Goal: Transaction & Acquisition: Subscribe to service/newsletter

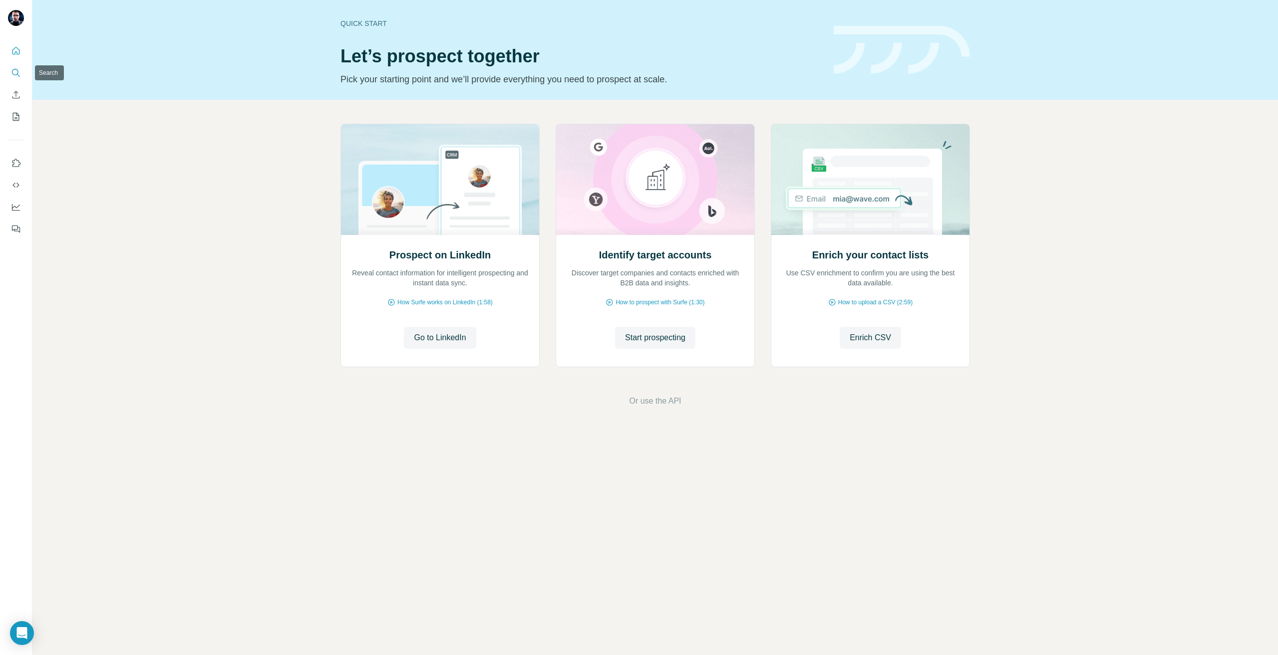
click at [17, 75] on icon "Search" at bounding box center [16, 73] width 10 height 10
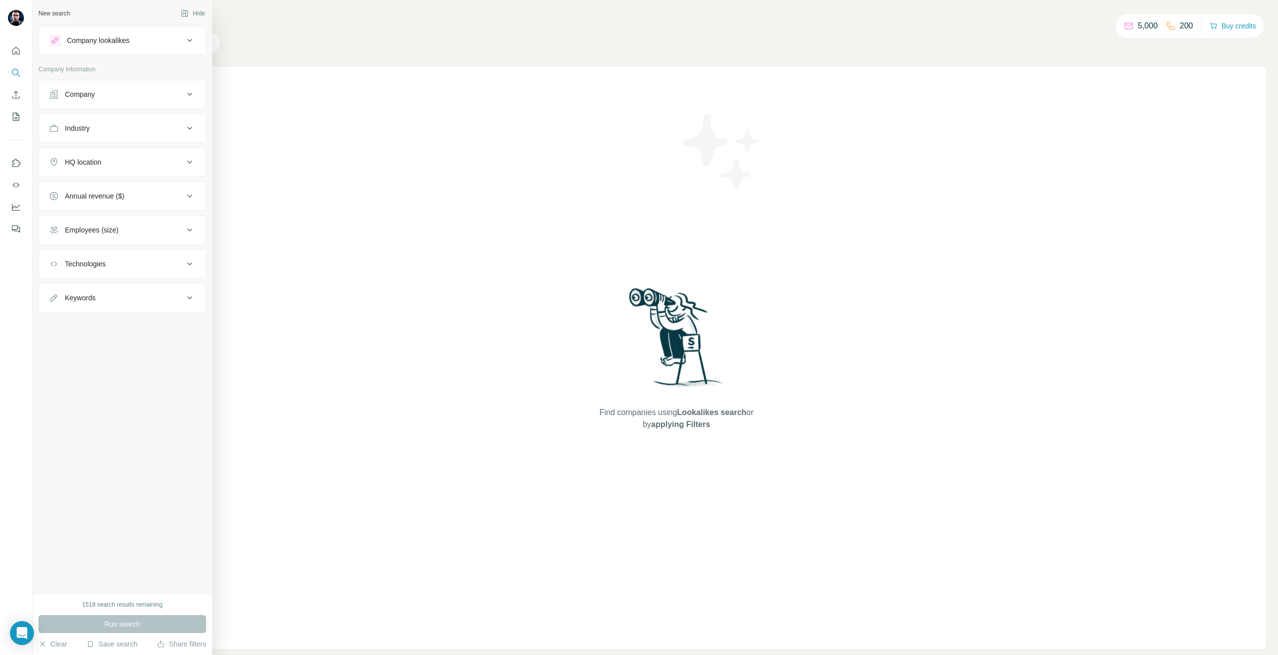
click at [109, 98] on div "Company" at bounding box center [116, 94] width 135 height 10
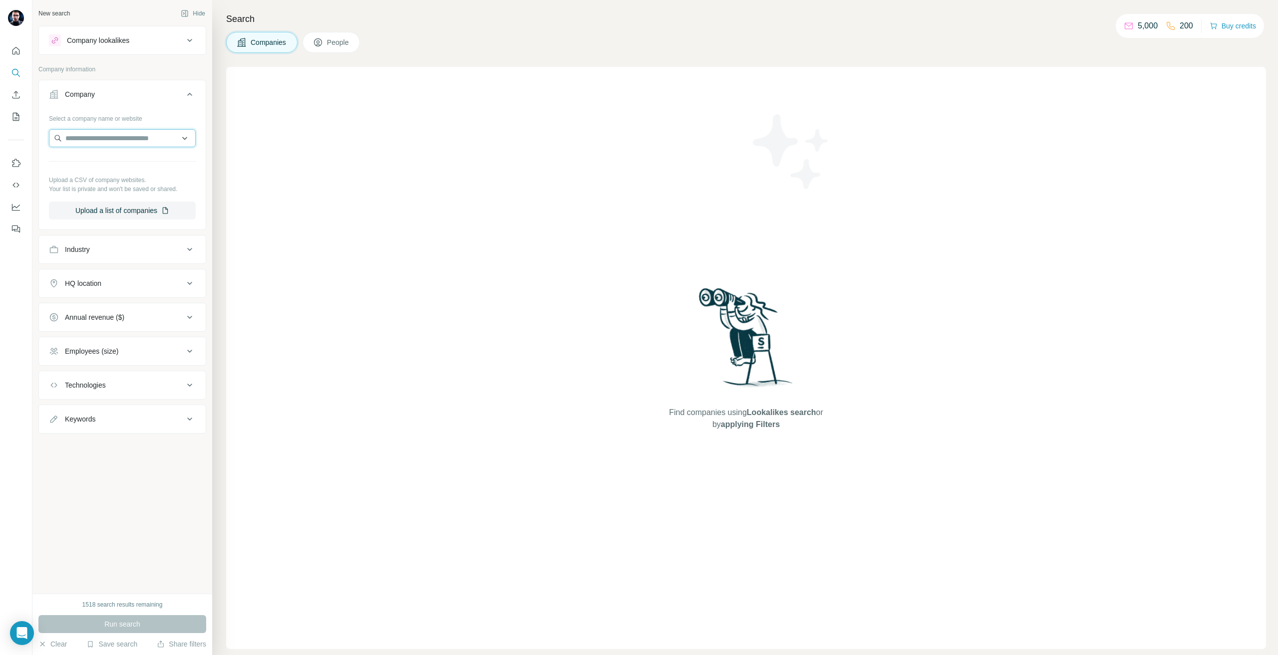
click at [119, 139] on input "text" at bounding box center [122, 138] width 147 height 18
paste input "**********"
type input "**********"
click at [155, 158] on div "Wintersteiger Schweiz [DOMAIN_NAME]" at bounding box center [122, 165] width 142 height 27
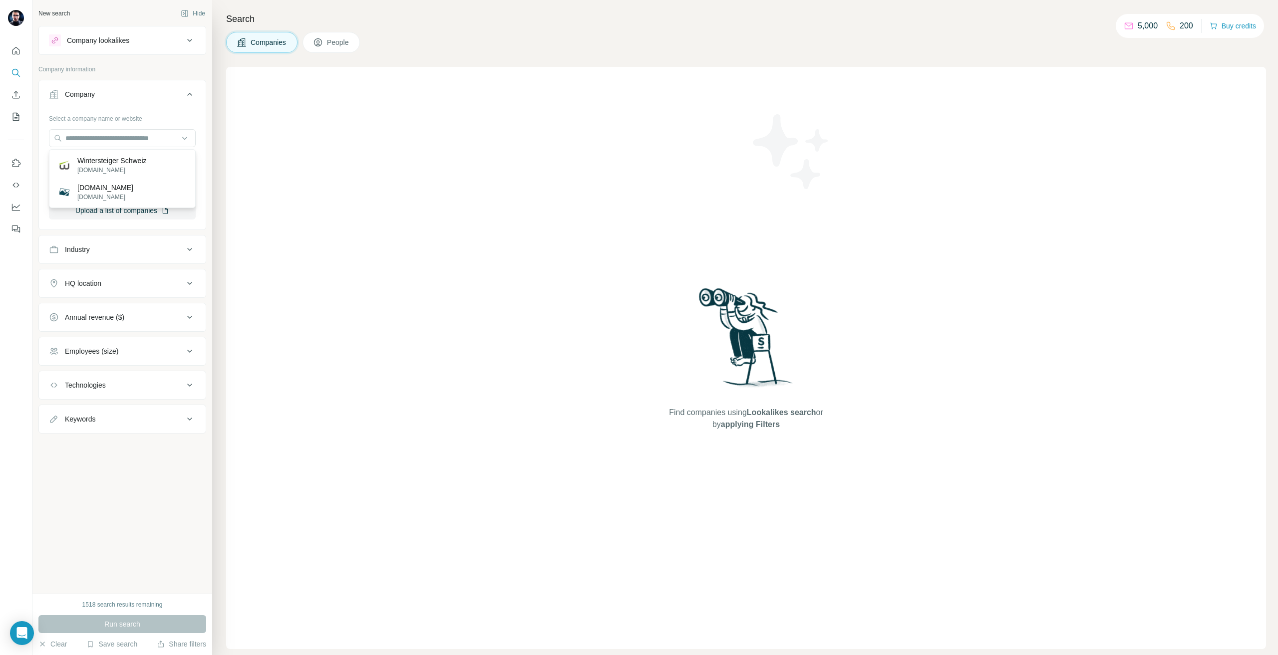
scroll to position [0, 0]
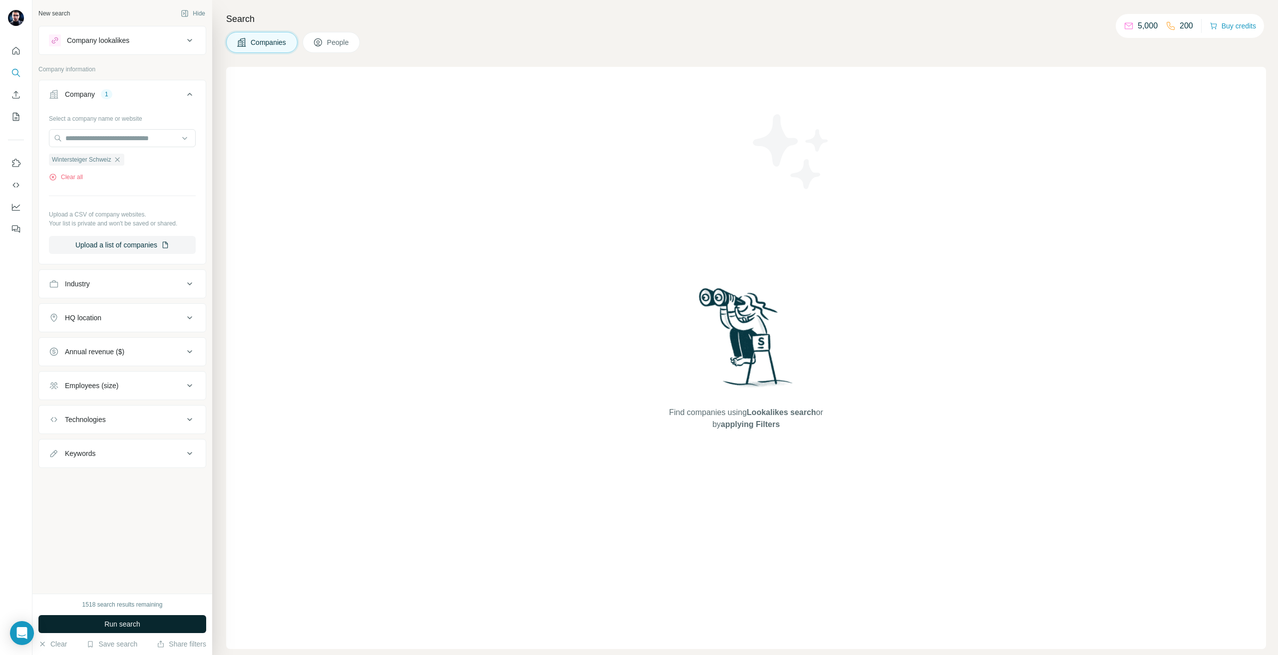
click at [115, 617] on button "Run search" at bounding box center [122, 624] width 168 height 18
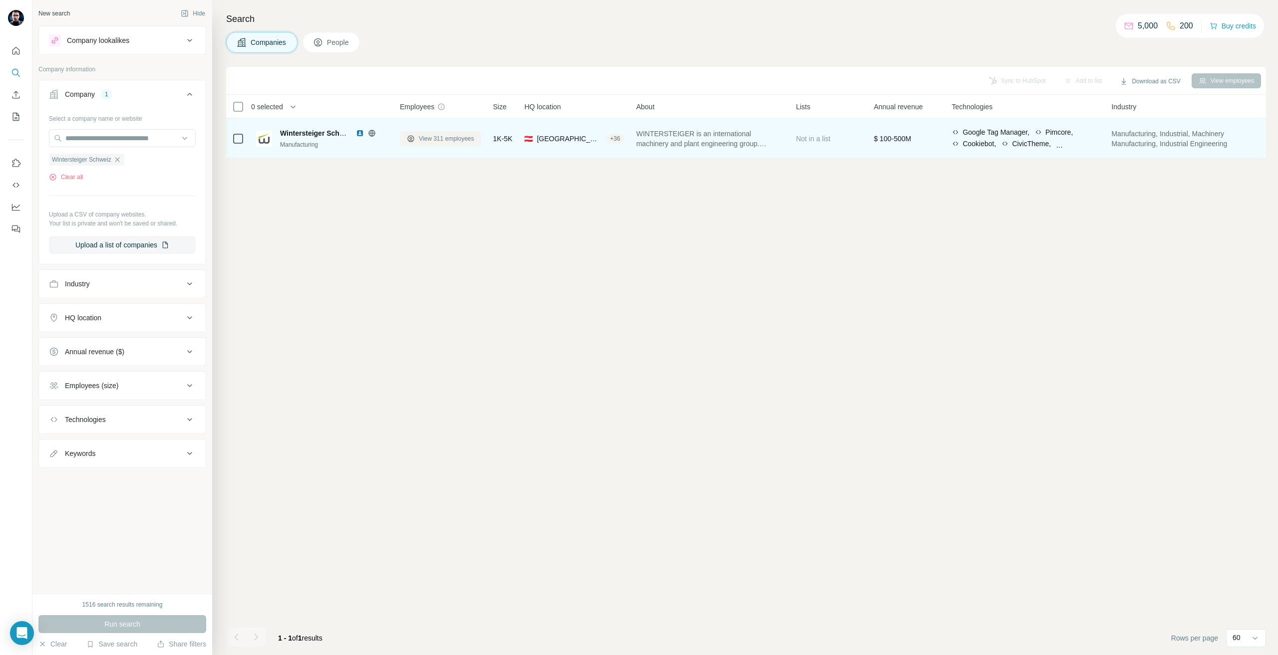
click at [453, 134] on span "View 311 employees" at bounding box center [446, 138] width 55 height 9
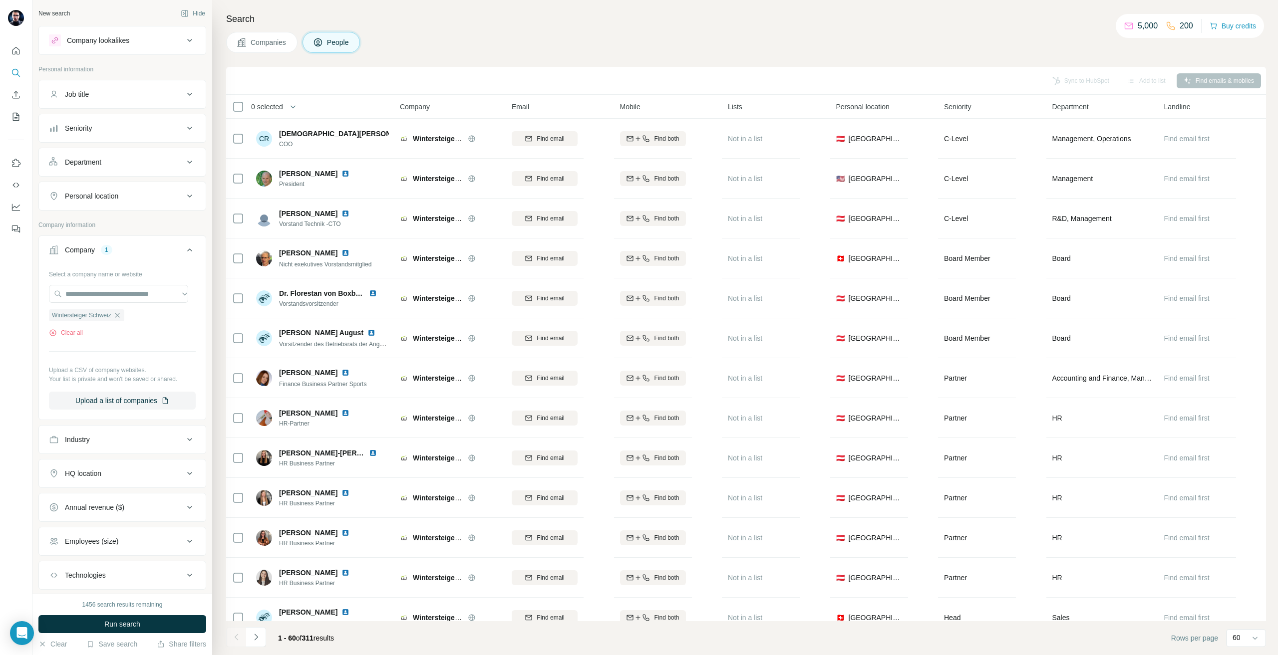
click at [432, 35] on div "Companies People" at bounding box center [746, 42] width 1040 height 21
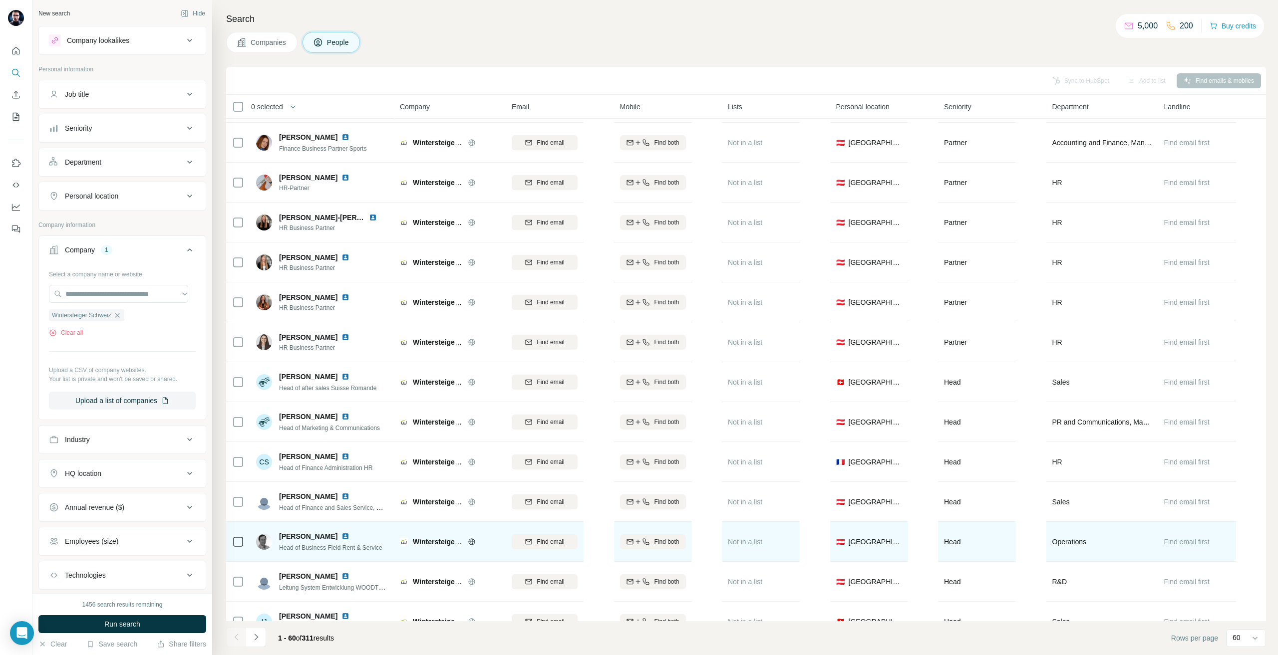
scroll to position [399, 0]
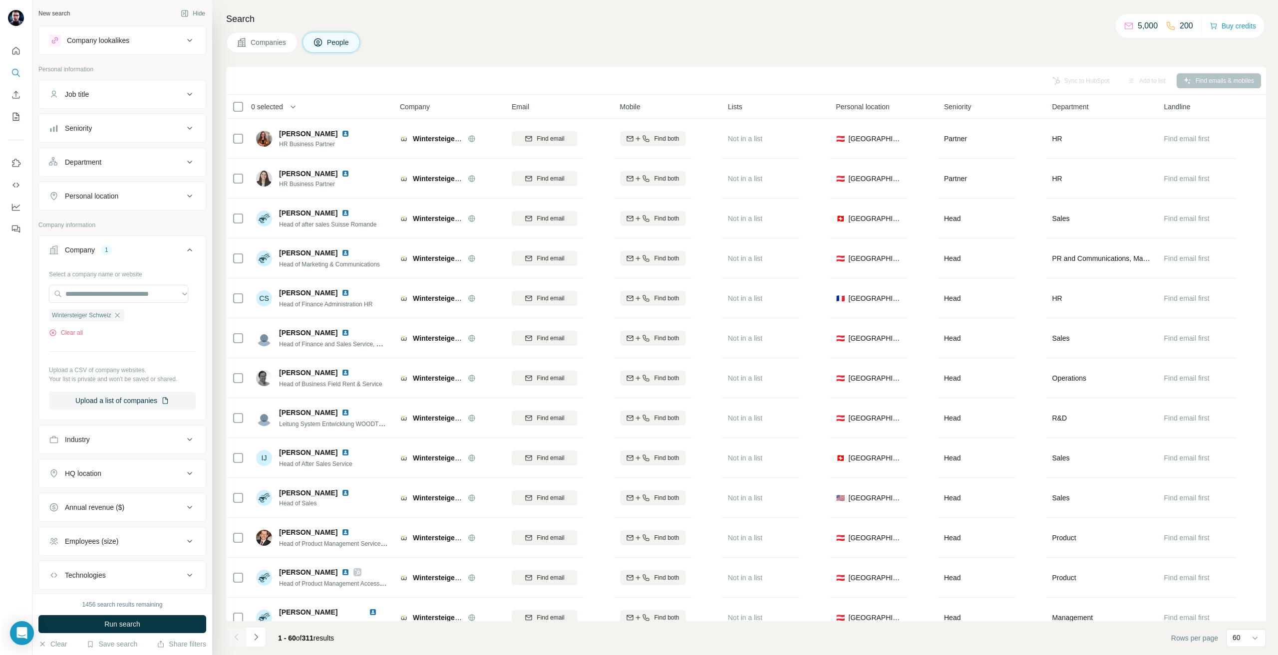
click at [123, 189] on button "Personal location" at bounding box center [122, 196] width 167 height 24
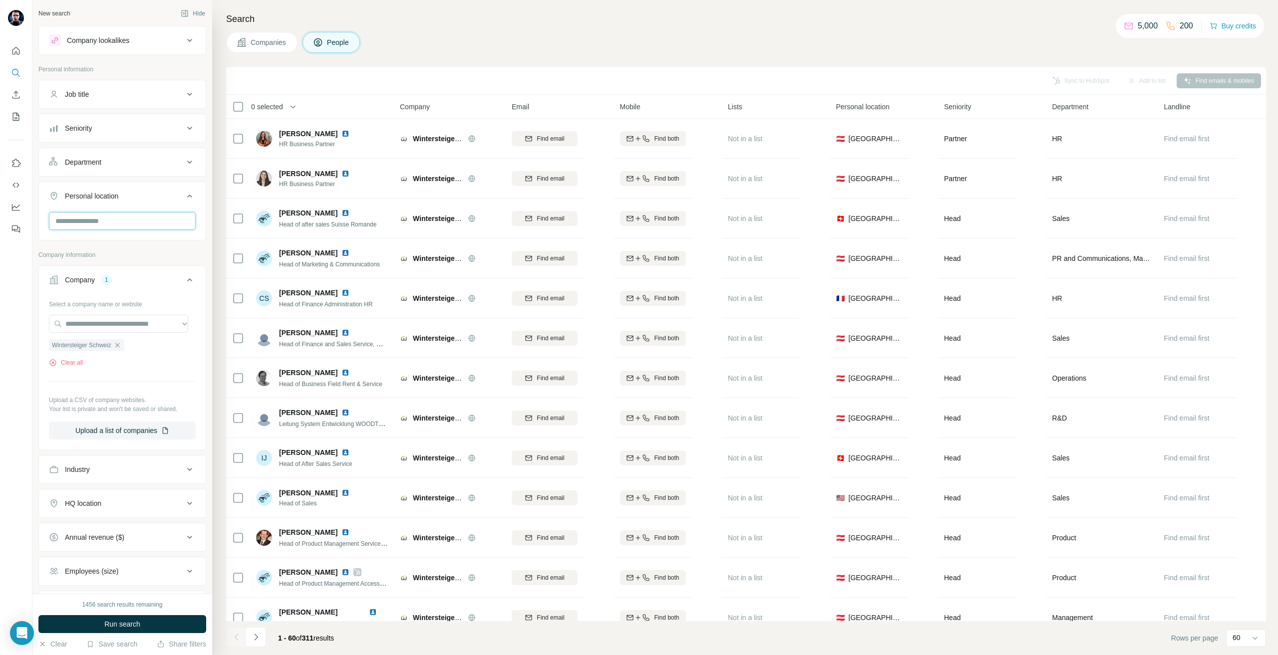
click at [108, 221] on input "text" at bounding box center [122, 221] width 147 height 18
type input "******"
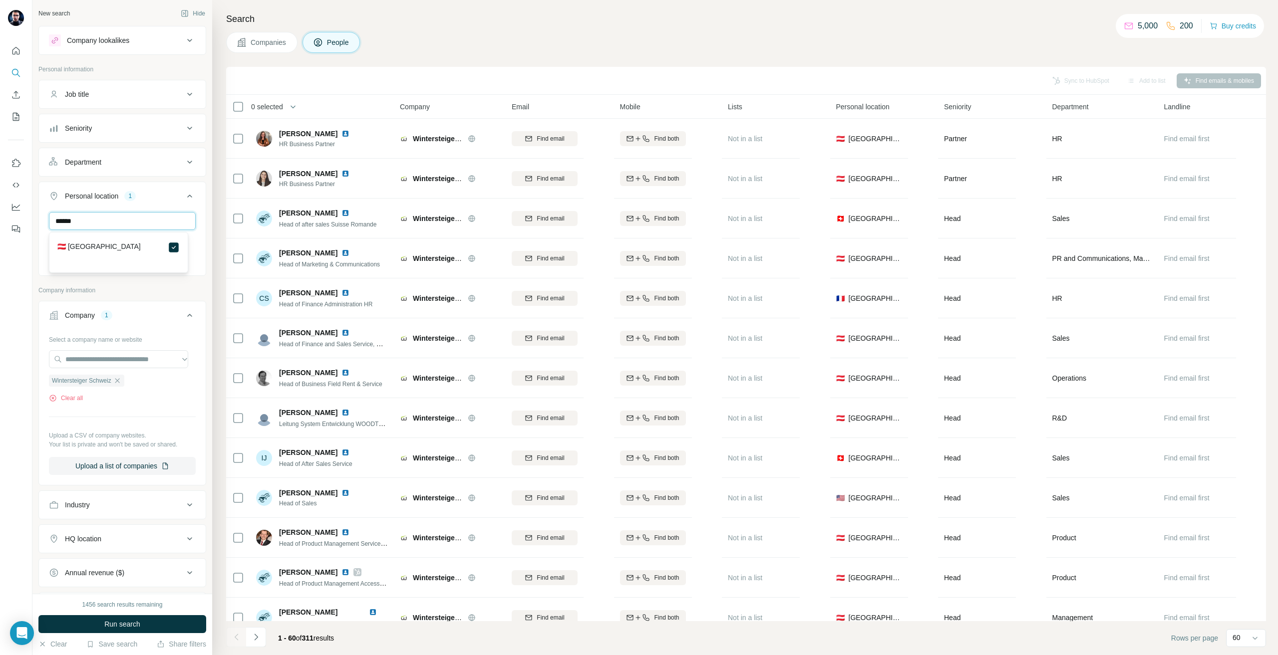
click at [86, 219] on input "******" at bounding box center [122, 221] width 147 height 18
click at [0, 357] on div at bounding box center [16, 327] width 32 height 655
click at [95, 625] on button "Run search" at bounding box center [122, 624] width 168 height 18
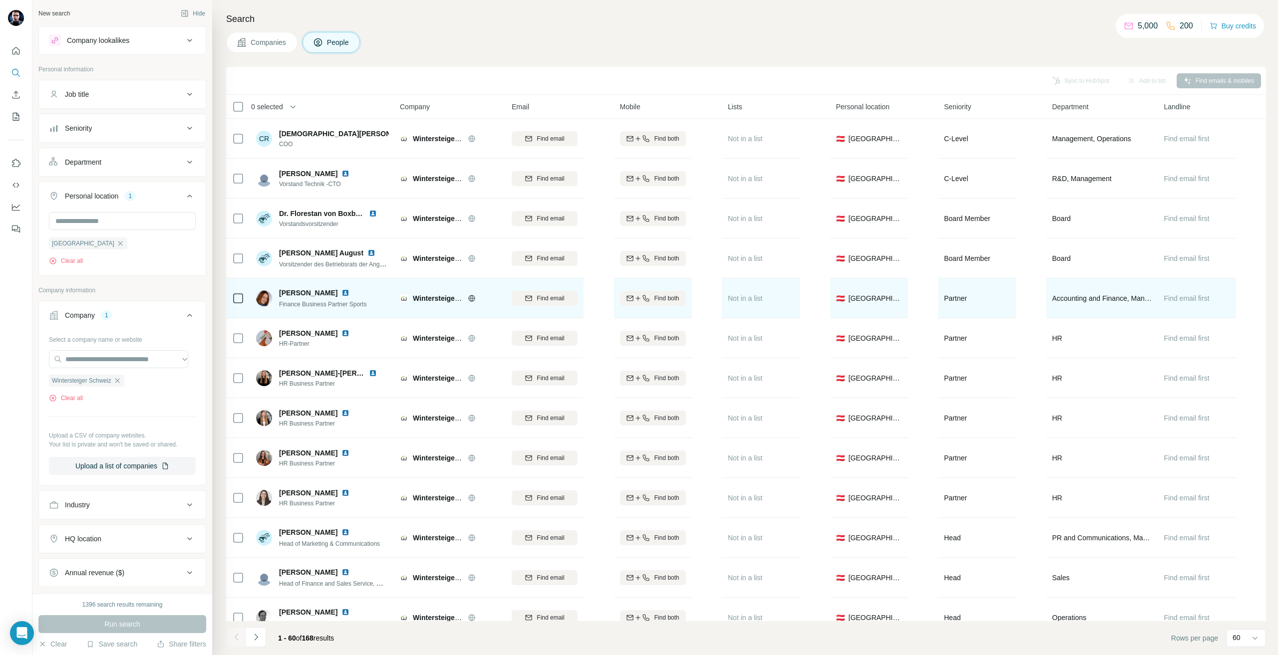
scroll to position [349, 0]
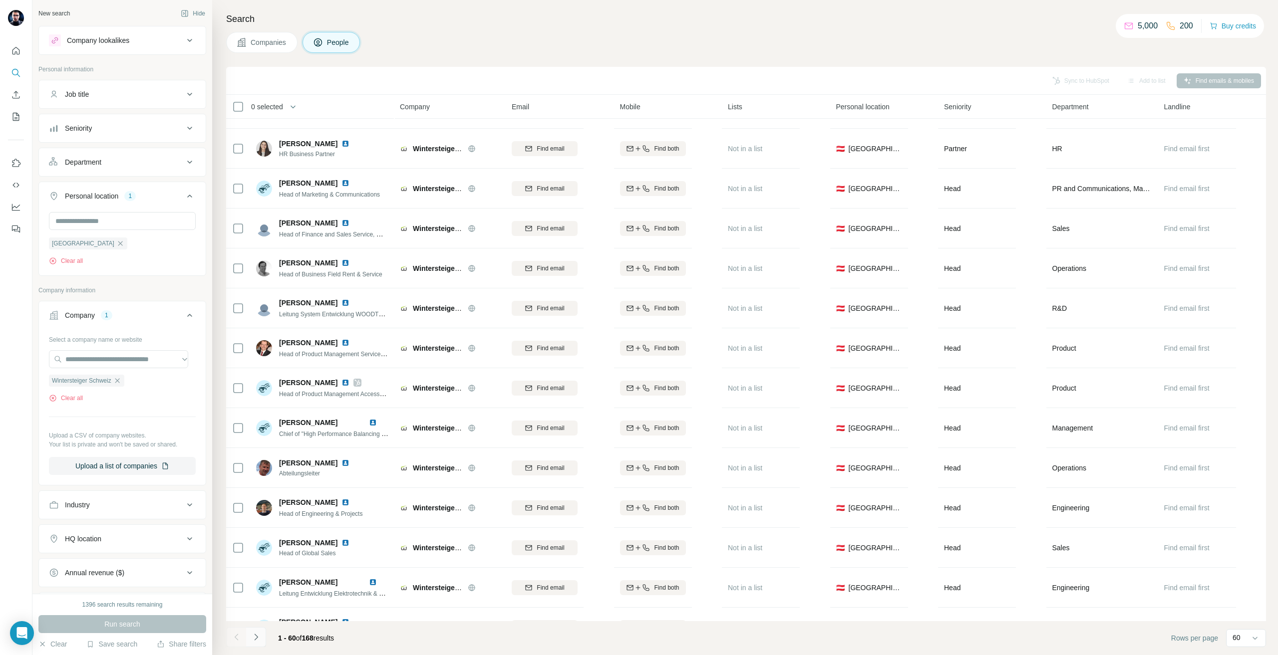
click at [256, 643] on button "Navigate to next page" at bounding box center [256, 637] width 20 height 20
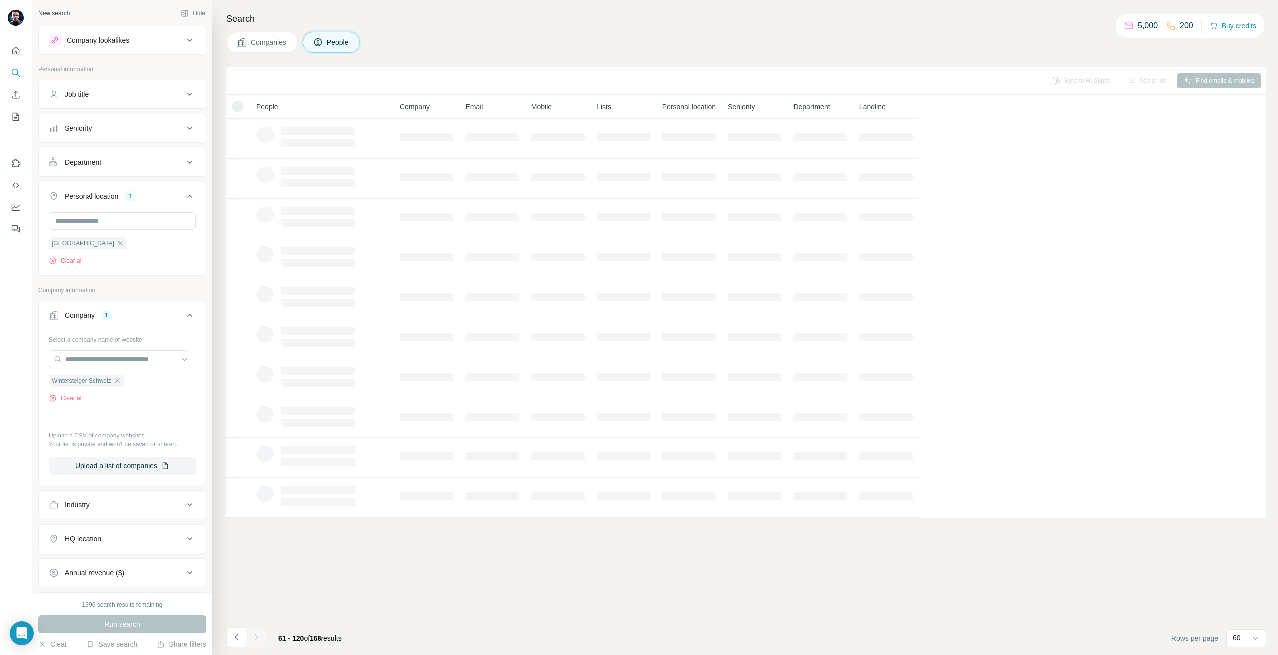
scroll to position [0, 0]
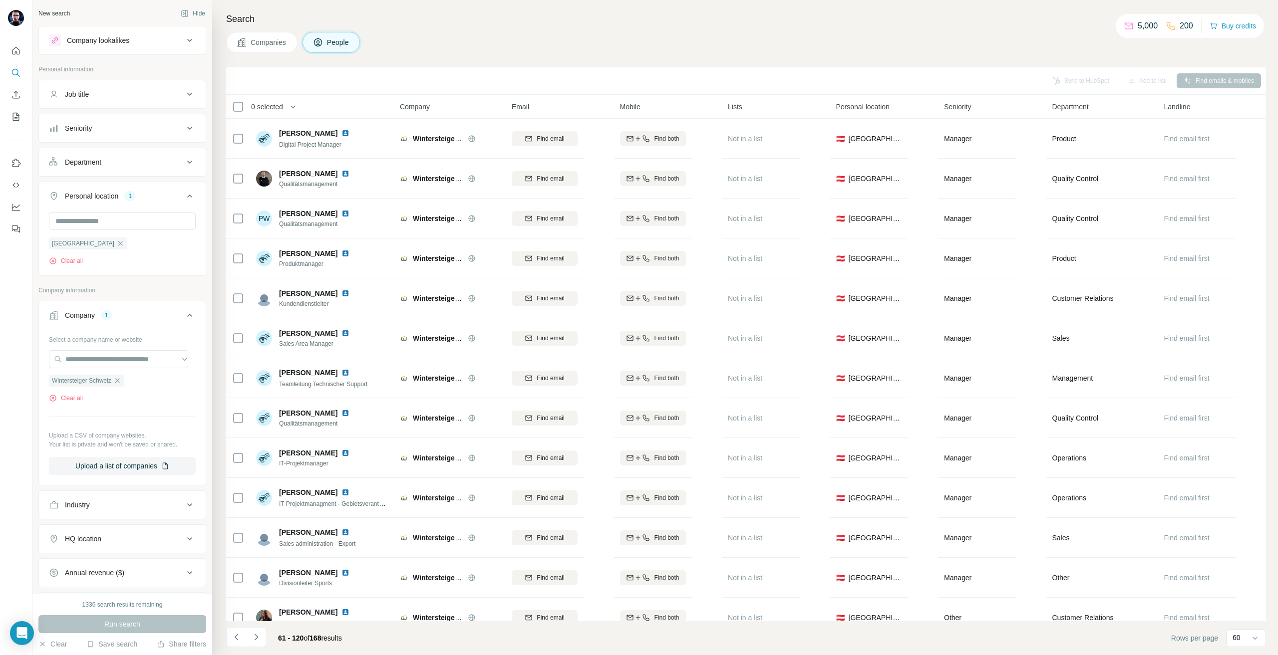
click at [425, 53] on div "Search Companies People Sync to HubSpot Add to list Find emails & mobiles 0 sel…" at bounding box center [745, 327] width 1066 height 655
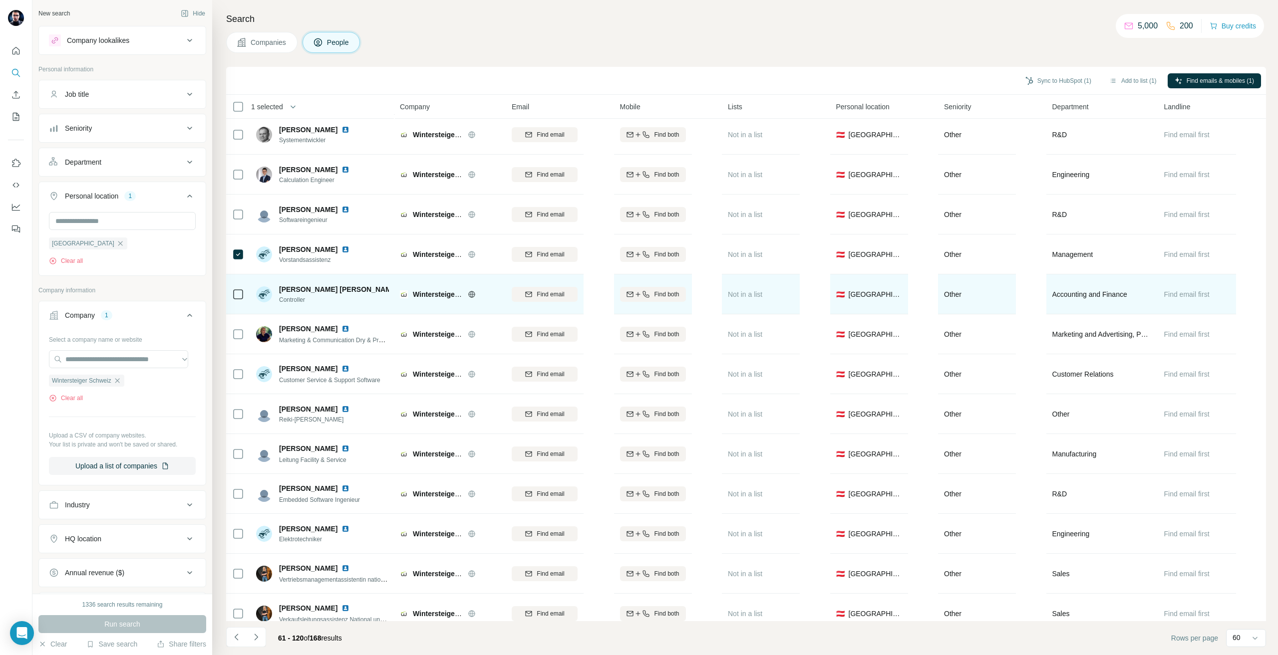
scroll to position [749, 0]
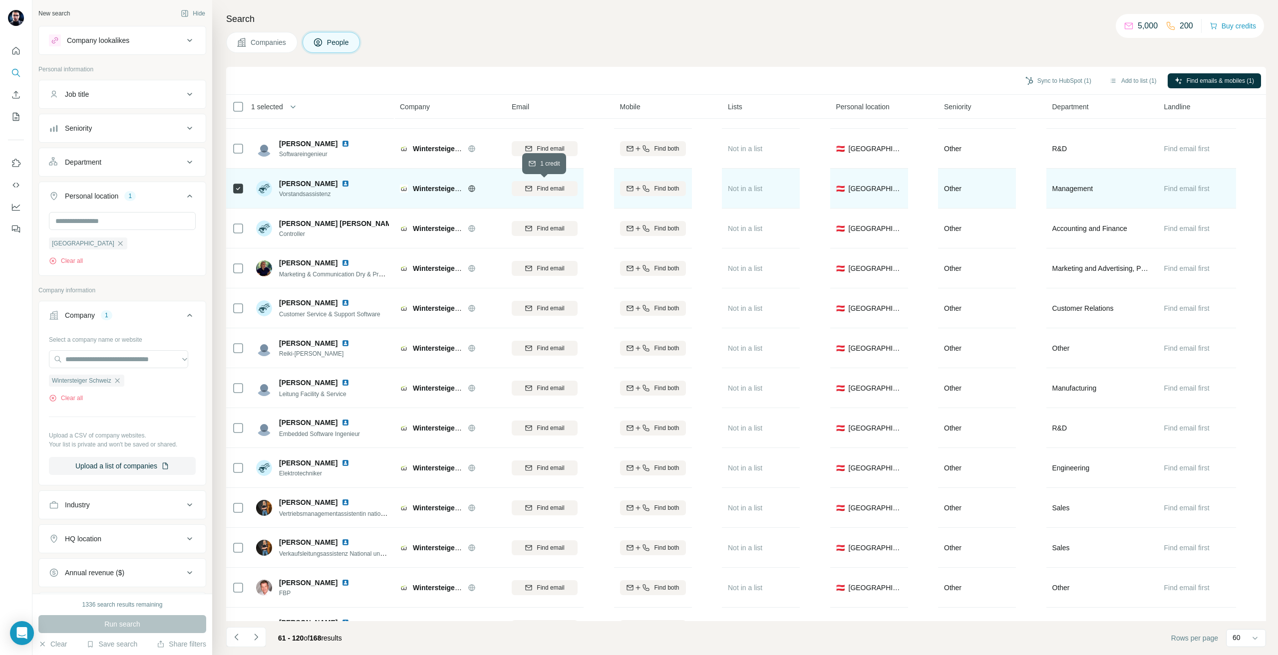
click at [567, 190] on div "Find email" at bounding box center [545, 188] width 66 height 9
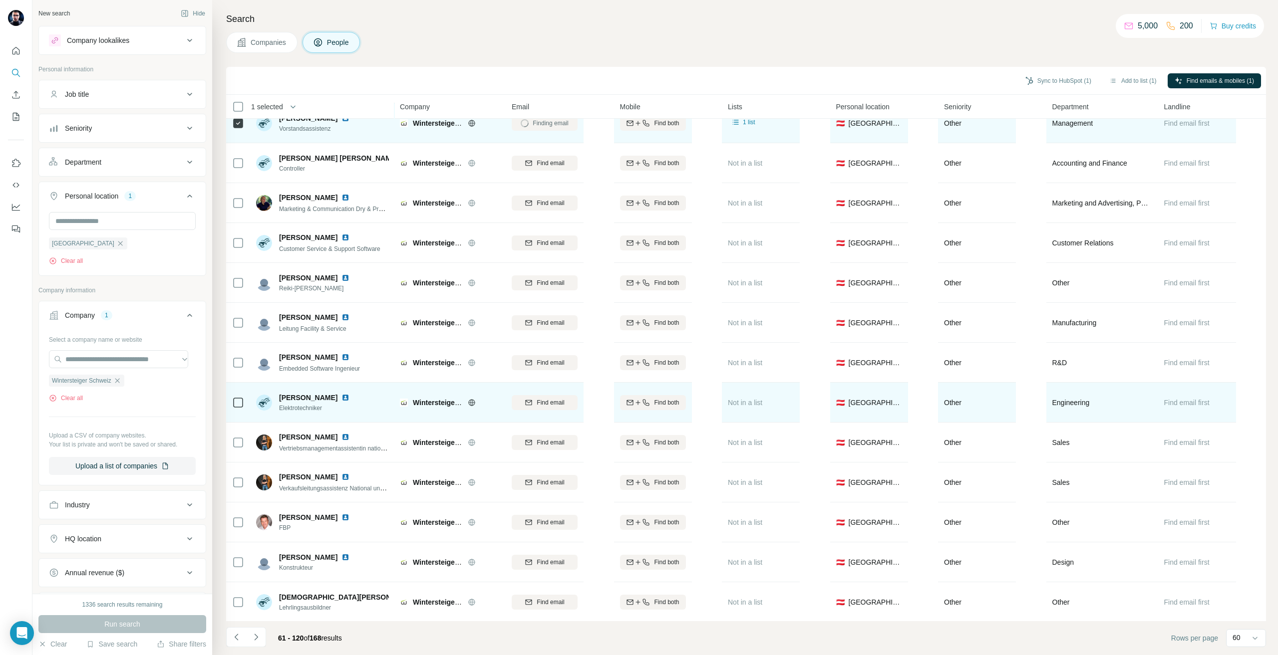
scroll to position [849, 0]
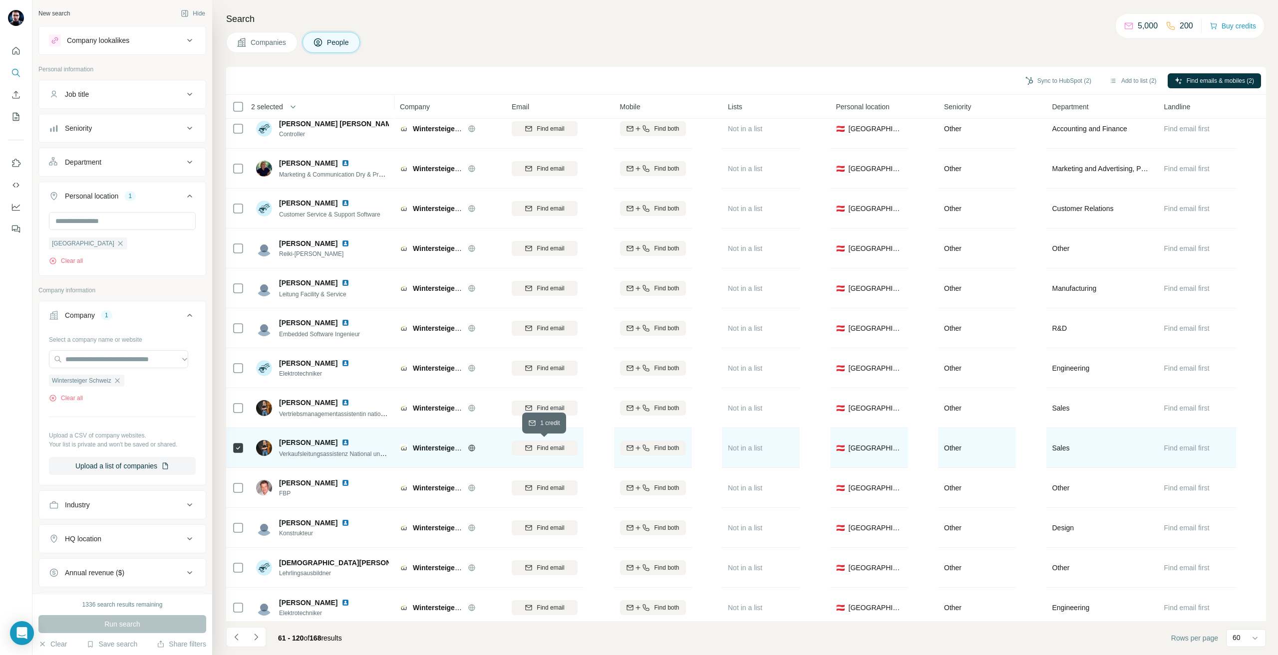
click at [558, 451] on span "Find email" at bounding box center [550, 448] width 27 height 9
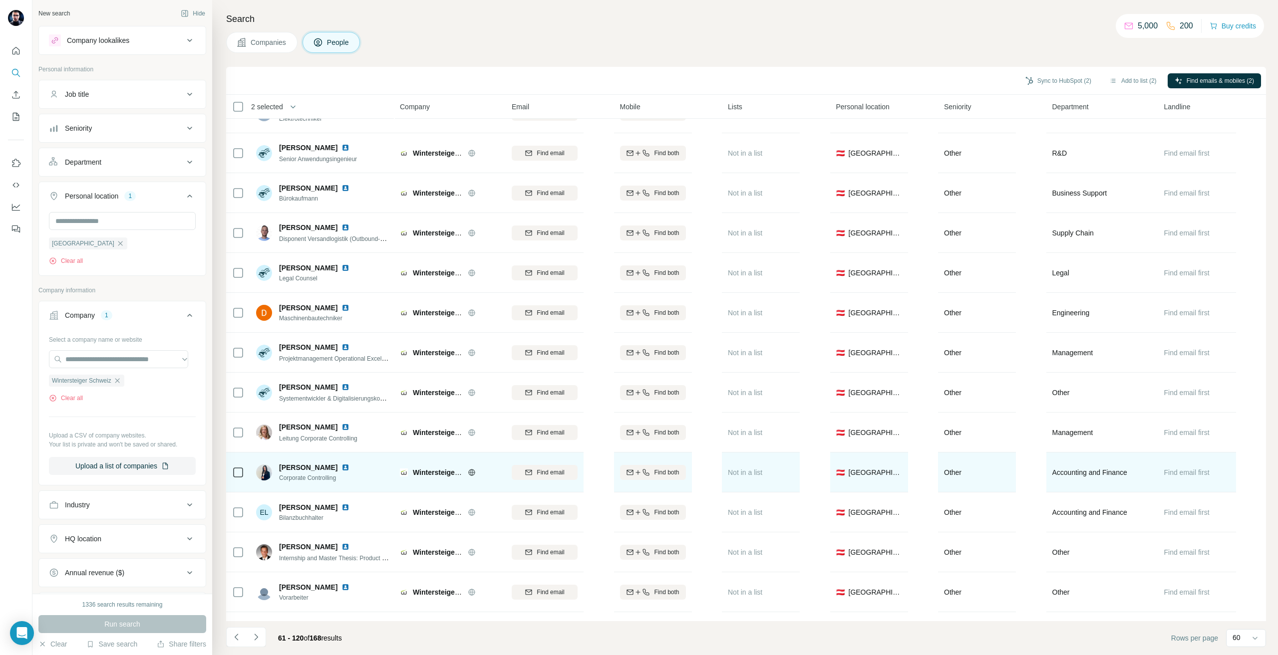
scroll to position [1348, 0]
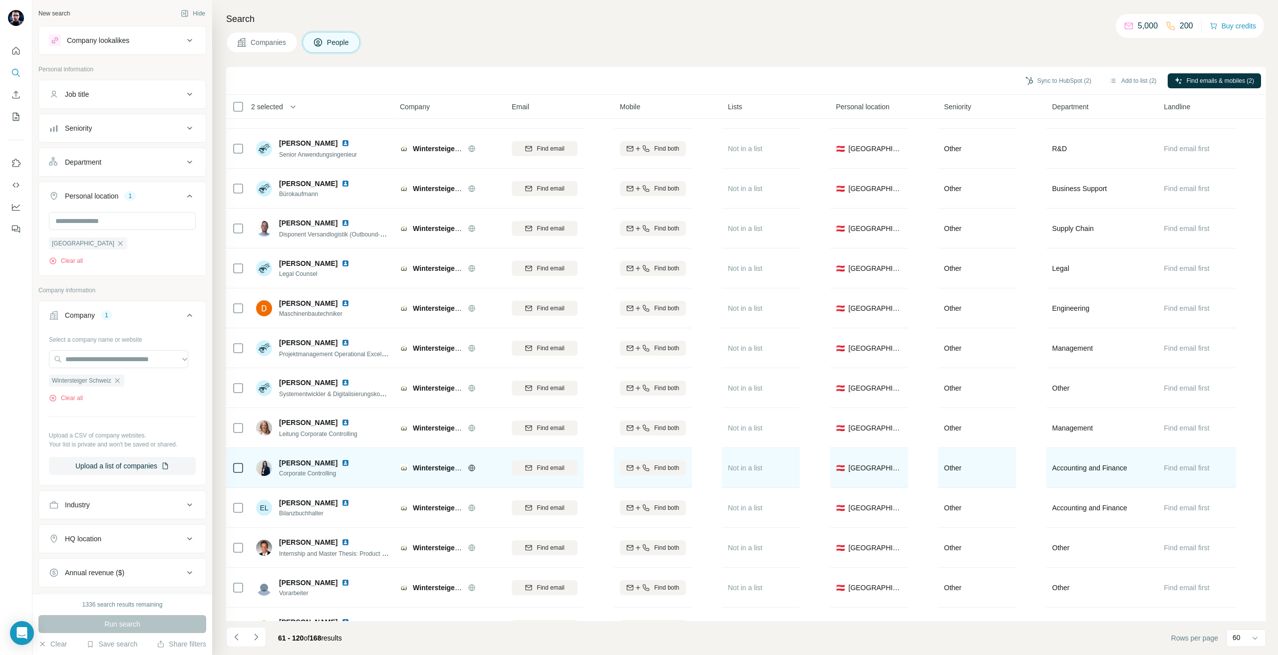
click at [244, 464] on icon at bounding box center [238, 468] width 12 height 12
click at [563, 472] on button "Find email" at bounding box center [545, 468] width 66 height 15
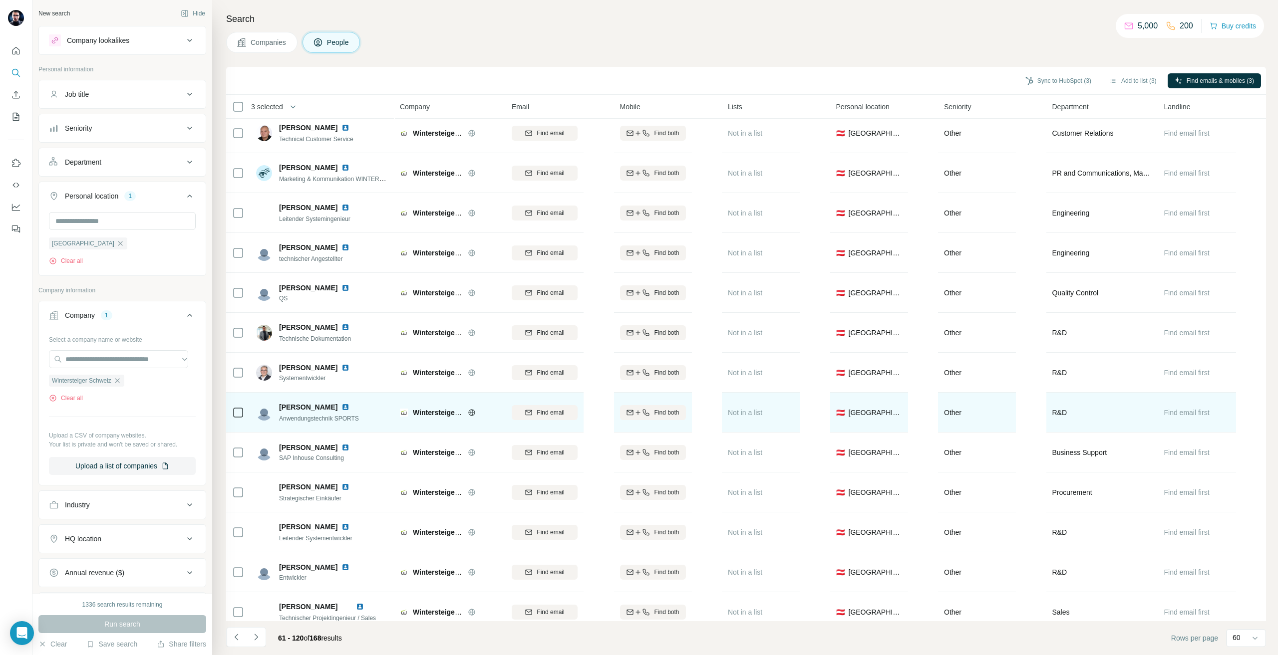
scroll to position [1897, 0]
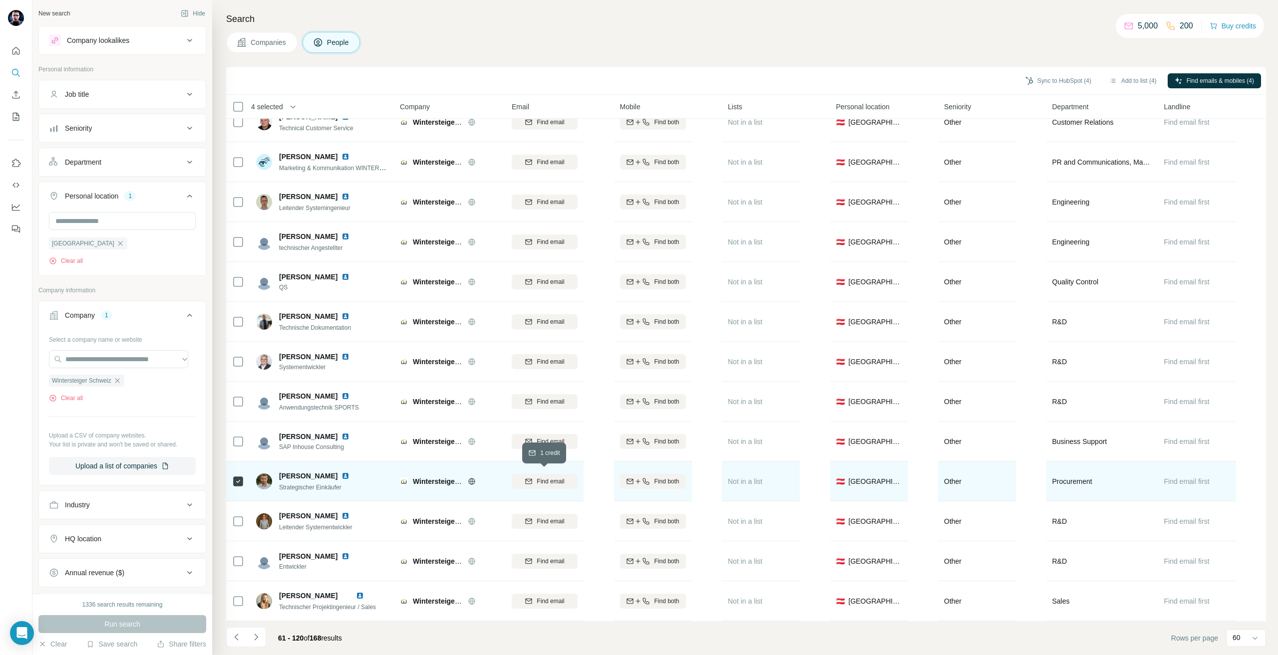
click at [537, 479] on span "Find email" at bounding box center [550, 481] width 27 height 9
click at [259, 632] on icon "Navigate to next page" at bounding box center [256, 637] width 10 height 10
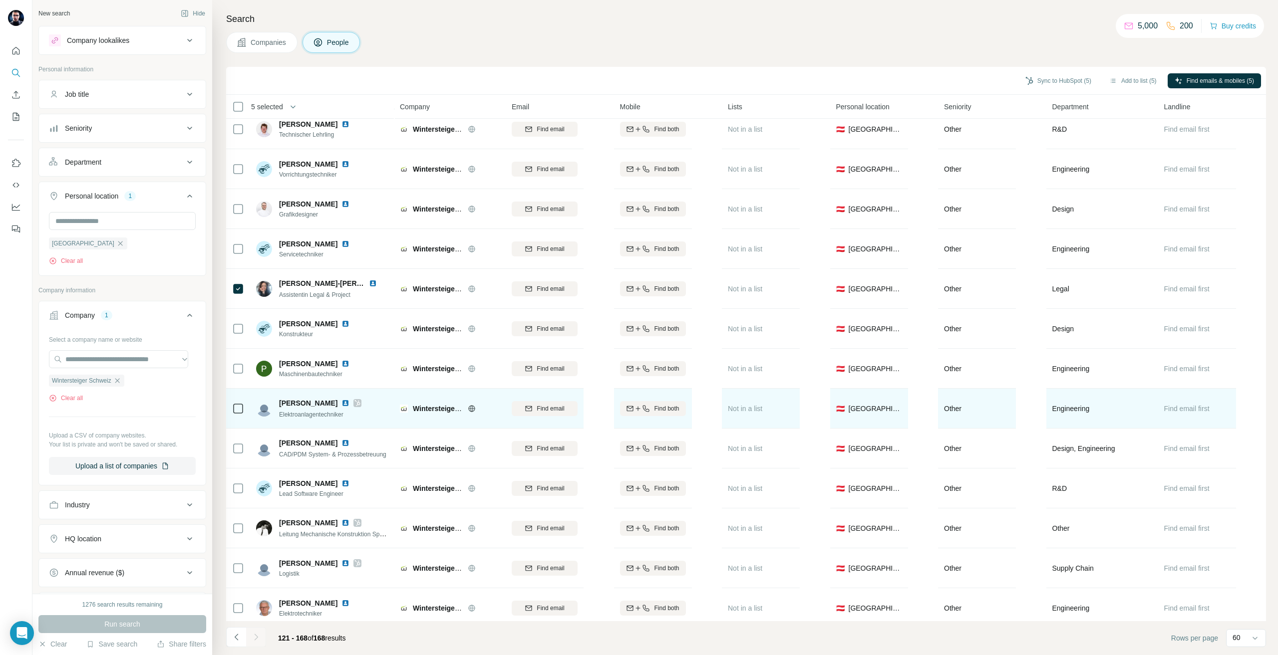
scroll to position [649, 0]
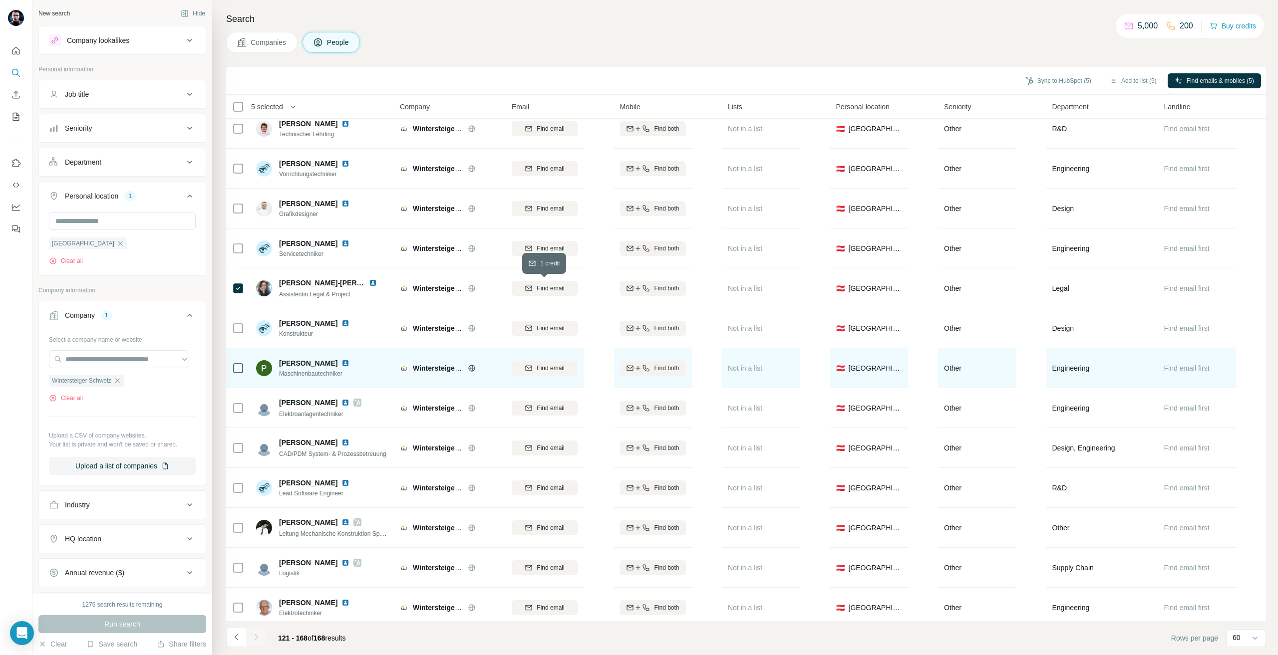
drag, startPoint x: 541, startPoint y: 288, endPoint x: 447, endPoint y: 350, distance: 112.3
click at [541, 288] on span "Find email" at bounding box center [550, 288] width 27 height 9
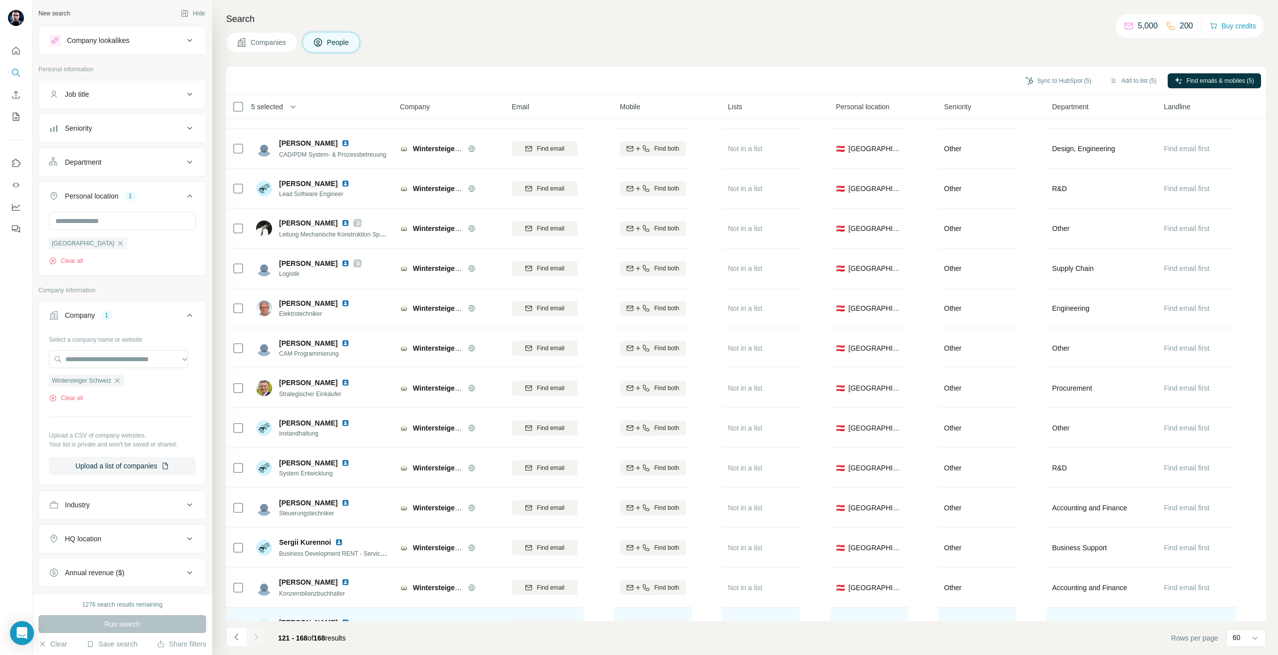
scroll to position [1098, 0]
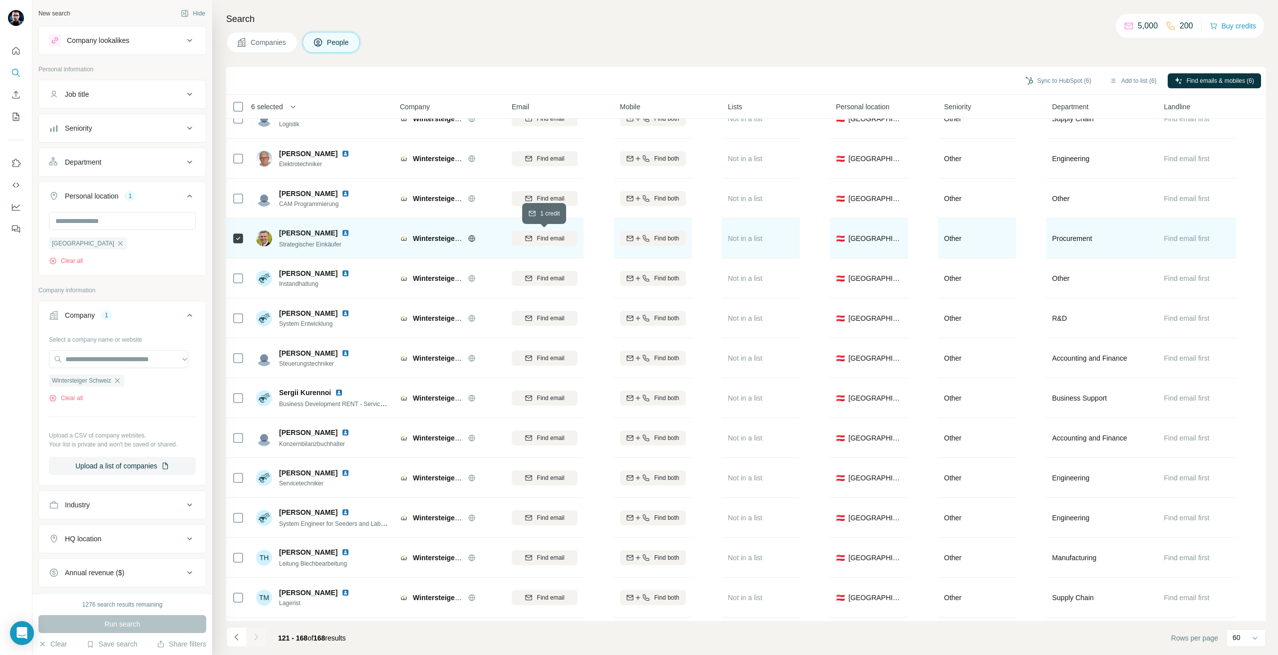
click at [556, 232] on button "Find email" at bounding box center [545, 238] width 66 height 15
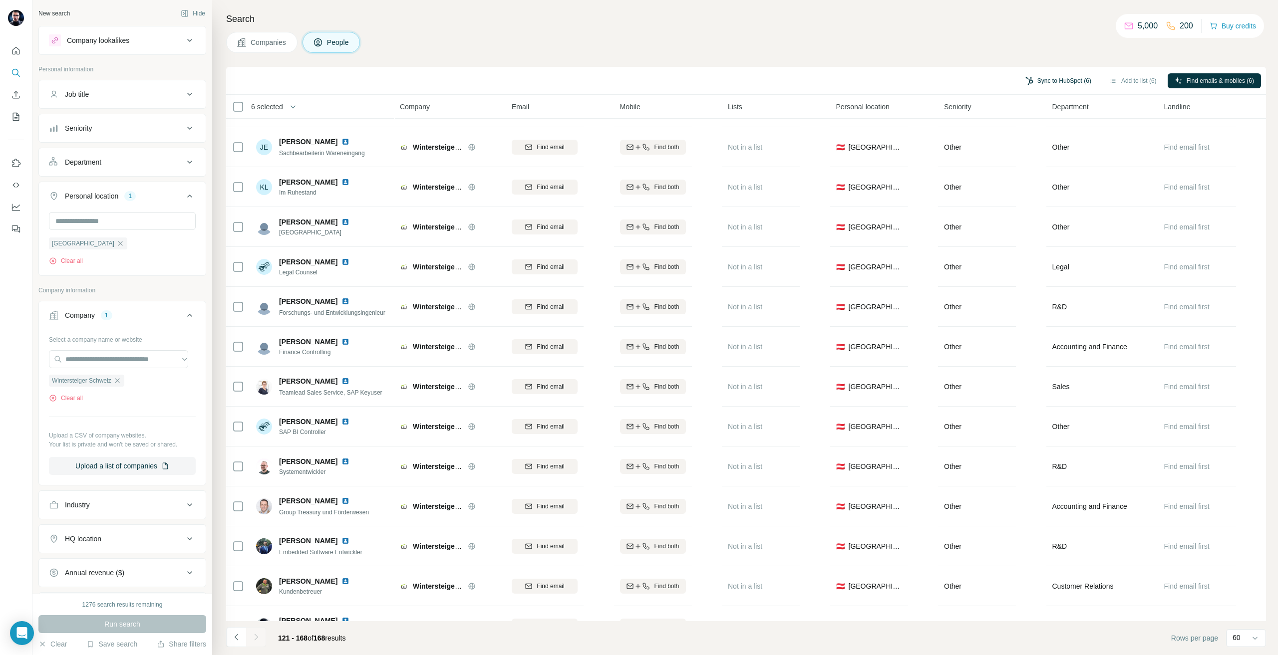
scroll to position [0, 0]
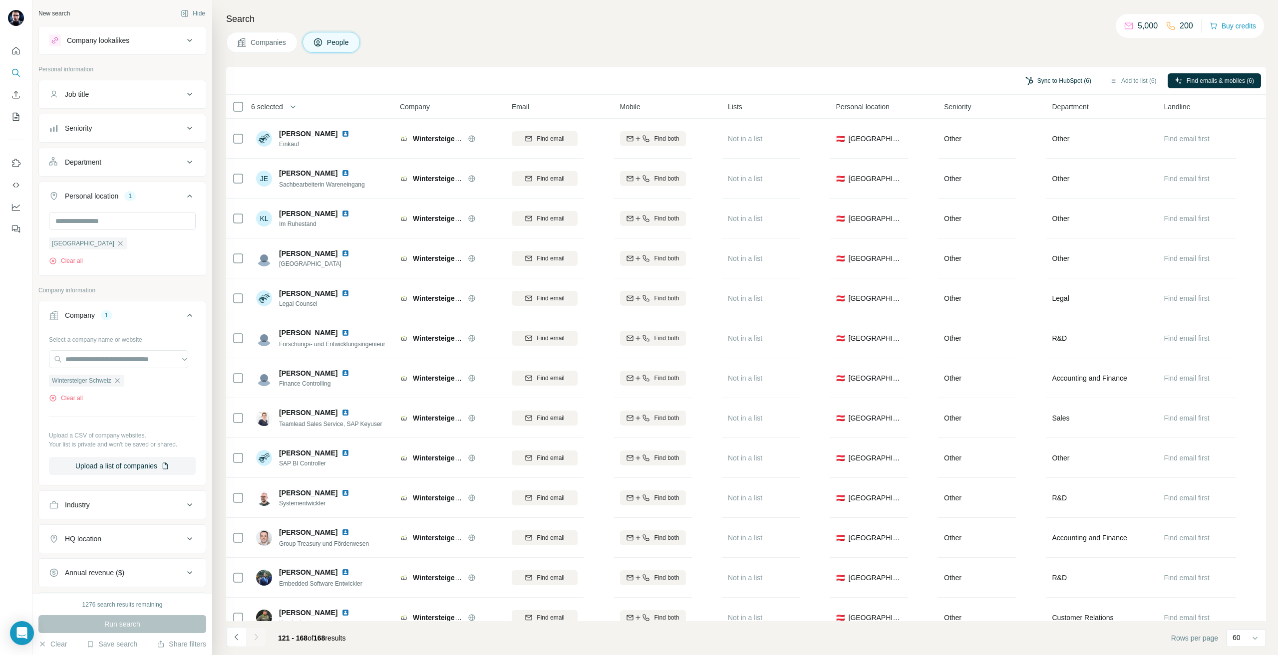
click at [1029, 76] on button "Sync to HubSpot (6)" at bounding box center [1058, 80] width 80 height 15
click at [1031, 169] on button "Sync to HubSpot" at bounding box center [1030, 167] width 111 height 20
click at [116, 241] on icon "button" at bounding box center [120, 244] width 8 height 8
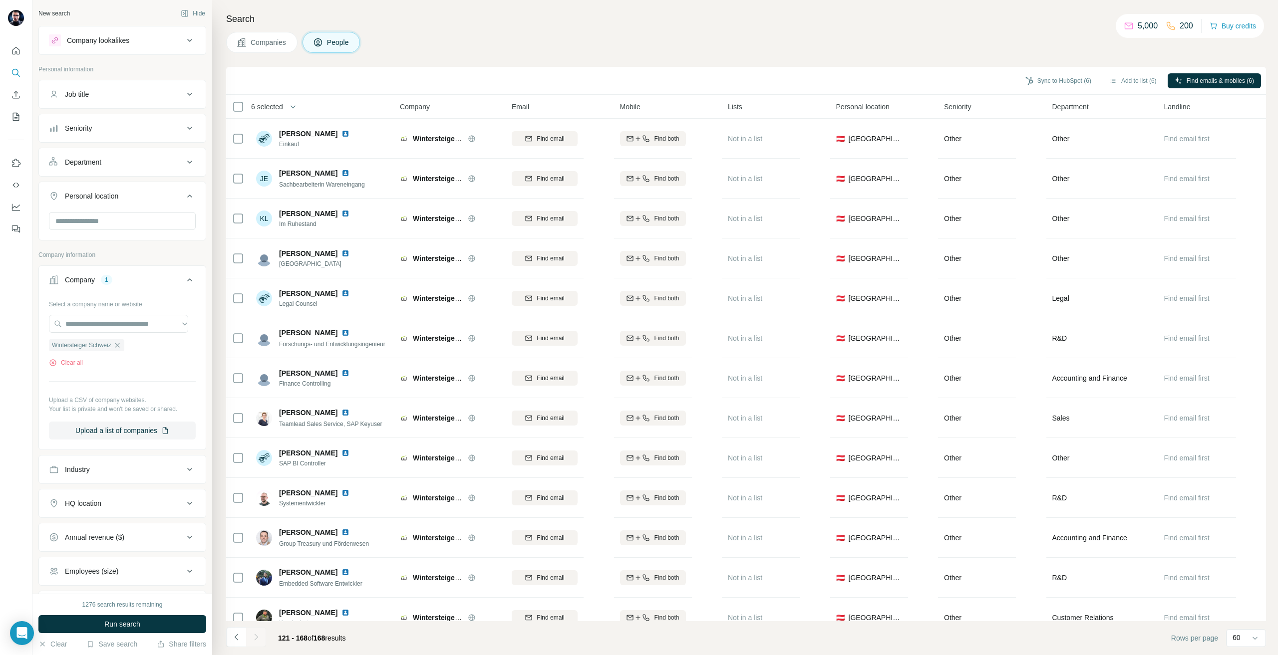
click at [90, 209] on button "Personal location" at bounding box center [122, 198] width 167 height 28
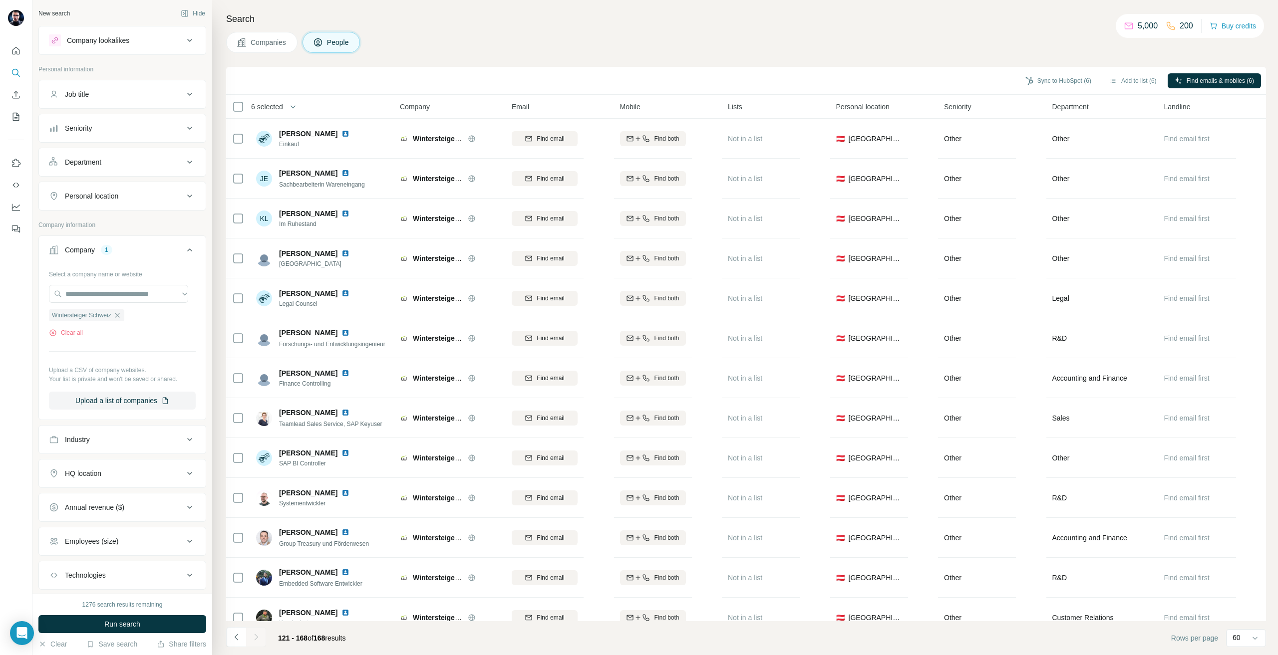
click at [107, 199] on div "Personal location" at bounding box center [91, 196] width 53 height 10
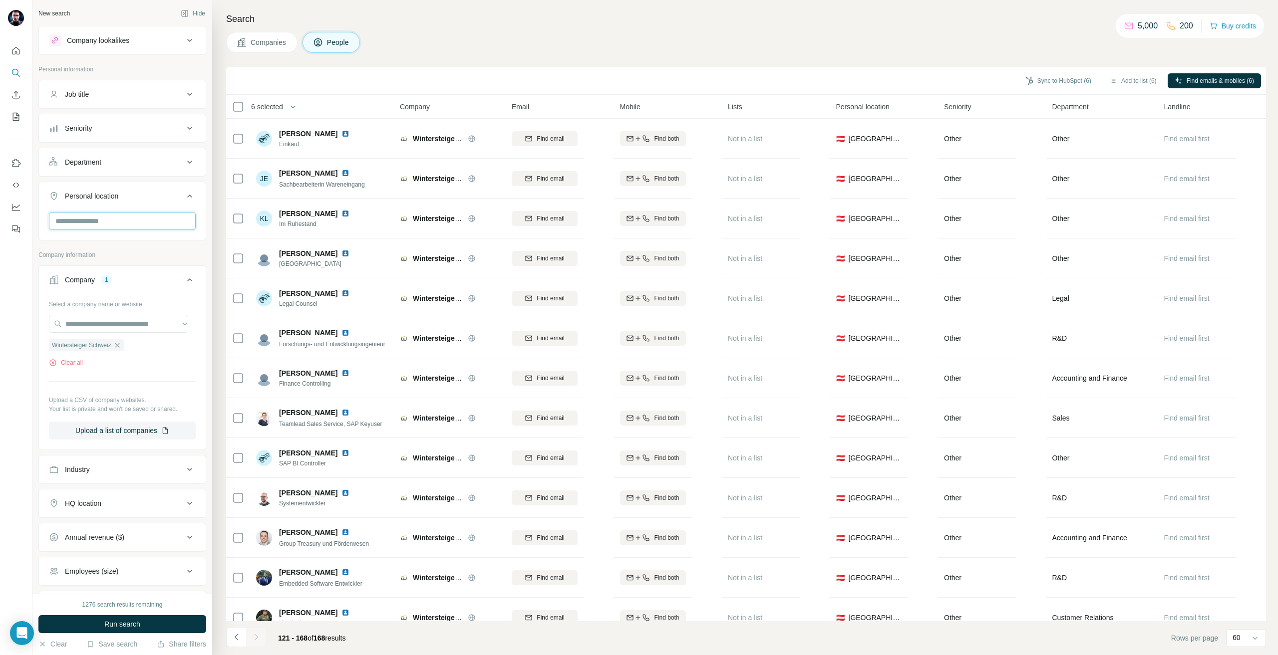
click at [106, 229] on input "text" at bounding box center [122, 221] width 147 height 18
paste input "**********"
type input "**********"
click at [100, 117] on button "Seniority" at bounding box center [122, 128] width 167 height 24
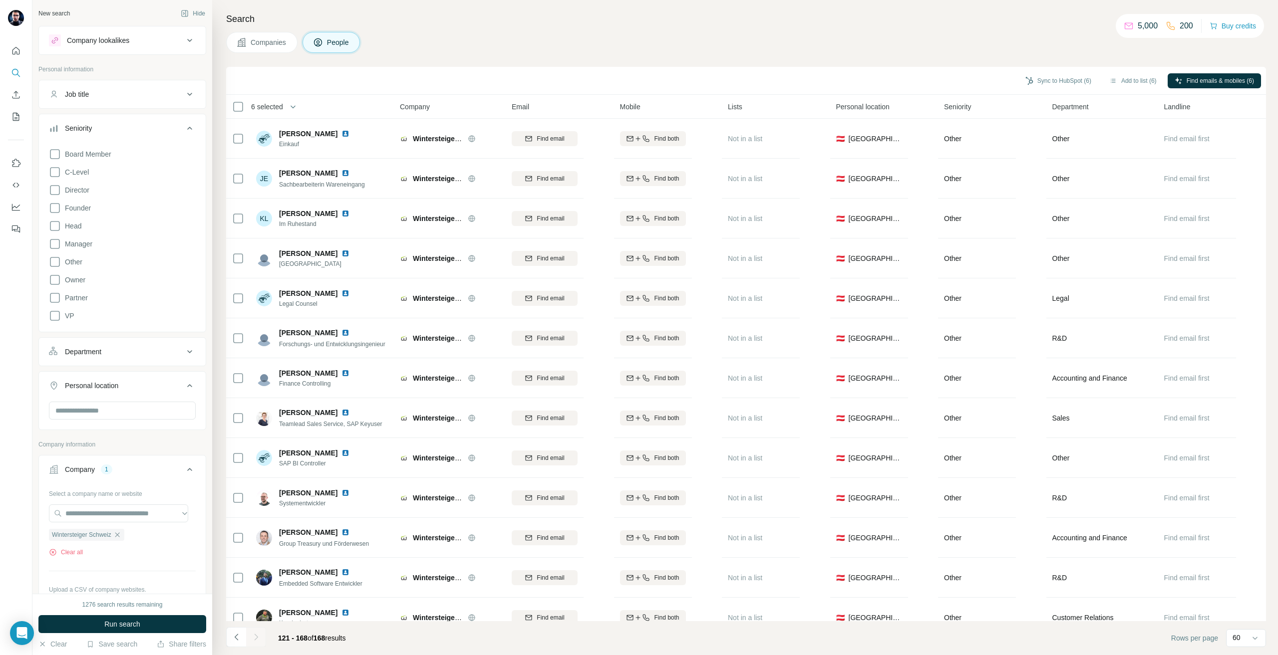
click at [99, 102] on button "Job title" at bounding box center [122, 94] width 167 height 24
click at [99, 102] on button "Job title" at bounding box center [122, 96] width 167 height 28
click at [116, 342] on button "Department" at bounding box center [122, 352] width 167 height 24
click at [116, 342] on button "Department" at bounding box center [122, 354] width 167 height 28
click at [121, 538] on icon "button" at bounding box center [117, 535] width 8 height 8
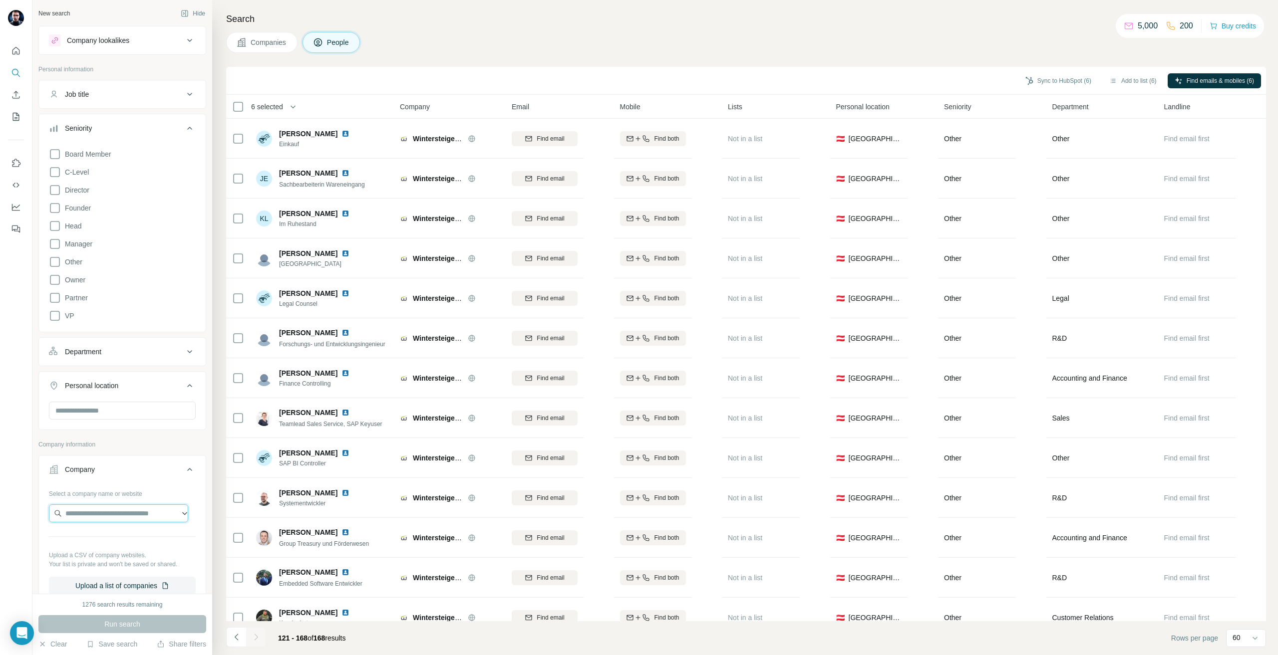
click at [112, 519] on input "text" at bounding box center [118, 514] width 139 height 18
type input "**********"
drag, startPoint x: 110, startPoint y: 544, endPoint x: 113, endPoint y: 559, distance: 15.7
click at [111, 544] on p "Doha Metro Green Line Underground Porr/SBG/HBK JV" at bounding box center [126, 541] width 108 height 20
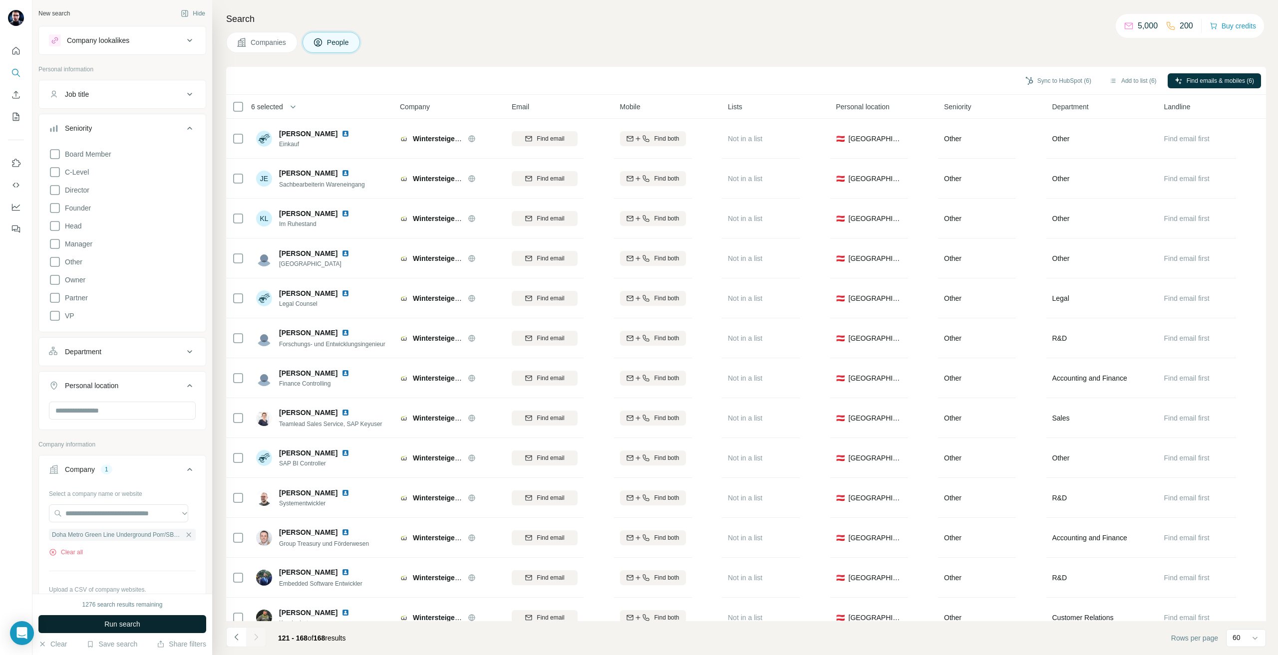
click at [124, 625] on span "Run search" at bounding box center [122, 624] width 36 height 10
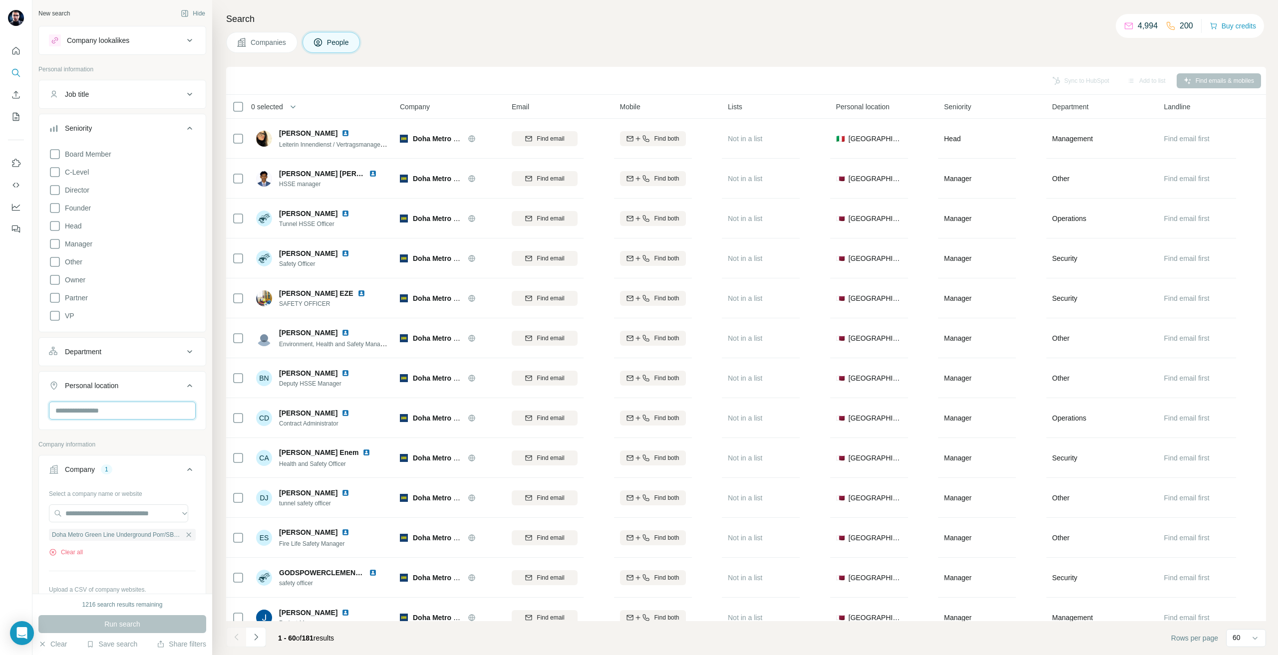
click at [107, 418] on input "text" at bounding box center [122, 411] width 147 height 18
click at [185, 440] on div "🇦🇹 [GEOGRAPHIC_DATA] 🇦🇺 [GEOGRAPHIC_DATA]" at bounding box center [118, 457] width 134 height 66
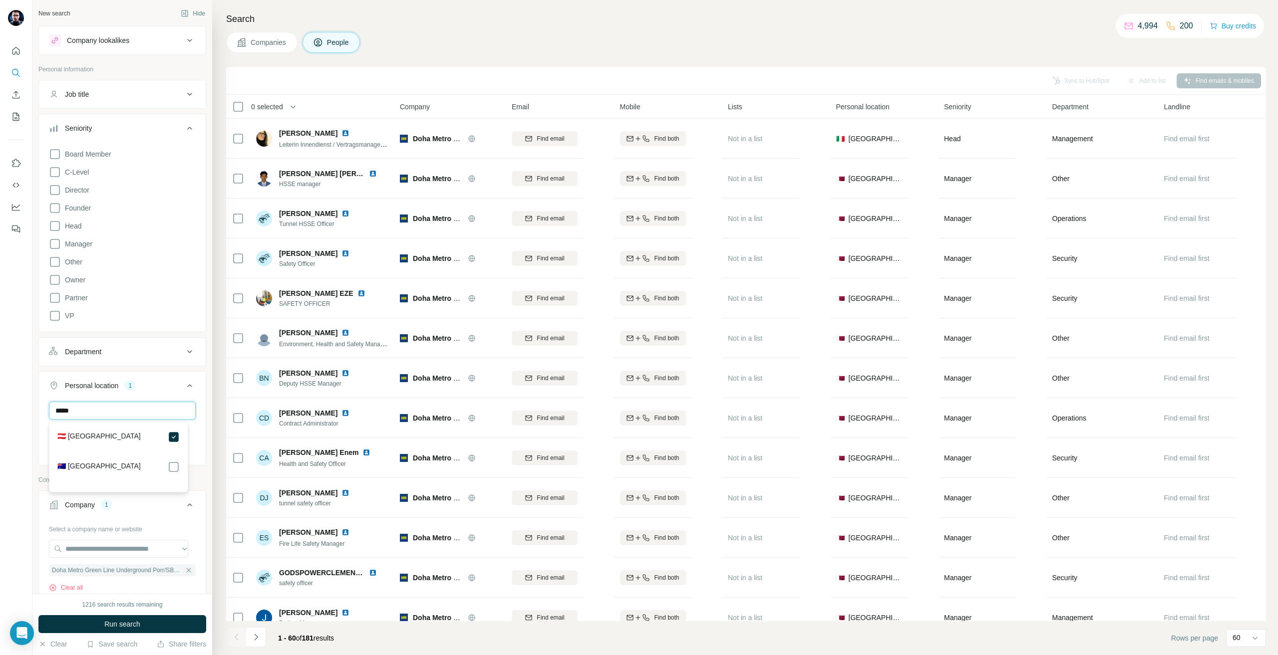
click at [135, 414] on input "*****" at bounding box center [122, 411] width 147 height 18
type input "******"
click at [160, 628] on button "Run search" at bounding box center [122, 624] width 168 height 18
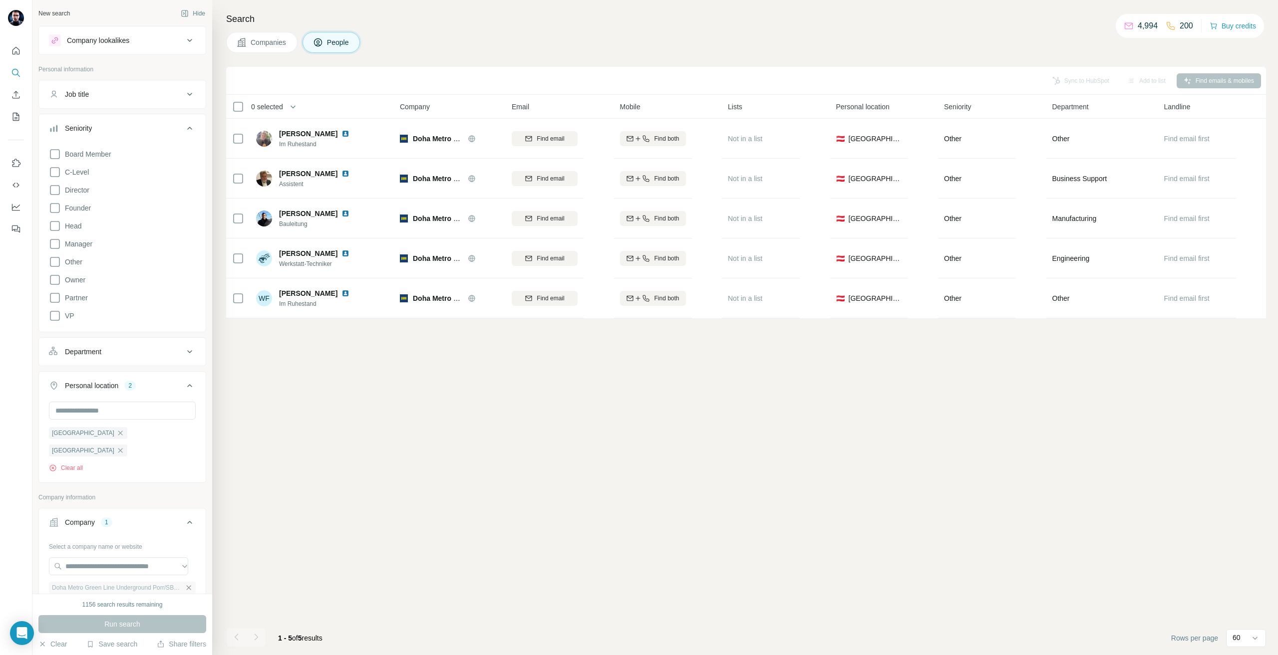
click at [185, 584] on icon "button" at bounding box center [189, 588] width 8 height 8
click at [149, 558] on input "text" at bounding box center [118, 567] width 139 height 18
paste input "**********"
type input "**********"
click at [130, 571] on div "Porr Group [DOMAIN_NAME]" at bounding box center [118, 576] width 134 height 27
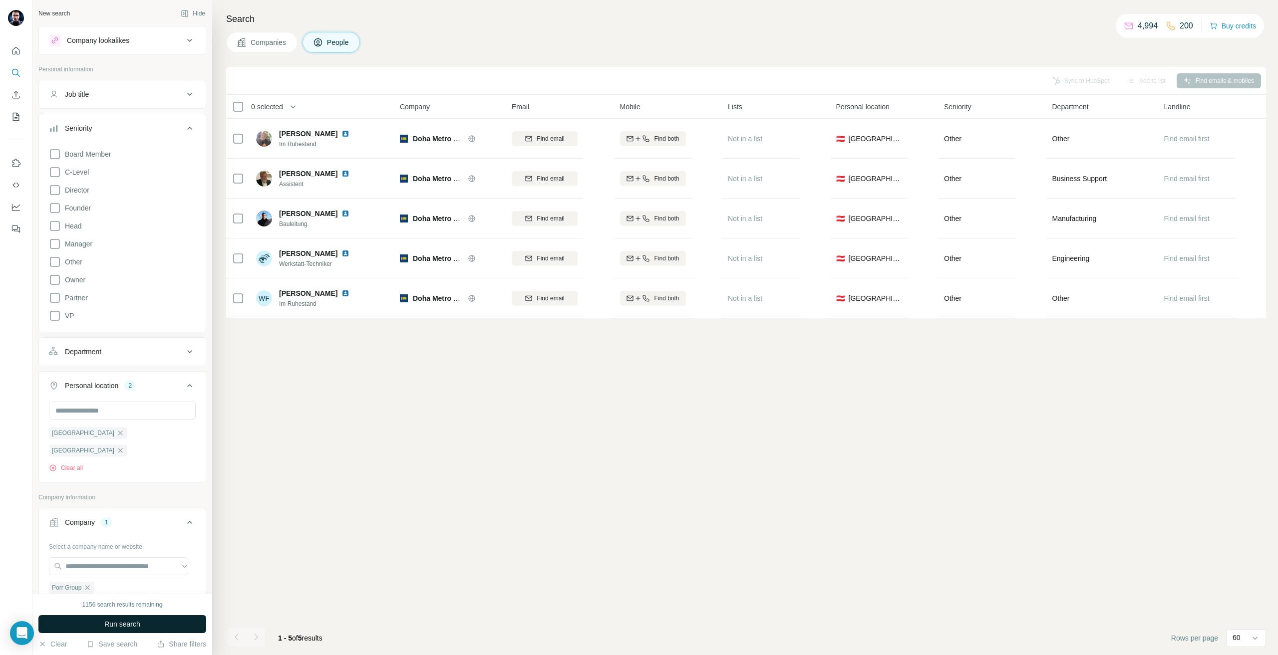
click at [111, 623] on span "Run search" at bounding box center [122, 624] width 36 height 10
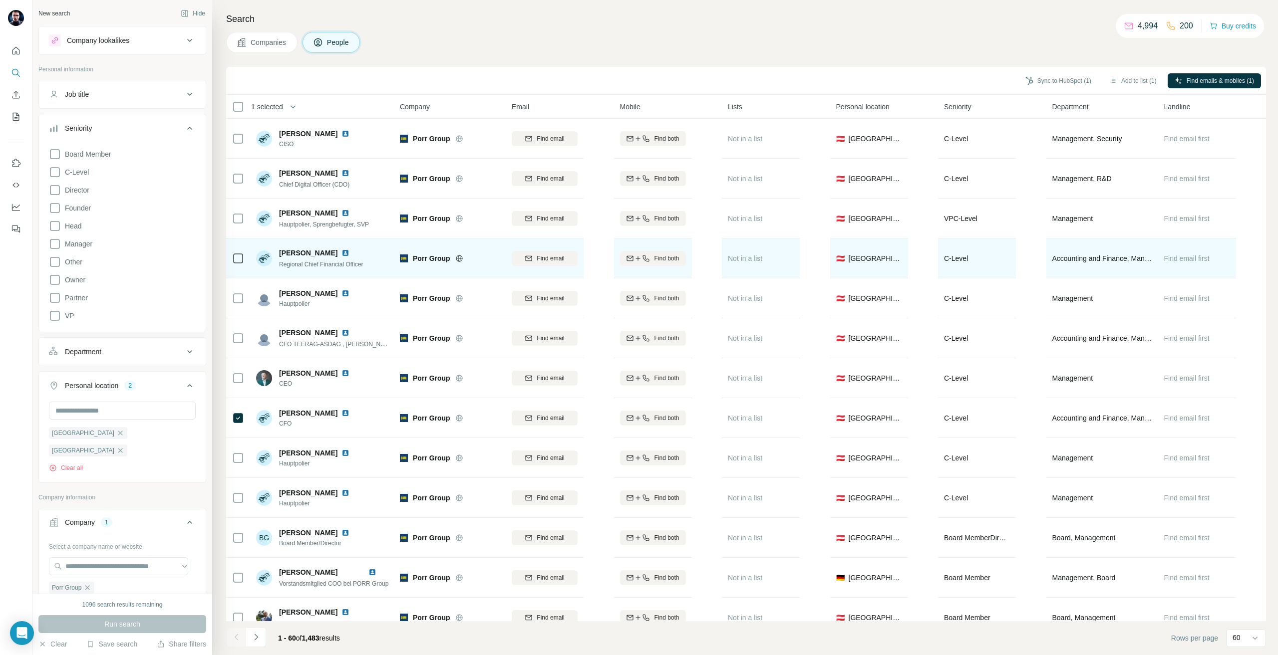
click at [236, 265] on div at bounding box center [238, 258] width 12 height 27
click at [558, 183] on span "Find email" at bounding box center [550, 178] width 27 height 9
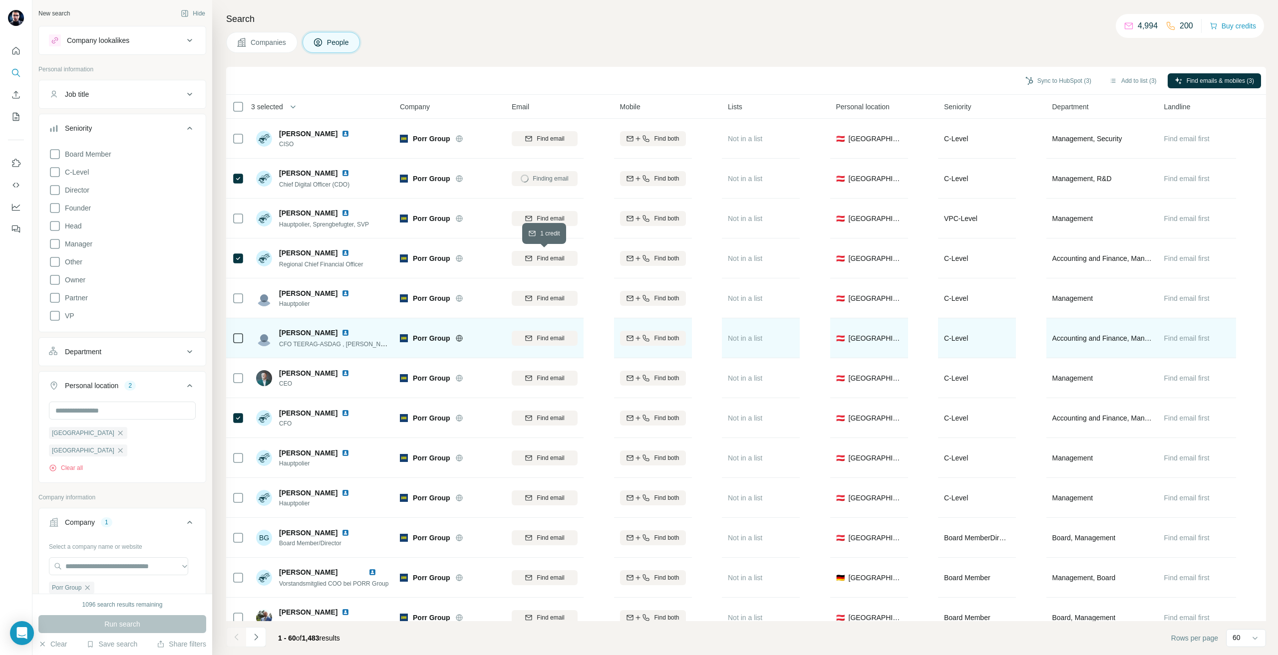
click at [532, 259] on div "Find email" at bounding box center [545, 258] width 66 height 9
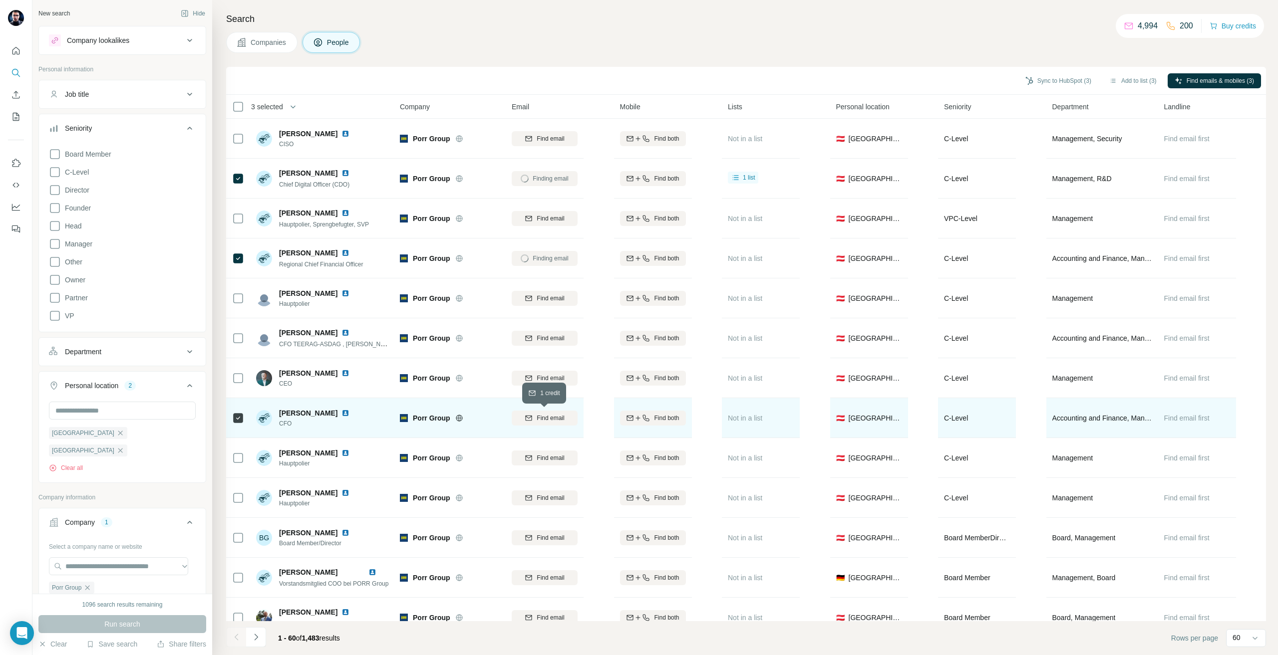
click at [541, 411] on button "Find email" at bounding box center [545, 418] width 66 height 15
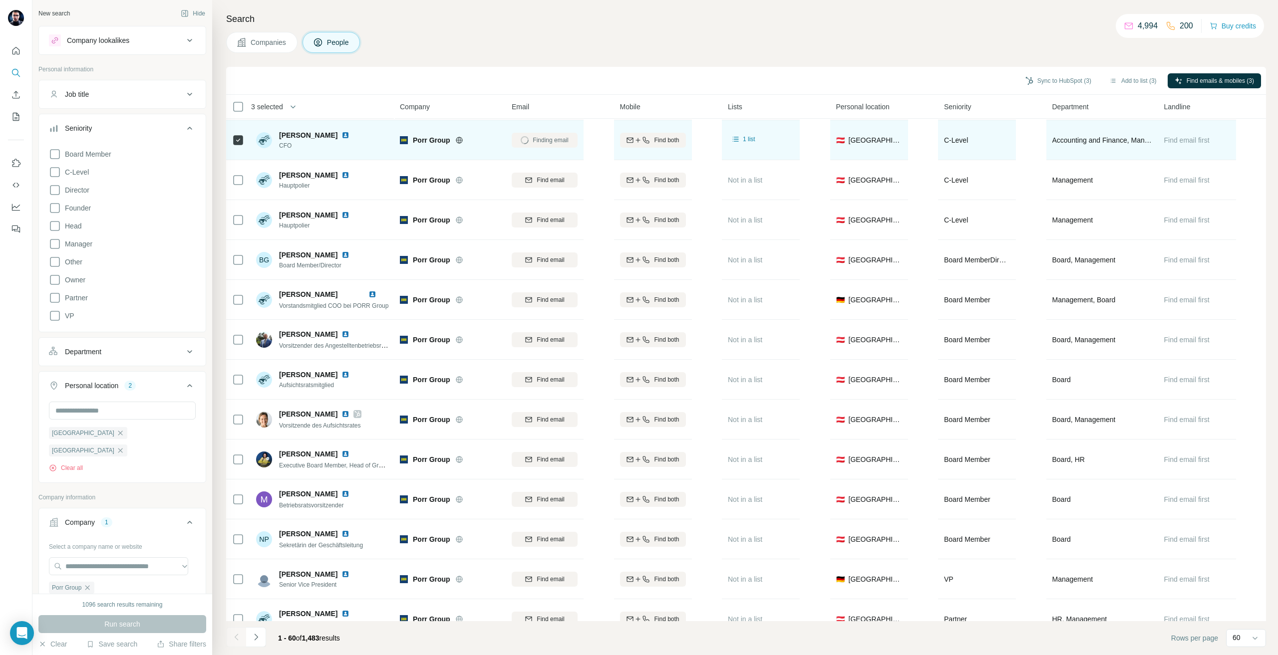
scroll to position [499, 0]
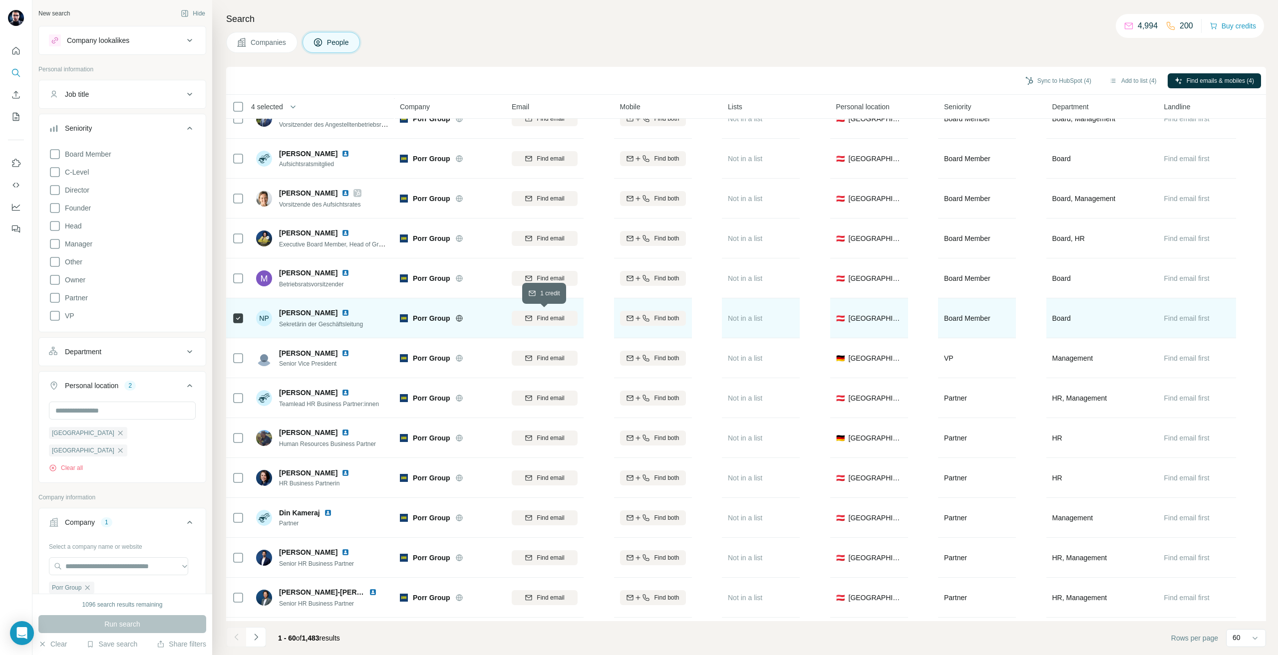
click at [538, 317] on span "Find email" at bounding box center [550, 318] width 27 height 9
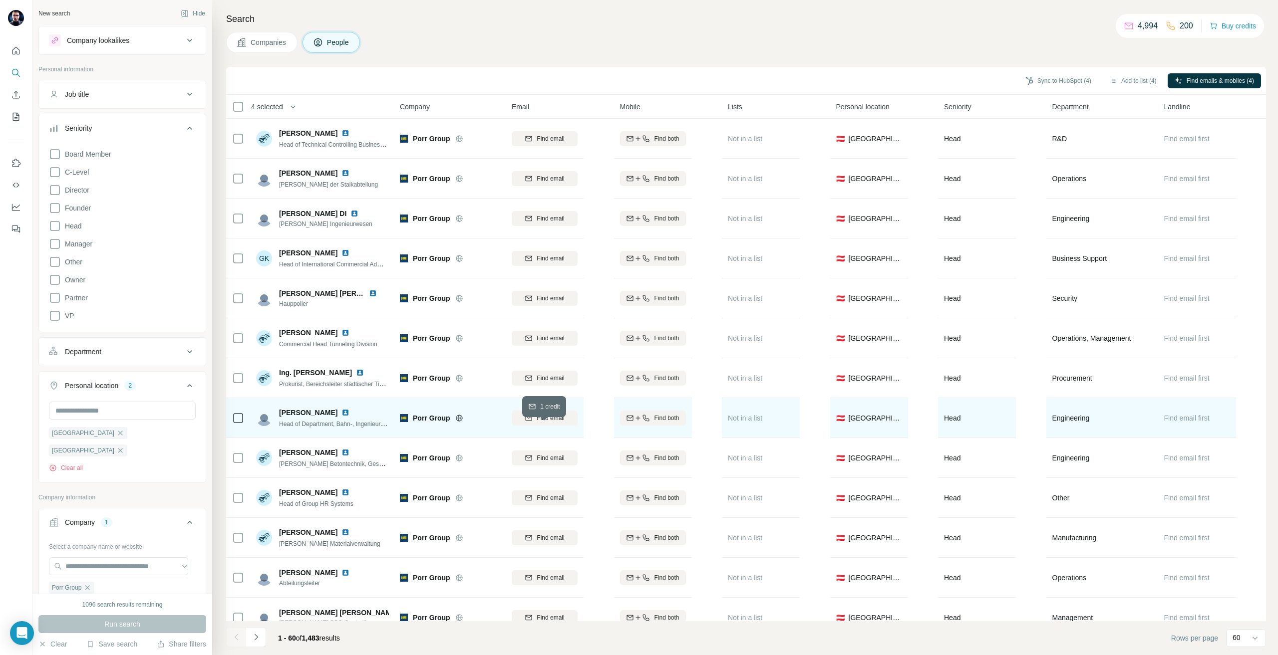
scroll to position [1898, 0]
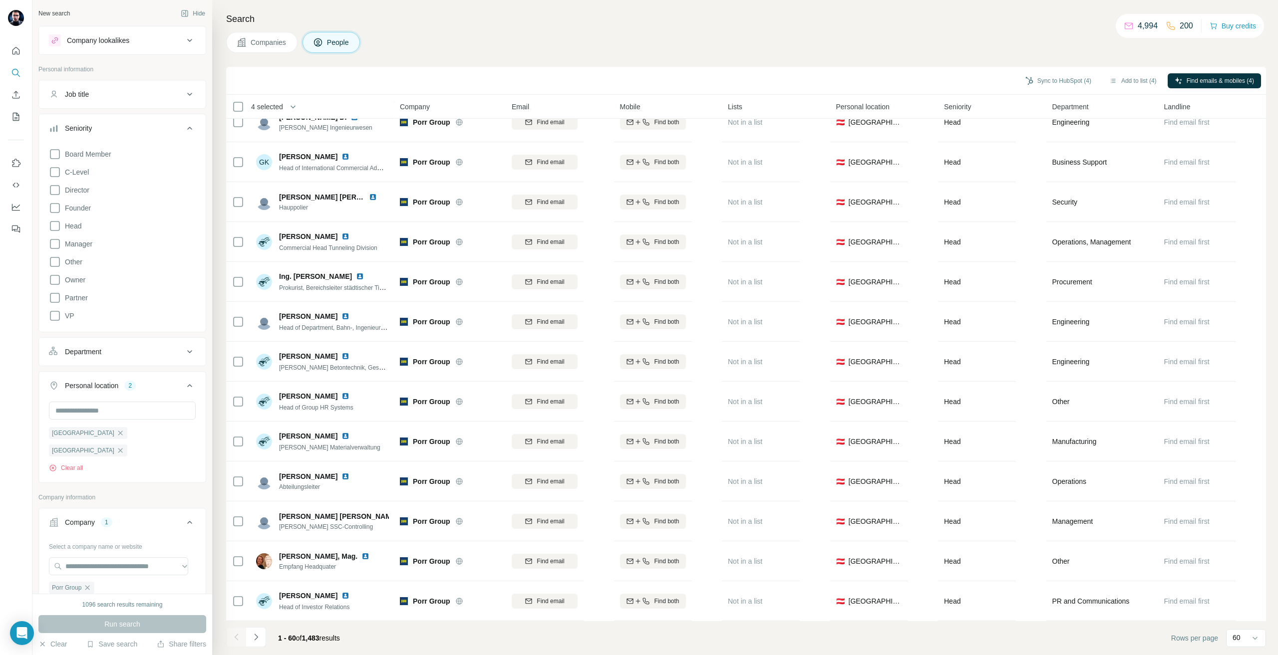
click at [117, 345] on button "Department" at bounding box center [122, 352] width 167 height 24
click at [100, 377] on input at bounding box center [116, 376] width 123 height 11
click at [105, 399] on p "Accounting and Finance" at bounding box center [94, 399] width 75 height 10
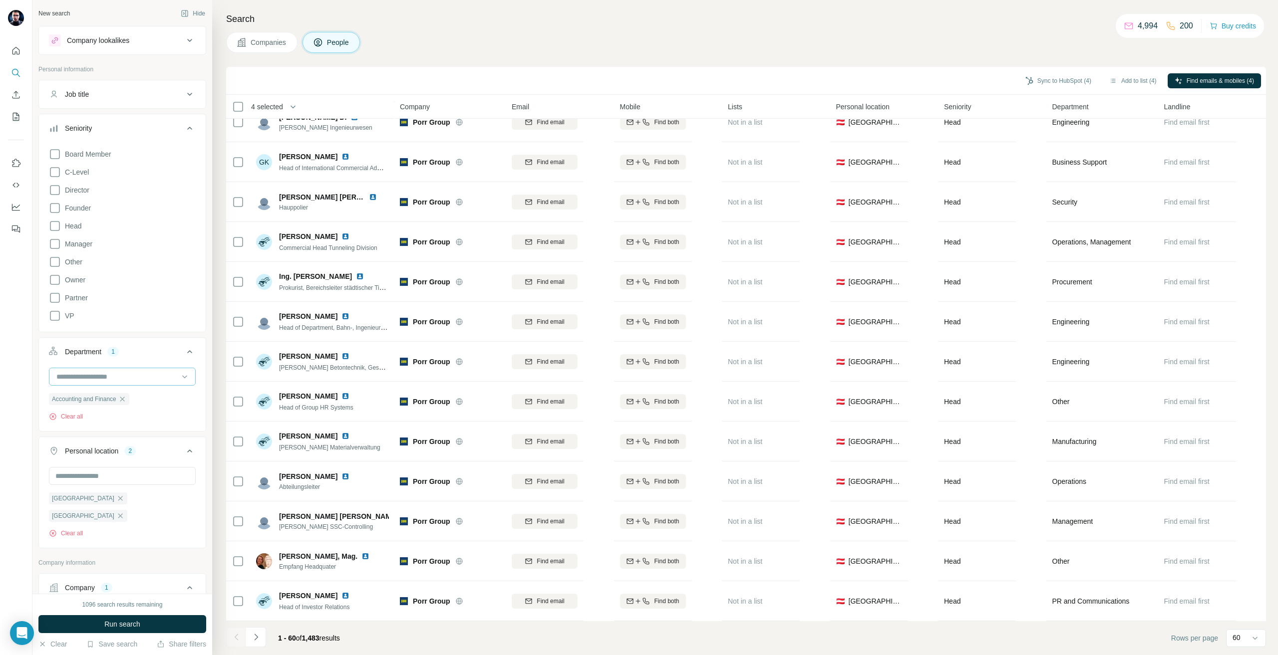
click at [129, 374] on input at bounding box center [116, 376] width 123 height 11
click at [127, 379] on input at bounding box center [116, 376] width 123 height 11
click at [116, 419] on div "Board" at bounding box center [118, 417] width 122 height 10
click at [130, 385] on div at bounding box center [122, 377] width 147 height 18
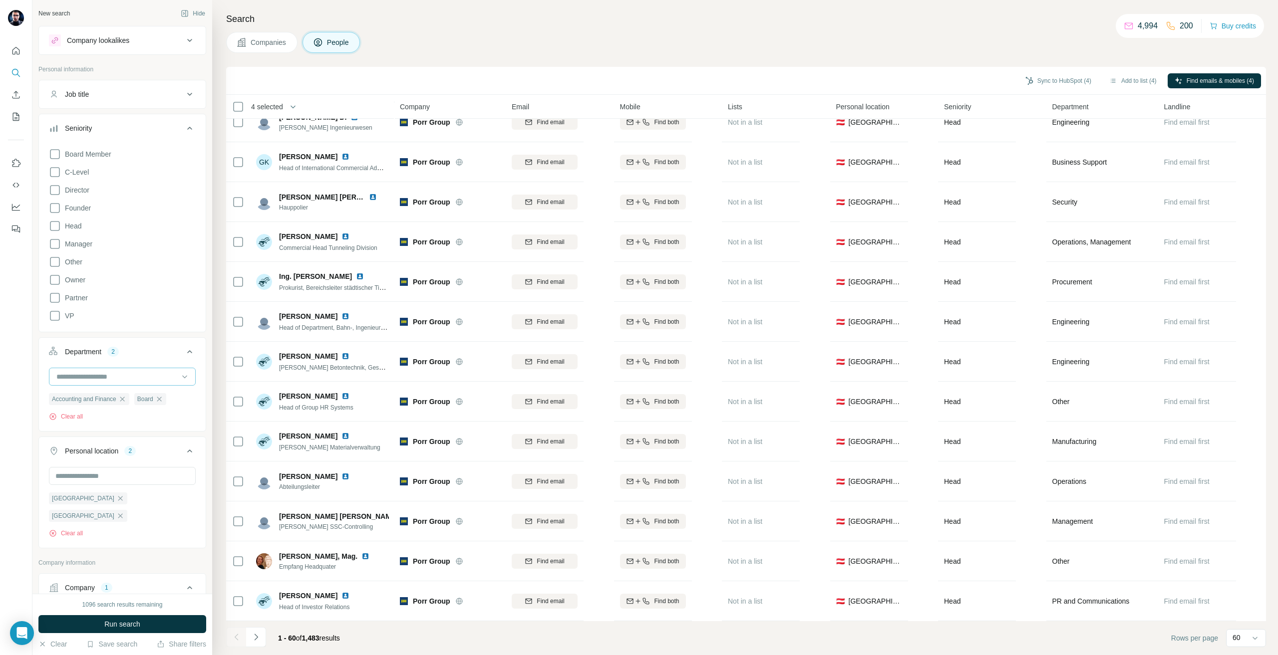
click at [124, 383] on div at bounding box center [116, 376] width 123 height 17
click at [117, 439] on div "Procurement" at bounding box center [118, 445] width 134 height 18
click at [114, 381] on input at bounding box center [116, 376] width 123 height 11
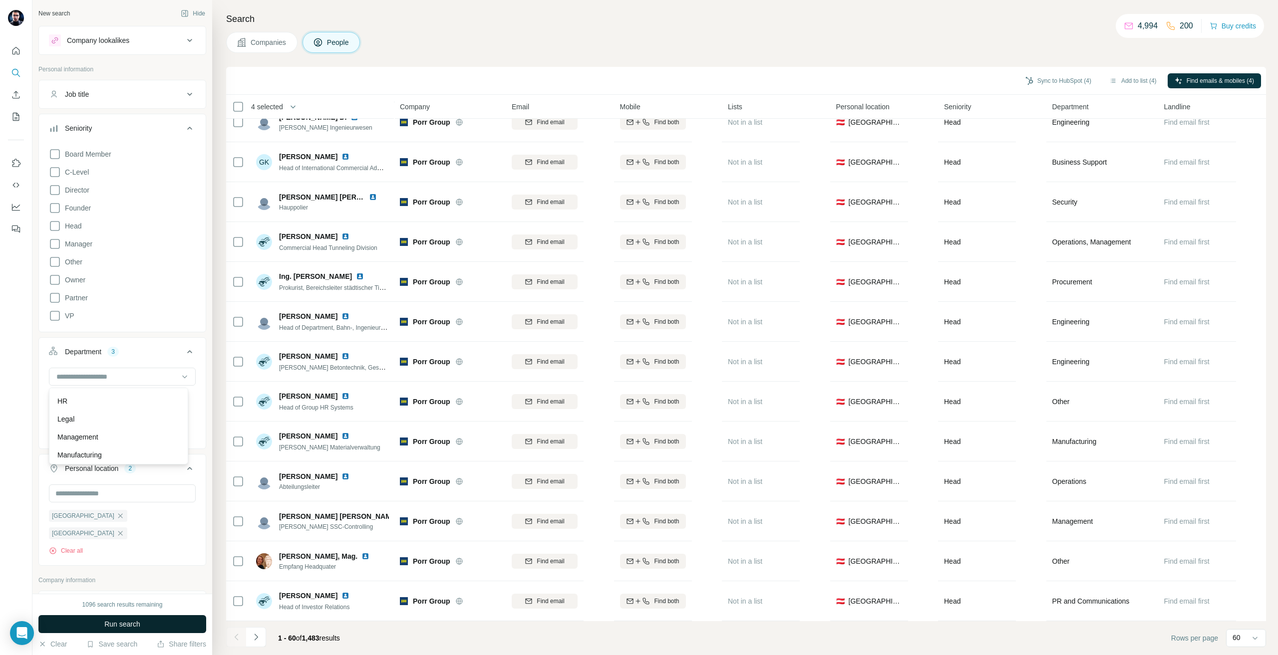
click at [122, 623] on span "Run search" at bounding box center [122, 624] width 36 height 10
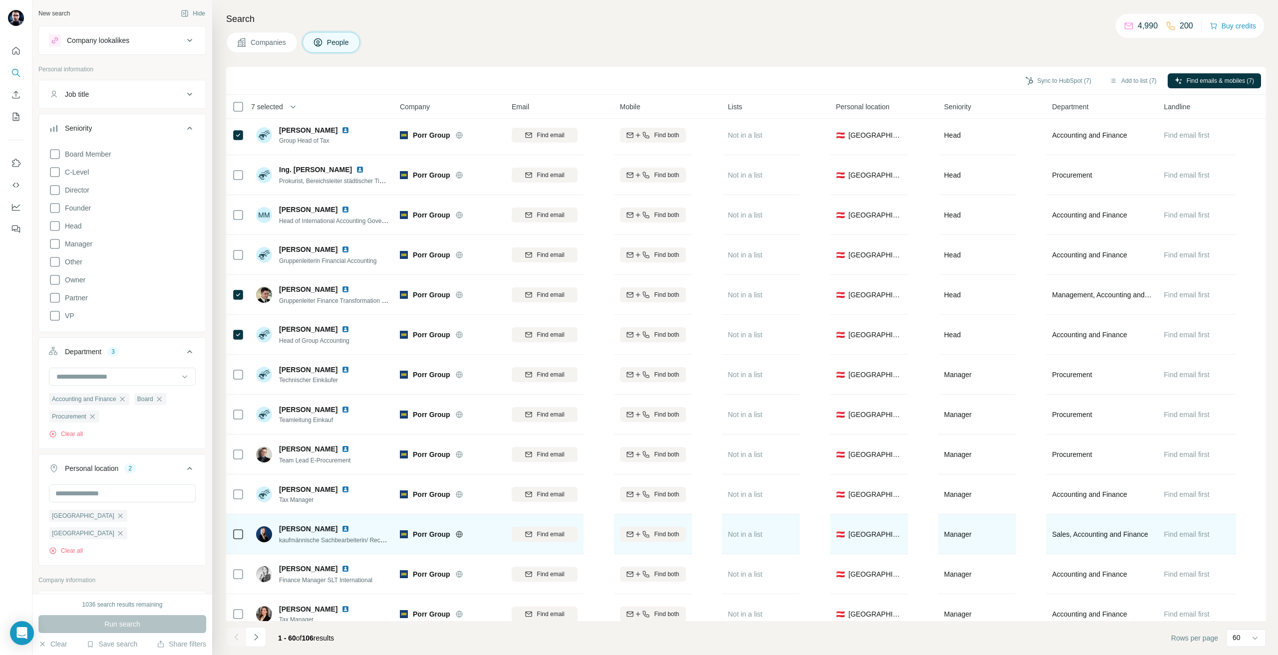
scroll to position [599, 0]
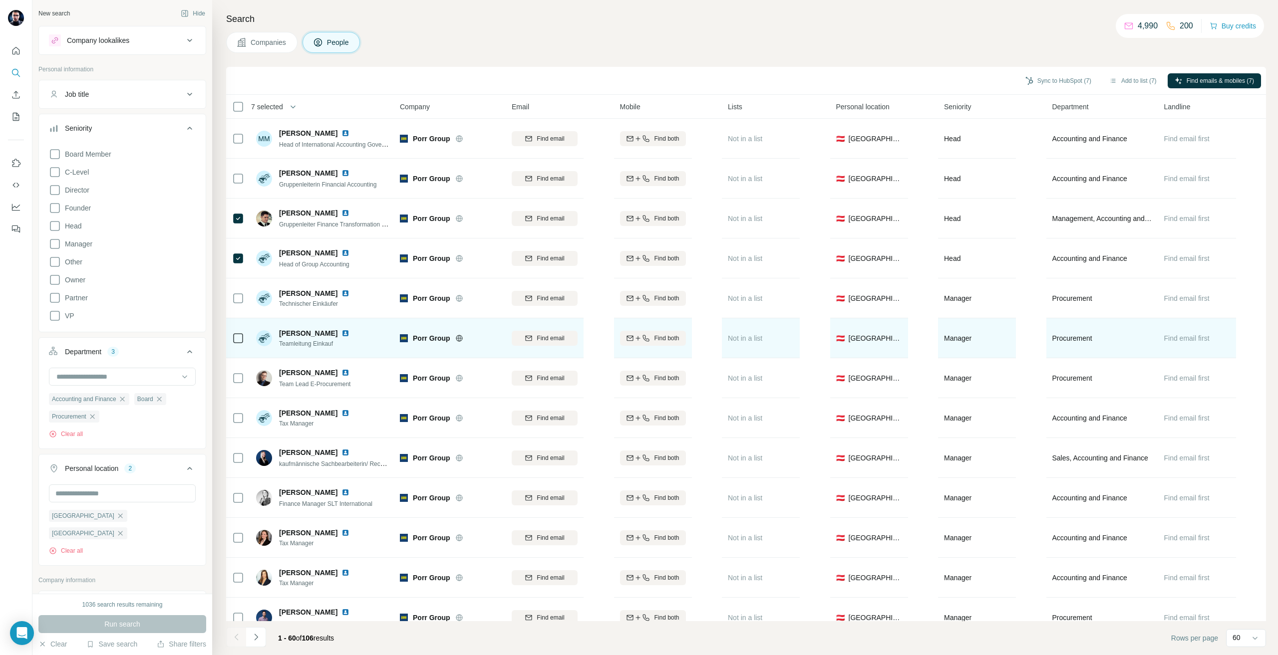
click at [236, 346] on div at bounding box center [238, 337] width 12 height 27
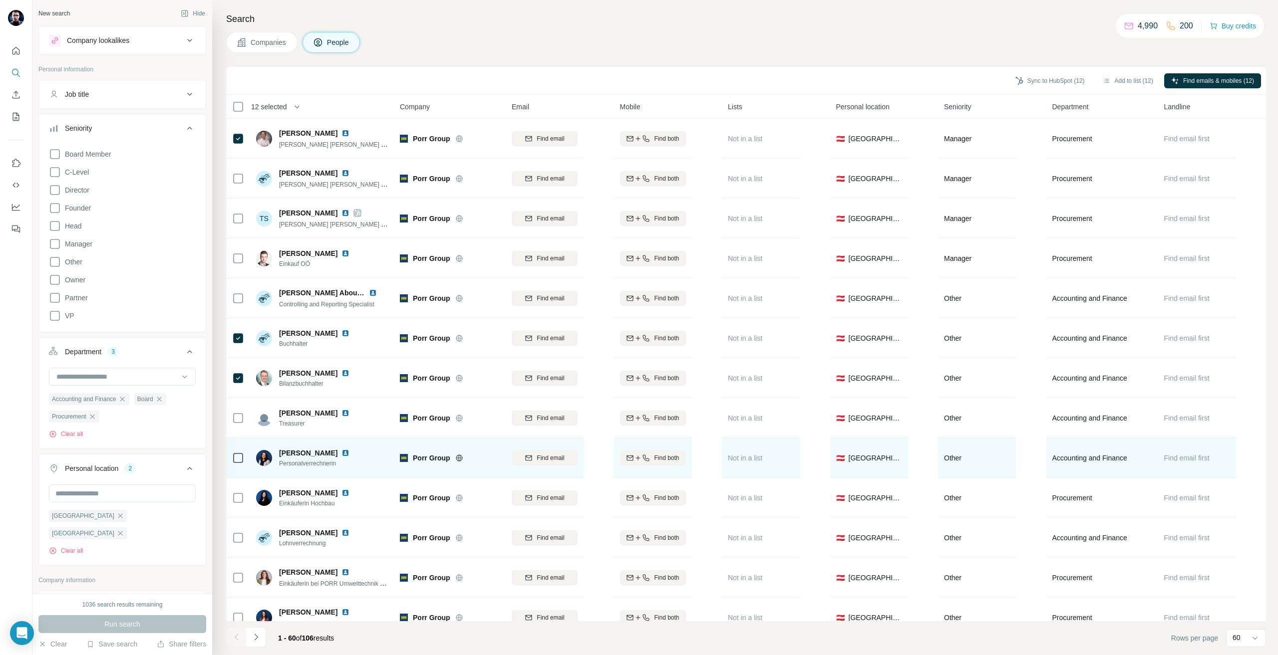
scroll to position [1348, 0]
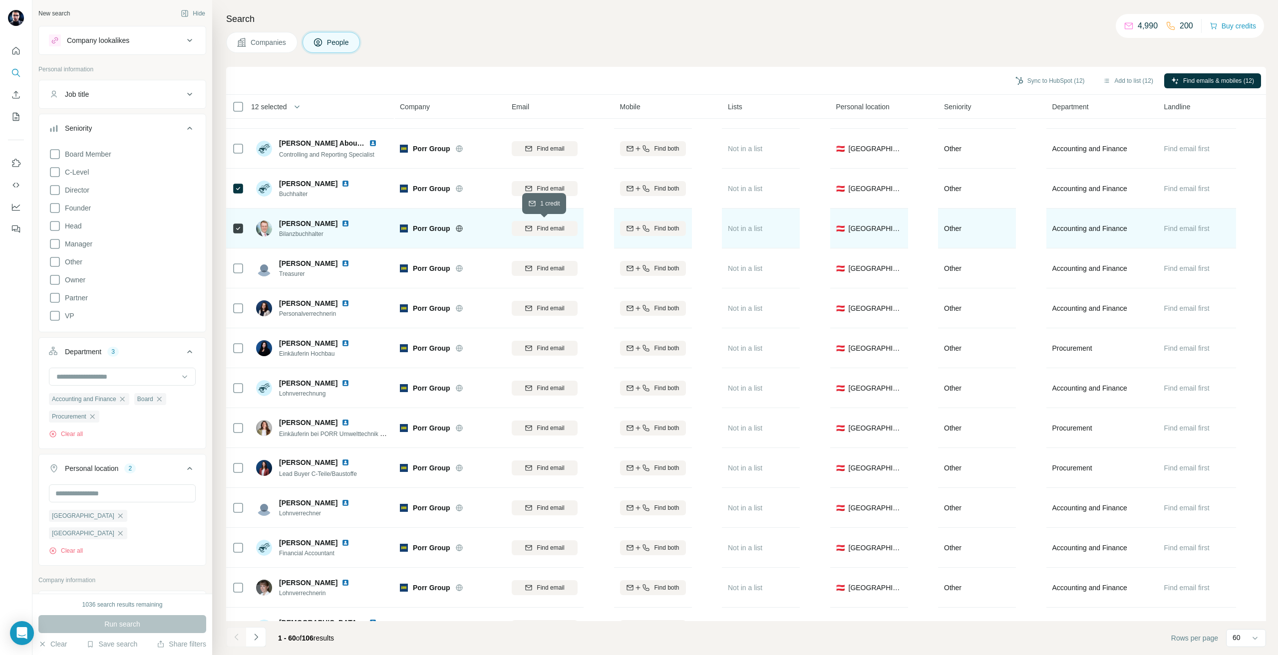
click at [537, 223] on button "Find email" at bounding box center [545, 228] width 66 height 15
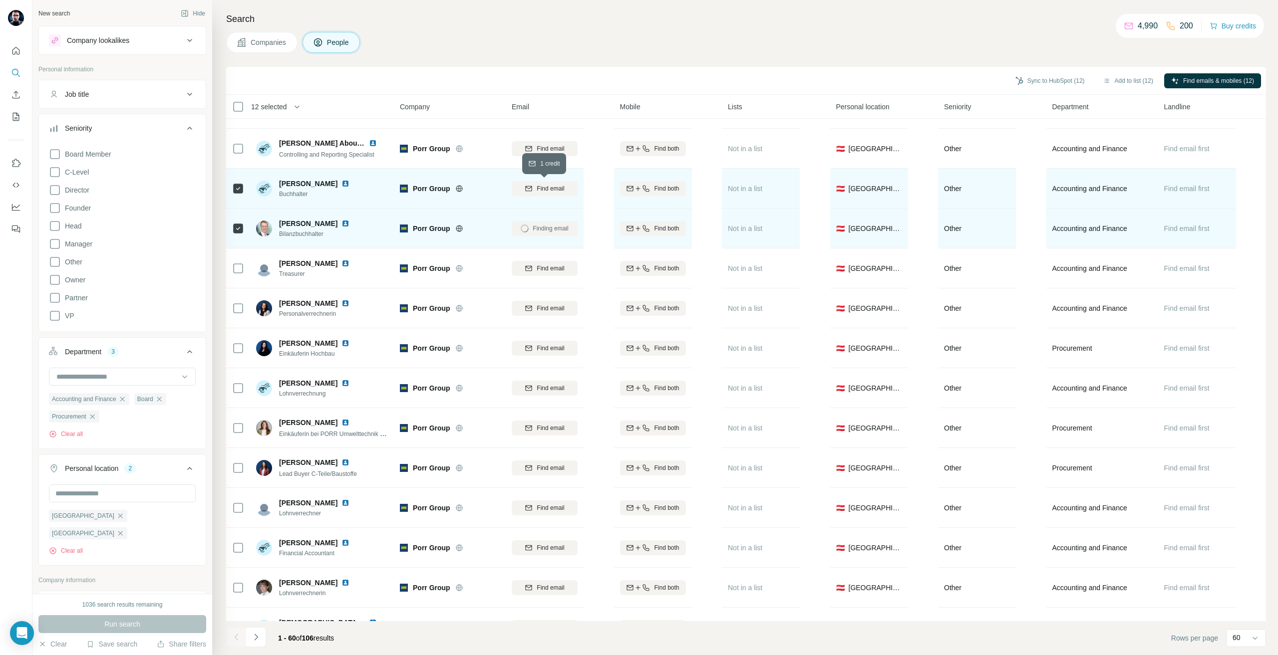
click at [538, 186] on span "Find email" at bounding box center [550, 188] width 27 height 9
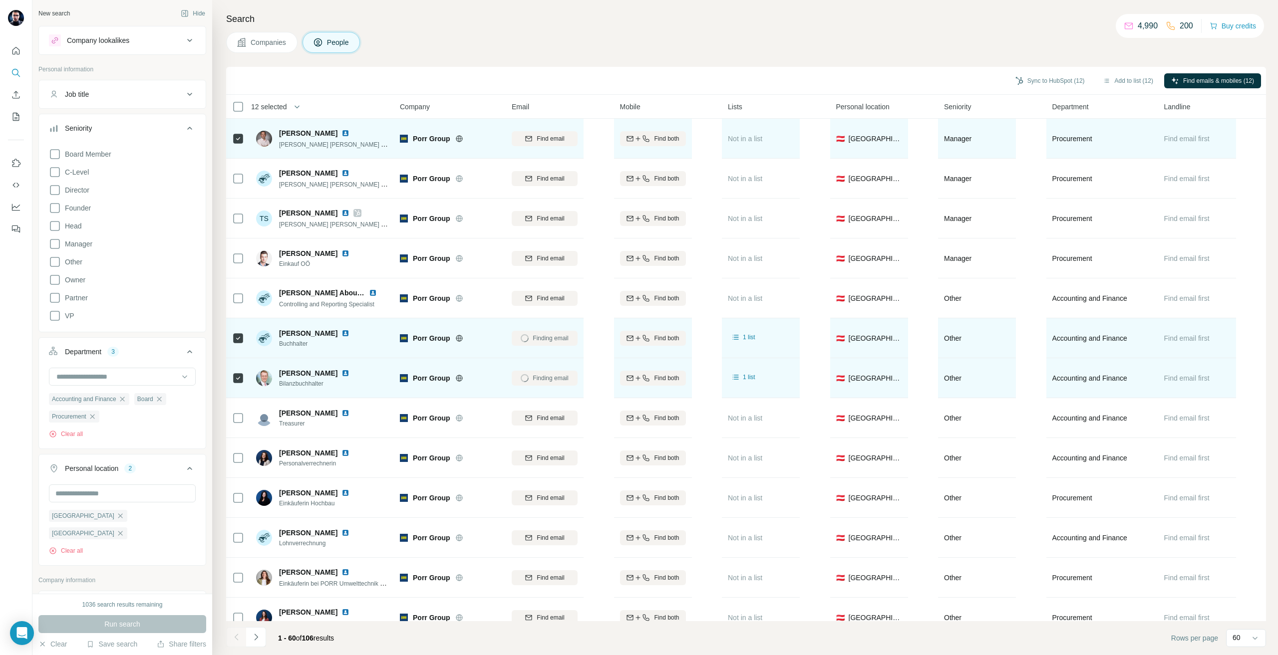
scroll to position [1098, 0]
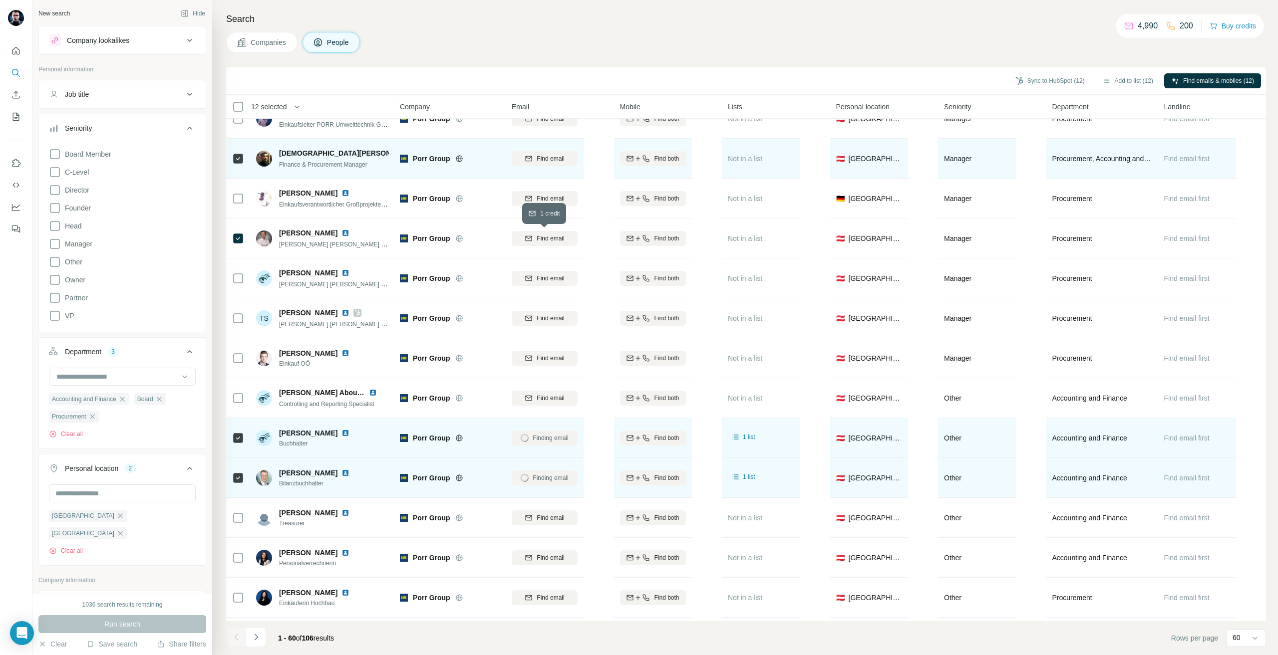
drag, startPoint x: 539, startPoint y: 239, endPoint x: 548, endPoint y: 173, distance: 67.0
click at [539, 238] on span "Find email" at bounding box center [550, 238] width 27 height 9
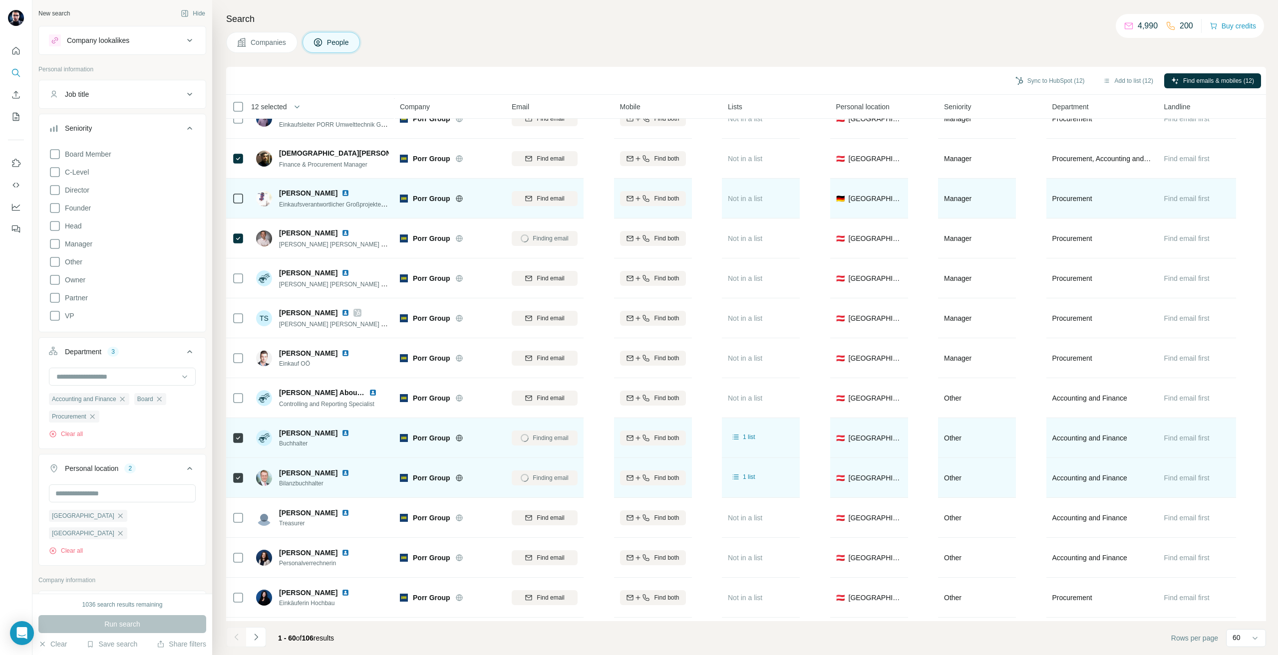
click at [542, 158] on span "Find email" at bounding box center [550, 158] width 27 height 9
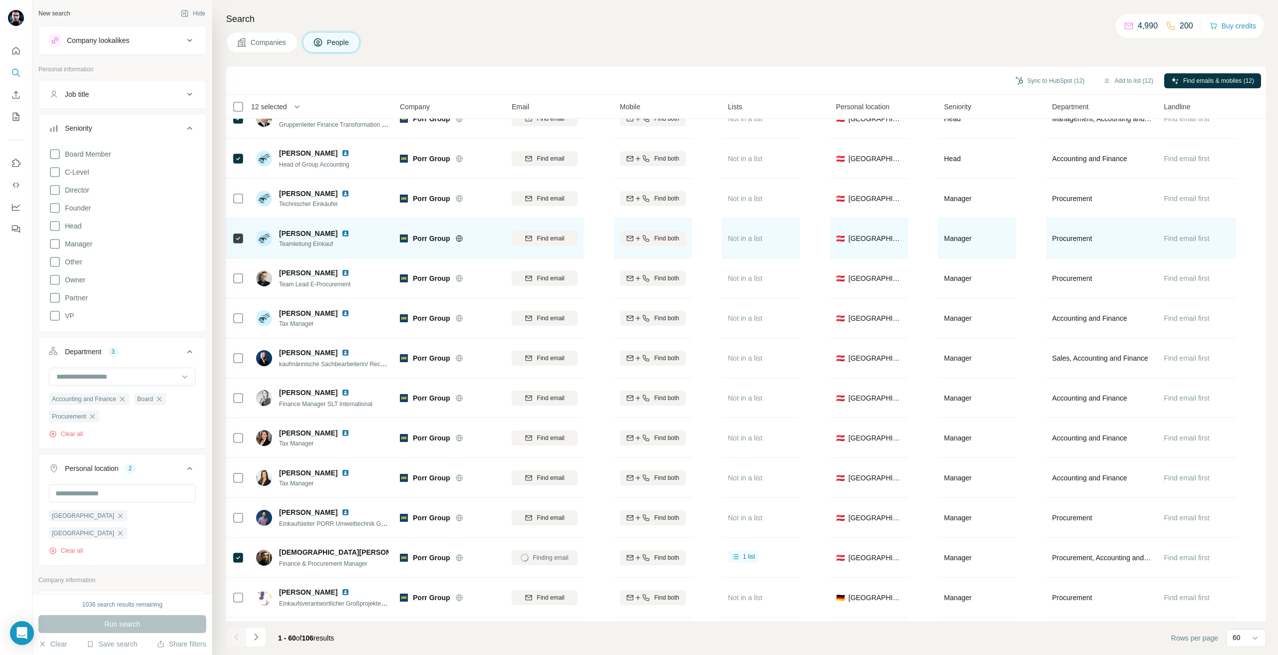
scroll to position [649, 0]
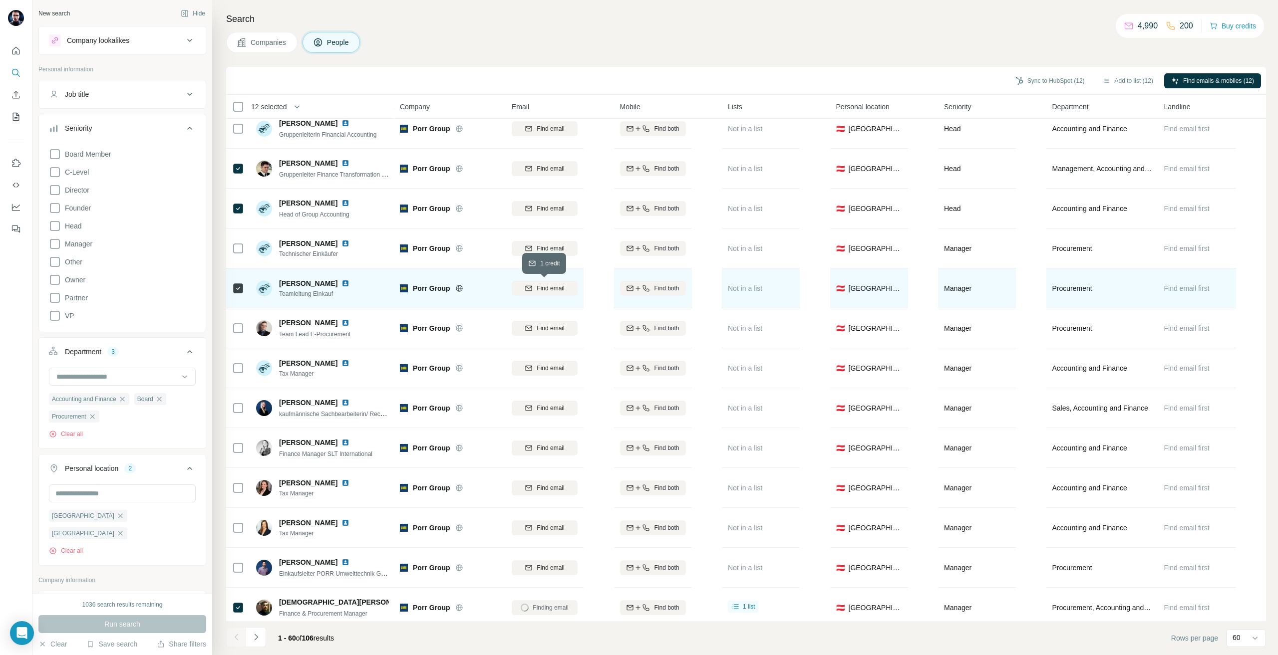
click at [552, 290] on span "Find email" at bounding box center [550, 288] width 27 height 9
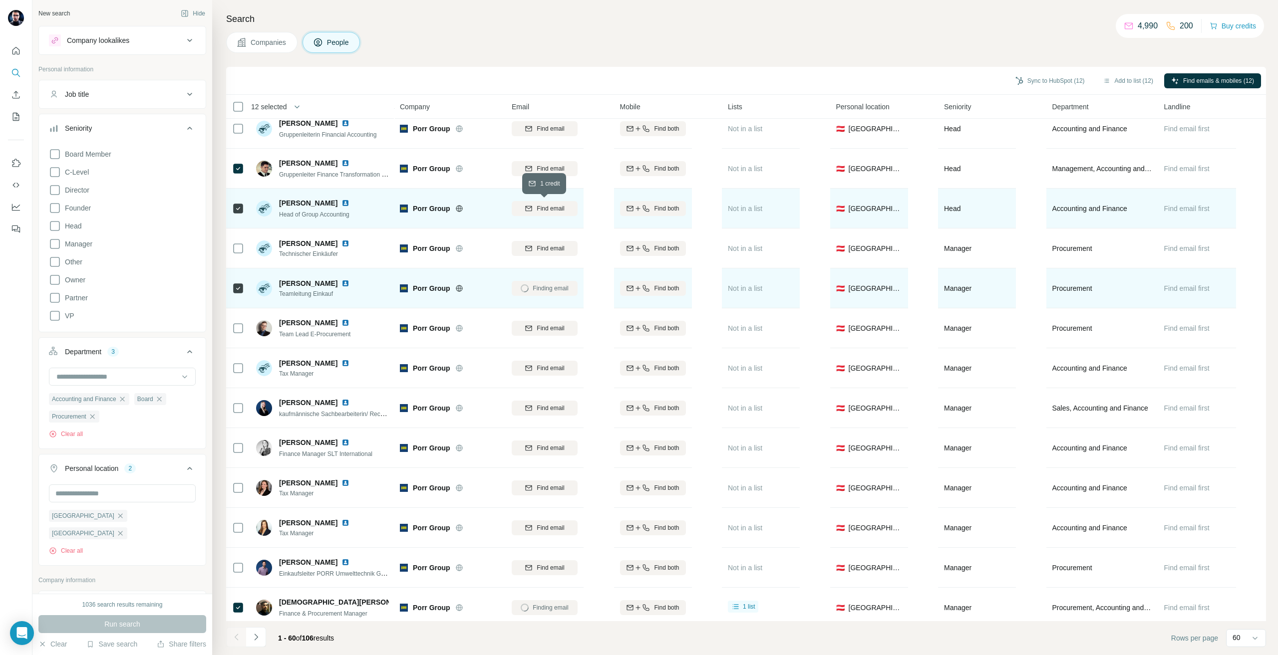
click at [564, 203] on button "Find email" at bounding box center [545, 208] width 66 height 15
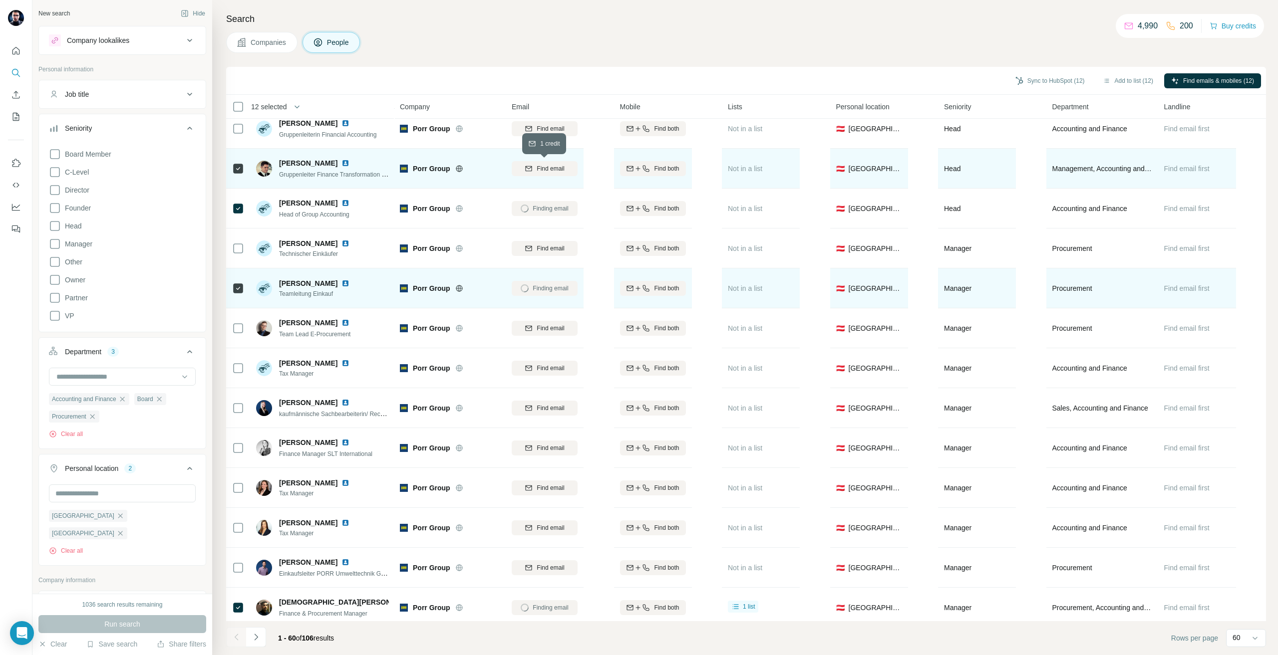
click at [556, 166] on span "Find email" at bounding box center [550, 168] width 27 height 9
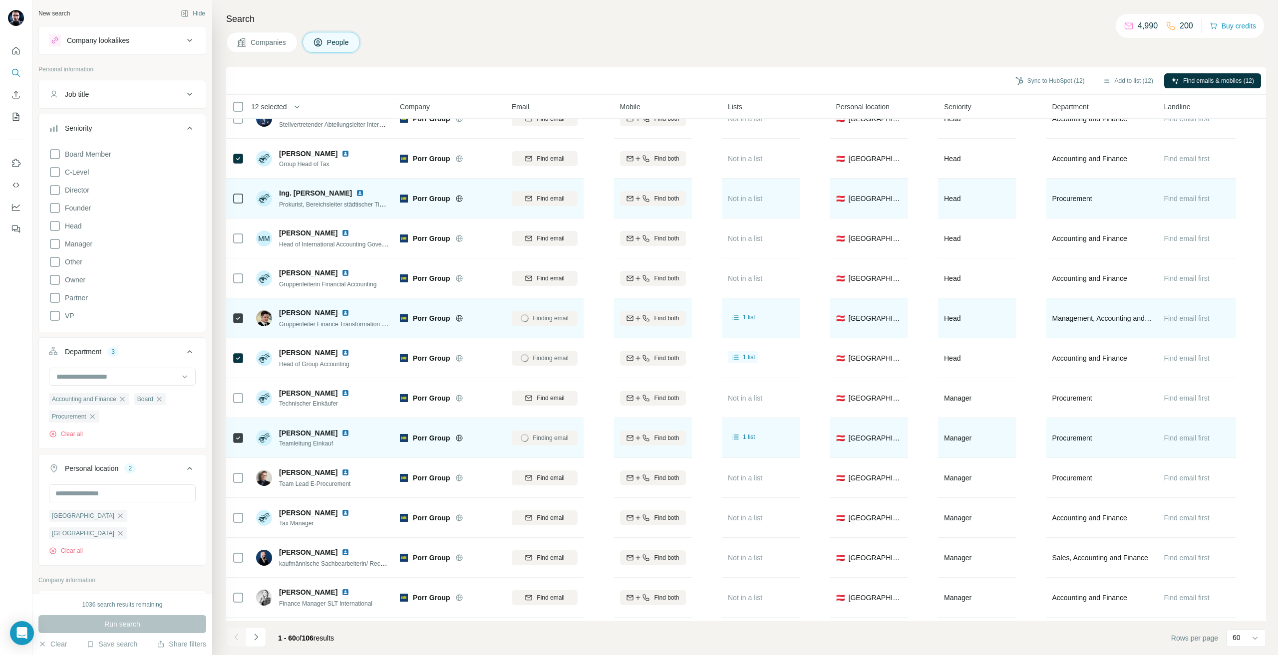
scroll to position [299, 0]
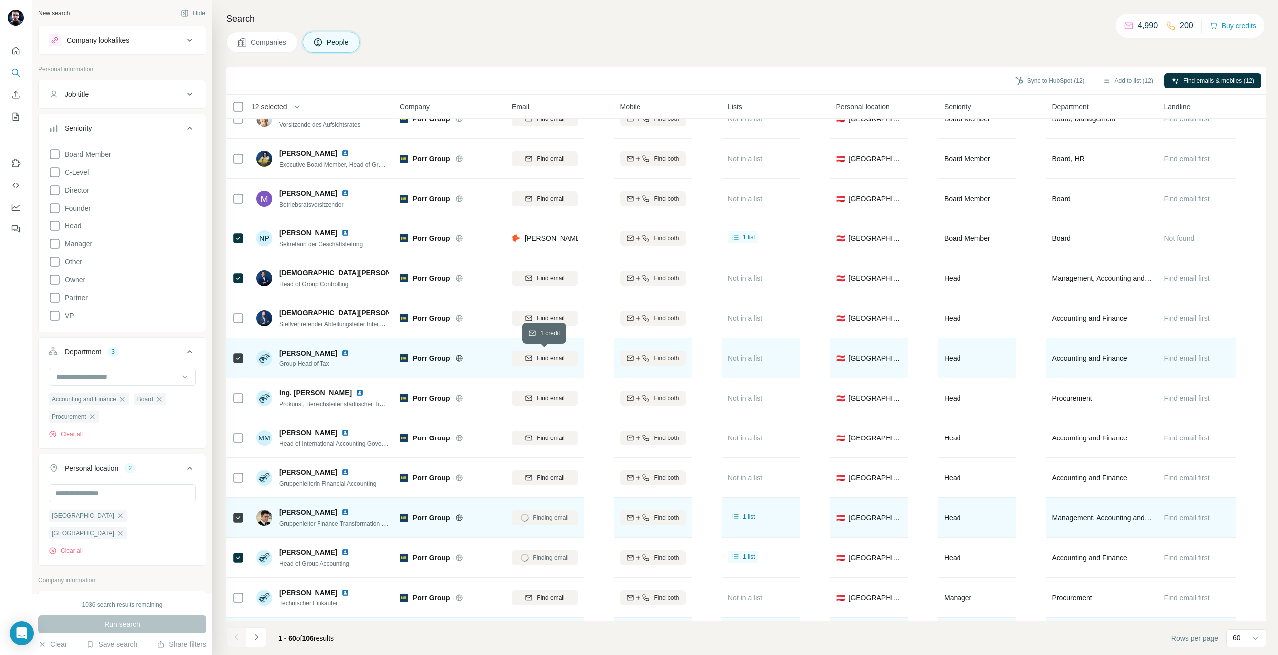
click at [549, 363] on button "Find email" at bounding box center [545, 358] width 66 height 15
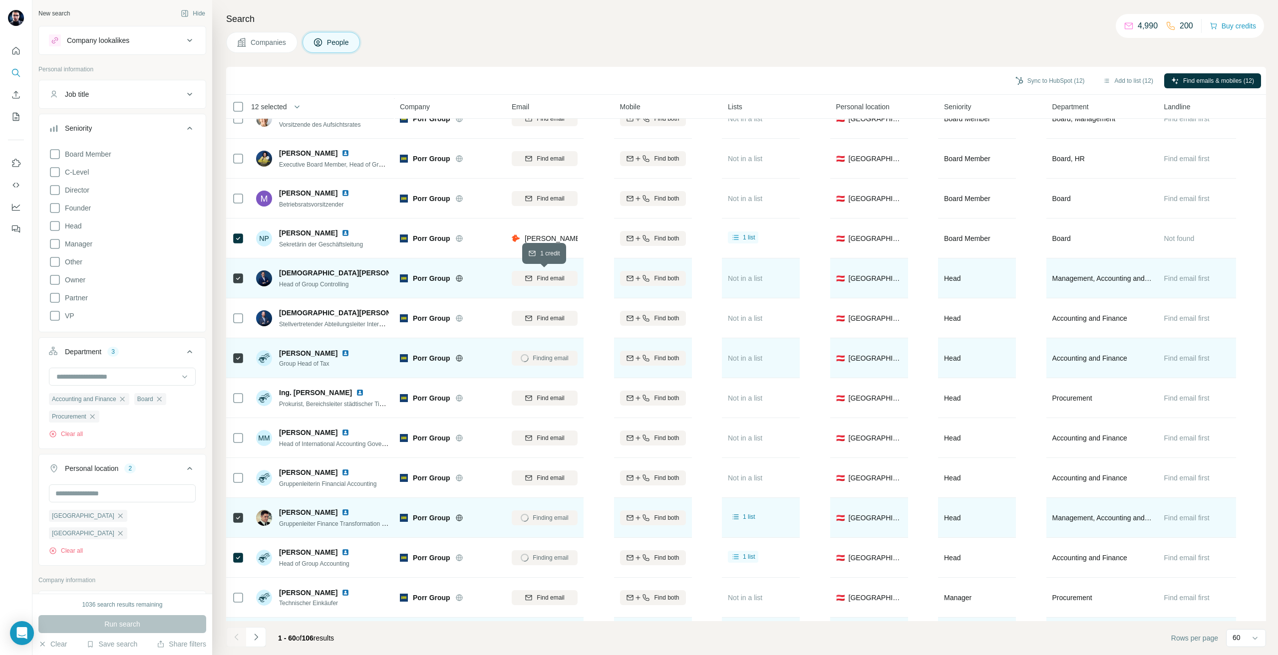
click at [556, 277] on span "Find email" at bounding box center [550, 278] width 27 height 9
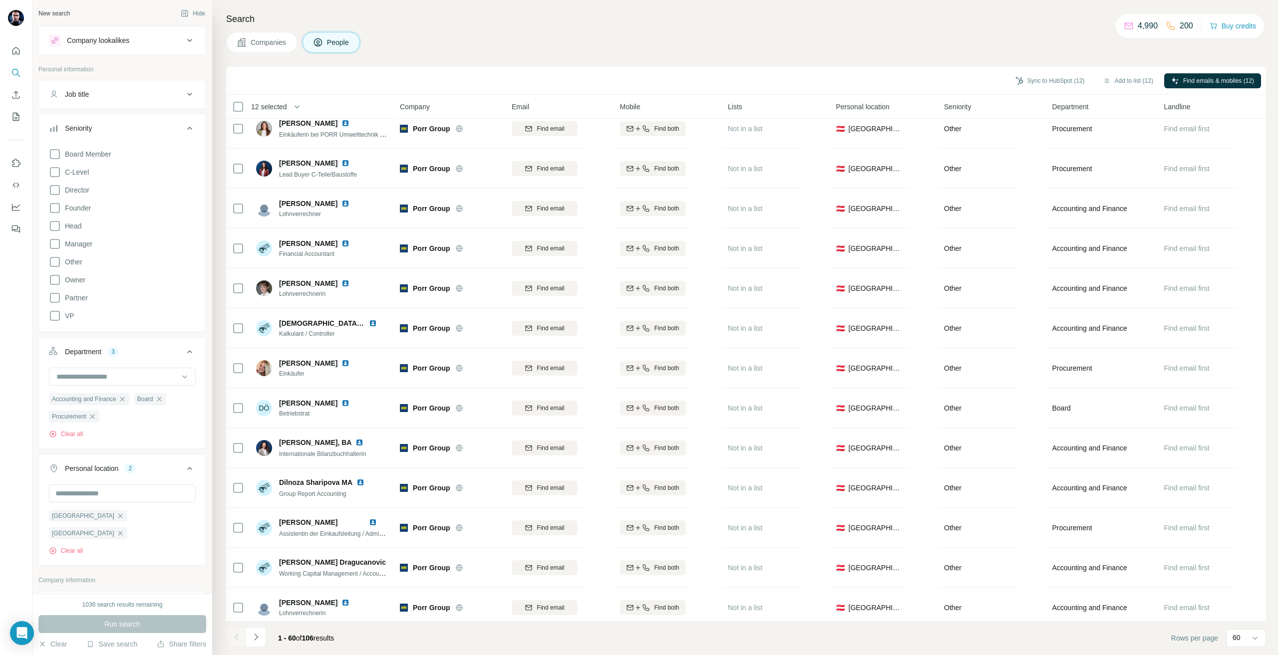
scroll to position [1898, 0]
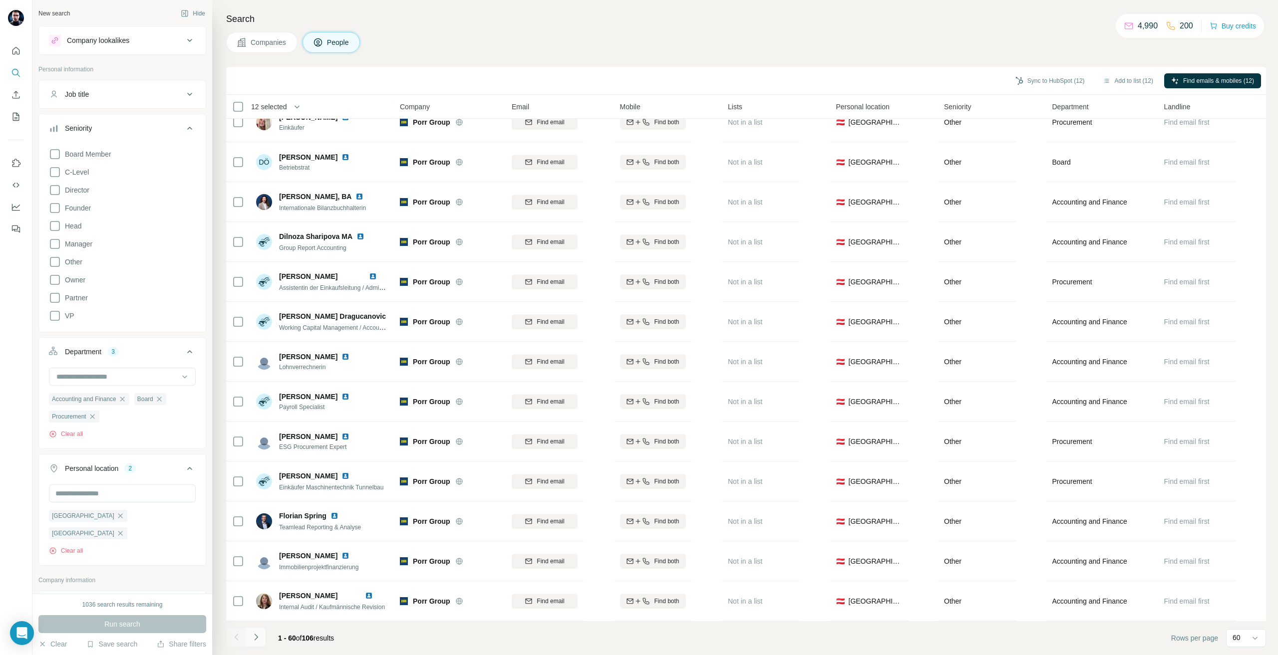
click at [259, 635] on icon "Navigate to next page" at bounding box center [256, 637] width 10 height 10
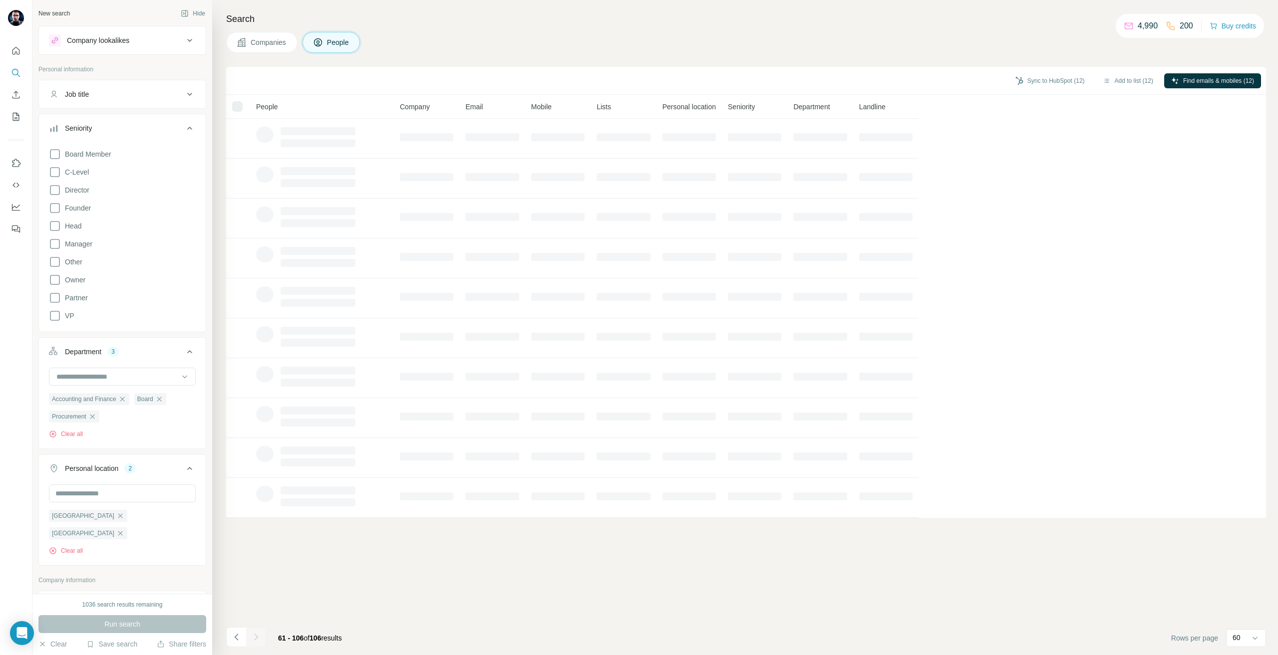
scroll to position [0, 0]
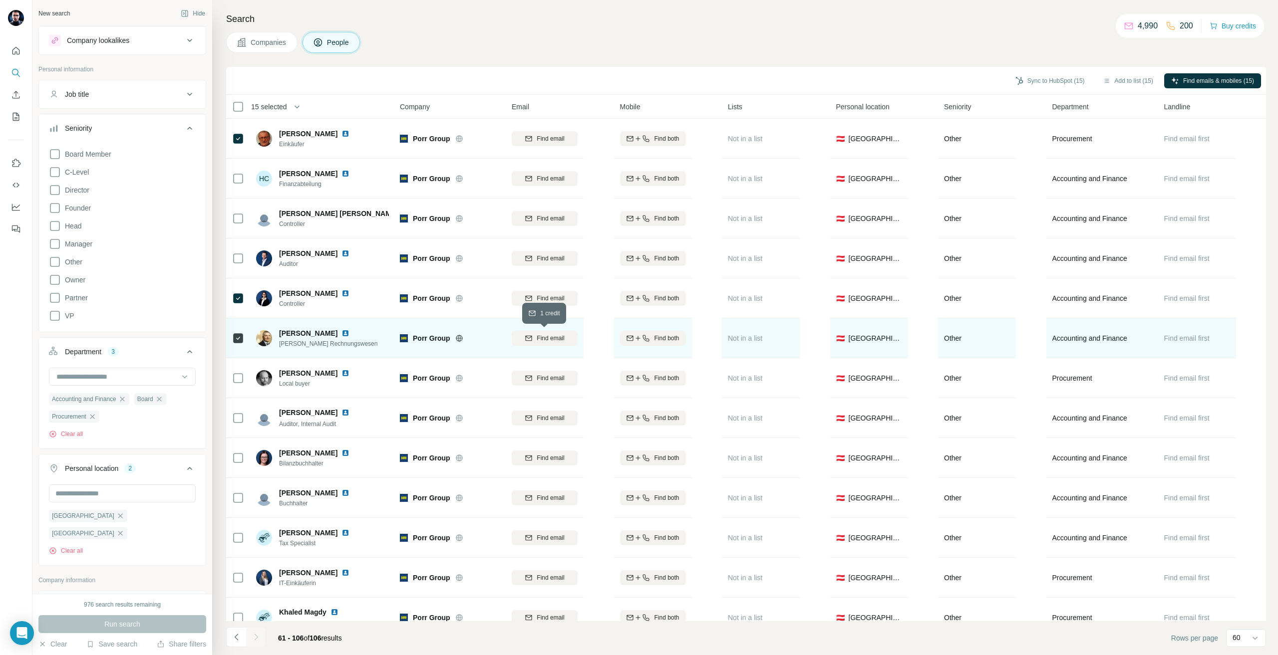
click at [560, 334] on span "Find email" at bounding box center [550, 338] width 27 height 9
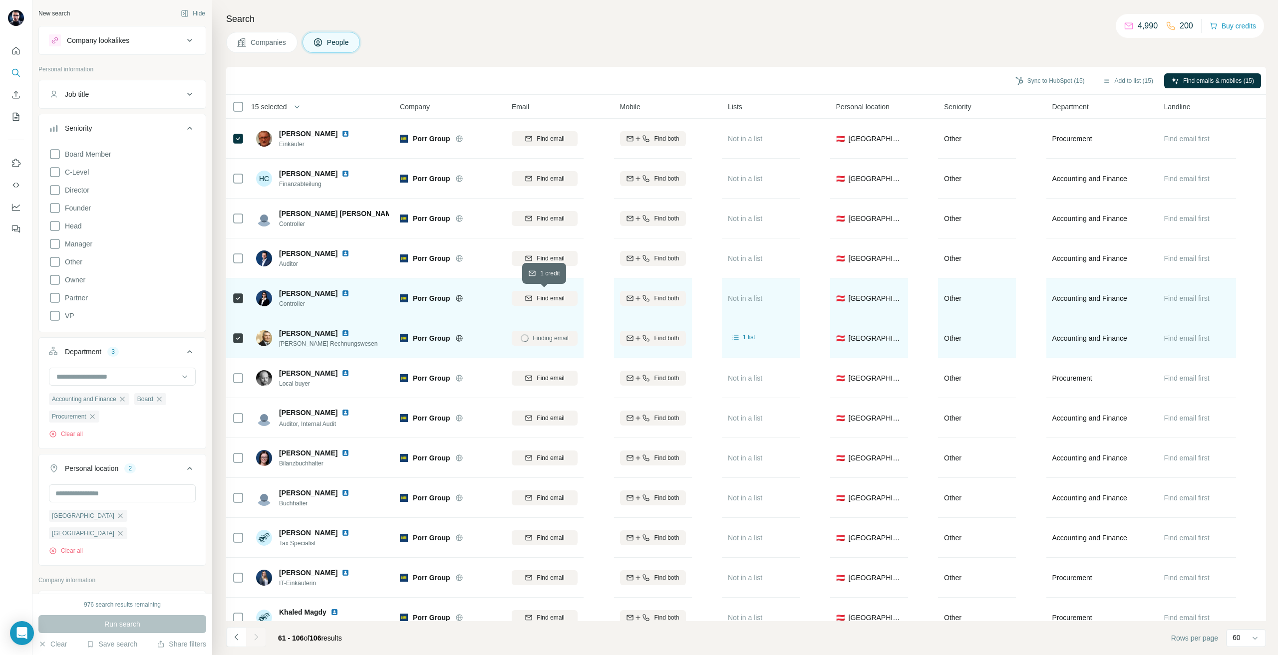
click at [522, 293] on button "Find email" at bounding box center [545, 298] width 66 height 15
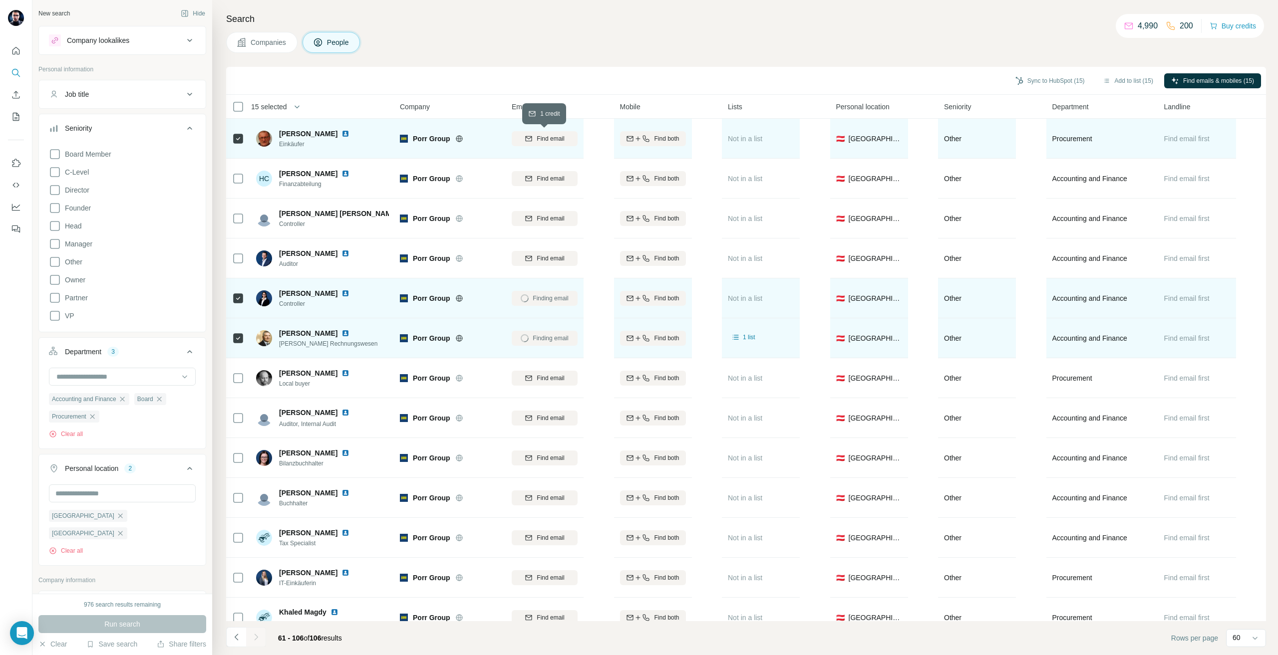
click at [526, 138] on icon "button" at bounding box center [529, 138] width 6 height 5
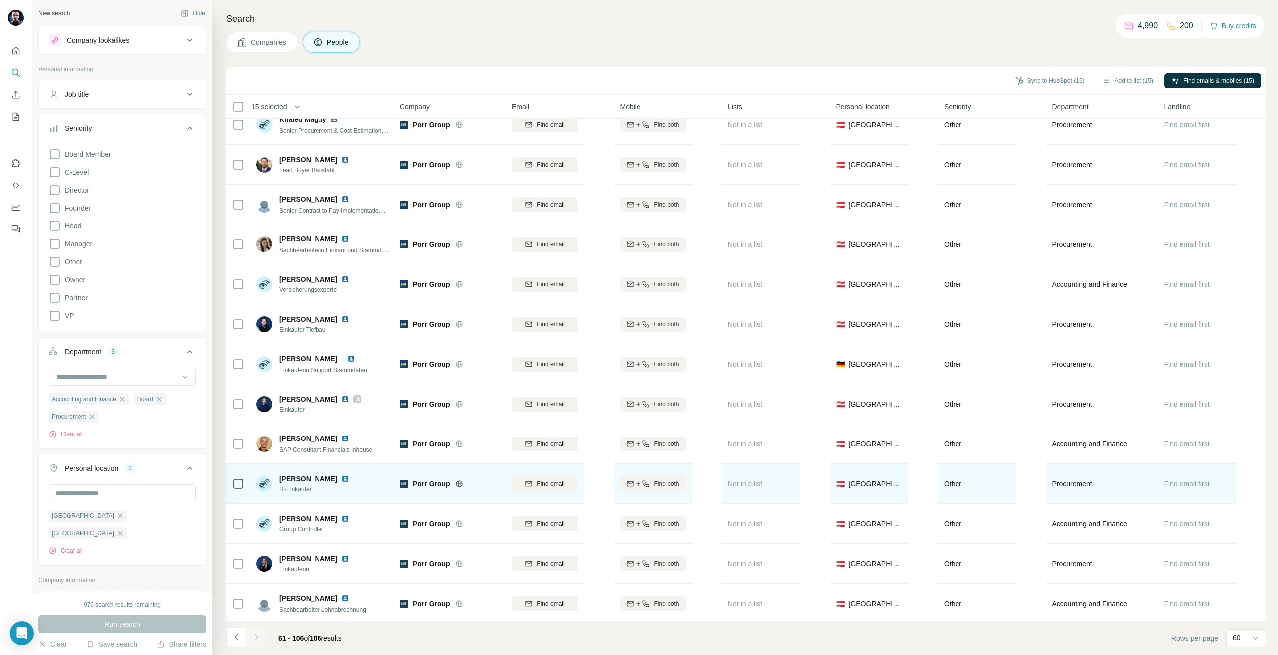
scroll to position [499, 0]
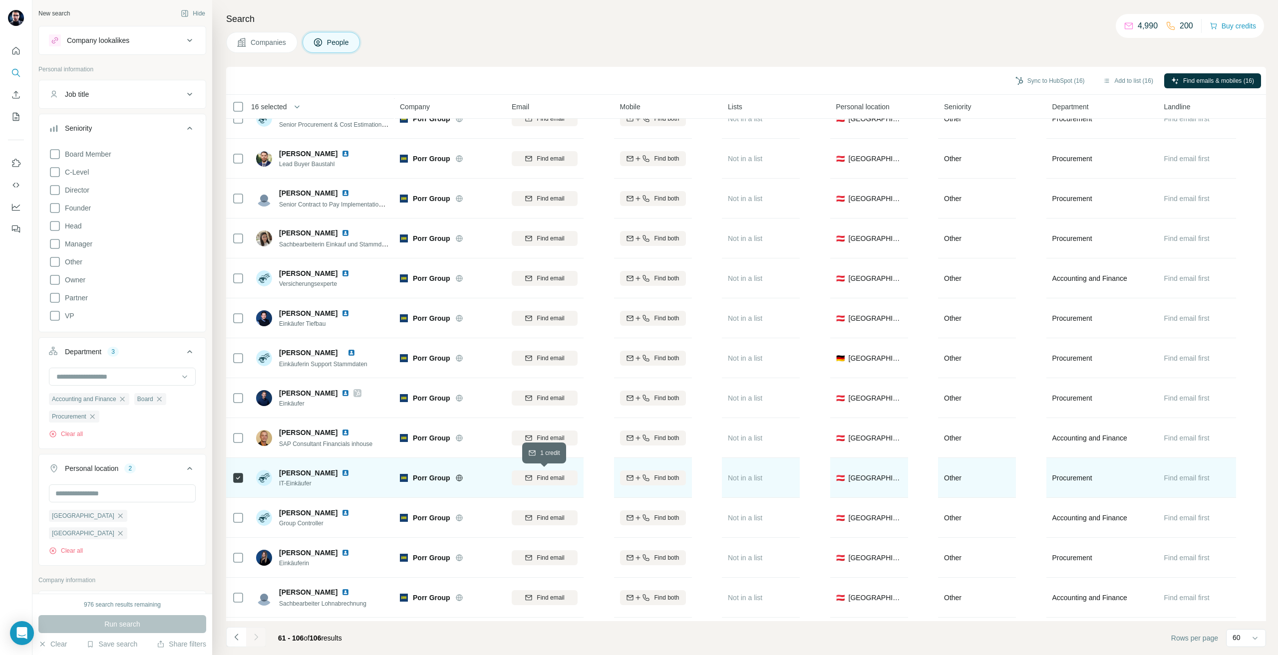
click at [537, 477] on span "Find email" at bounding box center [550, 478] width 27 height 9
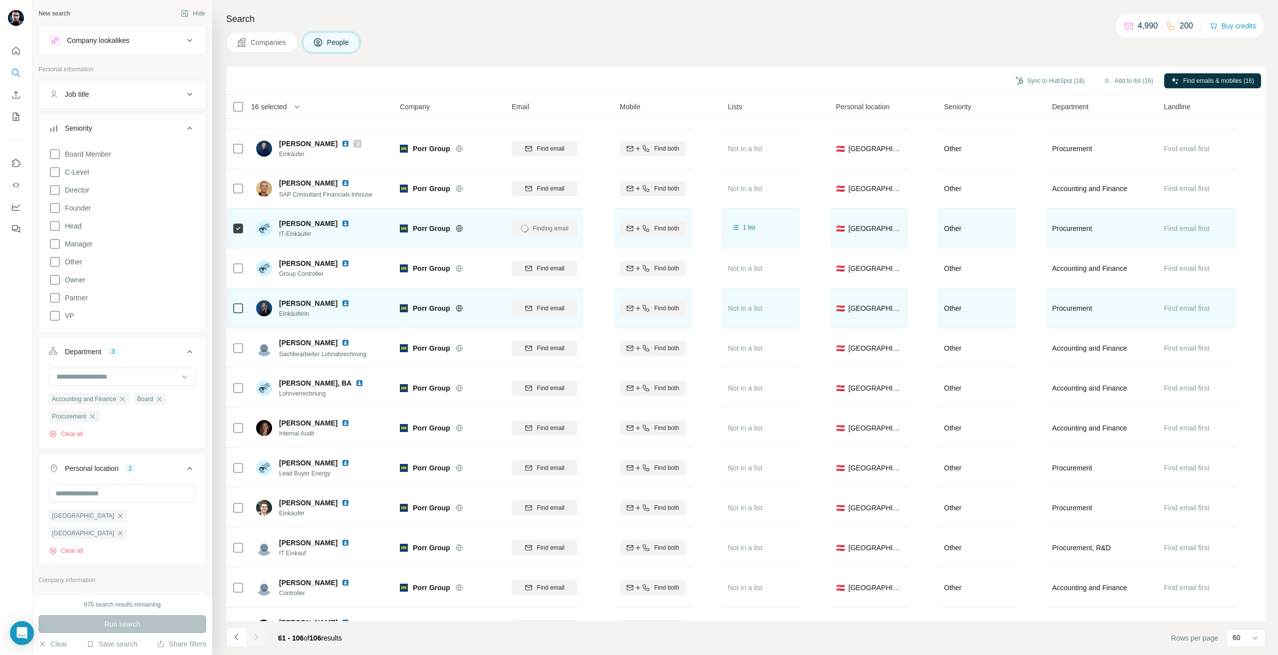
click at [237, 302] on div at bounding box center [238, 308] width 12 height 12
click at [560, 310] on span "Find email" at bounding box center [550, 308] width 27 height 9
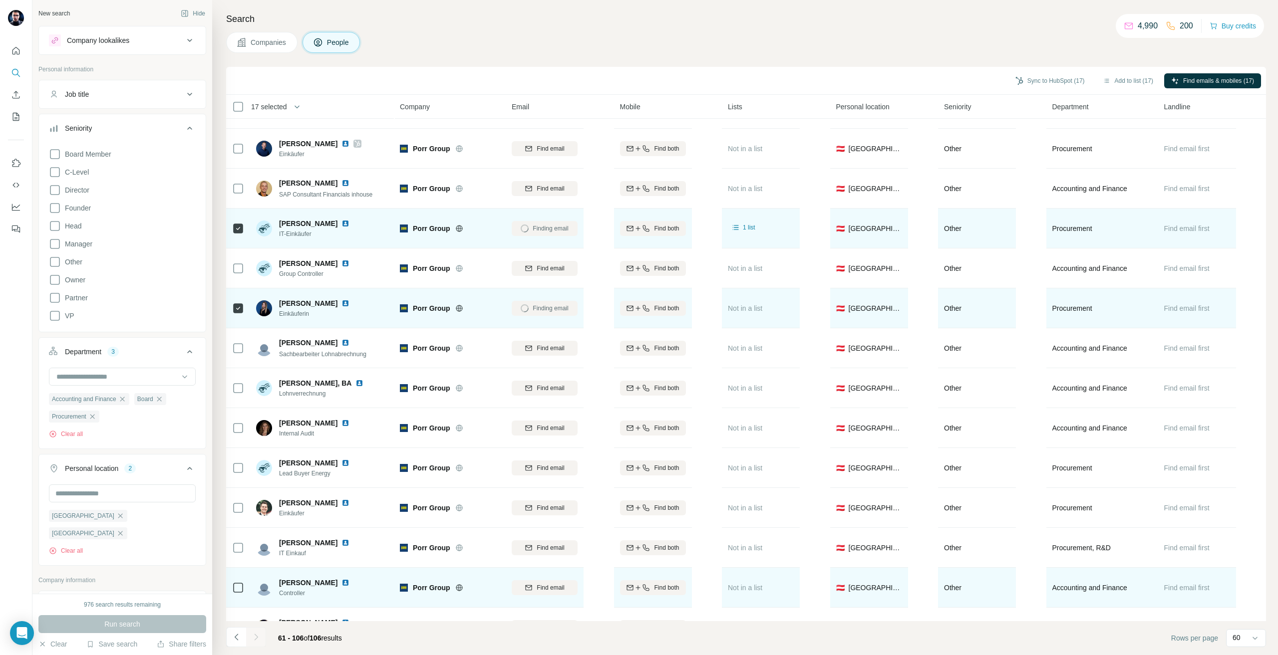
scroll to position [898, 0]
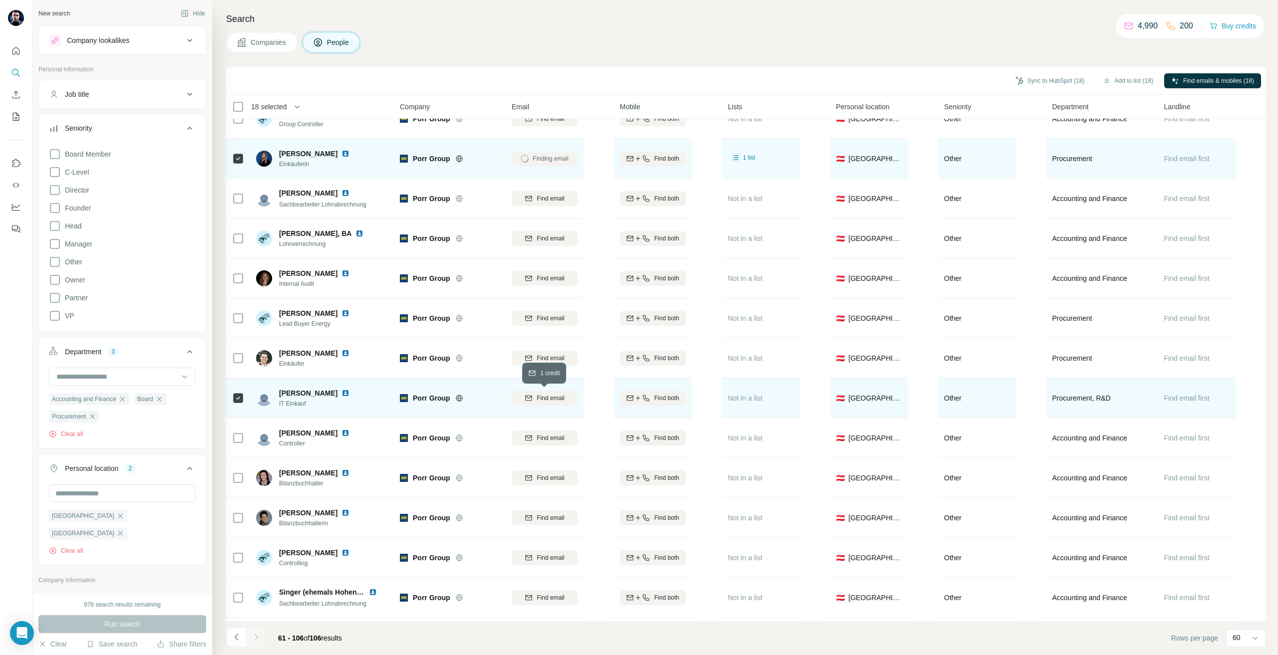
click at [545, 397] on span "Find email" at bounding box center [550, 398] width 27 height 9
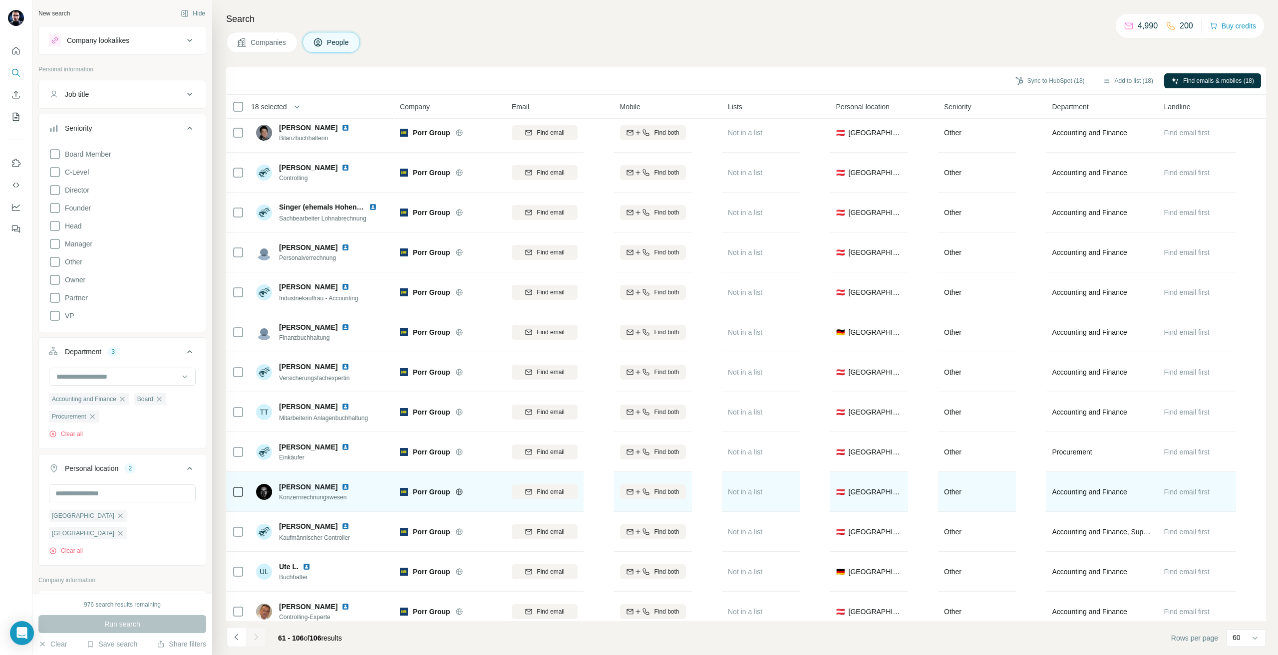
scroll to position [1339, 0]
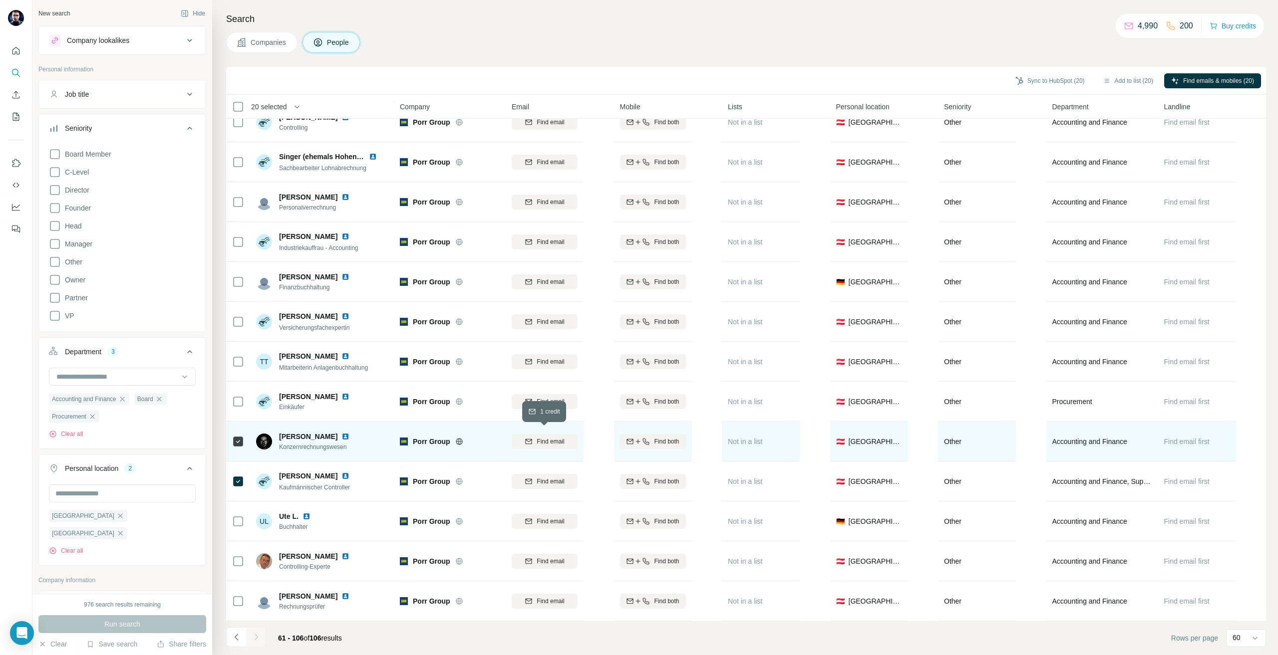
click at [522, 437] on div "Find email" at bounding box center [545, 441] width 66 height 9
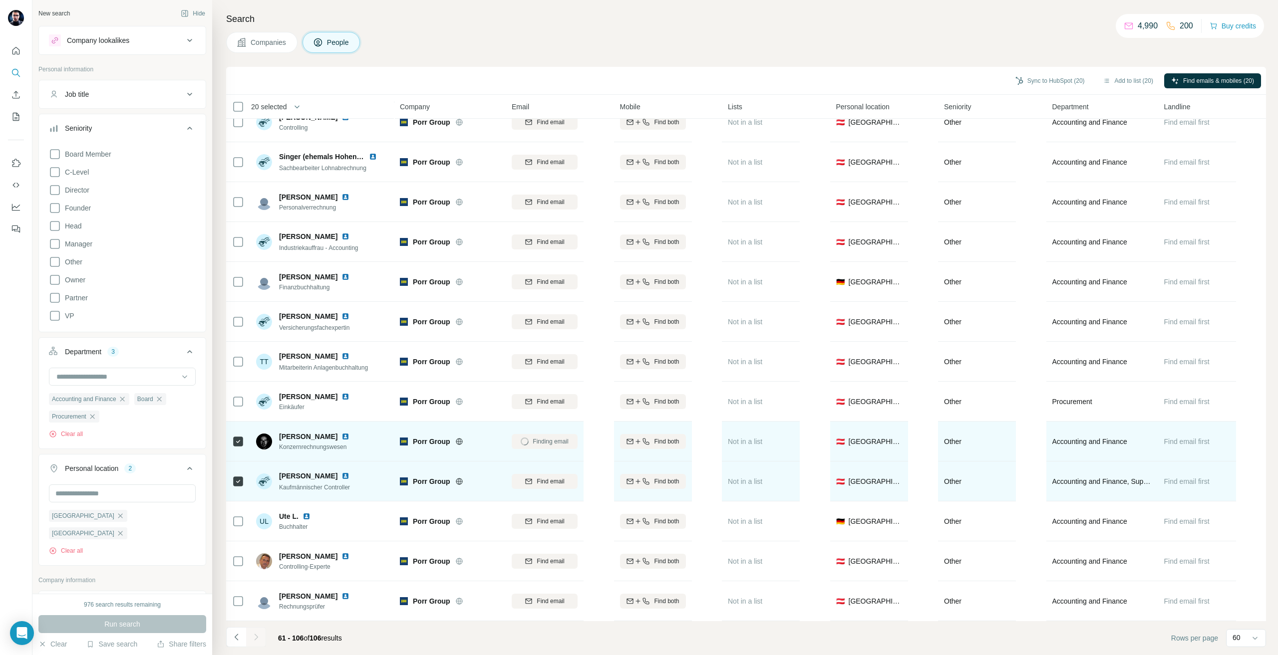
click at [534, 477] on div "Find email" at bounding box center [545, 481] width 66 height 9
click at [843, 39] on div "Companies People" at bounding box center [746, 42] width 1040 height 21
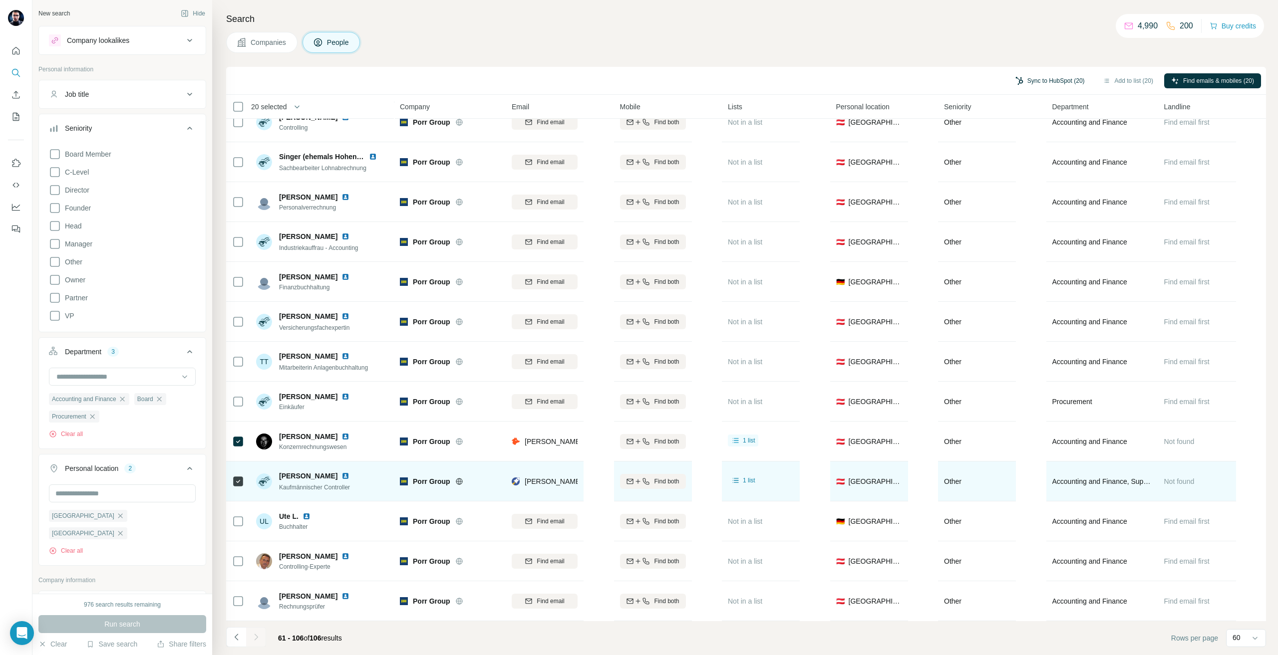
click at [1015, 85] on button "Sync to HubSpot (20)" at bounding box center [1049, 80] width 83 height 15
click at [1014, 166] on button "Sync to HubSpot" at bounding box center [1023, 167] width 111 height 20
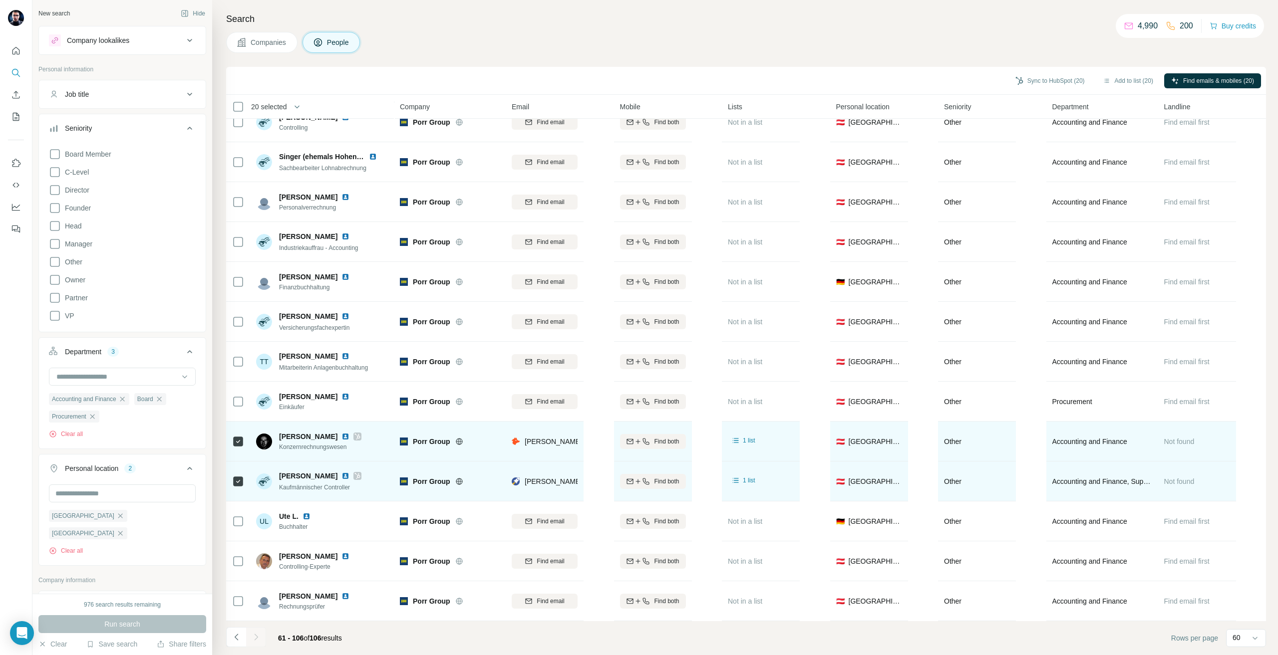
click at [354, 433] on icon at bounding box center [357, 437] width 6 height 8
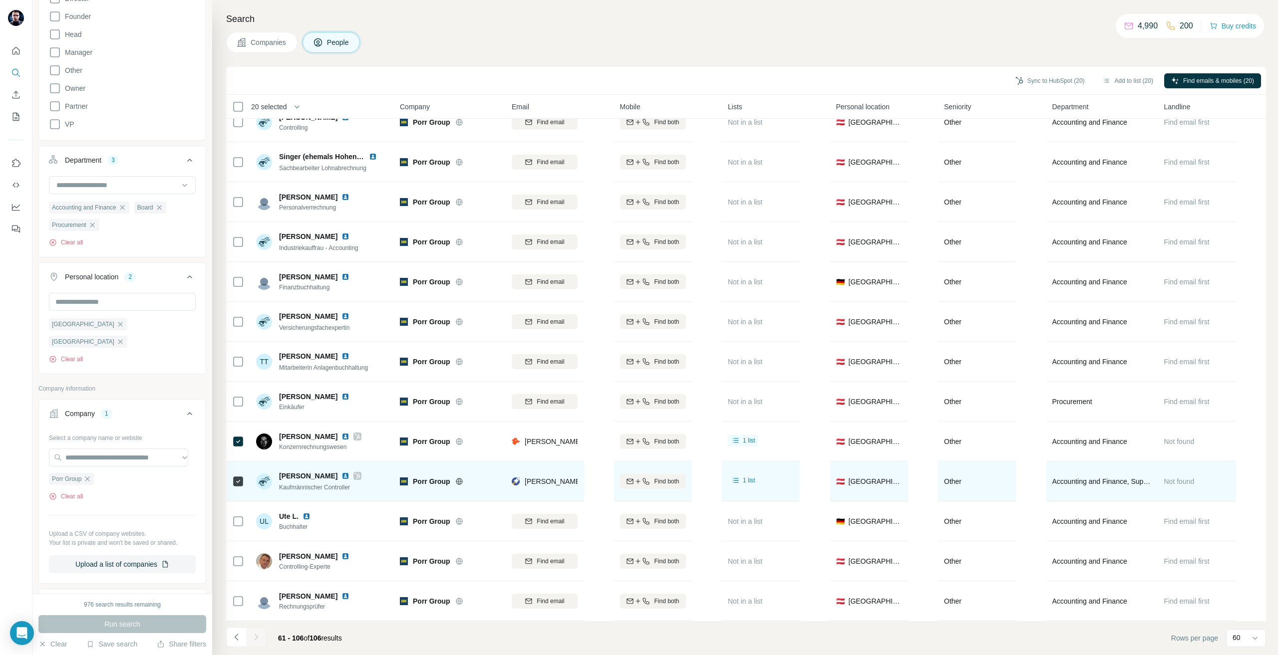
scroll to position [299, 0]
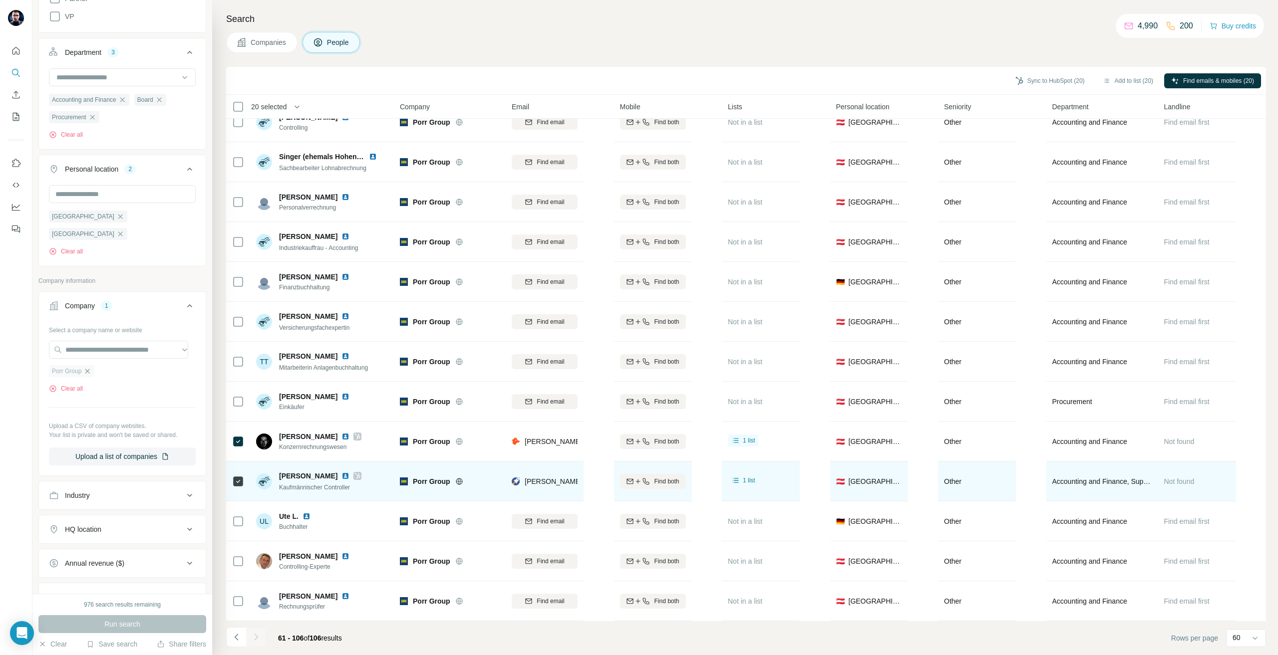
click at [88, 369] on icon "button" at bounding box center [87, 371] width 4 height 4
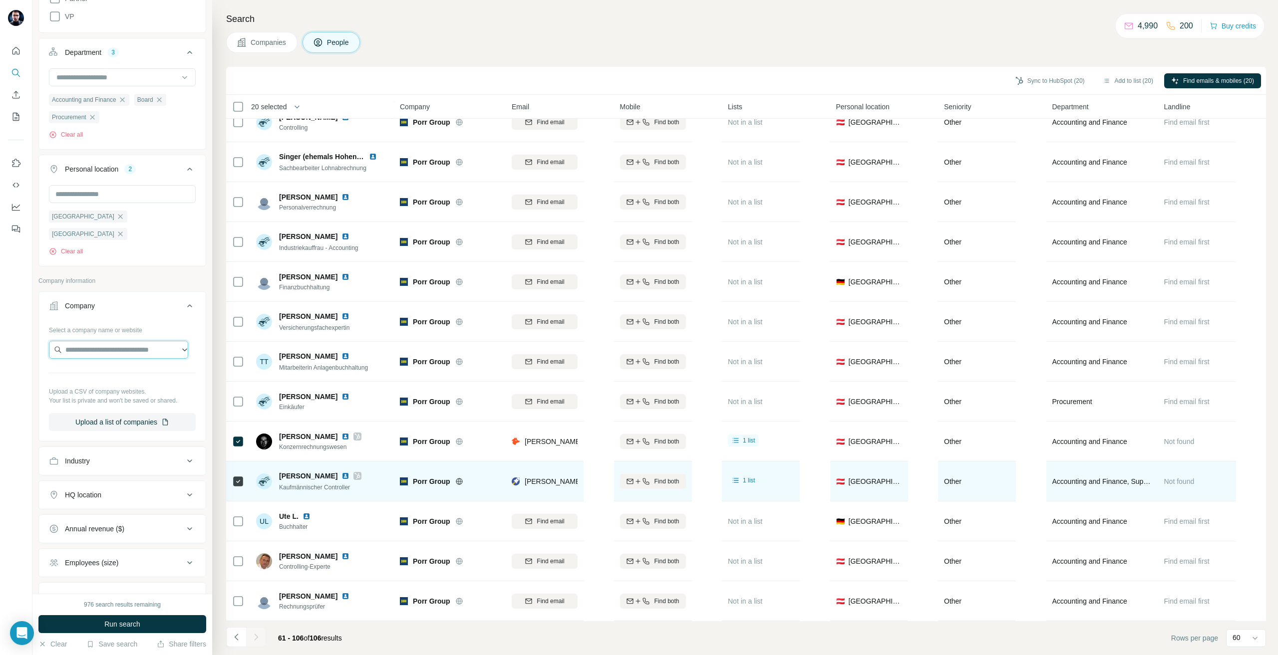
click at [83, 341] on input "text" at bounding box center [118, 350] width 139 height 18
paste input "**********"
type input "**********"
click at [121, 371] on p "[PERSON_NAME][DOMAIN_NAME]" at bounding box center [125, 375] width 107 height 9
click at [126, 98] on icon "button" at bounding box center [122, 100] width 8 height 8
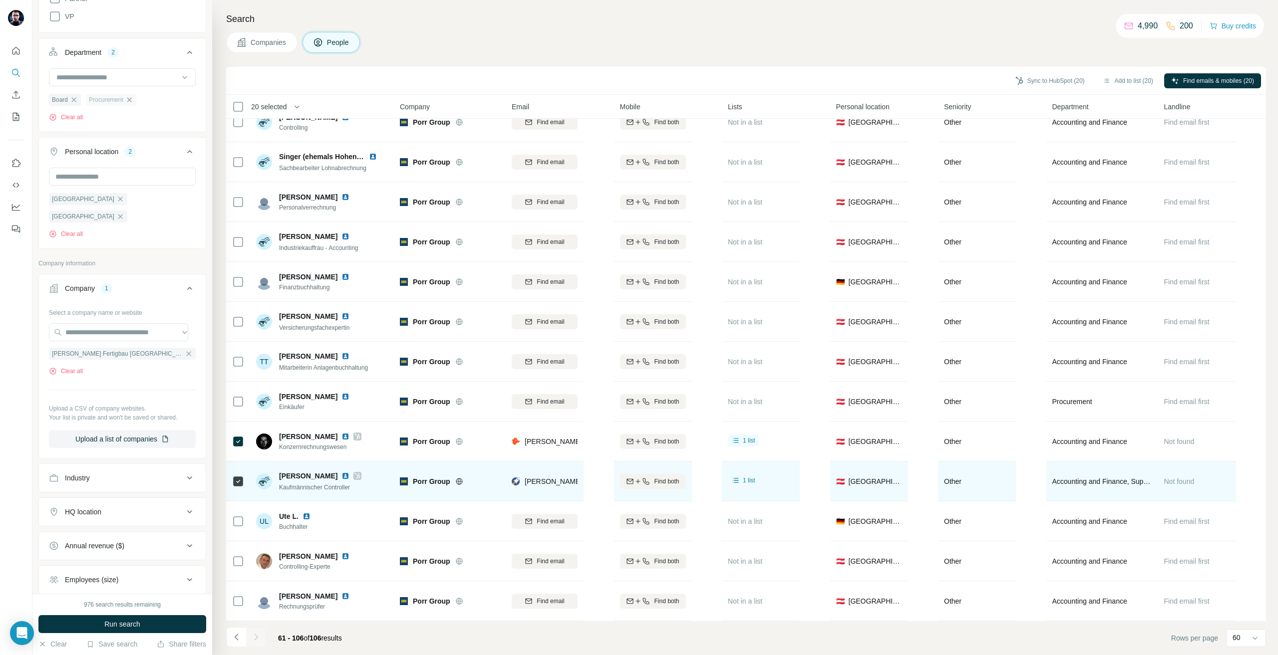
click at [130, 97] on icon "button" at bounding box center [129, 100] width 8 height 8
click at [79, 100] on div "Board" at bounding box center [65, 100] width 32 height 12
click at [76, 96] on div "Board" at bounding box center [65, 100] width 32 height 12
click at [74, 99] on icon "button" at bounding box center [74, 100] width 8 height 8
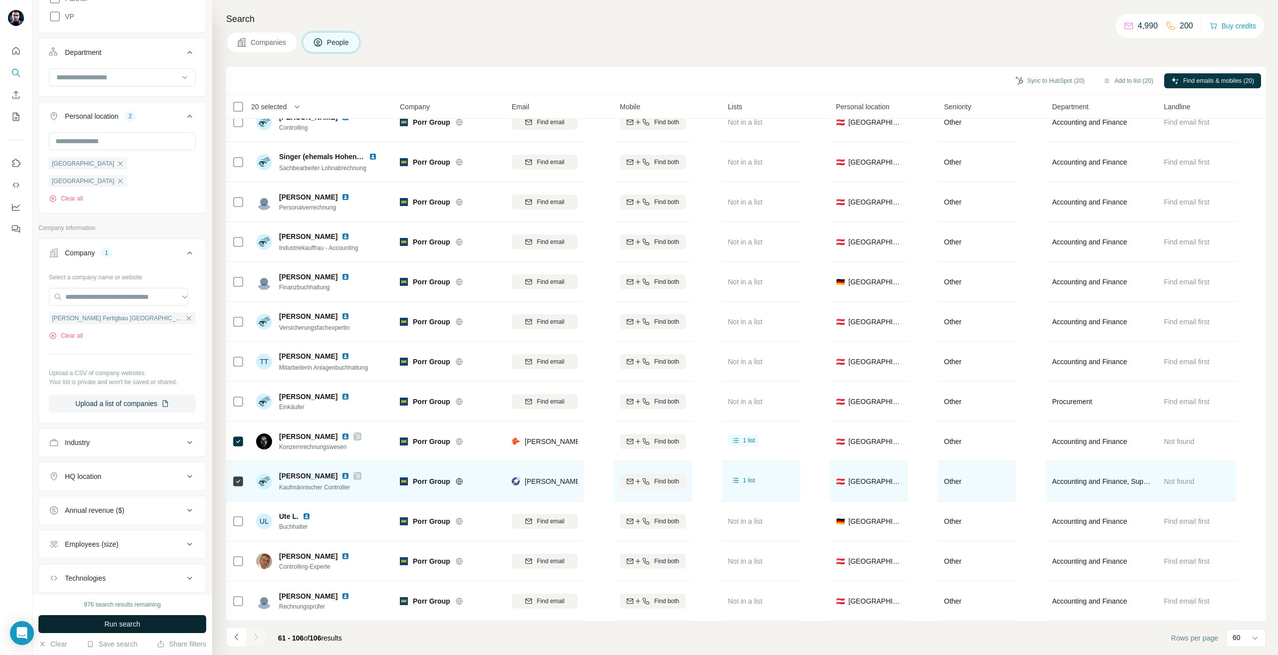
click at [98, 631] on button "Run search" at bounding box center [122, 624] width 168 height 18
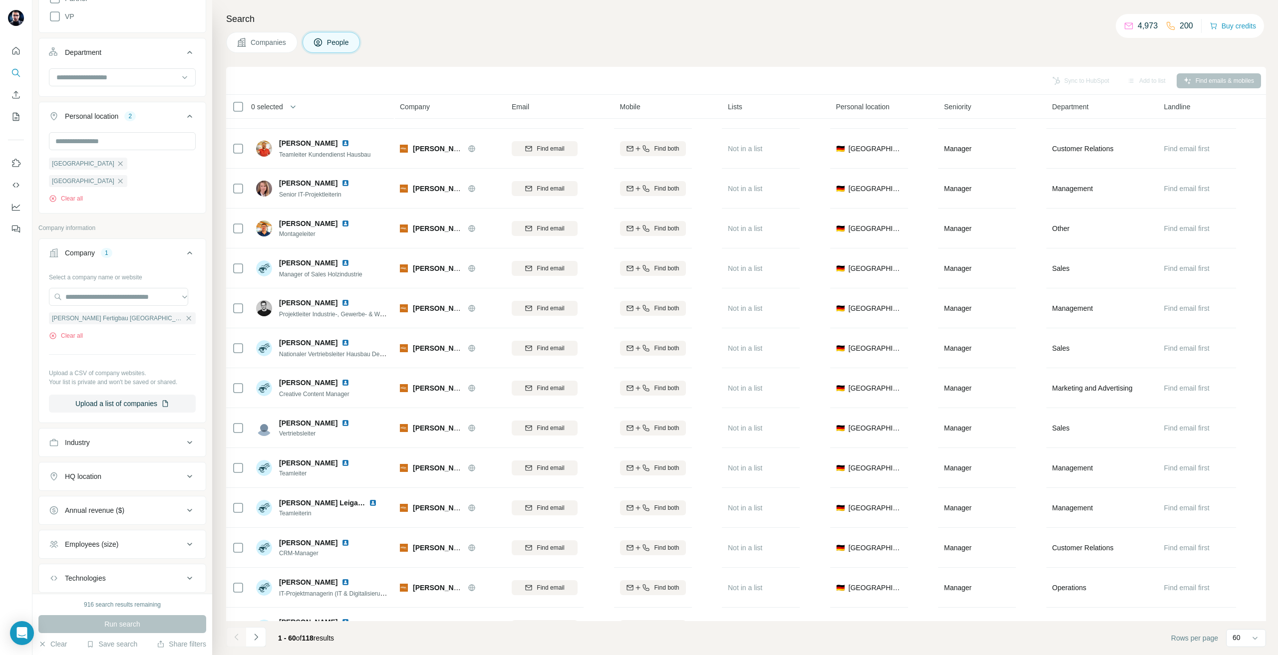
scroll to position [1148, 0]
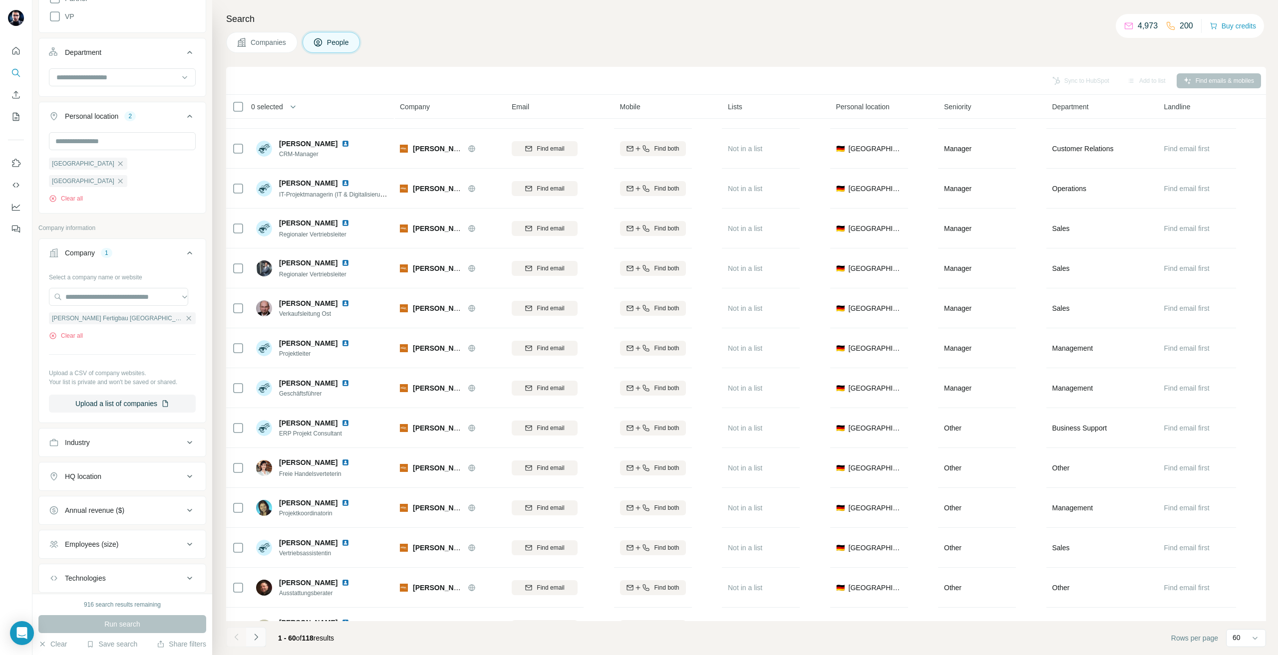
click at [251, 639] on button "Navigate to next page" at bounding box center [256, 637] width 20 height 20
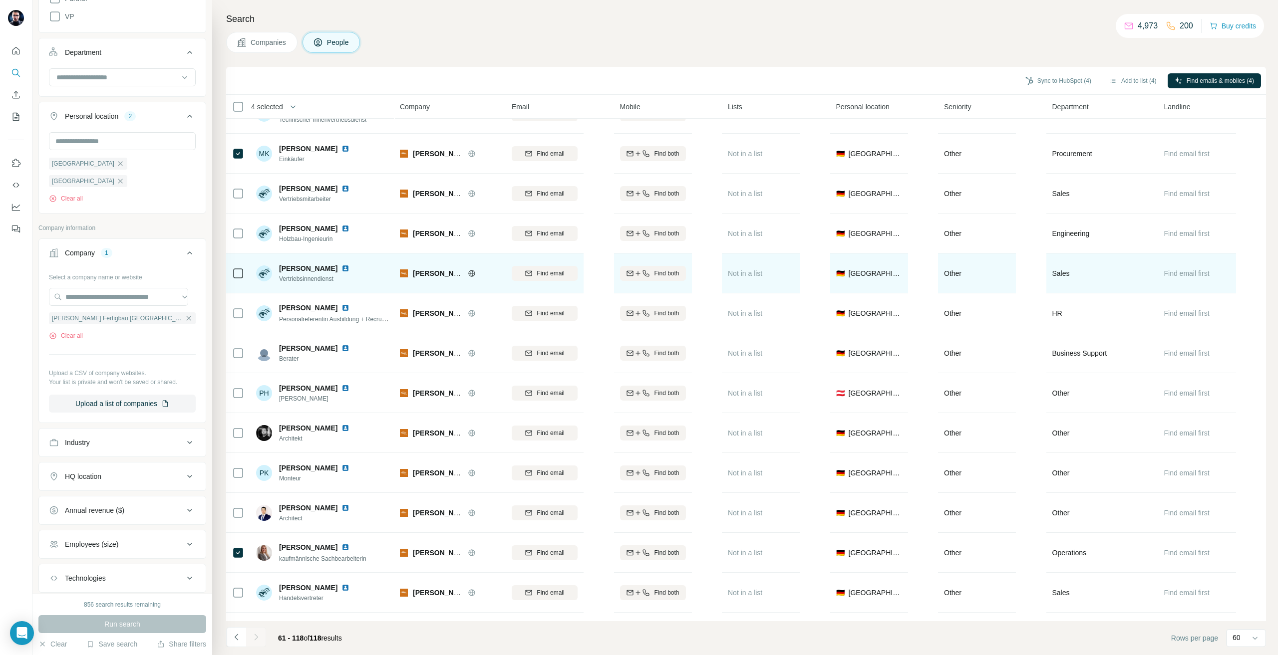
scroll to position [920, 0]
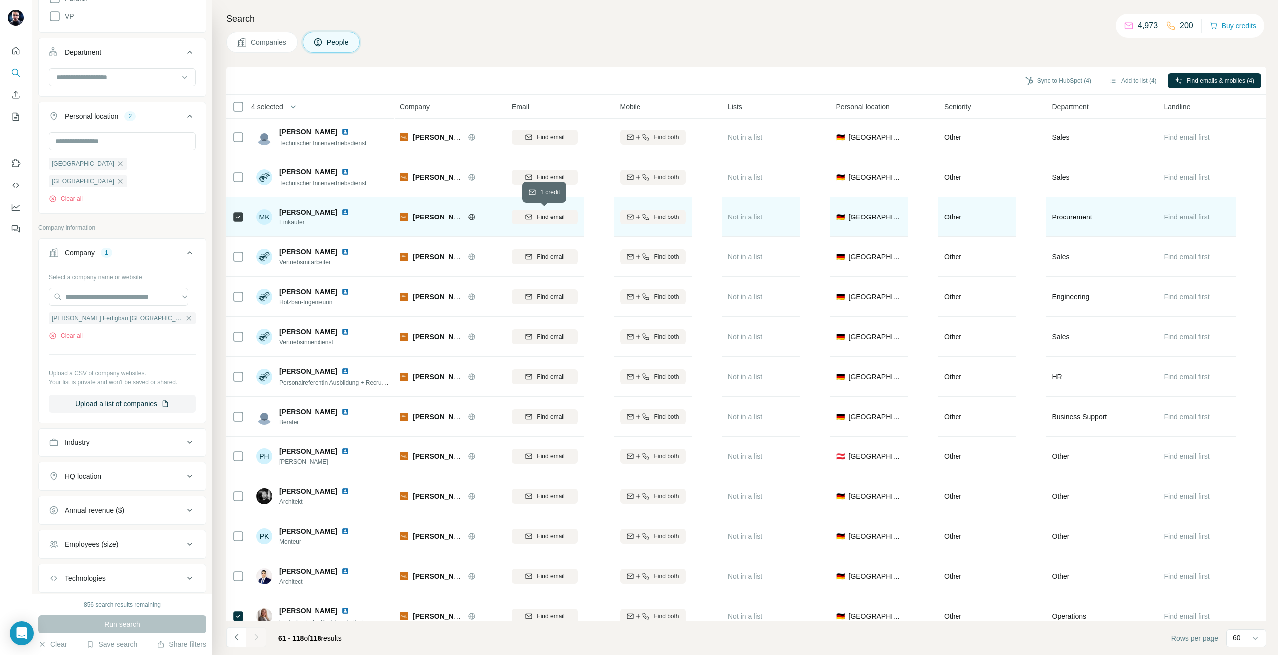
click at [554, 218] on span "Find email" at bounding box center [550, 217] width 27 height 9
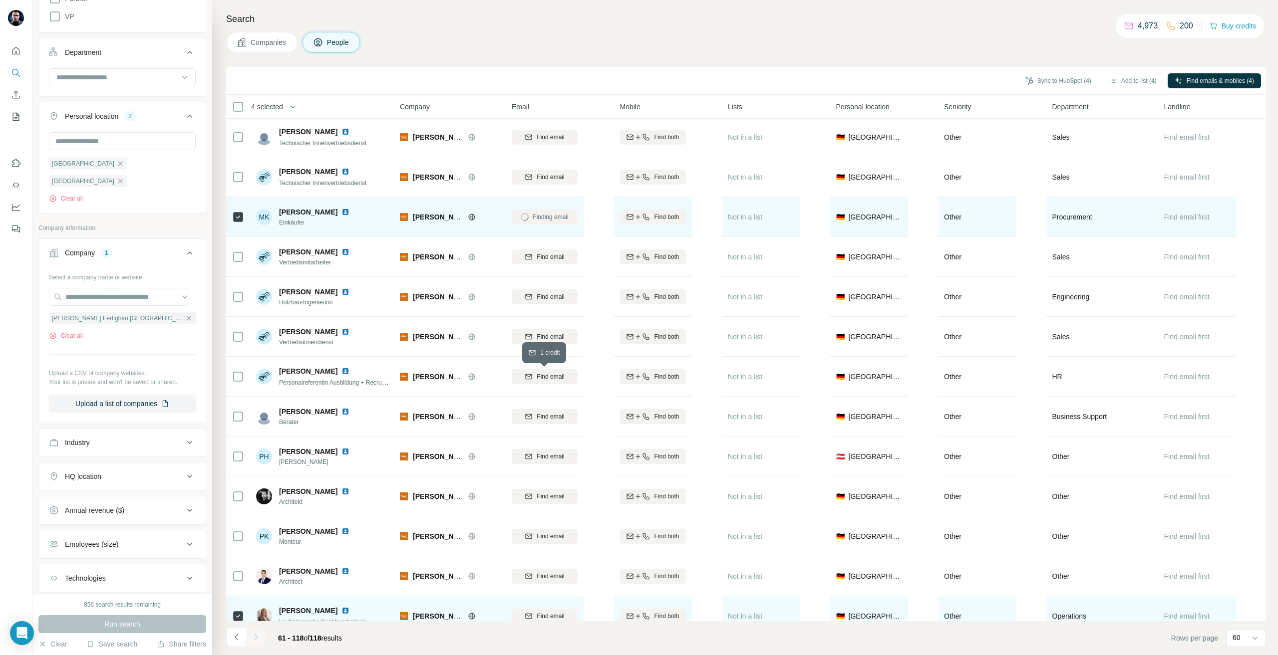
scroll to position [1120, 0]
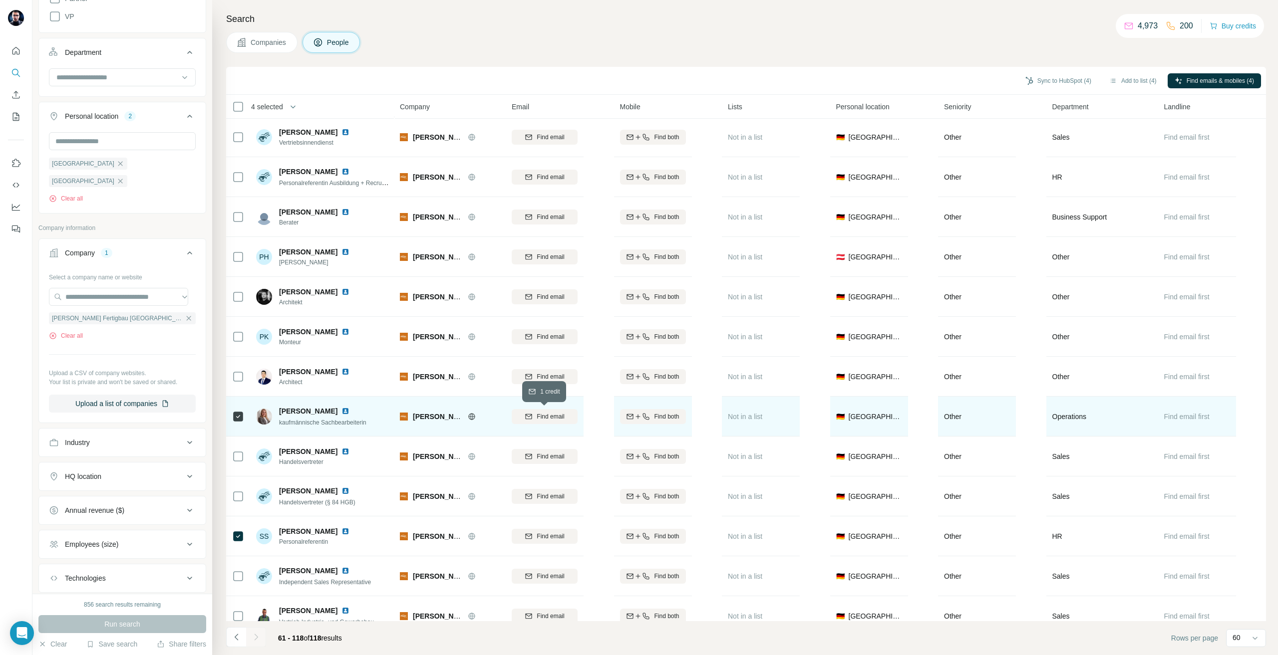
click at [548, 414] on span "Find email" at bounding box center [550, 416] width 27 height 9
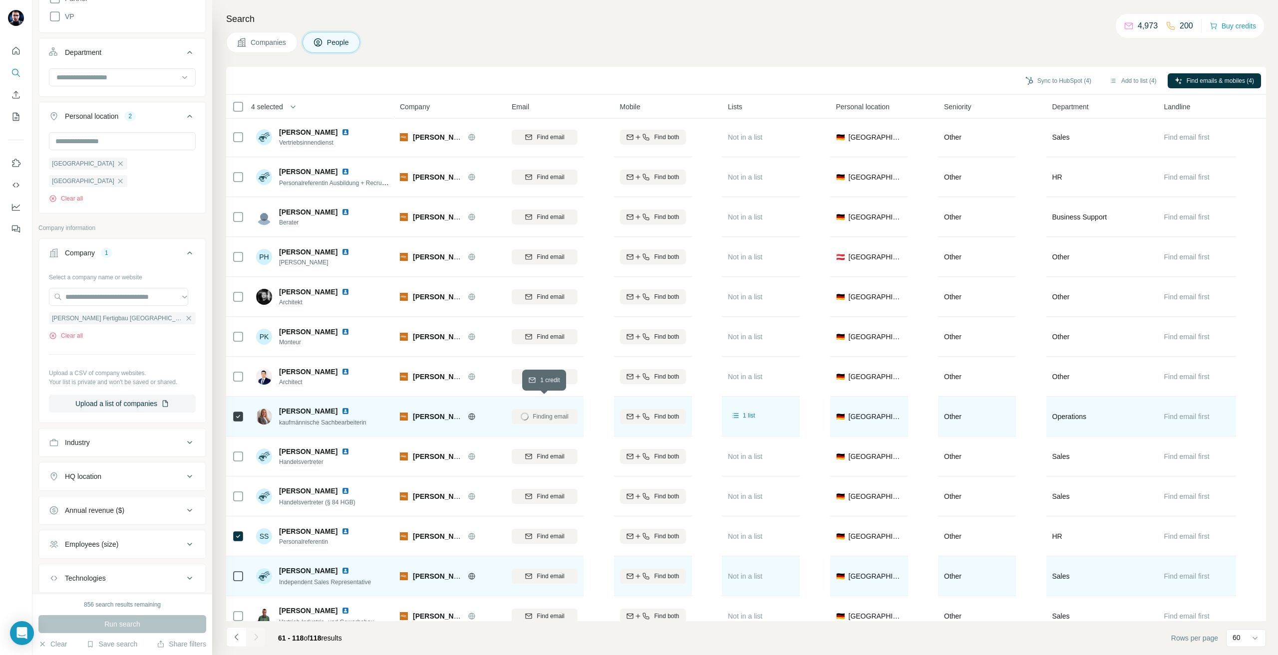
scroll to position [1369, 0]
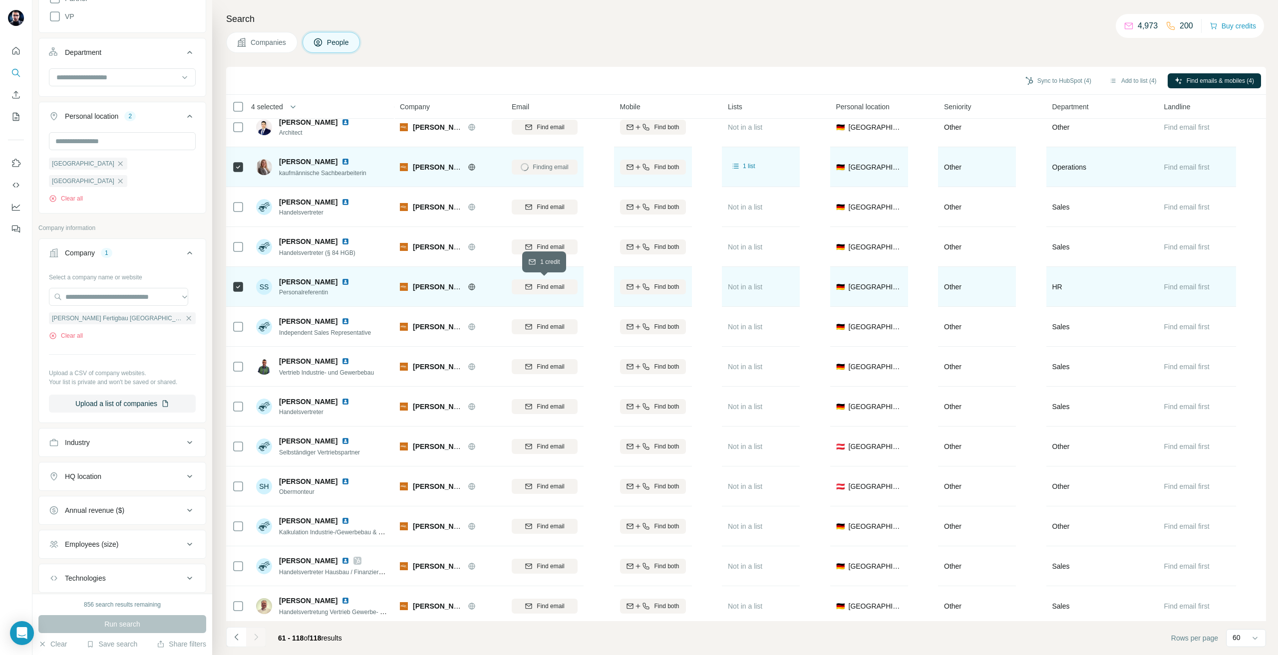
click at [549, 288] on span "Find email" at bounding box center [550, 287] width 27 height 9
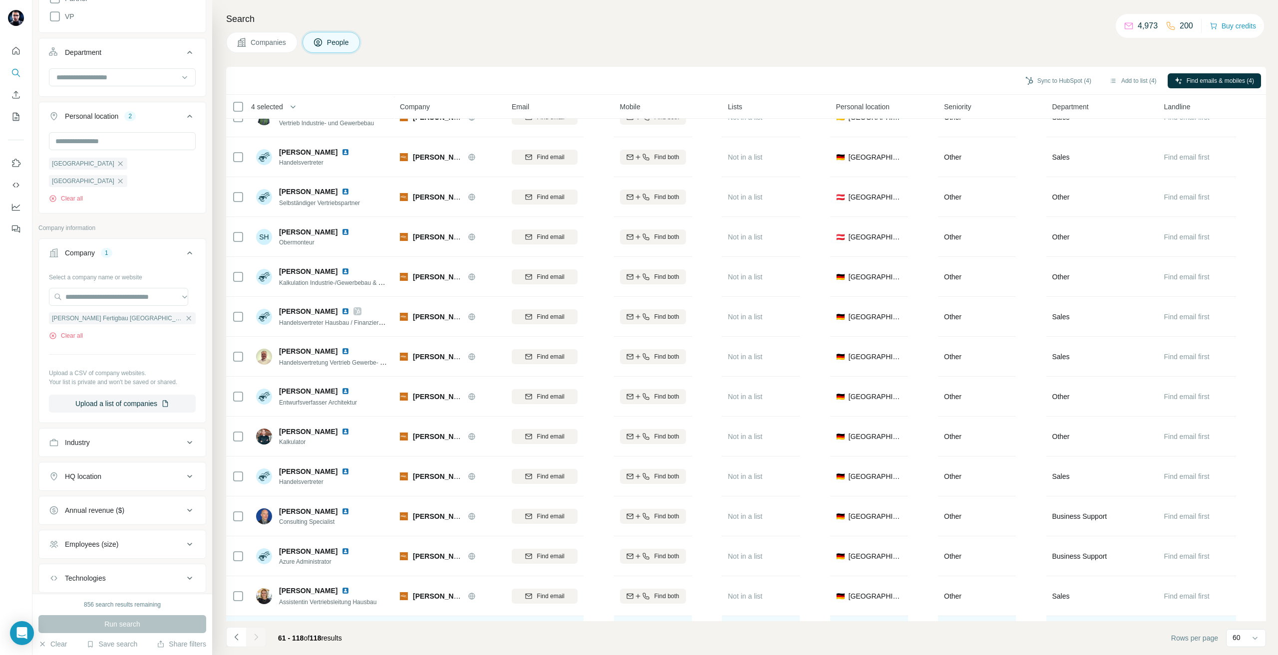
scroll to position [1818, 0]
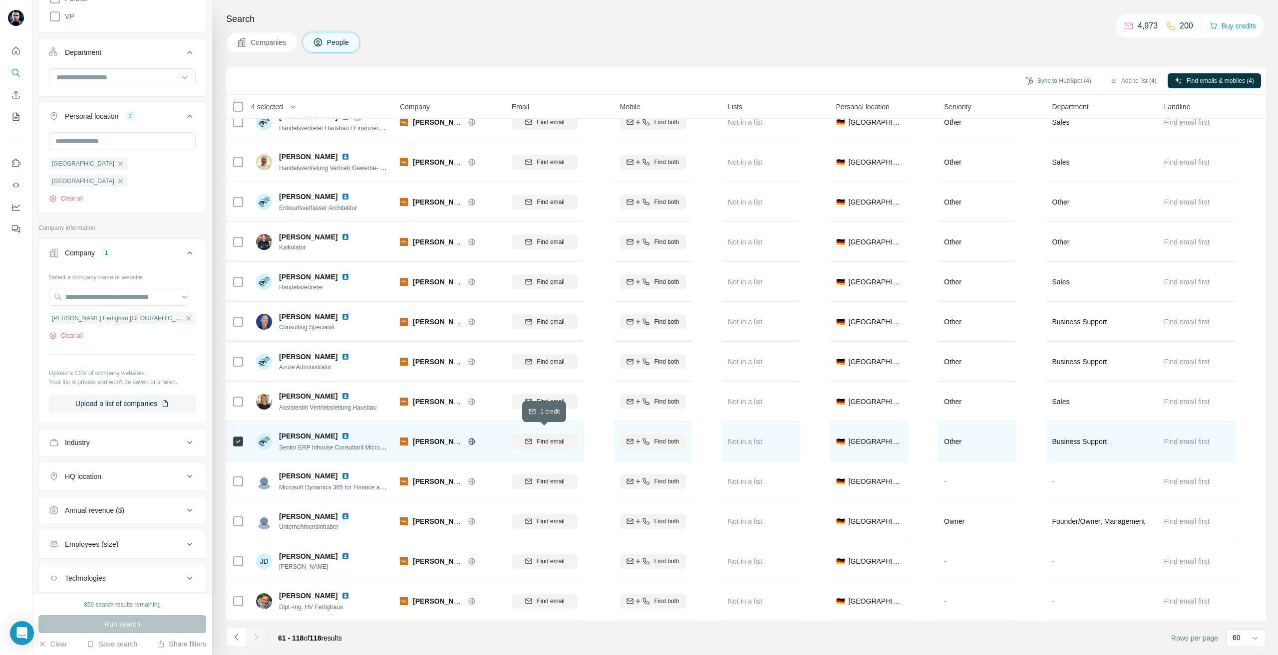
click at [559, 437] on span "Find email" at bounding box center [550, 441] width 27 height 9
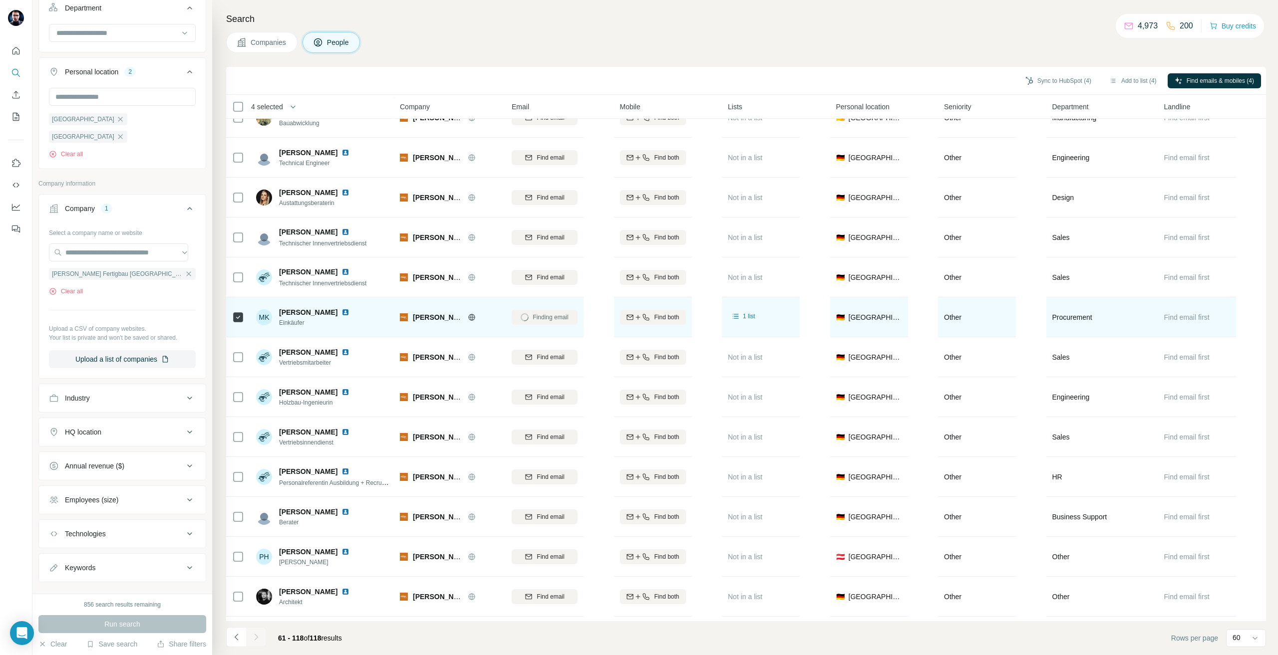
scroll to position [570, 0]
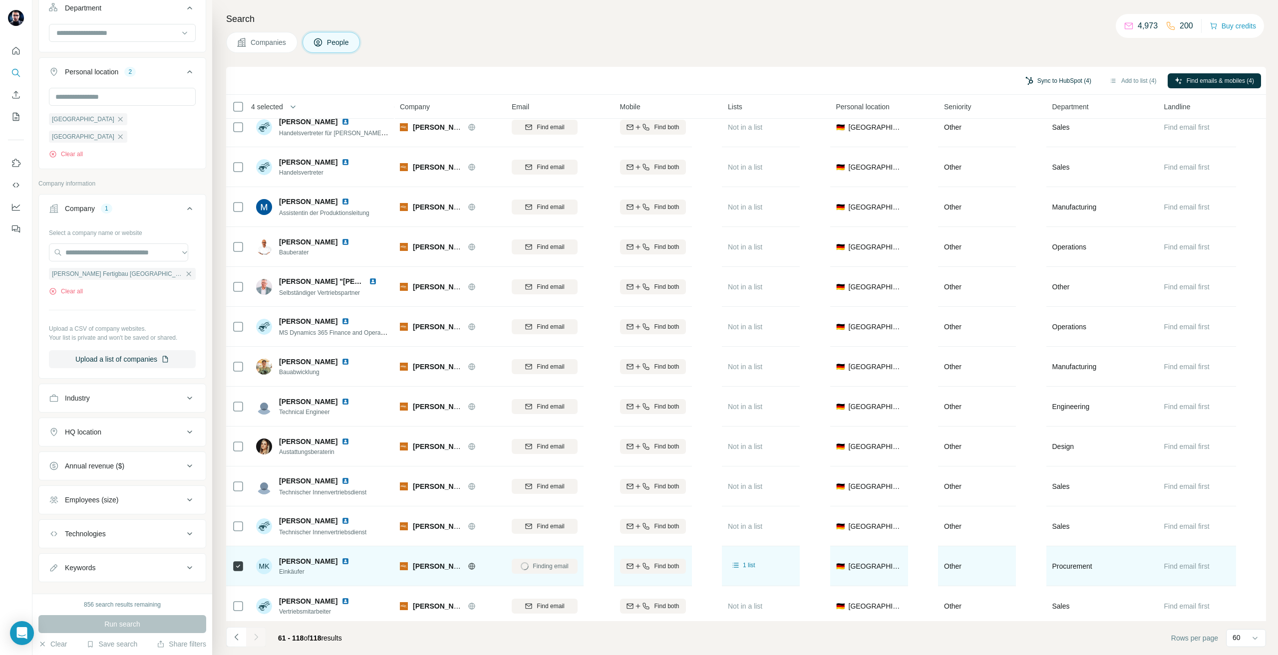
click at [1052, 86] on button "Sync to HubSpot (4)" at bounding box center [1058, 80] width 80 height 15
click at [1039, 163] on button "Sync to HubSpot" at bounding box center [1030, 167] width 111 height 20
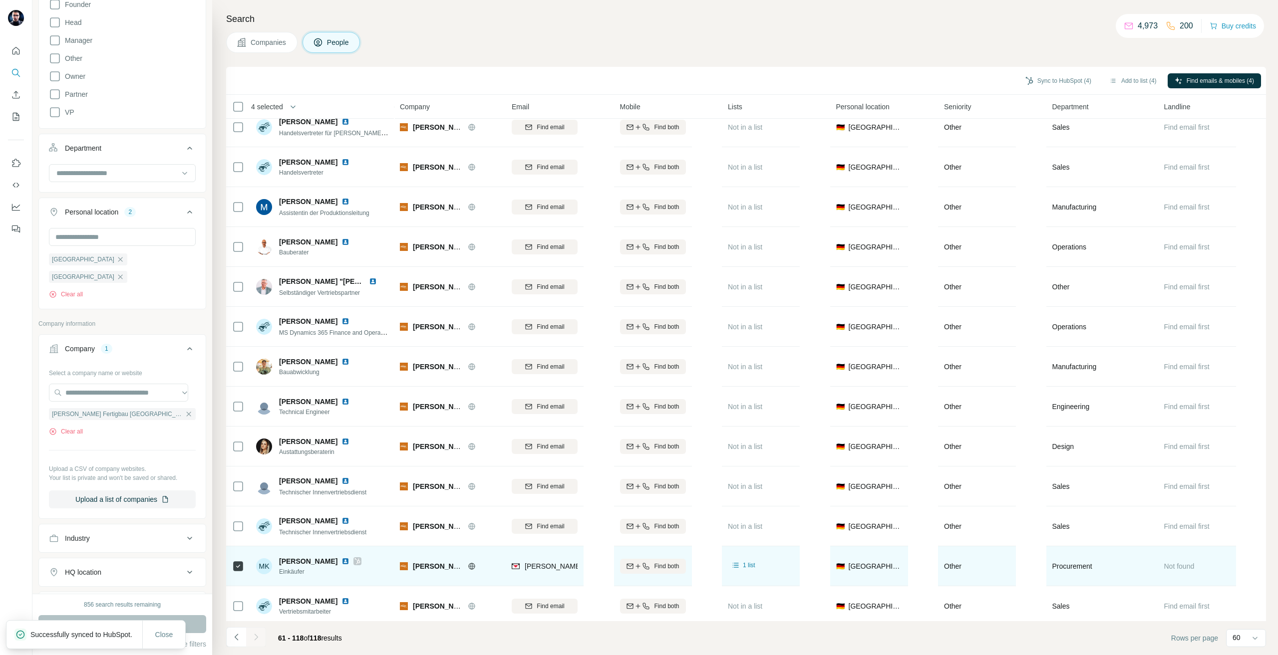
scroll to position [94, 0]
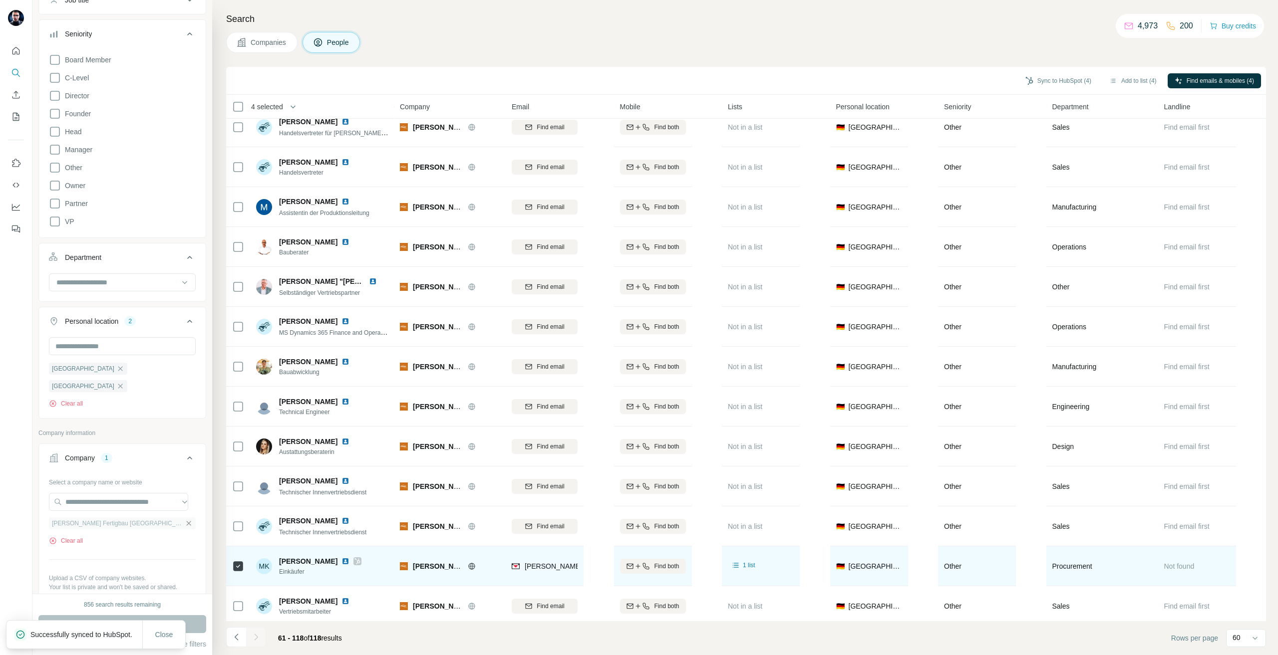
click at [187, 521] on icon "button" at bounding box center [189, 523] width 4 height 4
click at [130, 493] on input "text" at bounding box center [118, 502] width 139 height 18
paste input "**********"
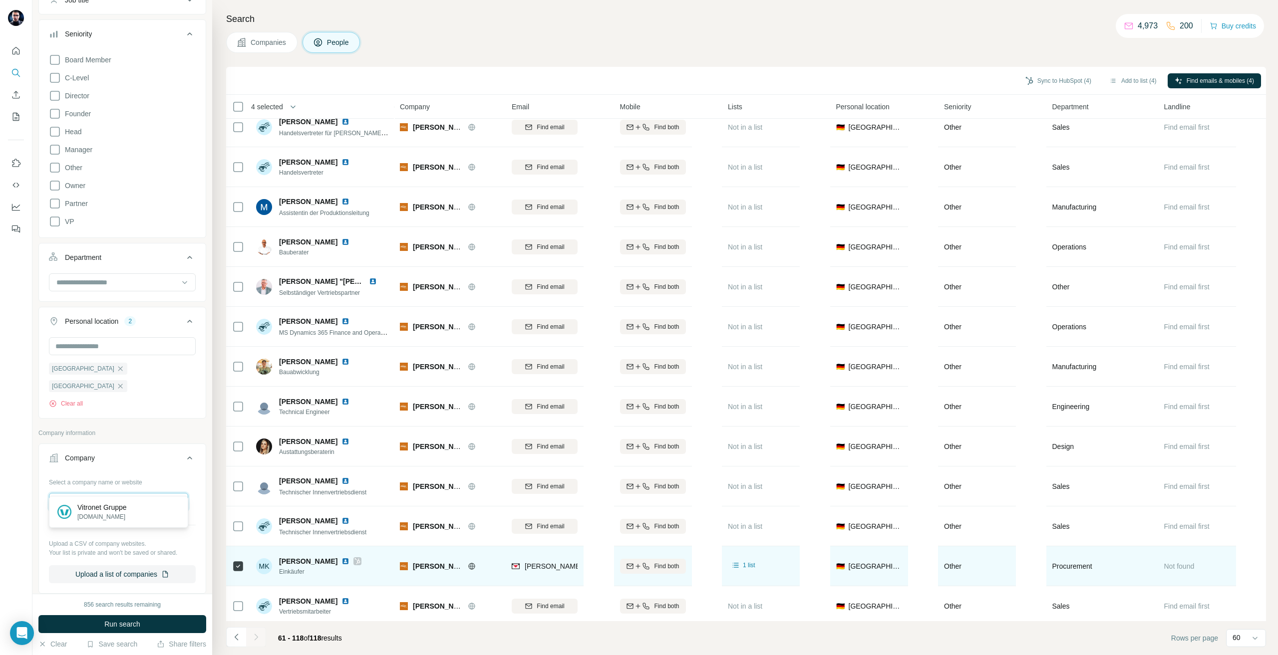
type input "**********"
click at [125, 508] on p "Vitronet Gruppe" at bounding box center [101, 508] width 49 height 10
click at [126, 625] on span "Run search" at bounding box center [122, 624] width 36 height 10
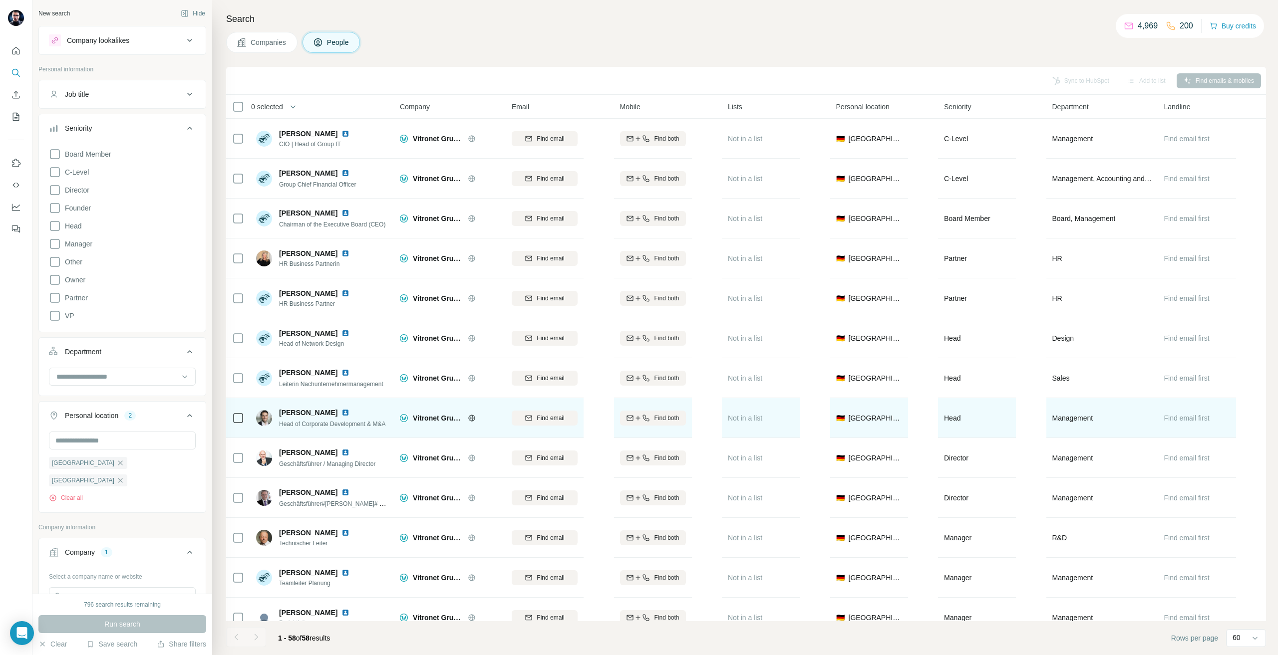
scroll to position [160, 0]
click at [240, 425] on div at bounding box center [238, 417] width 12 height 27
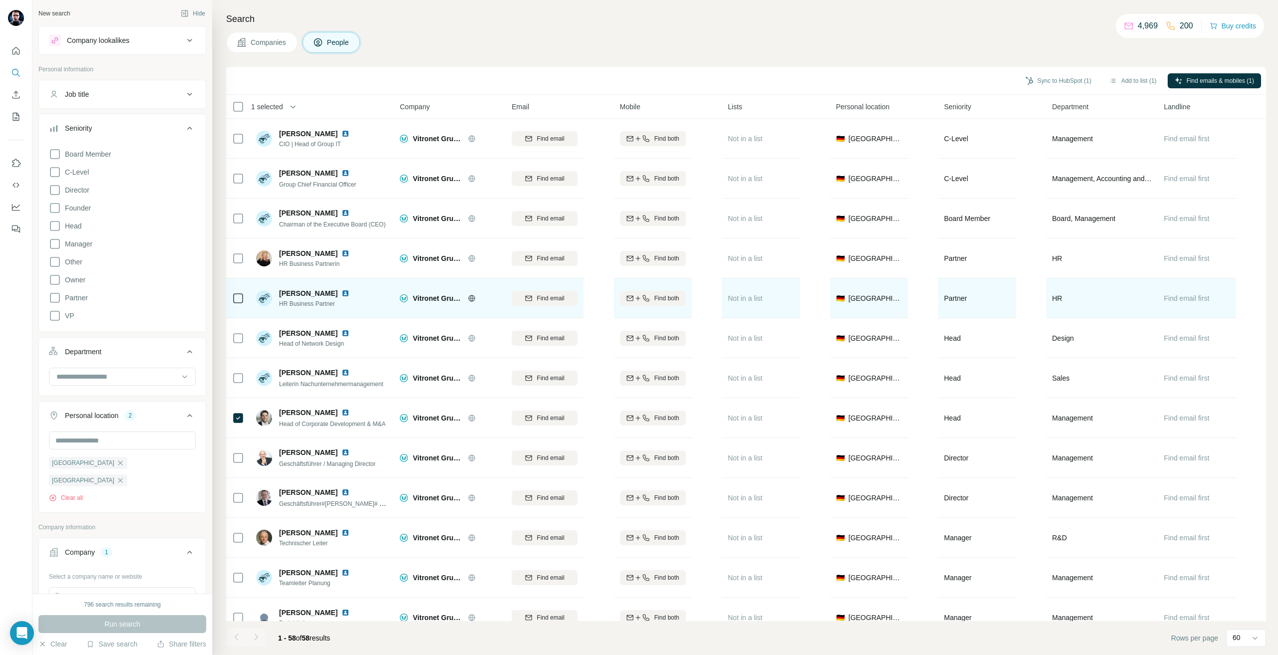
click at [442, 299] on span "Vitronet Gruppe" at bounding box center [438, 298] width 50 height 10
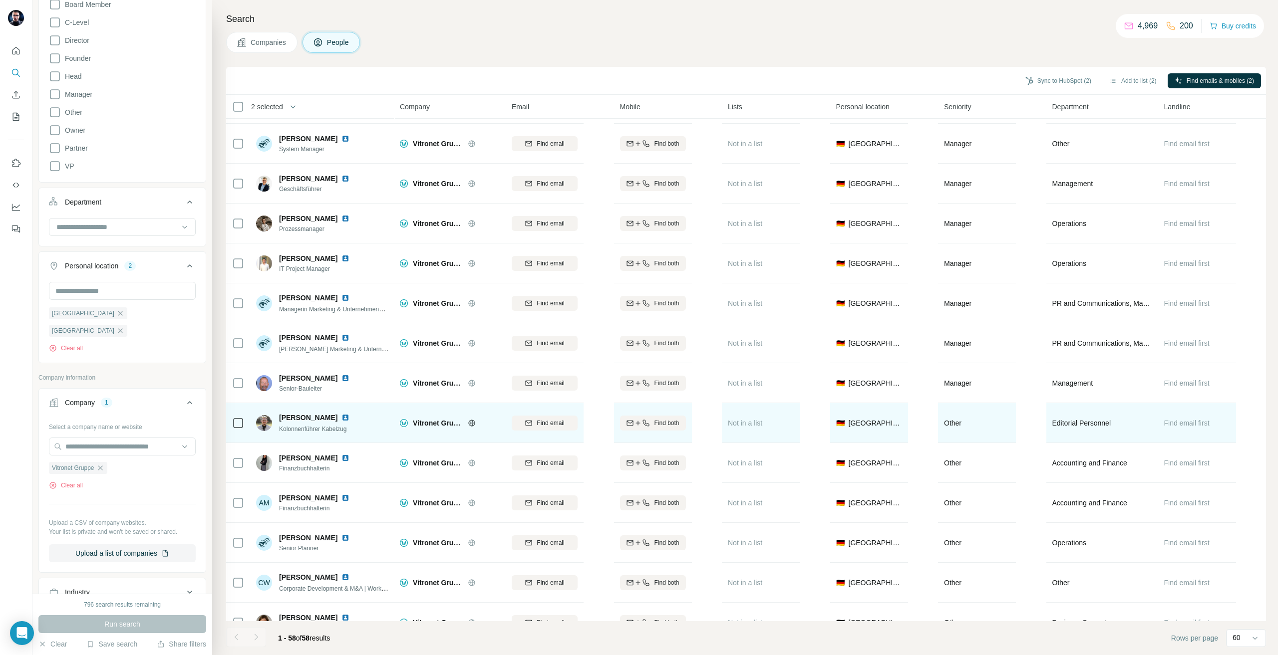
scroll to position [898, 0]
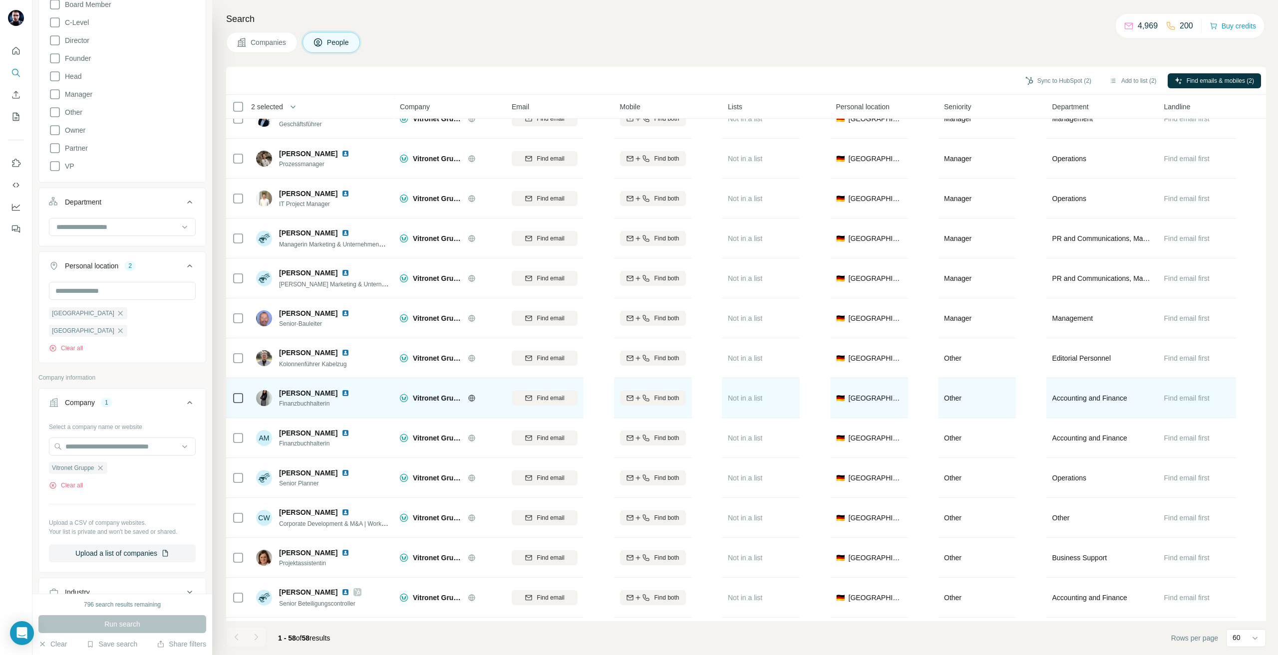
click at [244, 401] on icon at bounding box center [238, 398] width 12 height 12
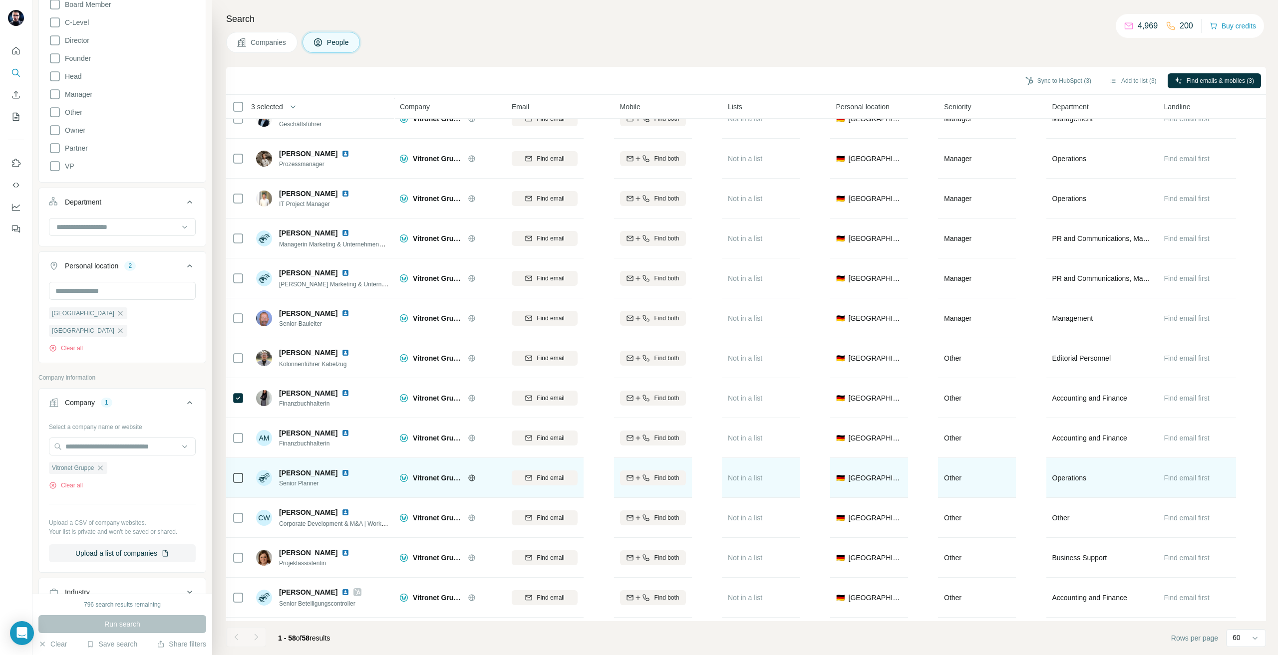
scroll to position [948, 0]
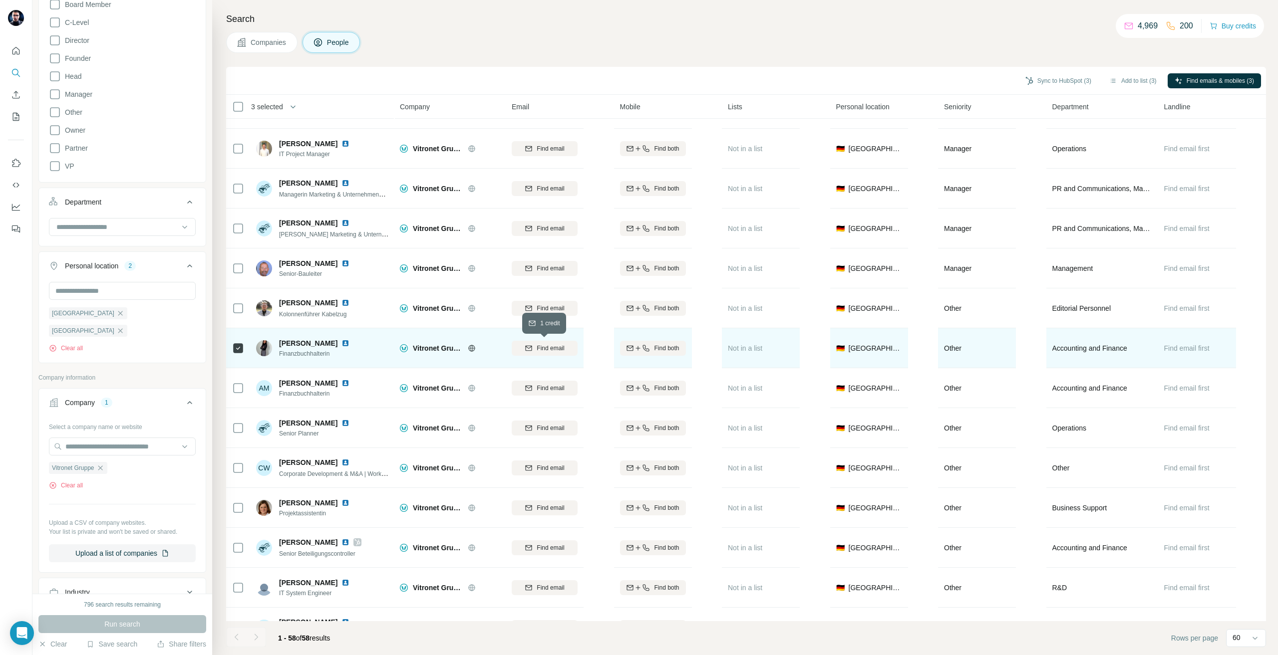
click at [525, 353] on button "Find email" at bounding box center [545, 348] width 66 height 15
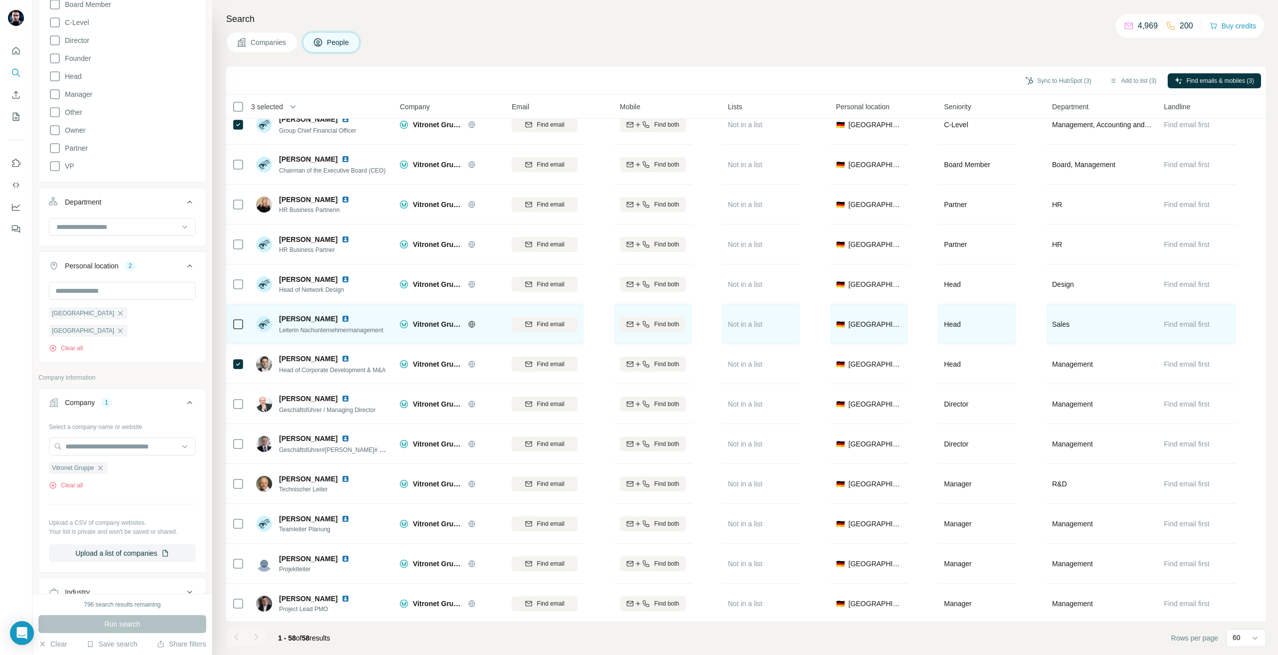
scroll to position [50, 0]
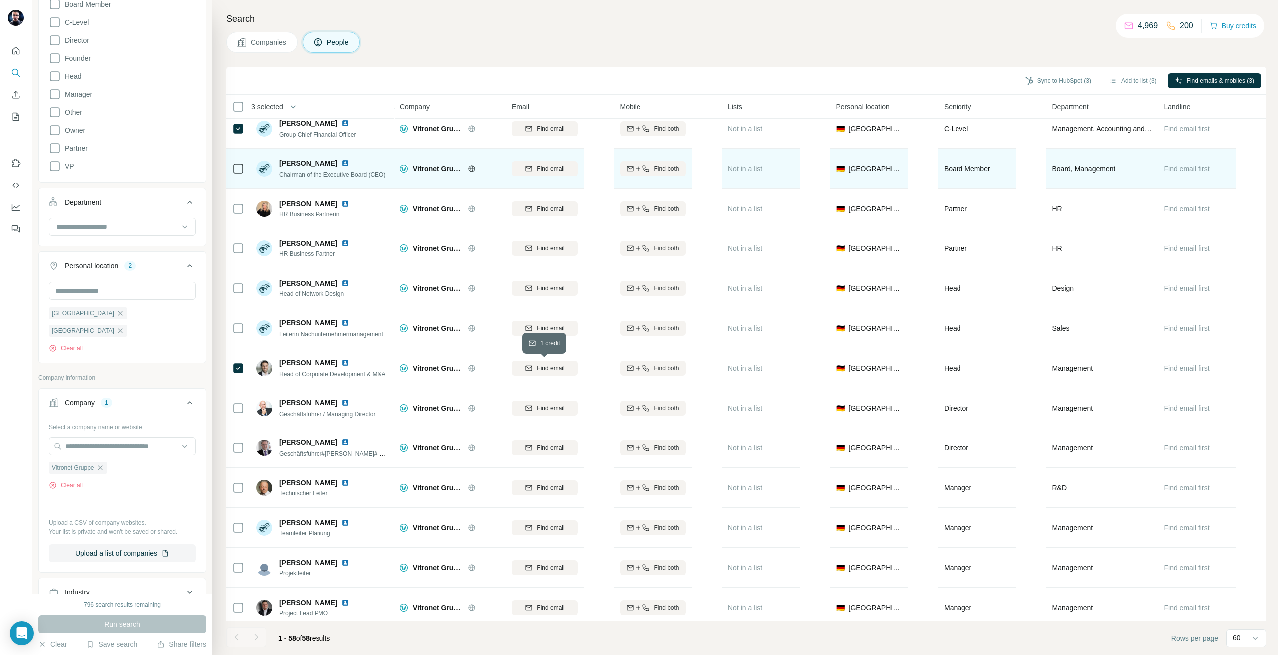
click at [540, 371] on span "Find email" at bounding box center [550, 368] width 27 height 9
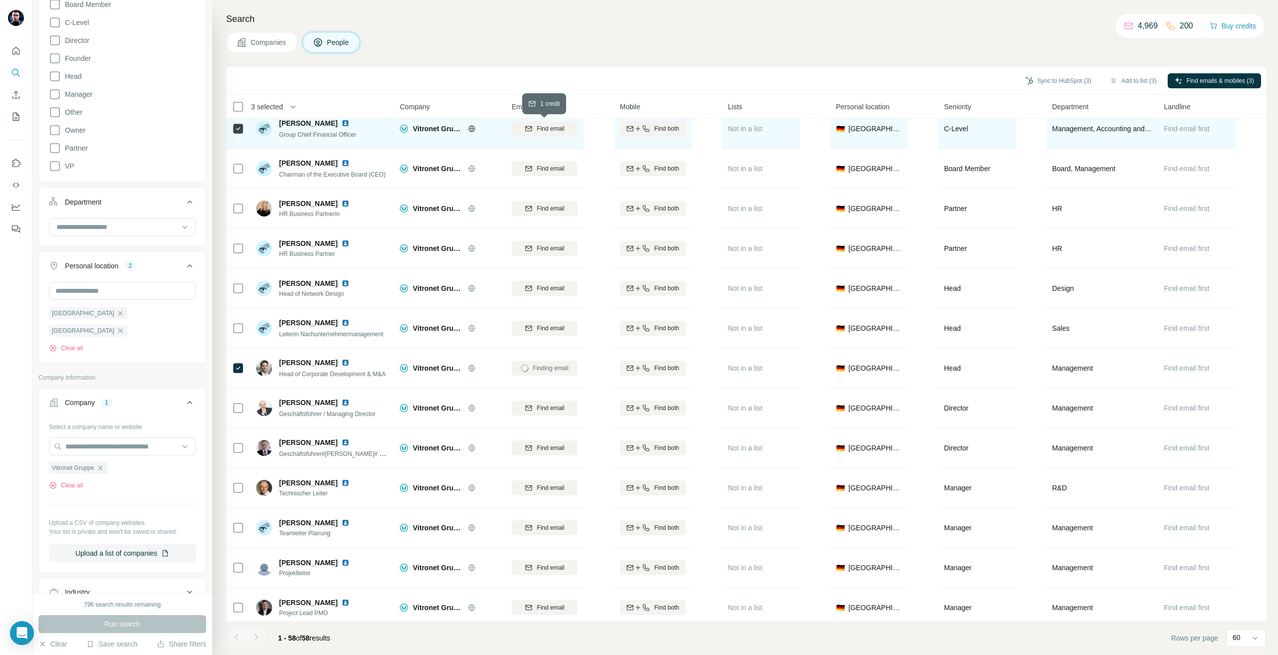
click at [552, 132] on span "Find email" at bounding box center [550, 128] width 27 height 9
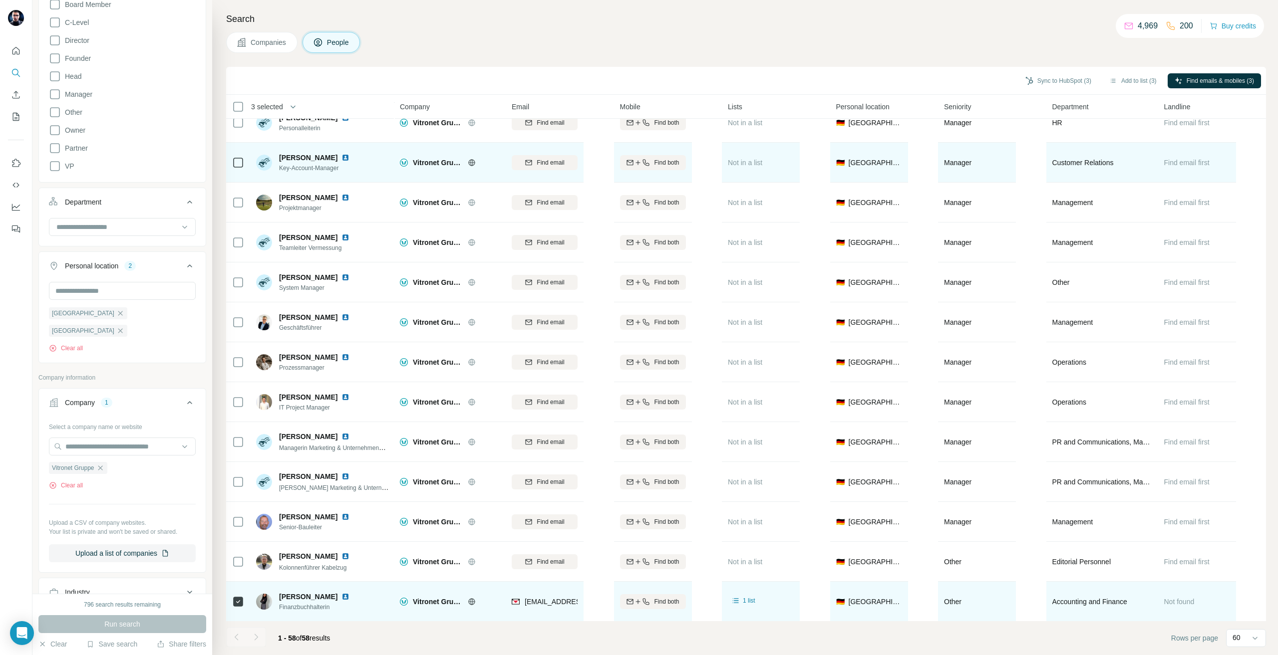
scroll to position [849, 0]
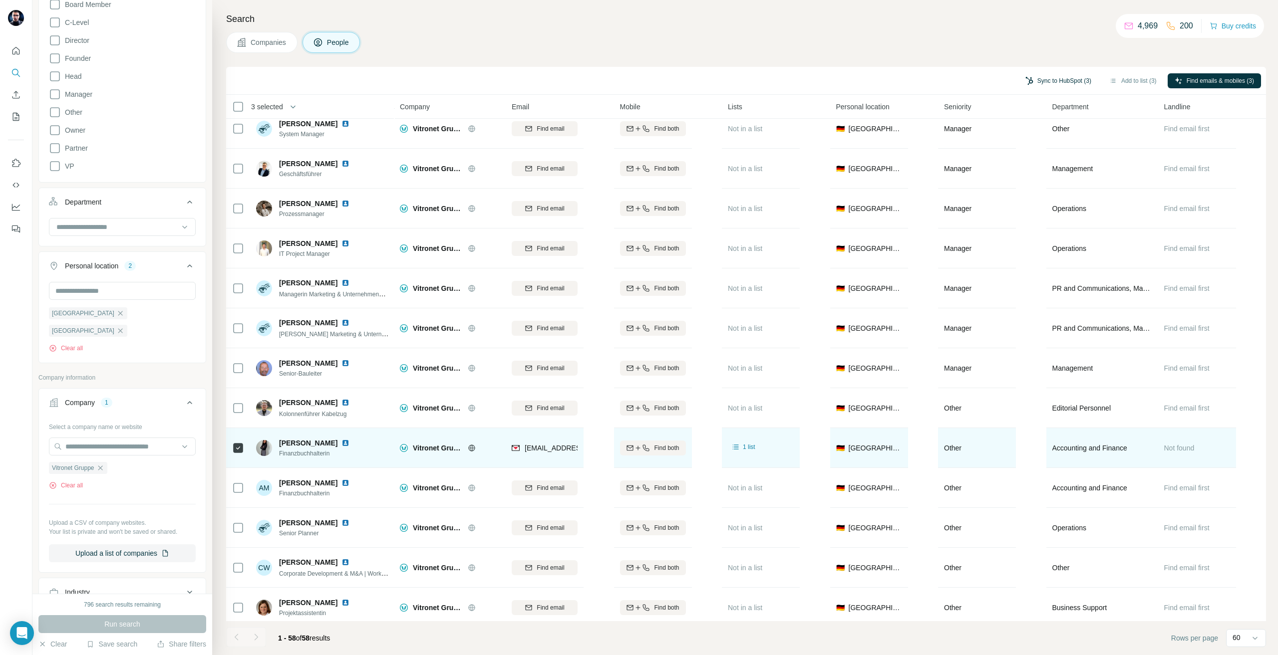
click at [1080, 79] on button "Sync to HubSpot (3)" at bounding box center [1058, 80] width 80 height 15
click at [1025, 170] on button "Sync to HubSpot" at bounding box center [1030, 167] width 111 height 20
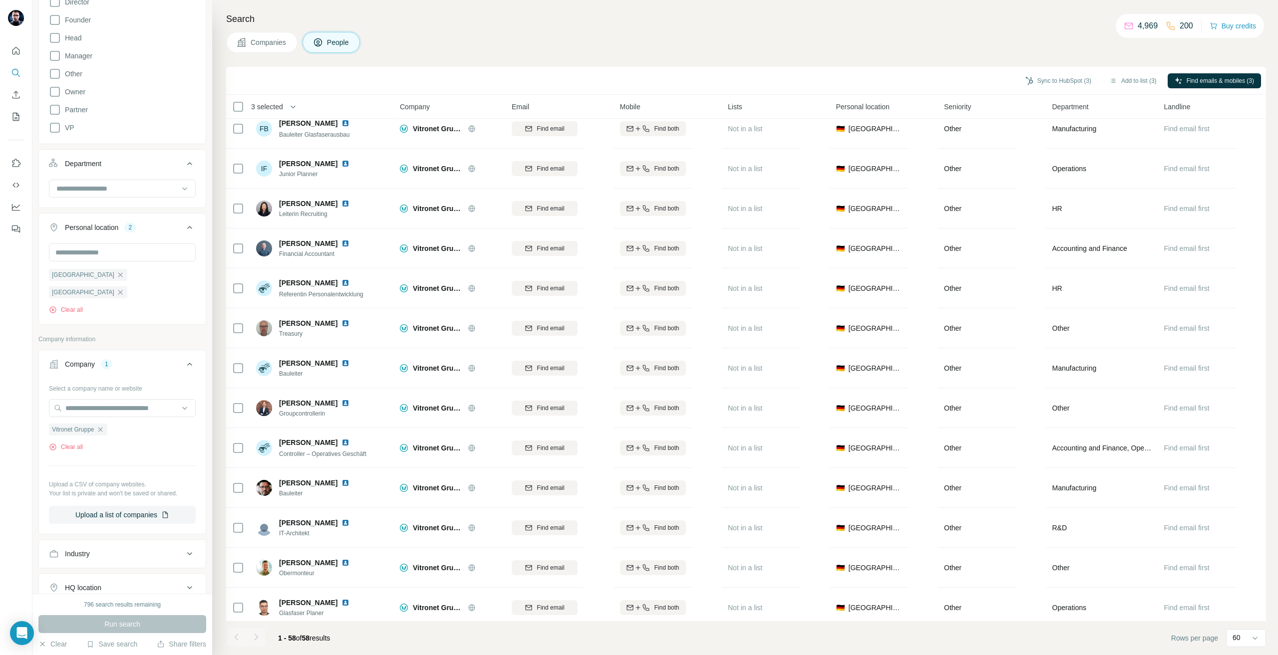
scroll to position [250, 0]
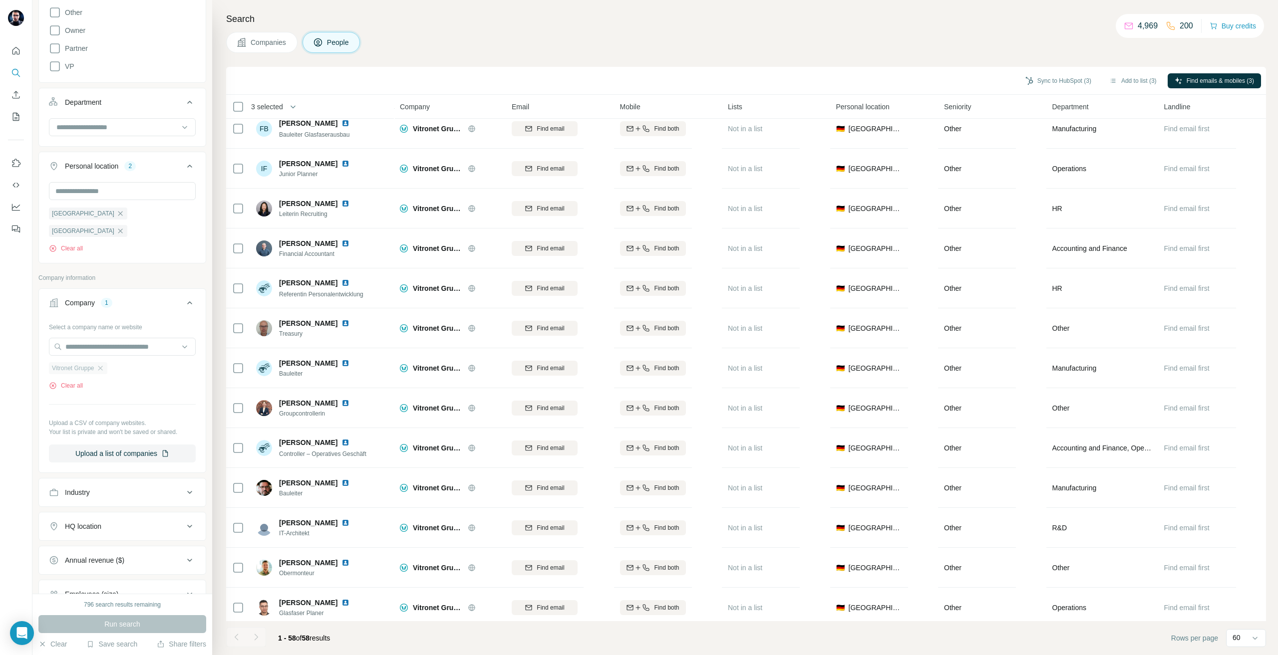
click at [101, 362] on div "Vitronet Gruppe" at bounding box center [78, 368] width 58 height 12
click at [101, 364] on icon "button" at bounding box center [100, 368] width 8 height 8
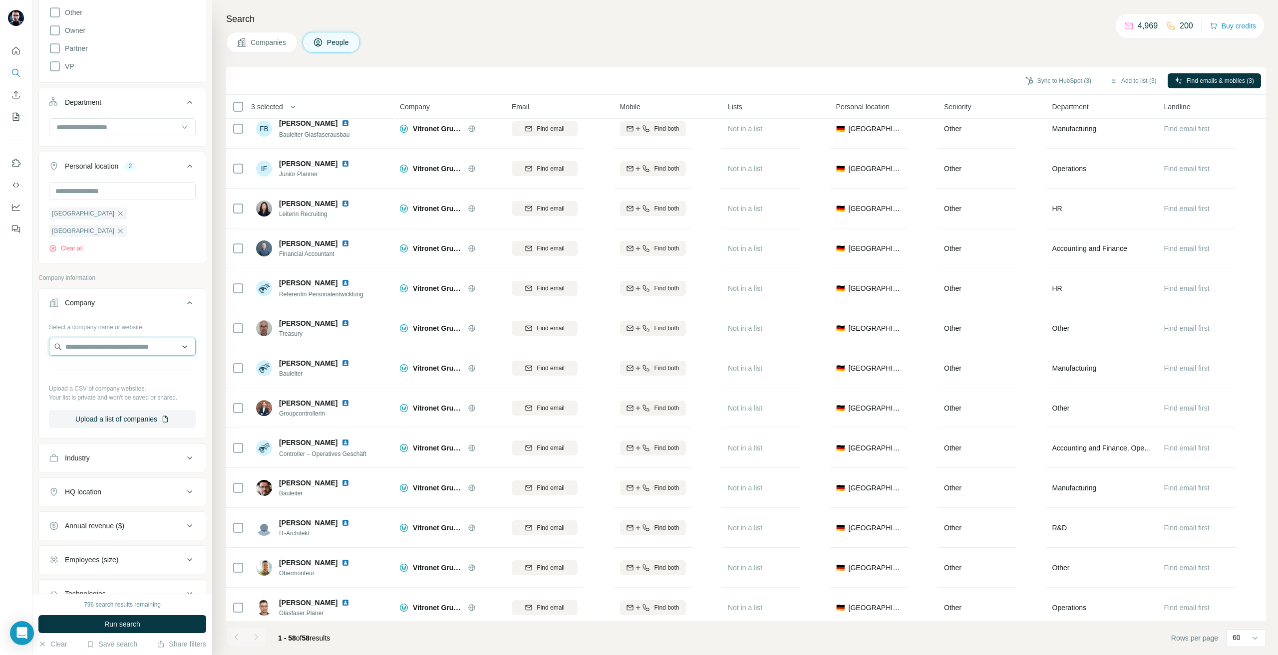
drag, startPoint x: 98, startPoint y: 334, endPoint x: 72, endPoint y: 331, distance: 26.2
click at [98, 338] on input "text" at bounding box center [122, 347] width 147 height 18
paste input "**********"
type input "**********"
click at [121, 361] on div "Geze geze.com" at bounding box center [118, 356] width 134 height 27
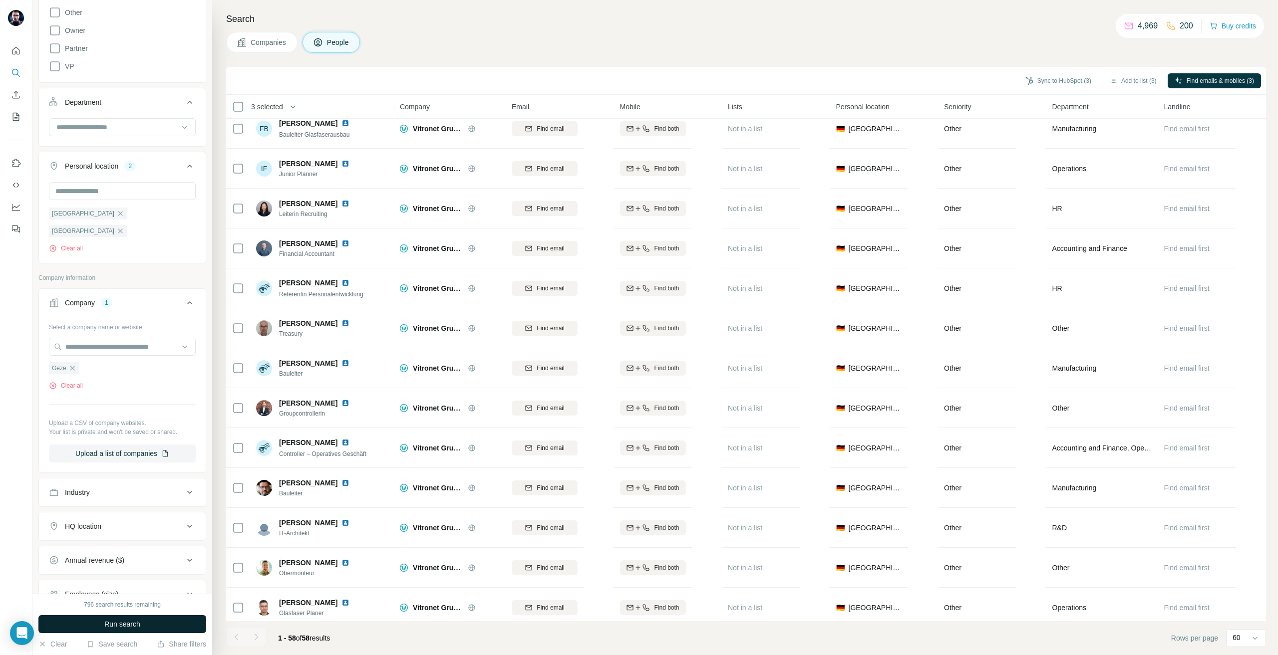
click at [119, 617] on button "Run search" at bounding box center [122, 624] width 168 height 18
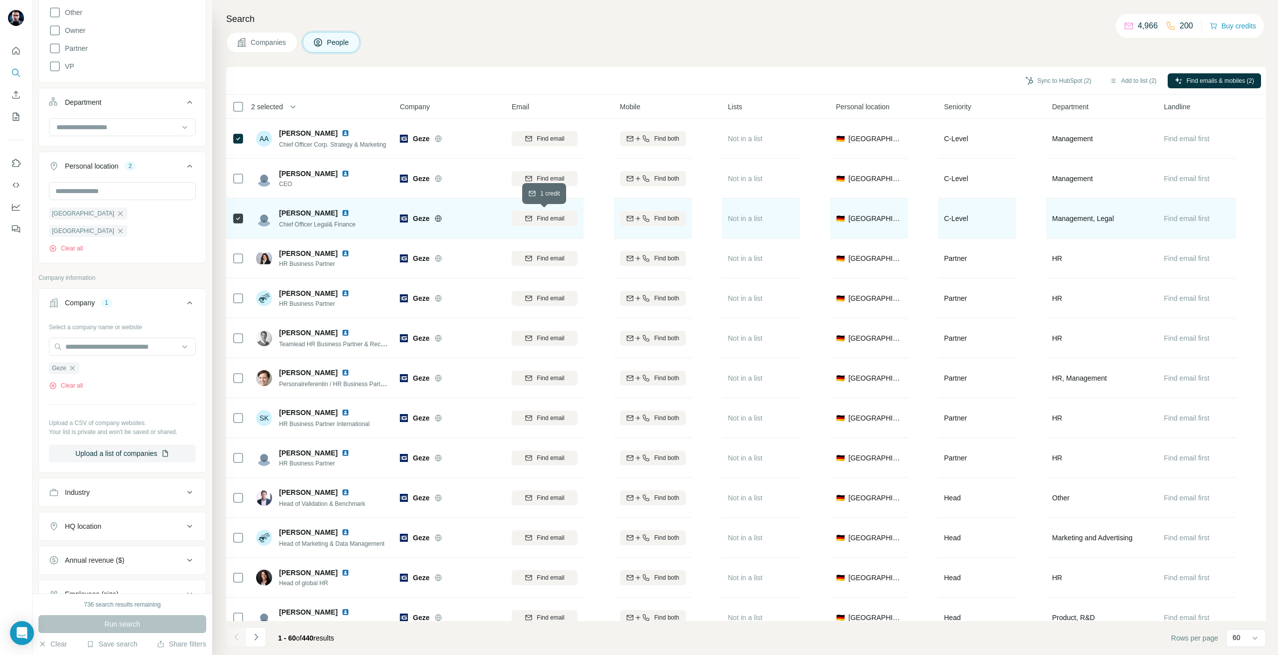
click at [561, 213] on button "Find email" at bounding box center [545, 218] width 66 height 15
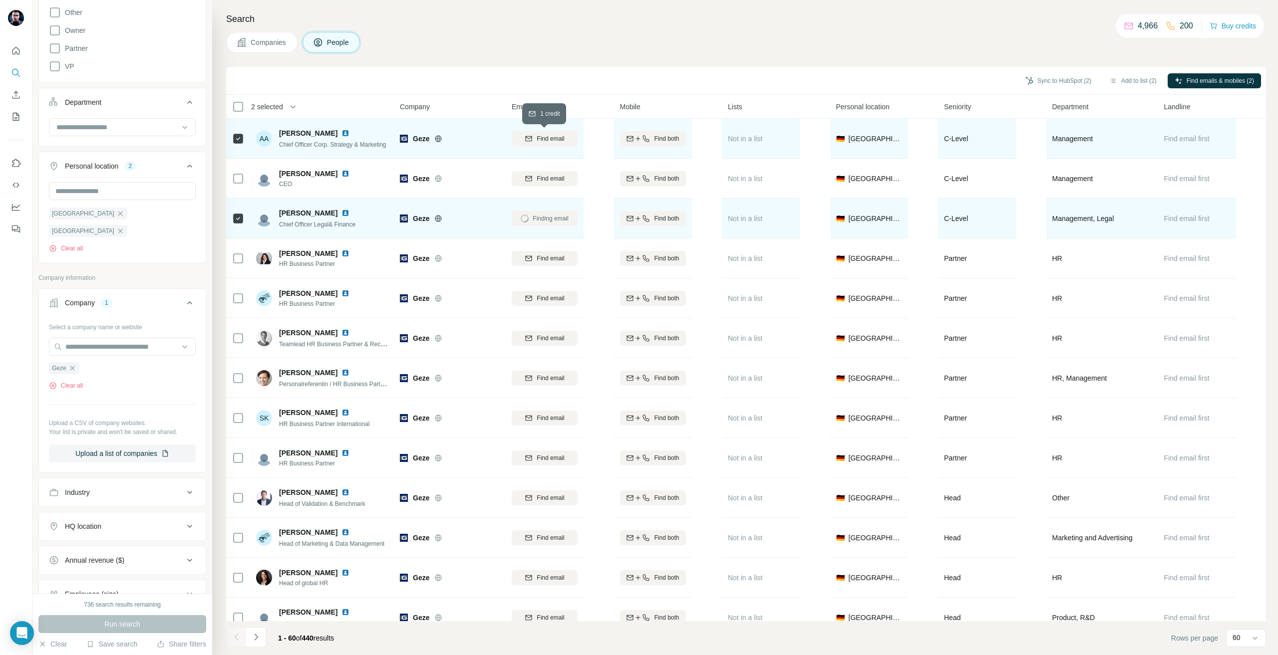
click at [559, 139] on span "Find email" at bounding box center [550, 138] width 27 height 9
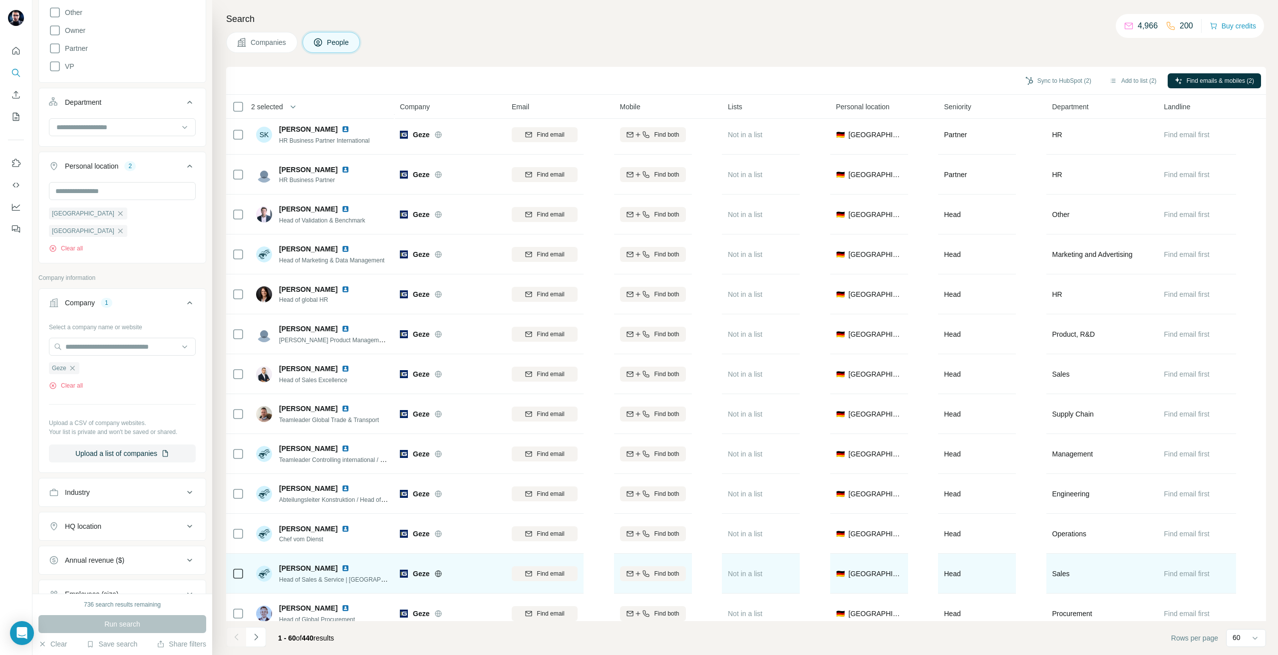
scroll to position [299, 0]
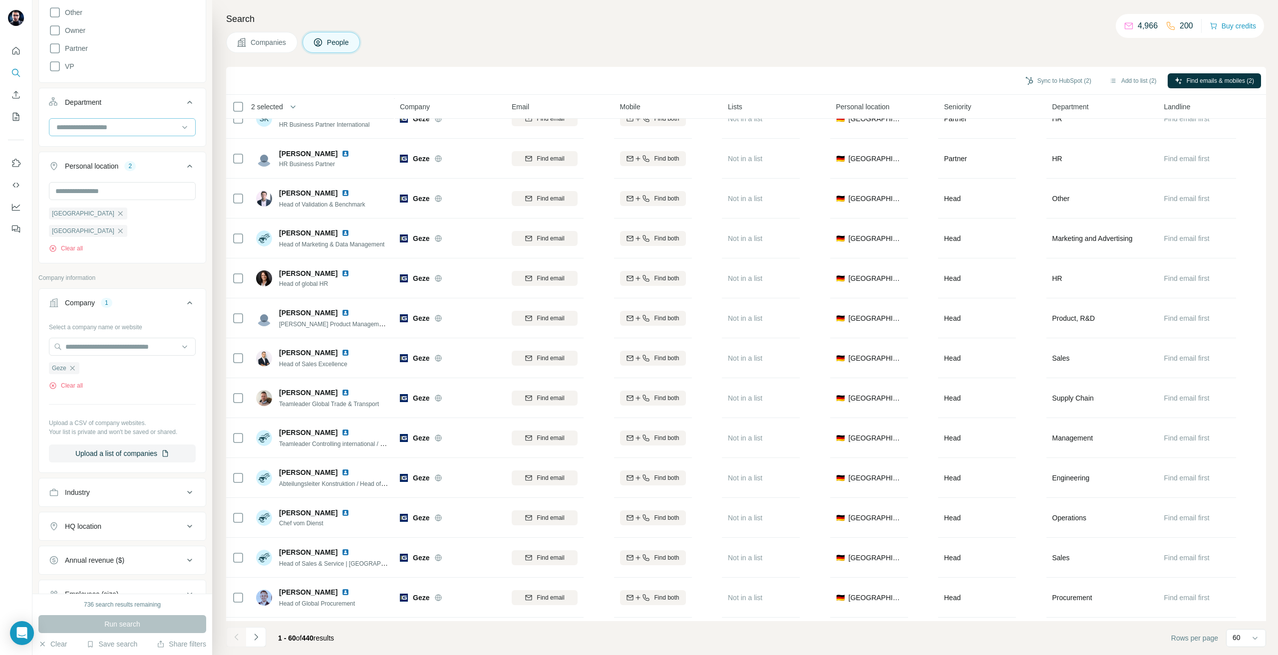
click at [85, 131] on input at bounding box center [116, 127] width 123 height 11
type input "******"
click at [352, 80] on div "Sync to HubSpot (2) Add to list (2) Find emails & mobiles (2)" at bounding box center [746, 80] width 1030 height 17
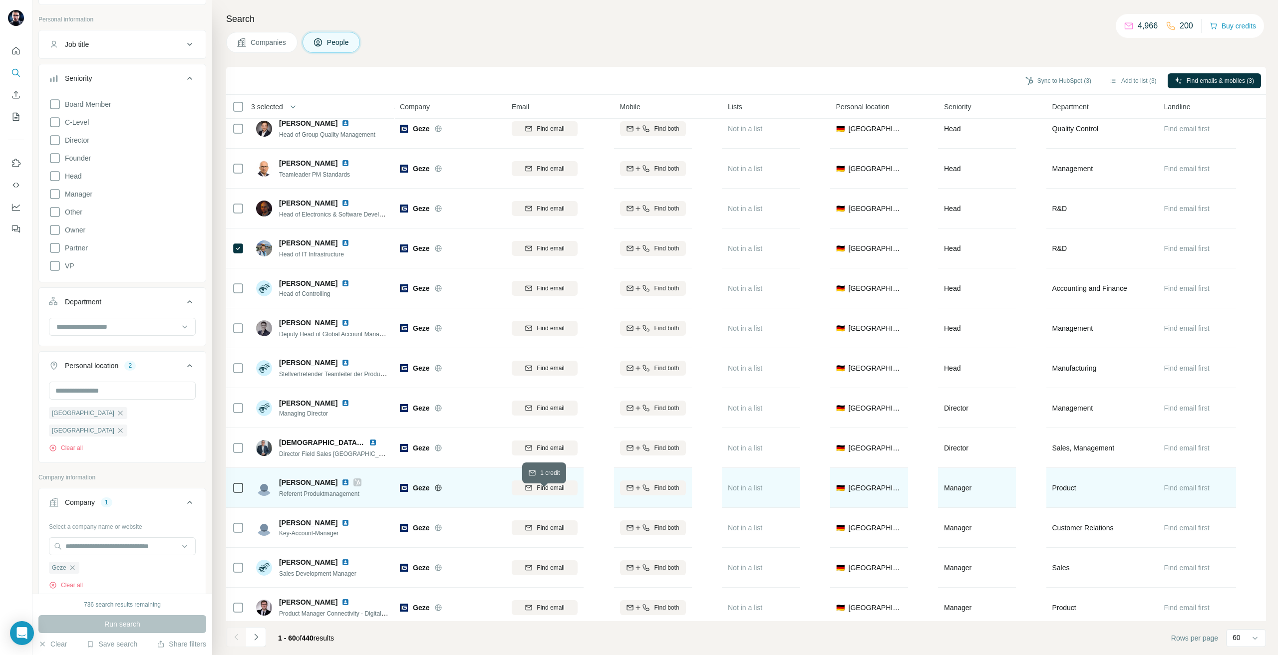
scroll to position [799, 0]
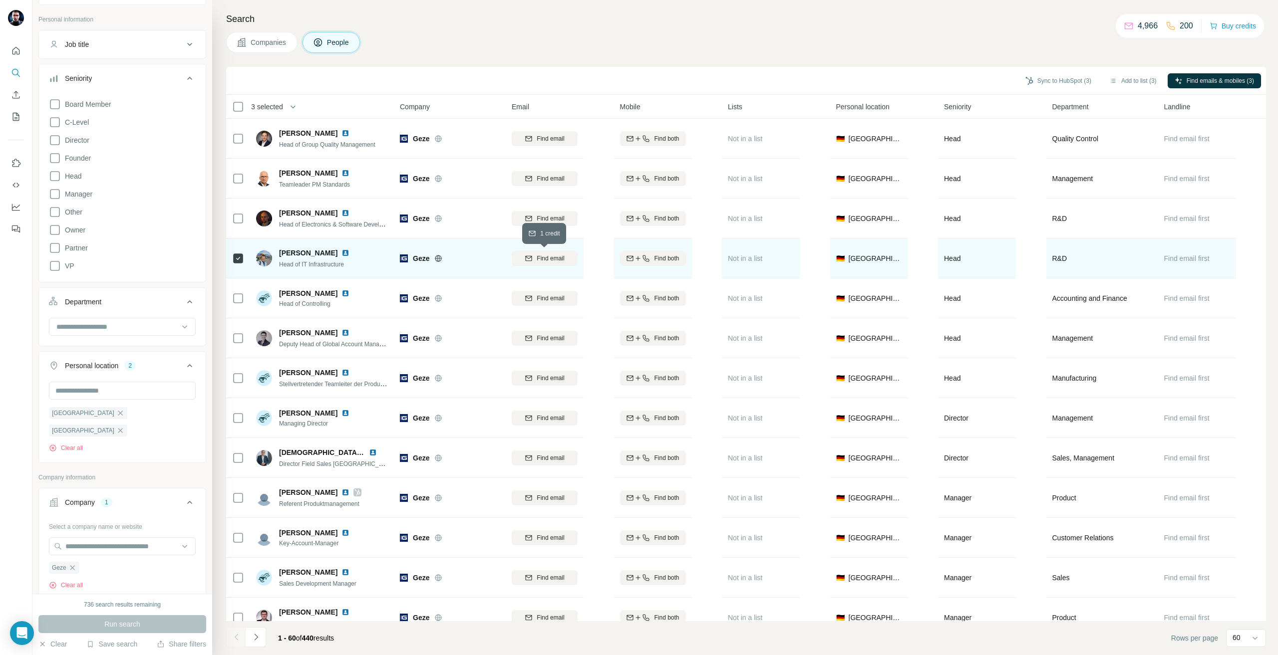
click at [543, 257] on span "Find email" at bounding box center [550, 258] width 27 height 9
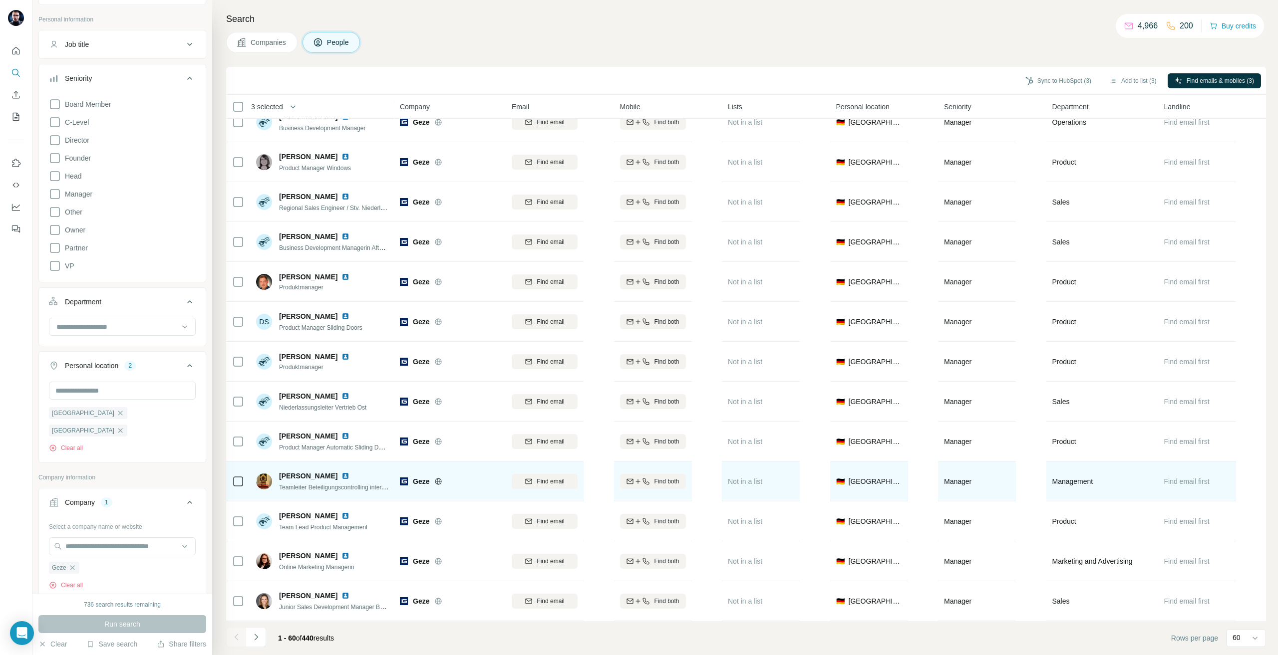
scroll to position [1898, 0]
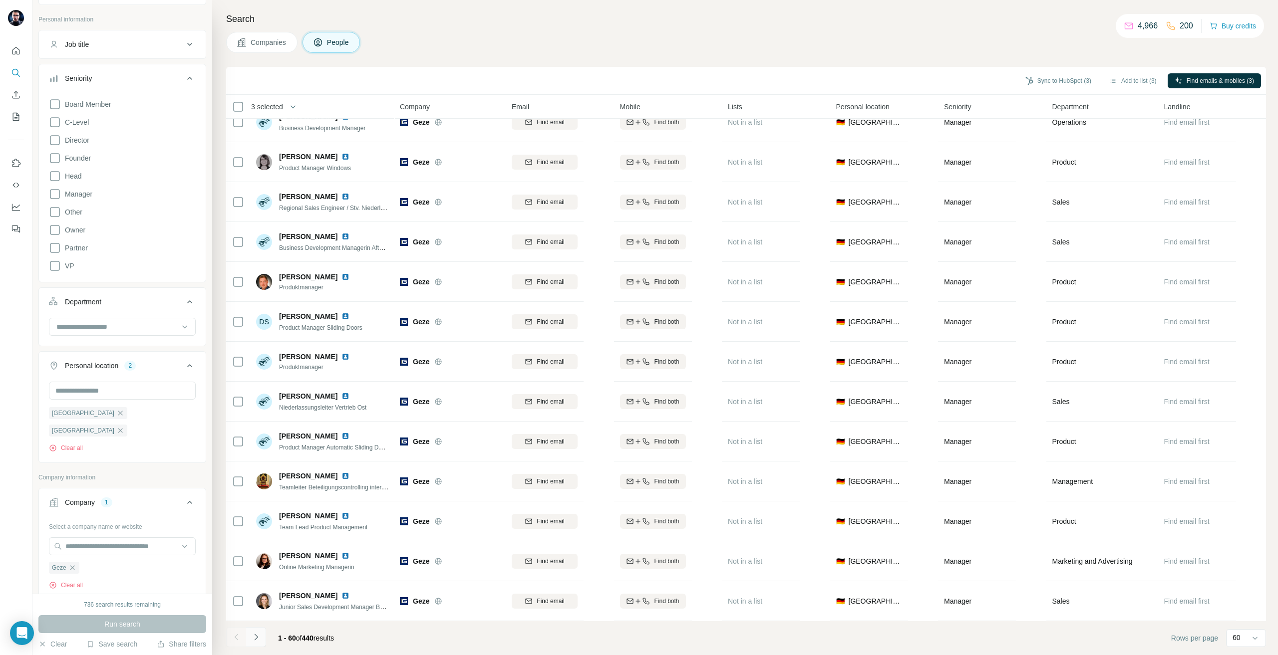
click at [258, 640] on icon "Navigate to next page" at bounding box center [256, 637] width 10 height 10
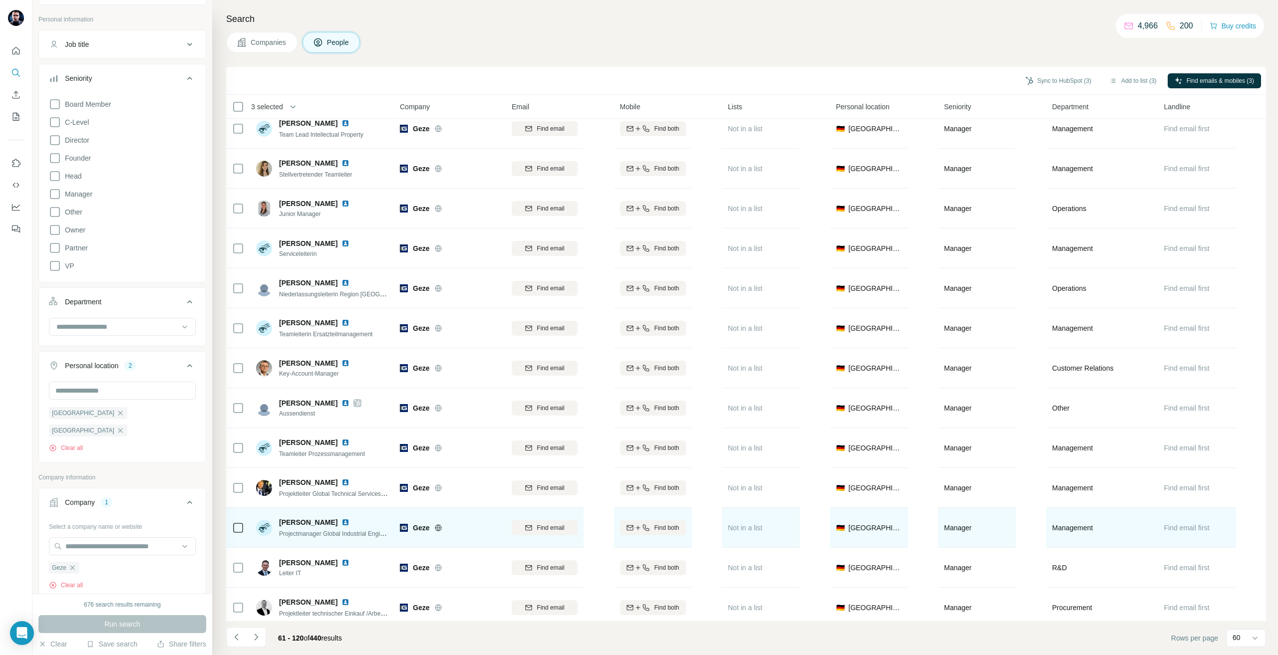
scroll to position [649, 0]
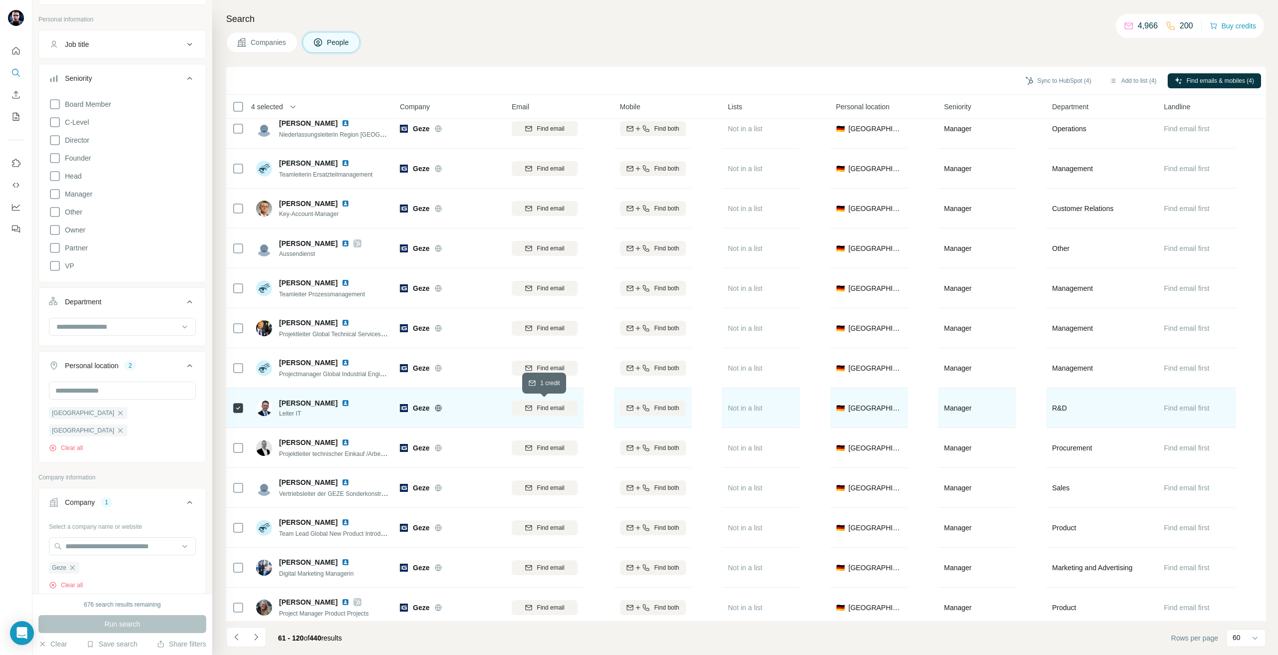
click at [547, 412] on span "Find email" at bounding box center [550, 408] width 27 height 9
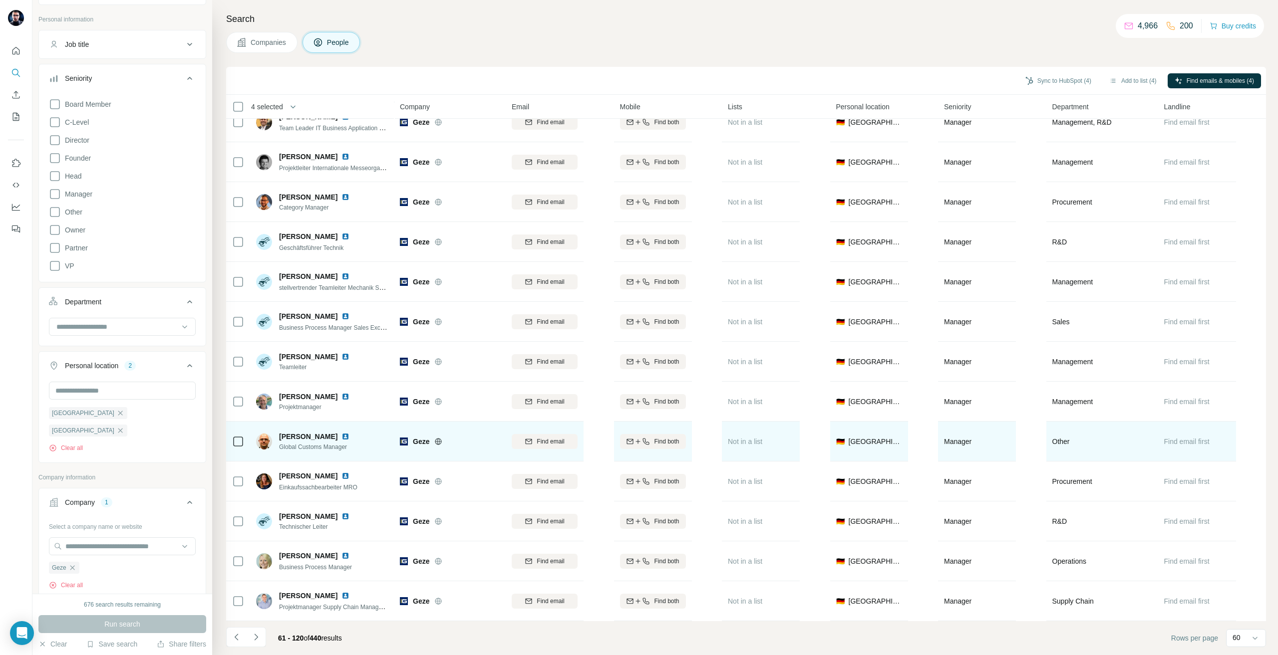
scroll to position [1898, 0]
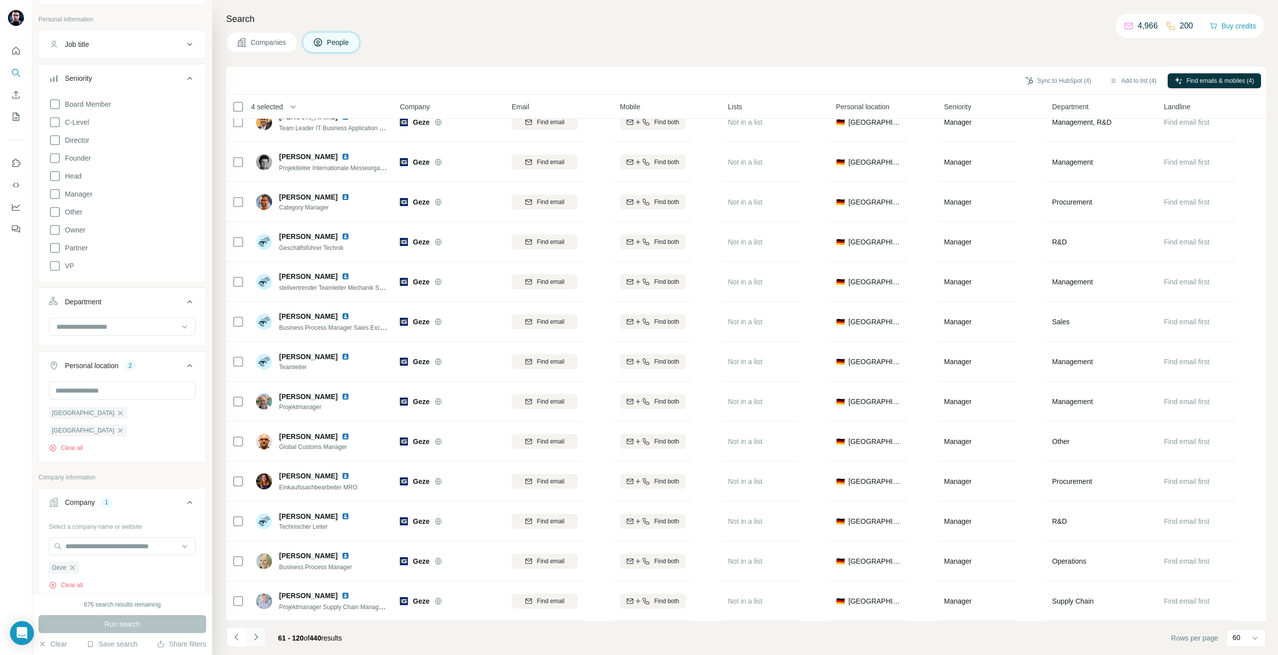
click at [253, 635] on icon "Navigate to next page" at bounding box center [256, 637] width 10 height 10
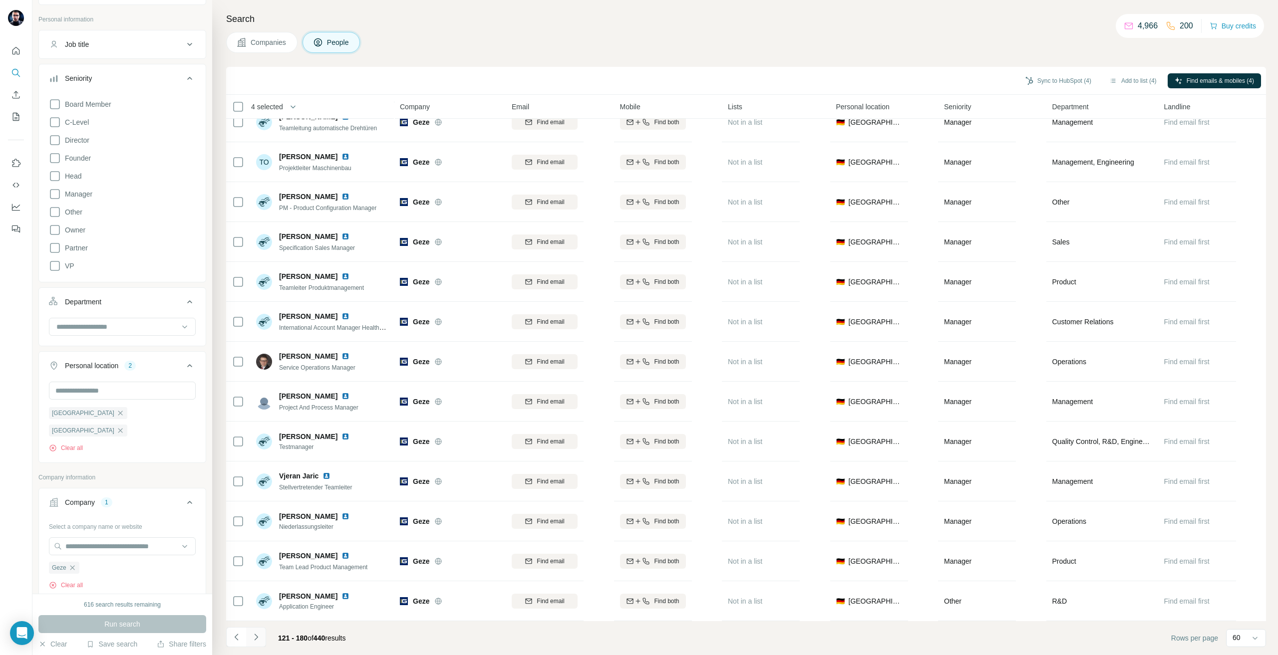
click at [258, 637] on icon "Navigate to next page" at bounding box center [255, 637] width 3 height 6
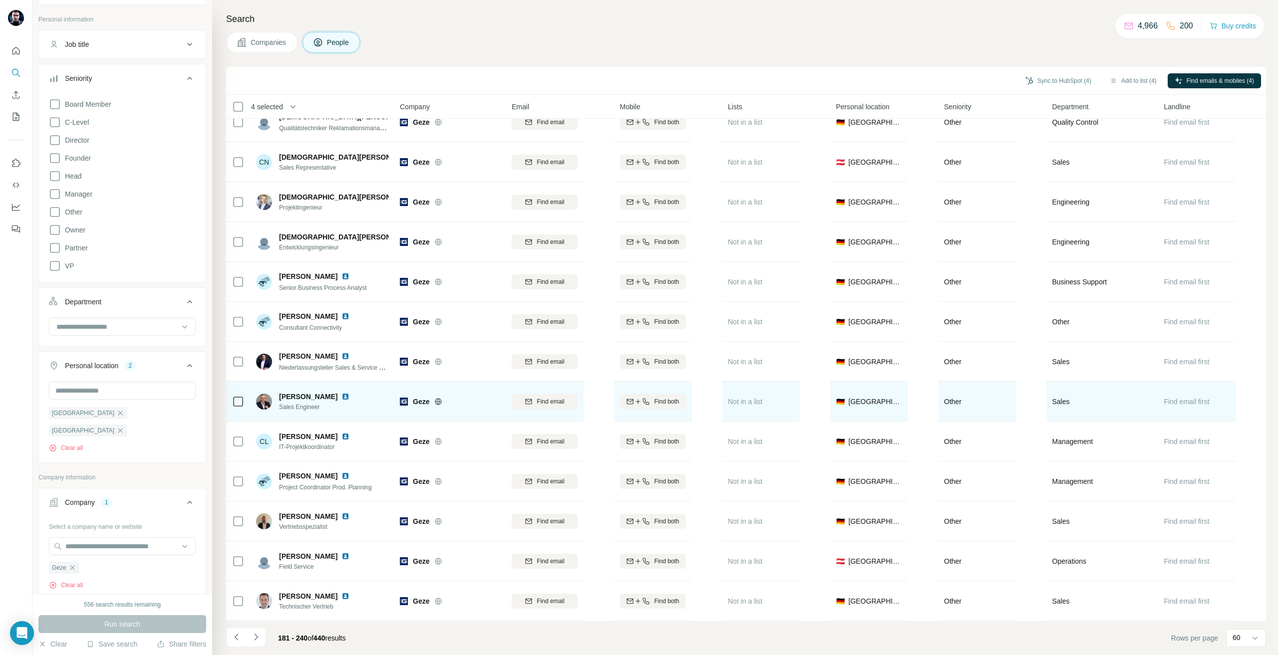
scroll to position [1547, 0]
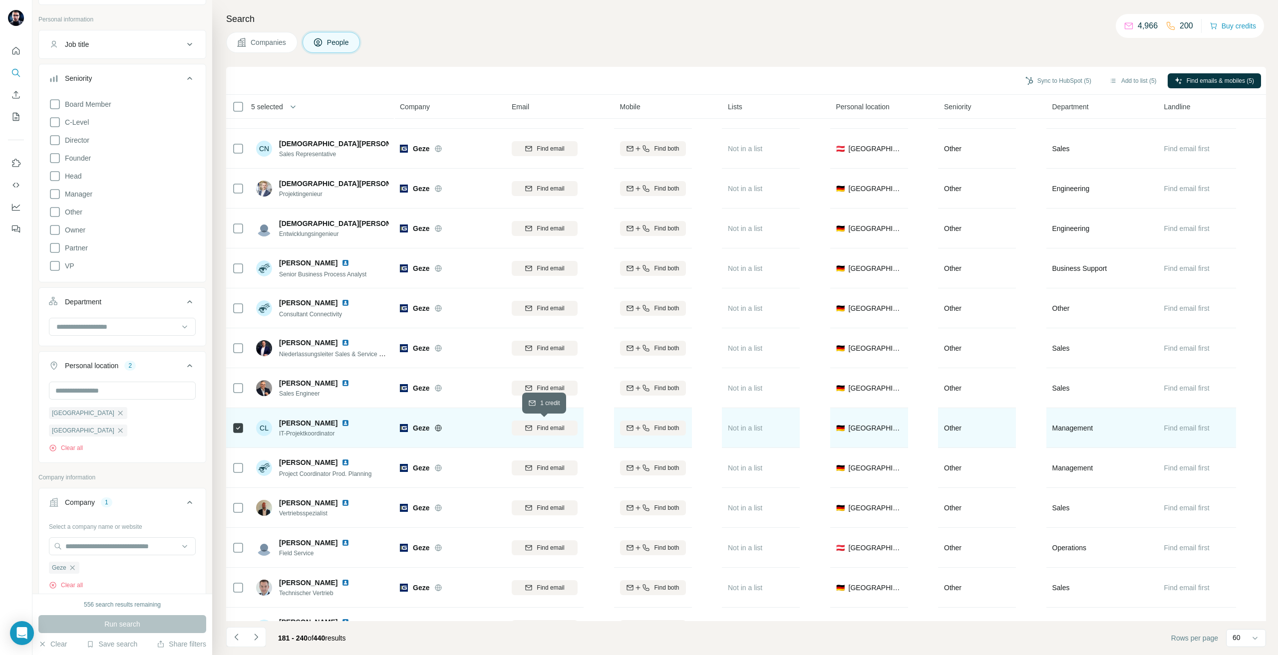
click at [545, 428] on span "Find email" at bounding box center [550, 428] width 27 height 9
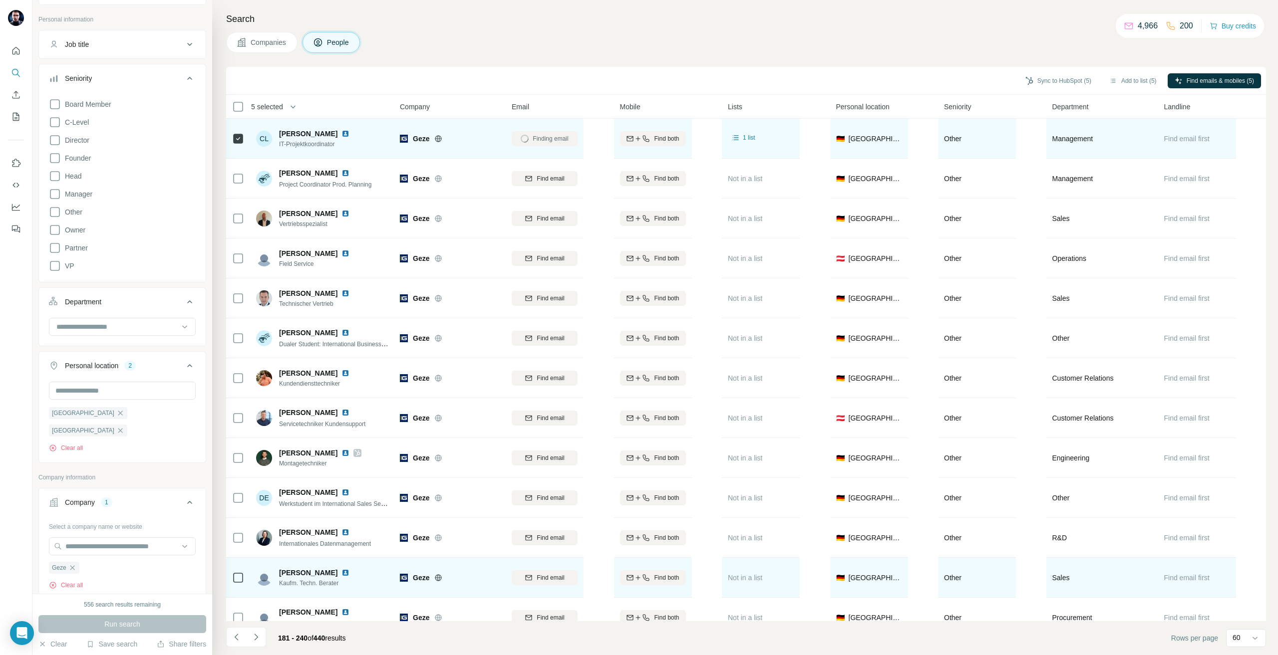
scroll to position [1898, 0]
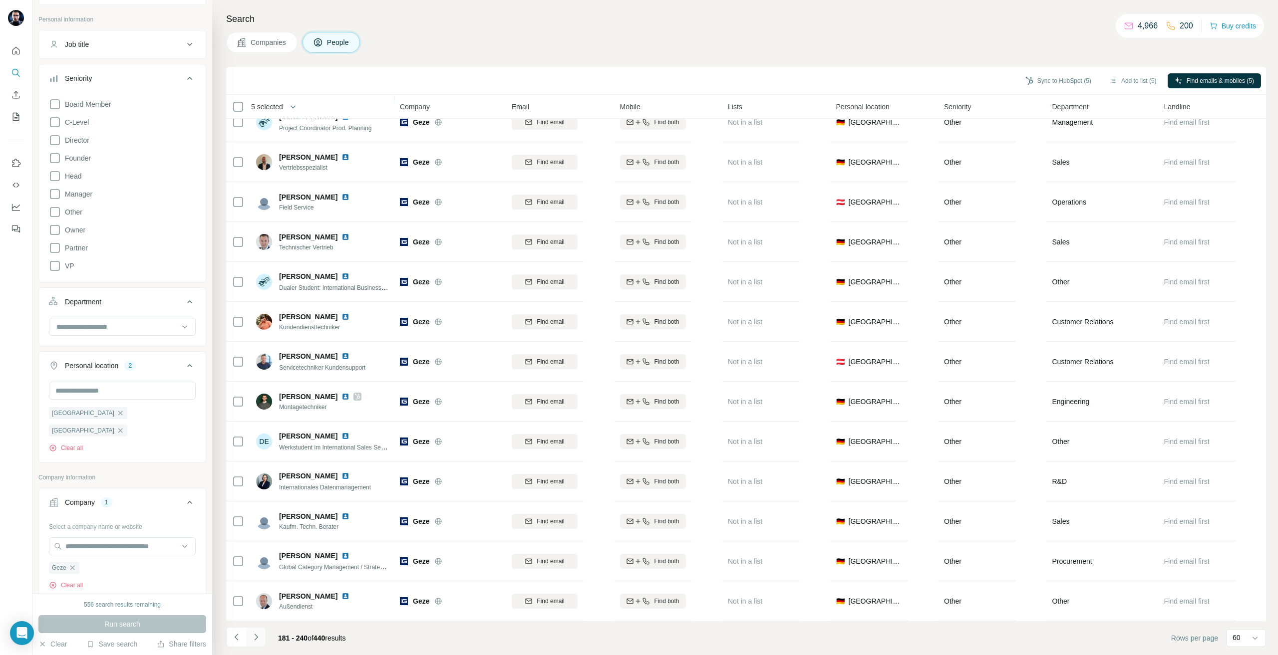
click at [256, 637] on icon "Navigate to next page" at bounding box center [256, 637] width 10 height 10
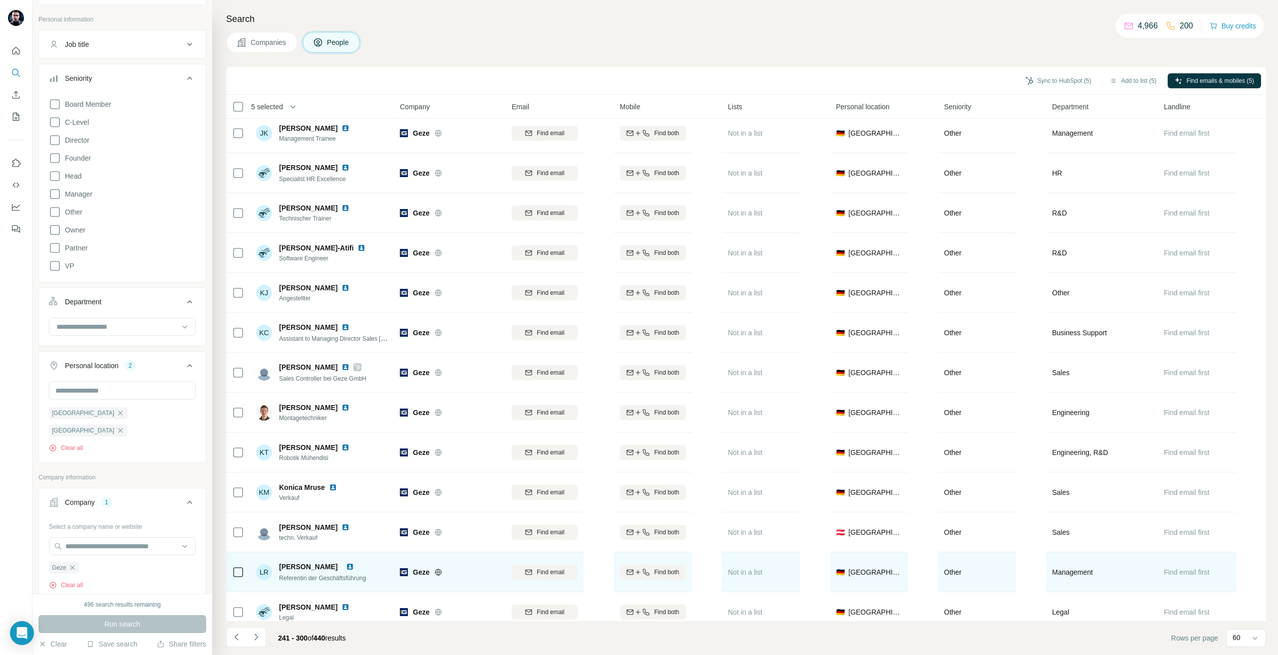
scroll to position [1747, 0]
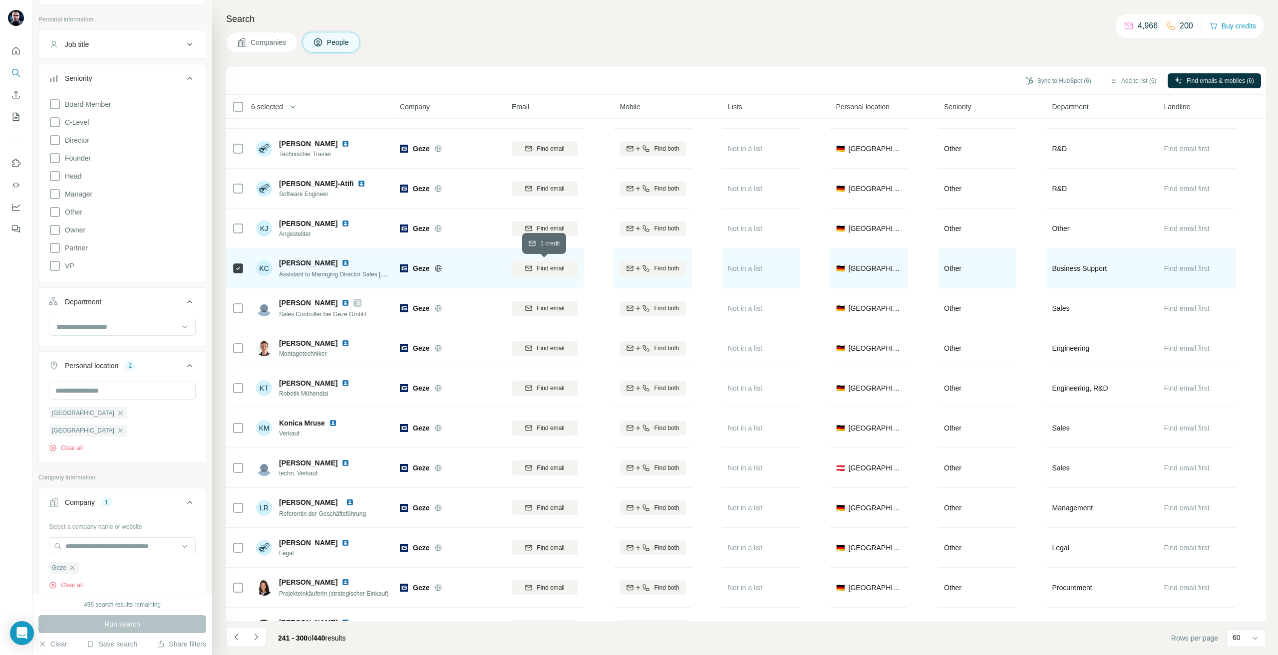
click at [546, 265] on span "Find email" at bounding box center [550, 268] width 27 height 9
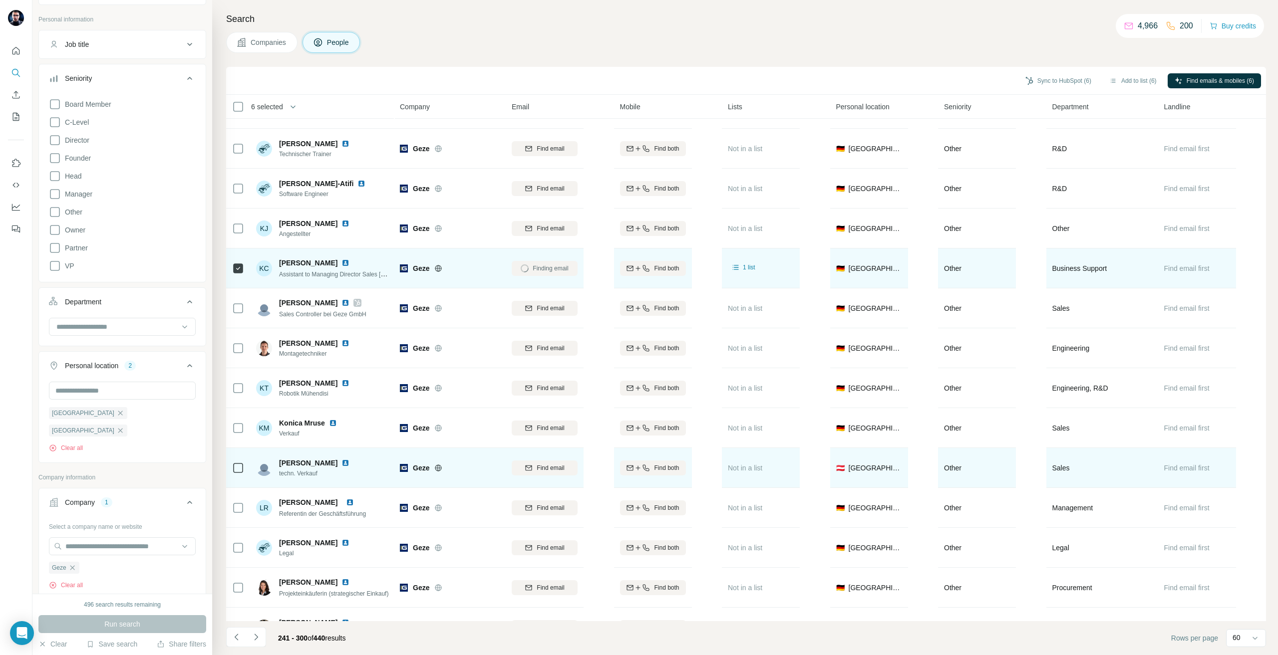
scroll to position [1847, 0]
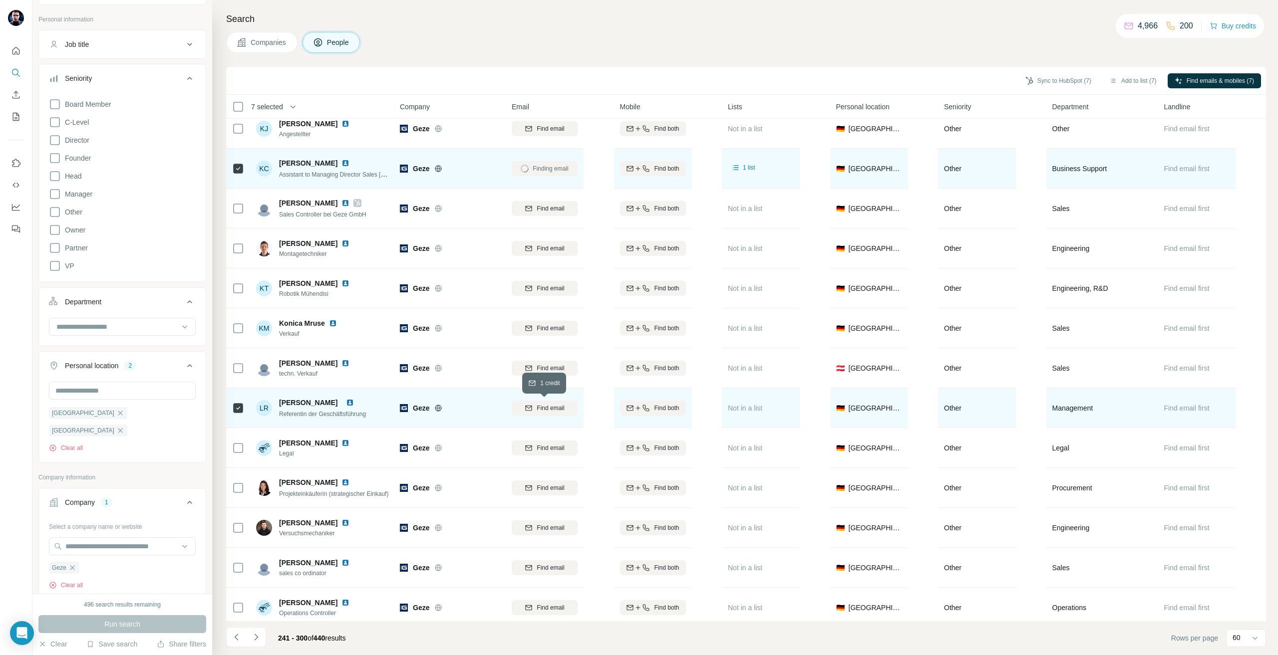
click at [561, 404] on span "Find email" at bounding box center [550, 408] width 27 height 9
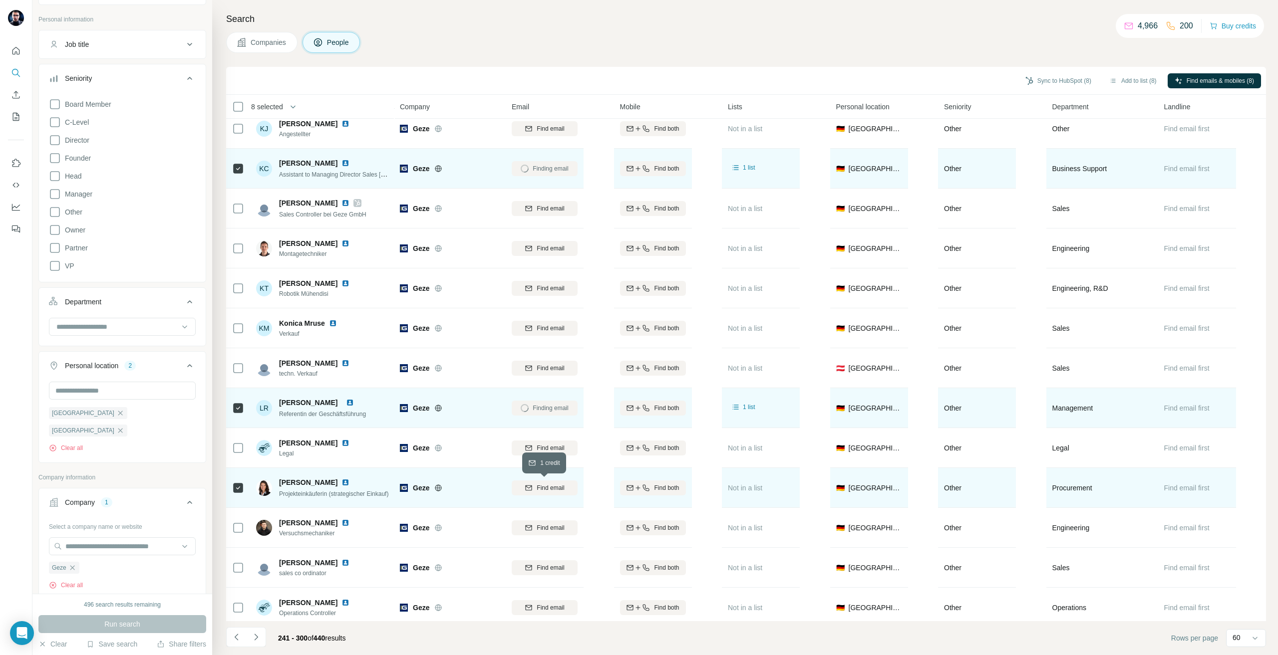
click at [565, 494] on button "Find email" at bounding box center [545, 488] width 66 height 15
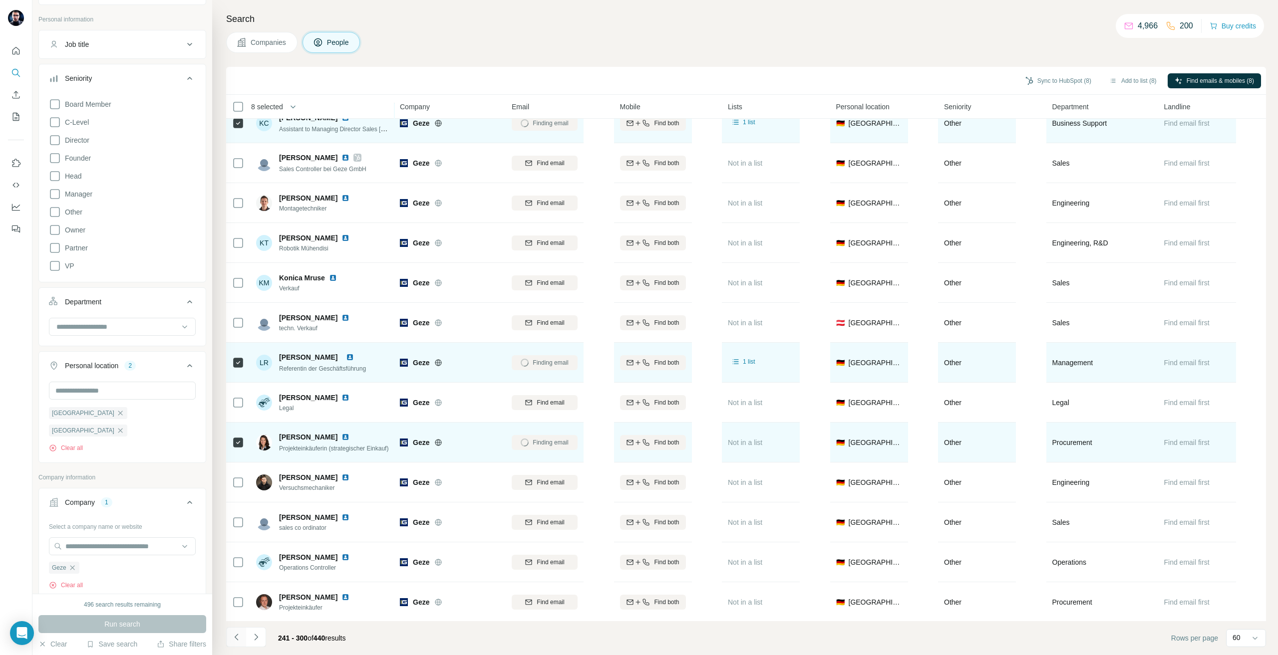
scroll to position [1898, 0]
click at [260, 631] on button "Navigate to next page" at bounding box center [256, 637] width 20 height 20
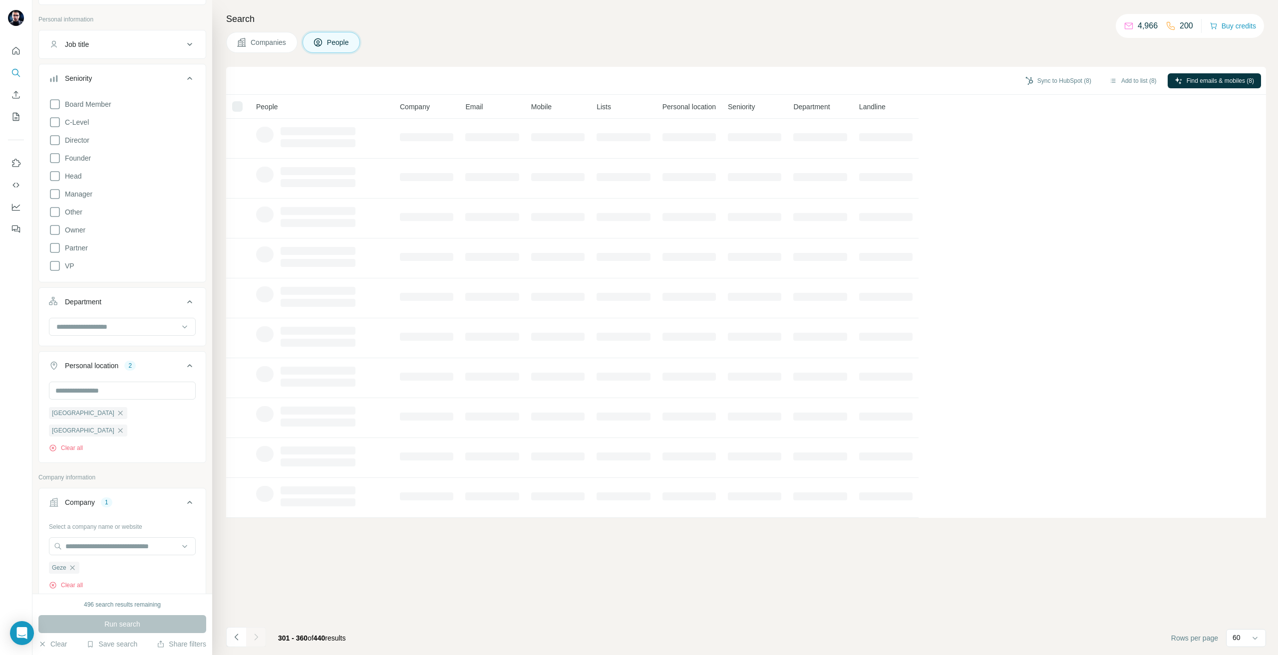
scroll to position [0, 0]
click at [253, 649] on footer "301 - 360 of 440 results Rows per page 60" at bounding box center [746, 638] width 1040 height 34
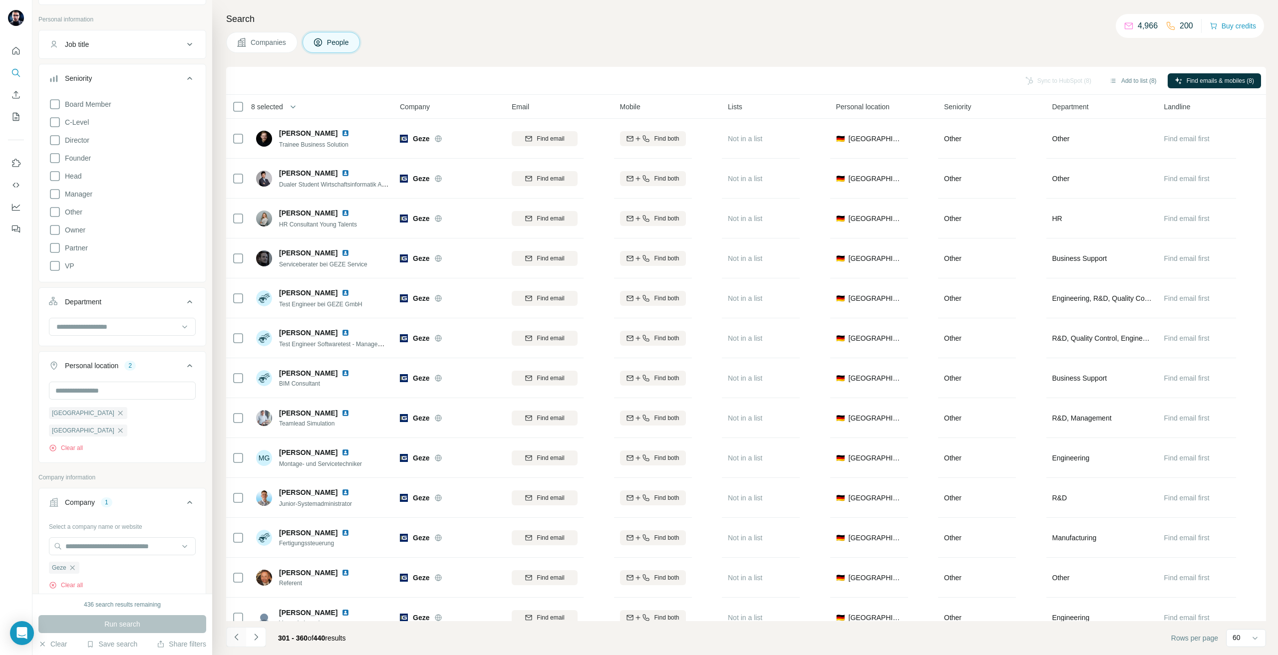
click at [242, 637] on button "Navigate to previous page" at bounding box center [236, 637] width 20 height 20
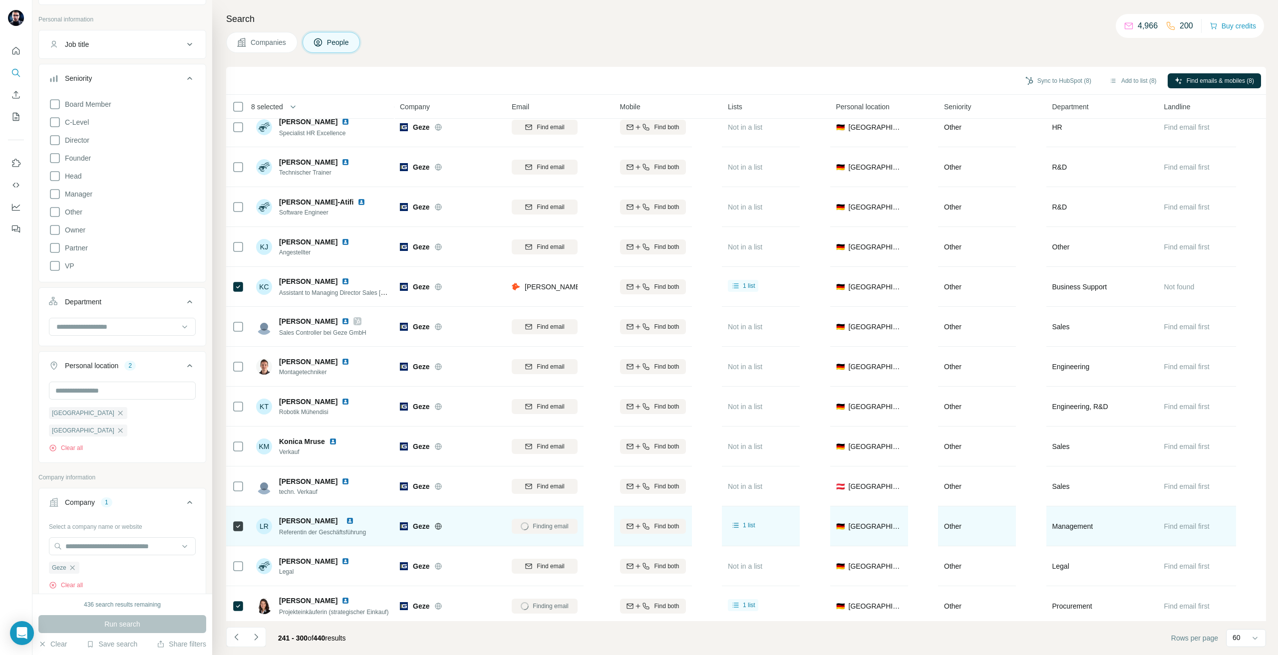
scroll to position [1847, 0]
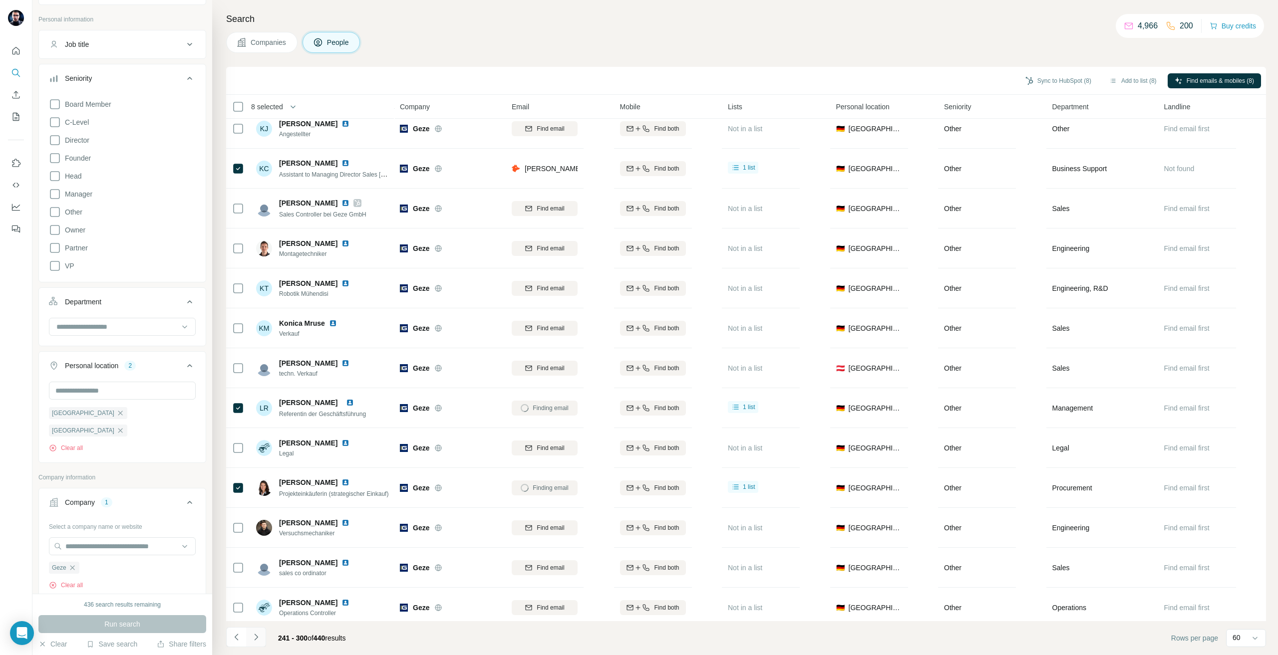
click at [257, 644] on button "Navigate to next page" at bounding box center [256, 637] width 20 height 20
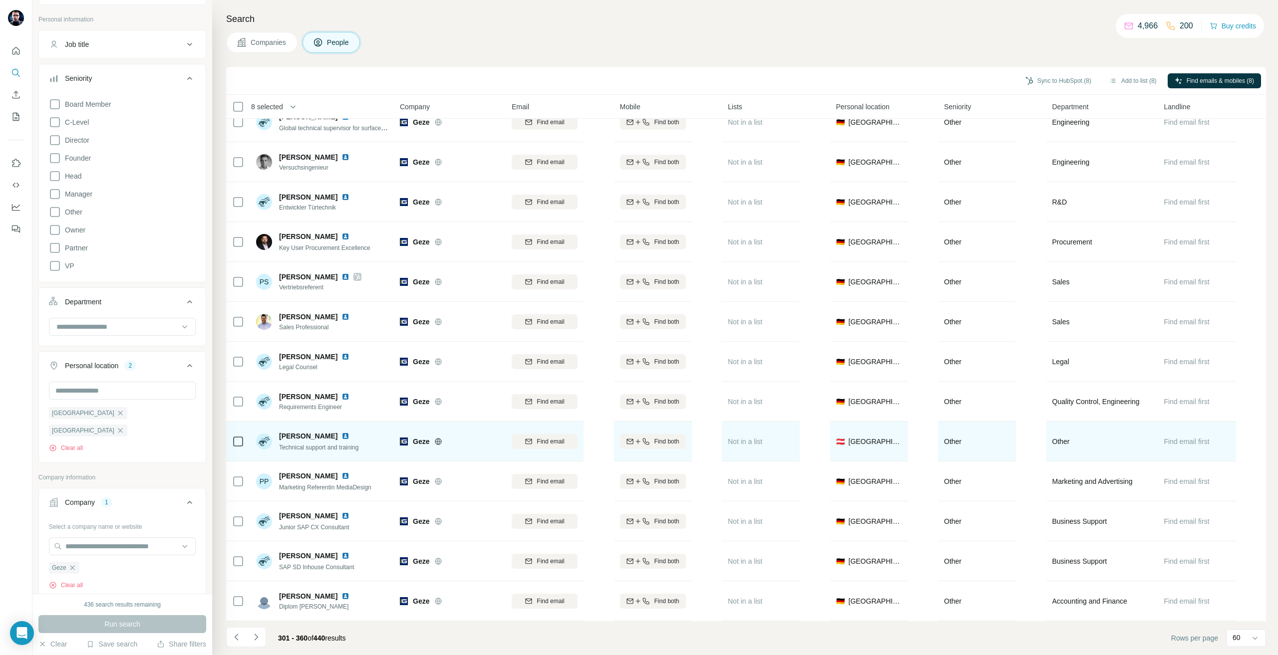
scroll to position [1898, 0]
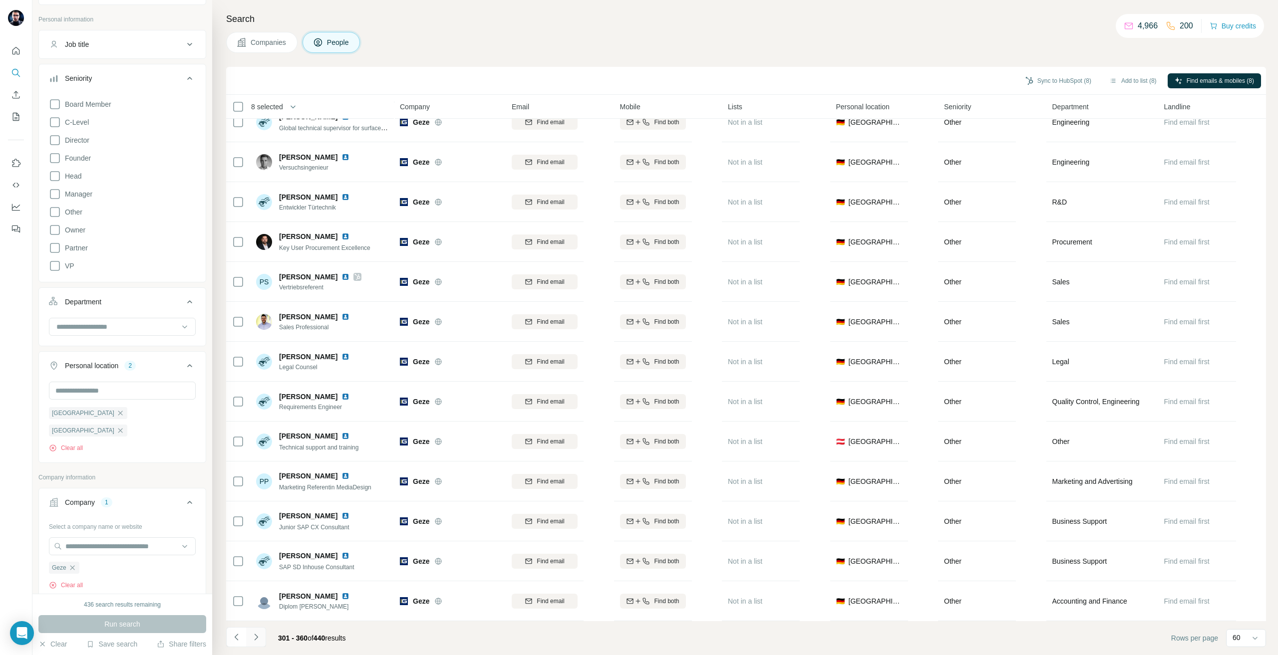
click at [261, 635] on icon "Navigate to next page" at bounding box center [256, 637] width 10 height 10
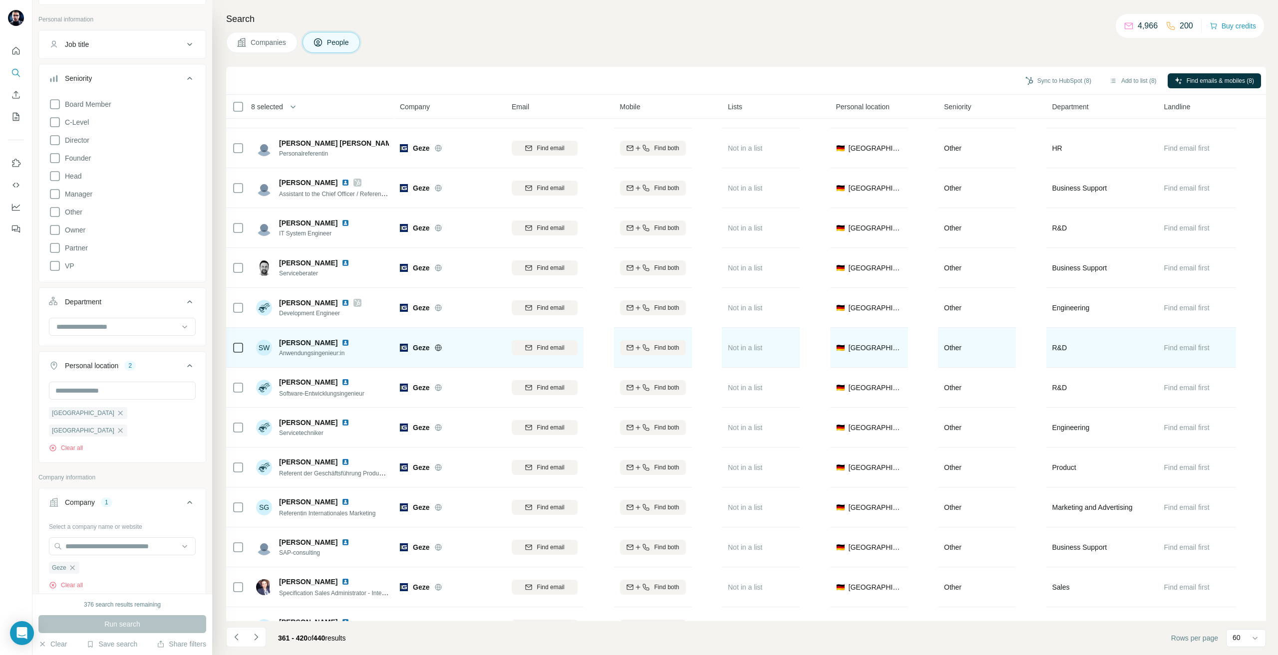
scroll to position [1398, 0]
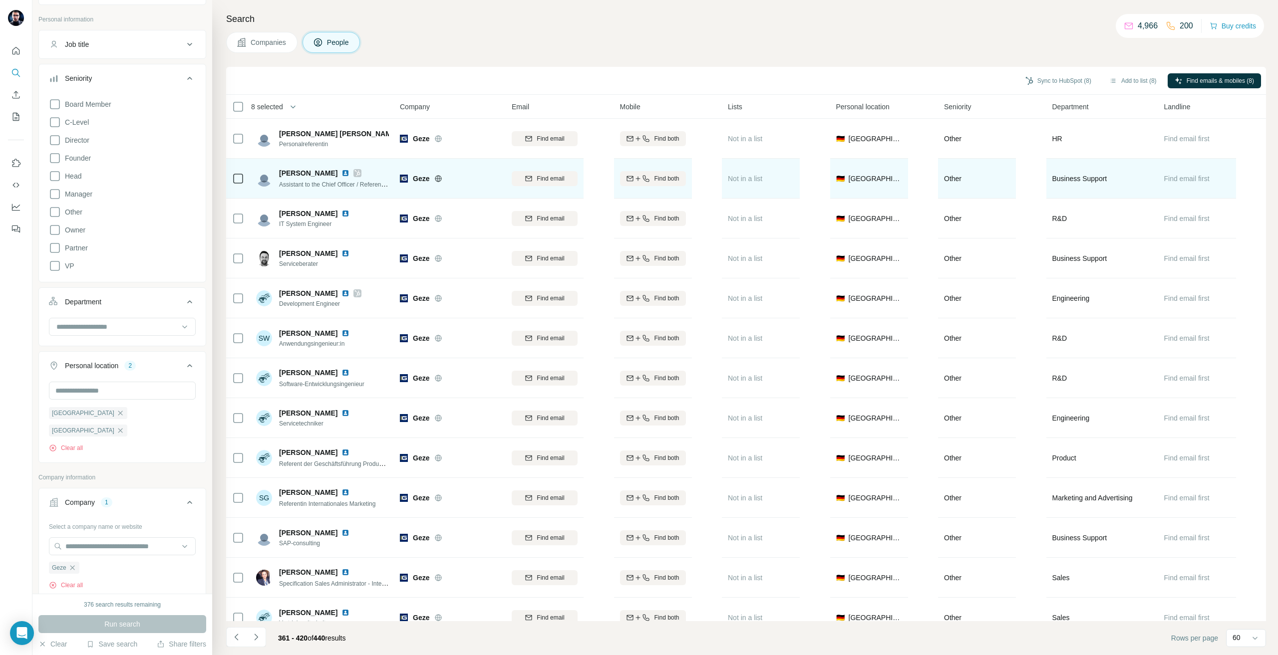
click at [232, 177] on td at bounding box center [238, 179] width 24 height 40
click at [541, 180] on span "Find email" at bounding box center [550, 178] width 27 height 9
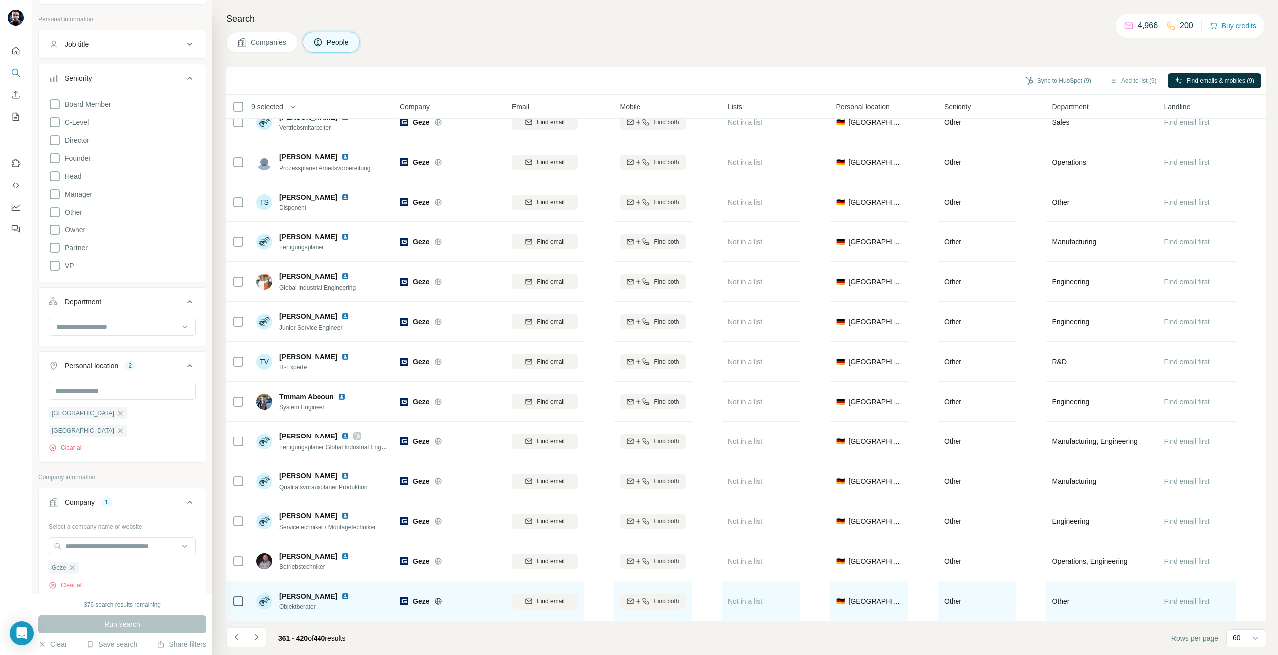
scroll to position [1898, 0]
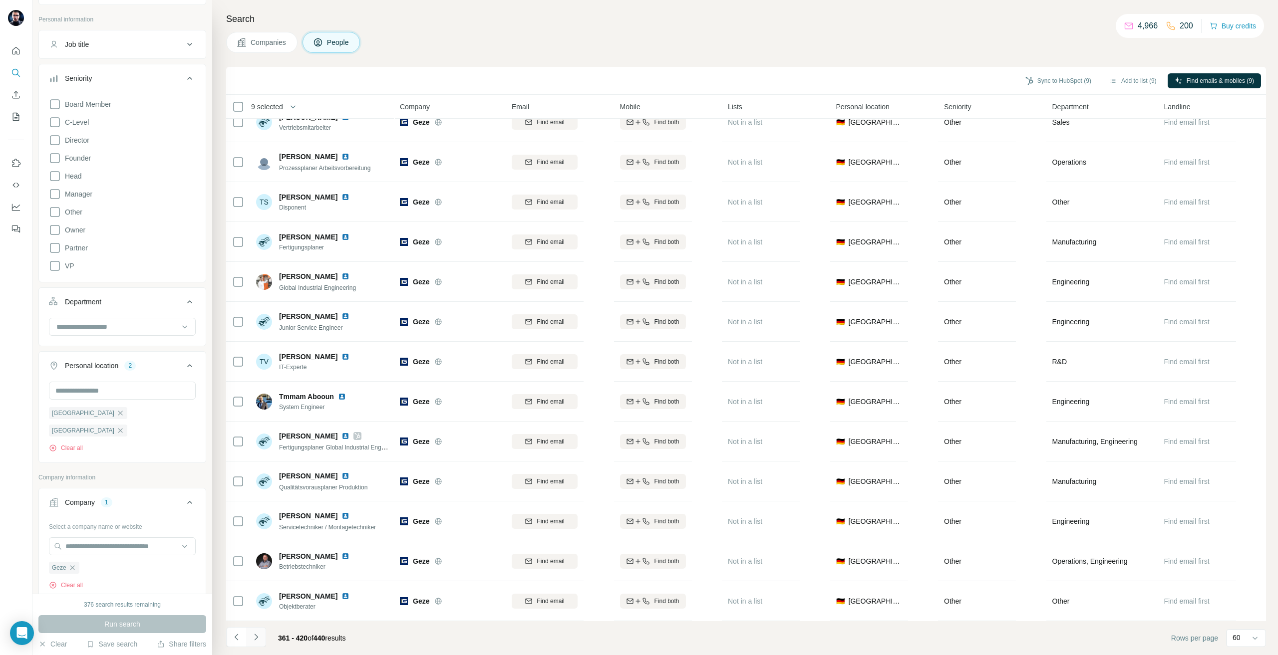
click at [260, 632] on button "Navigate to next page" at bounding box center [256, 637] width 20 height 20
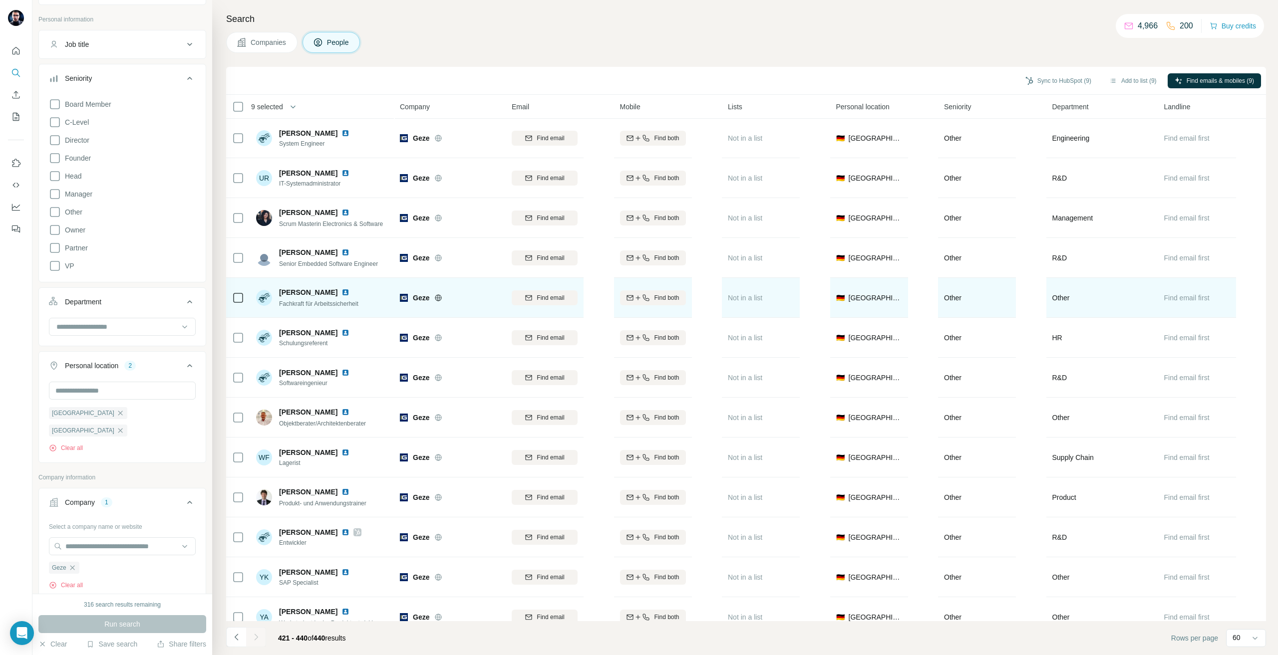
scroll to position [0, 0]
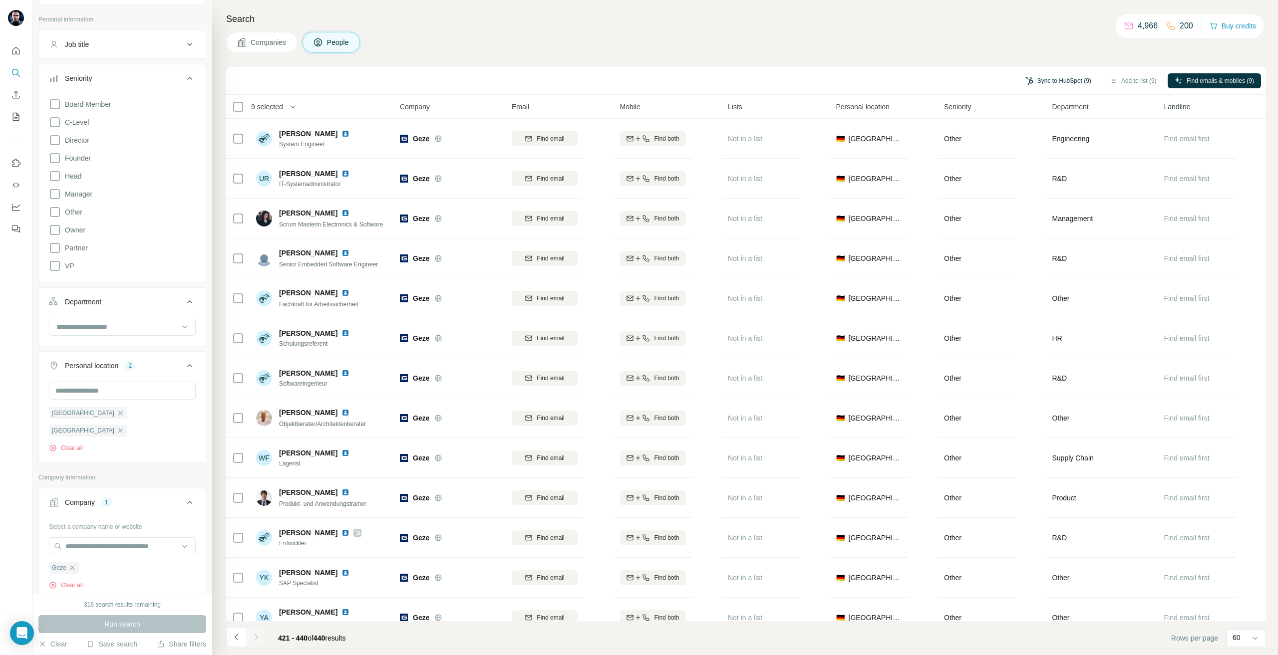
click at [1064, 76] on button "Sync to HubSpot (9)" at bounding box center [1058, 80] width 80 height 15
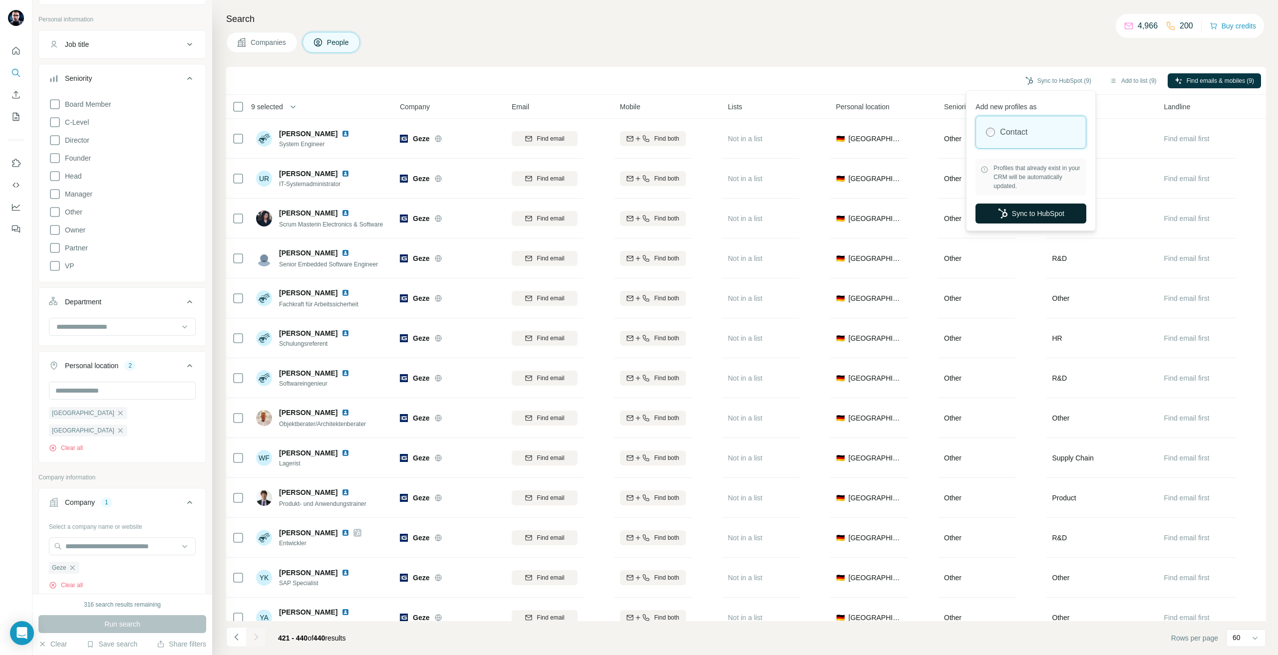
click at [1036, 215] on button "Sync to HubSpot" at bounding box center [1030, 214] width 111 height 20
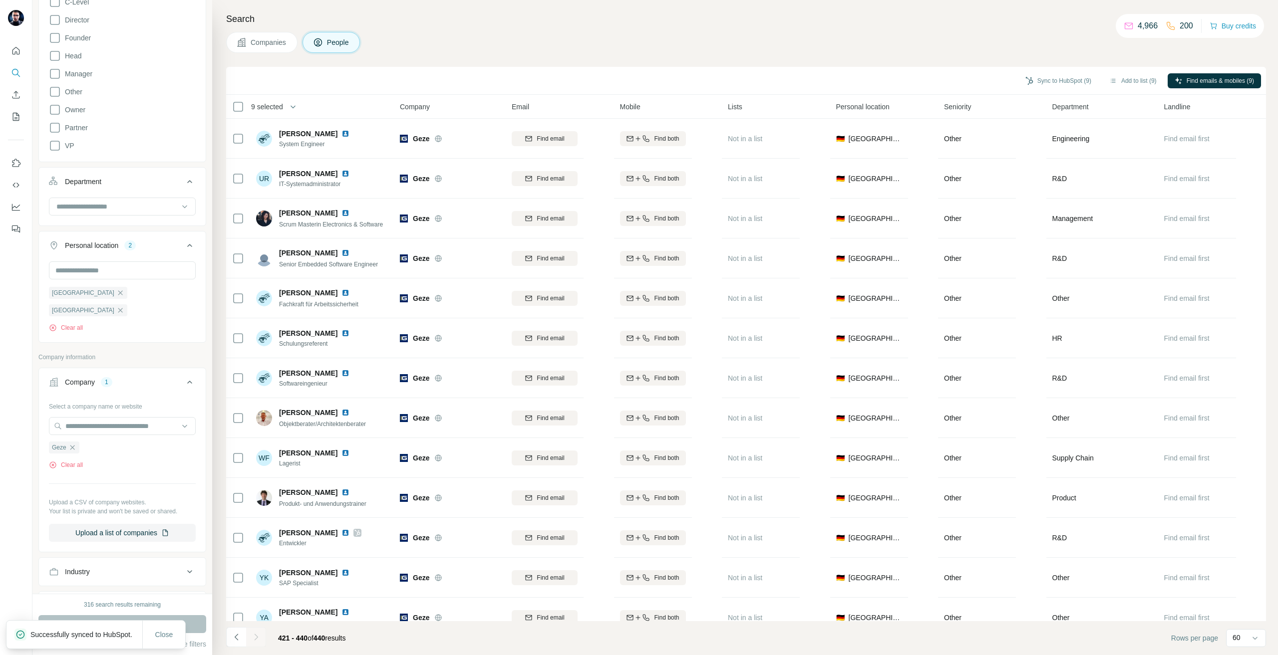
scroll to position [250, 0]
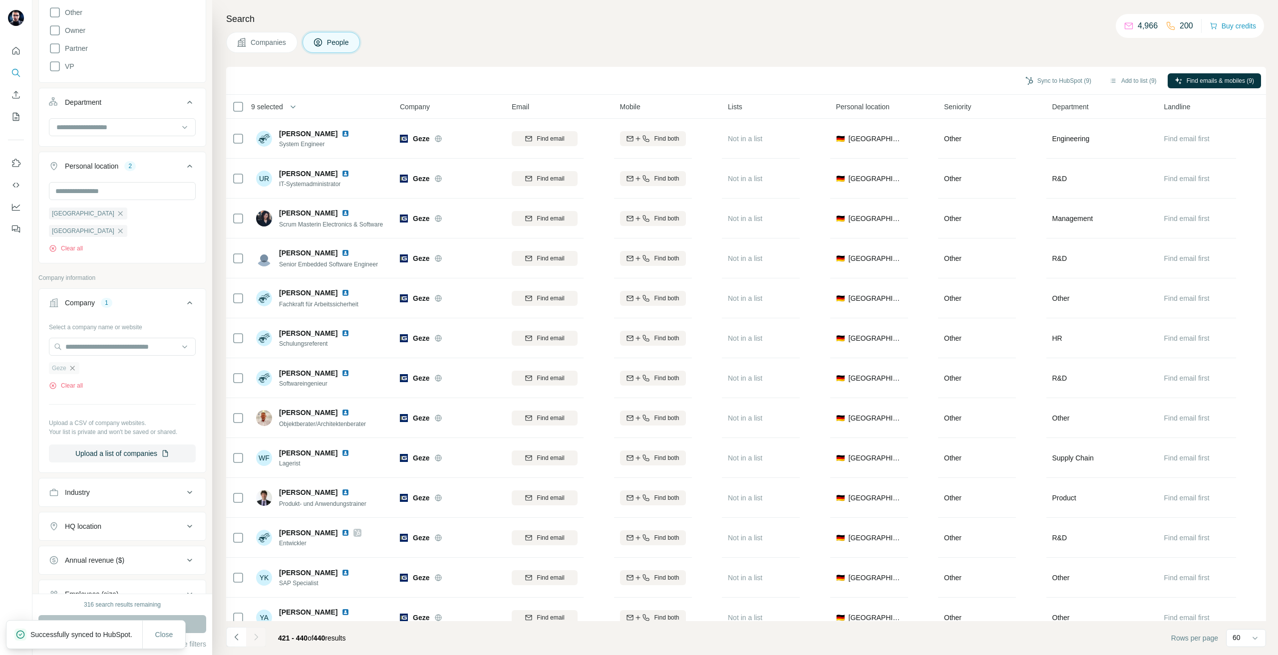
click at [72, 364] on icon "button" at bounding box center [72, 368] width 8 height 8
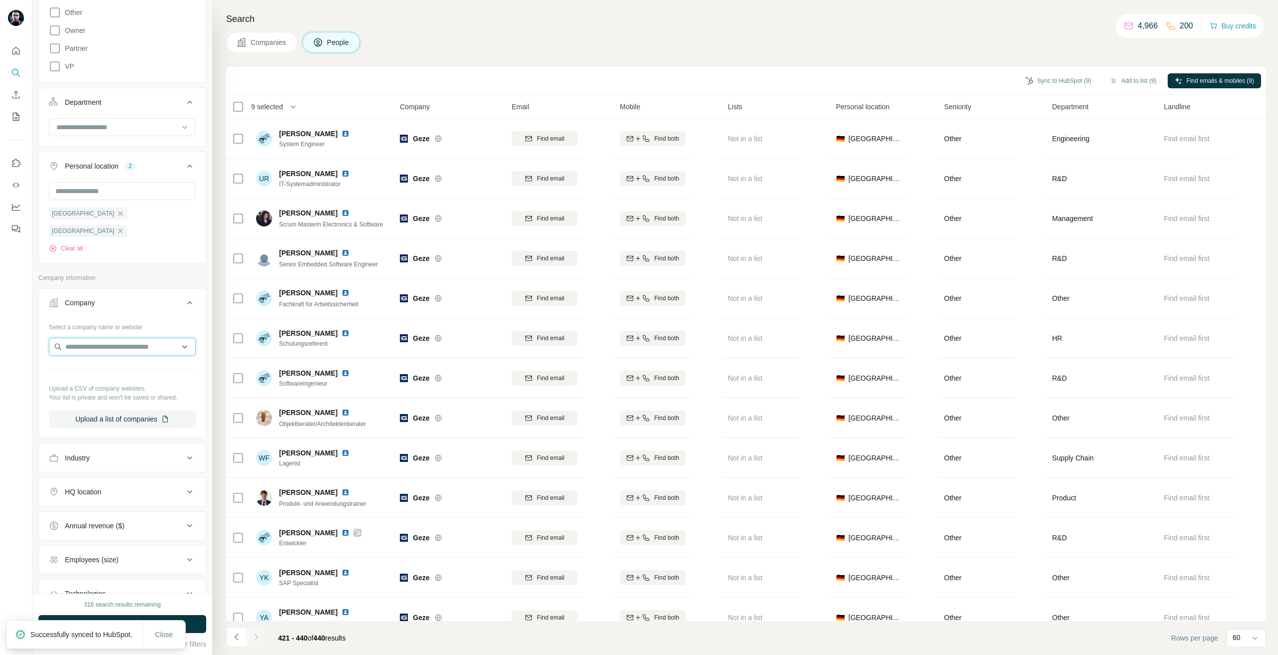
click at [74, 338] on input "text" at bounding box center [122, 347] width 147 height 18
paste input "**********"
type input "**********"
click at [100, 353] on p "Europoles KG" at bounding box center [125, 352] width 97 height 10
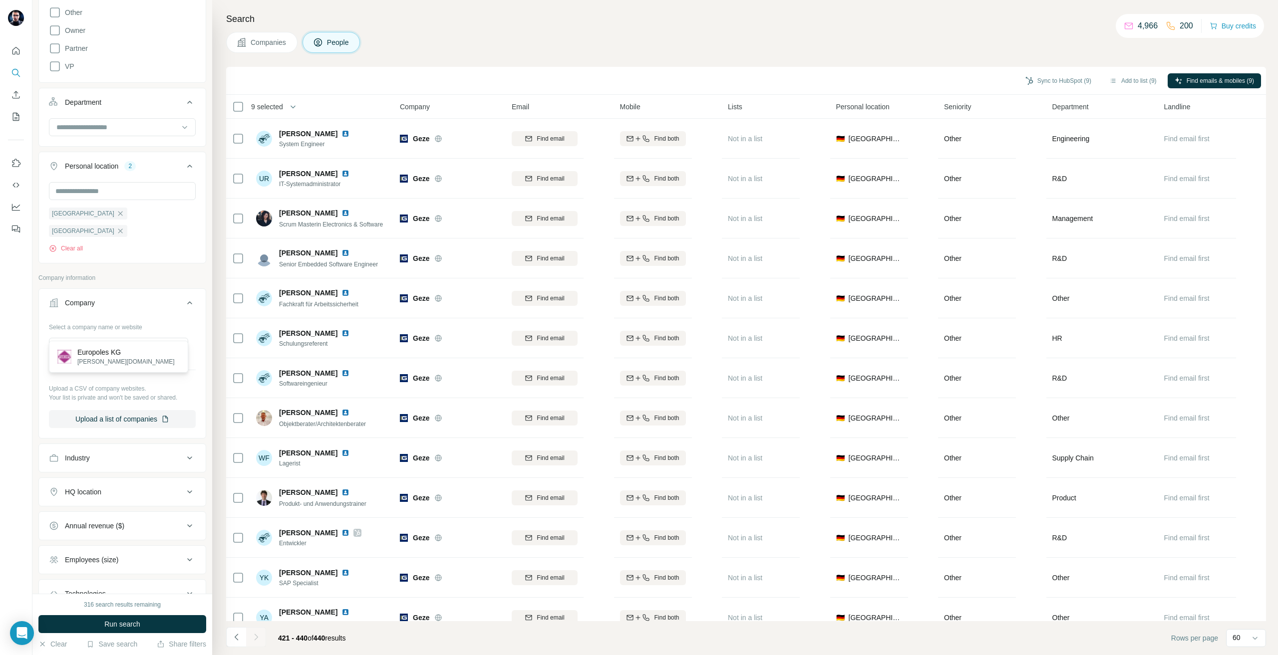
scroll to position [0, 0]
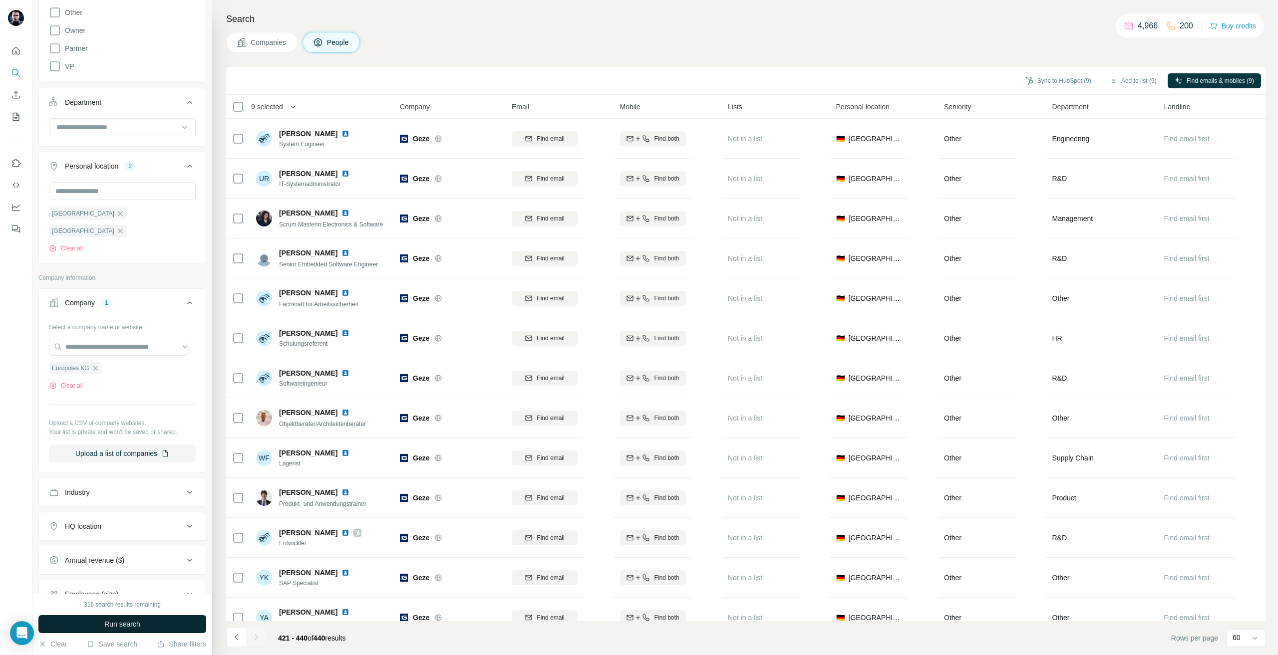
click at [120, 621] on span "Run search" at bounding box center [122, 624] width 36 height 10
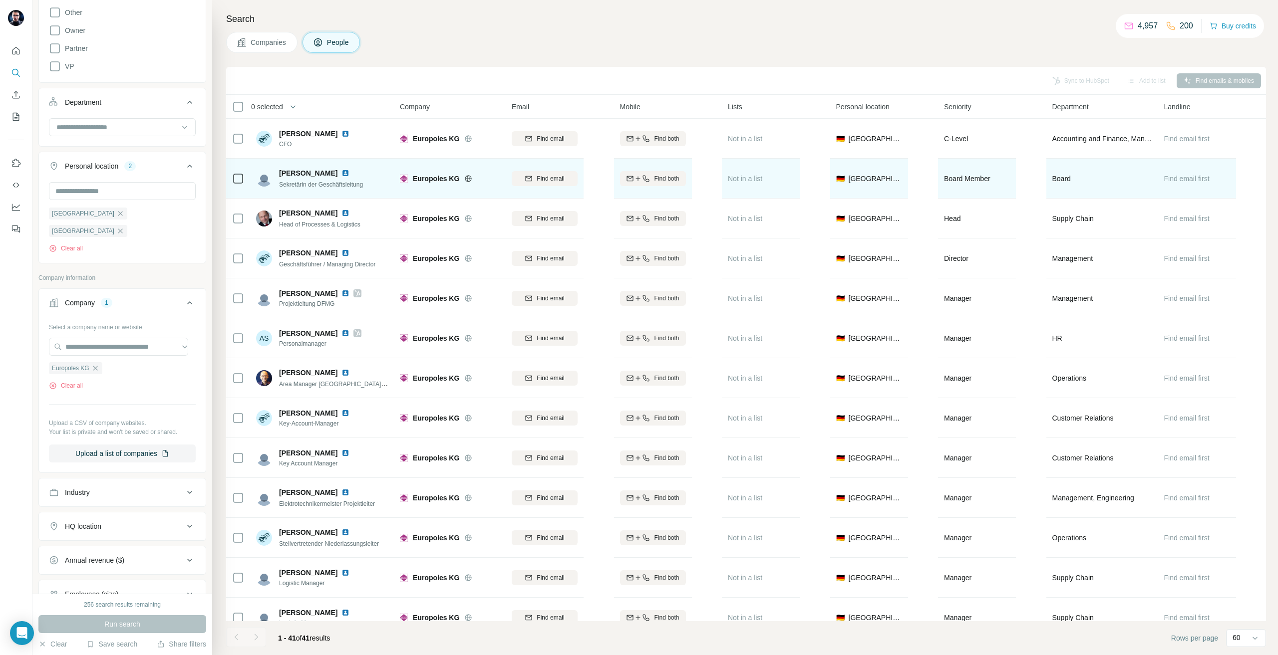
click at [231, 177] on td at bounding box center [238, 179] width 24 height 40
click at [238, 184] on icon at bounding box center [238, 179] width 12 height 12
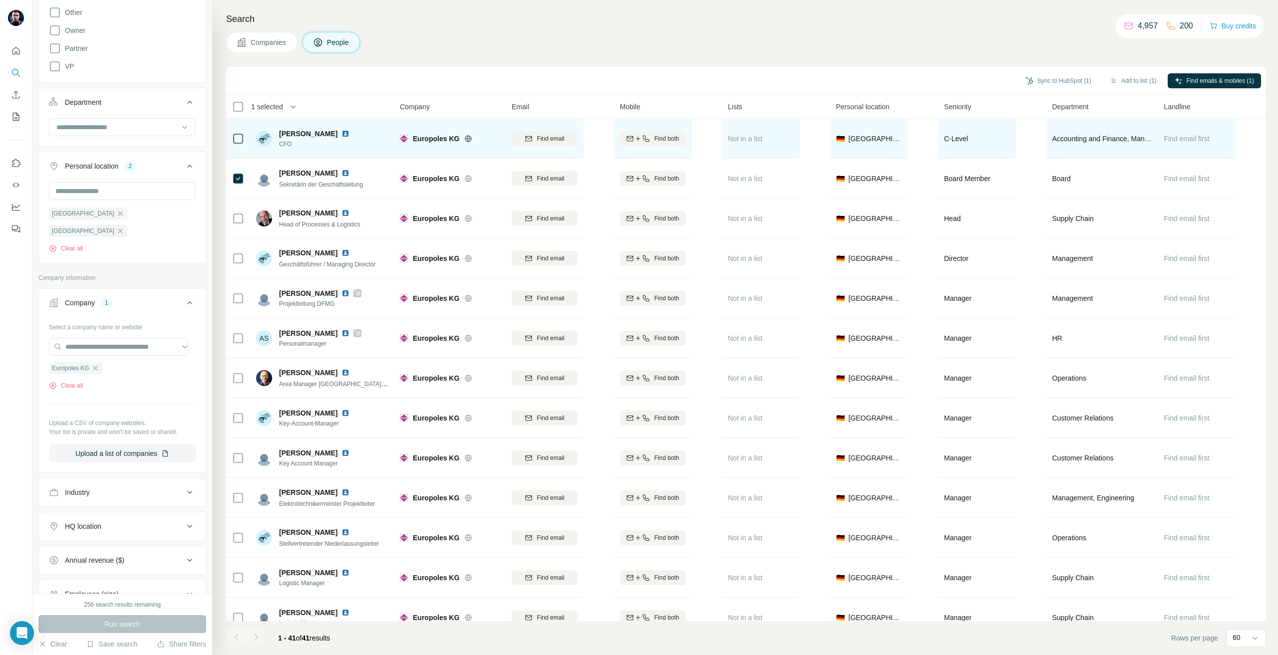
click at [244, 141] on icon at bounding box center [238, 139] width 12 height 12
click at [550, 137] on span "Find email" at bounding box center [550, 138] width 27 height 9
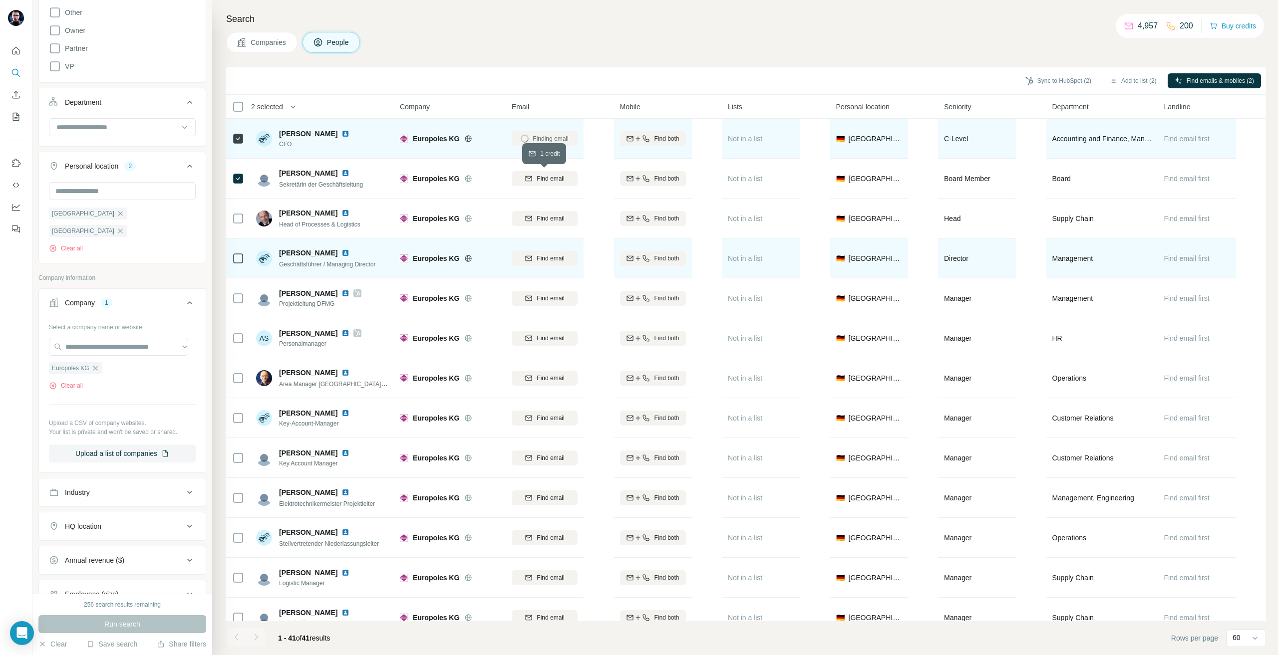
click at [548, 179] on span "Find email" at bounding box center [550, 178] width 27 height 9
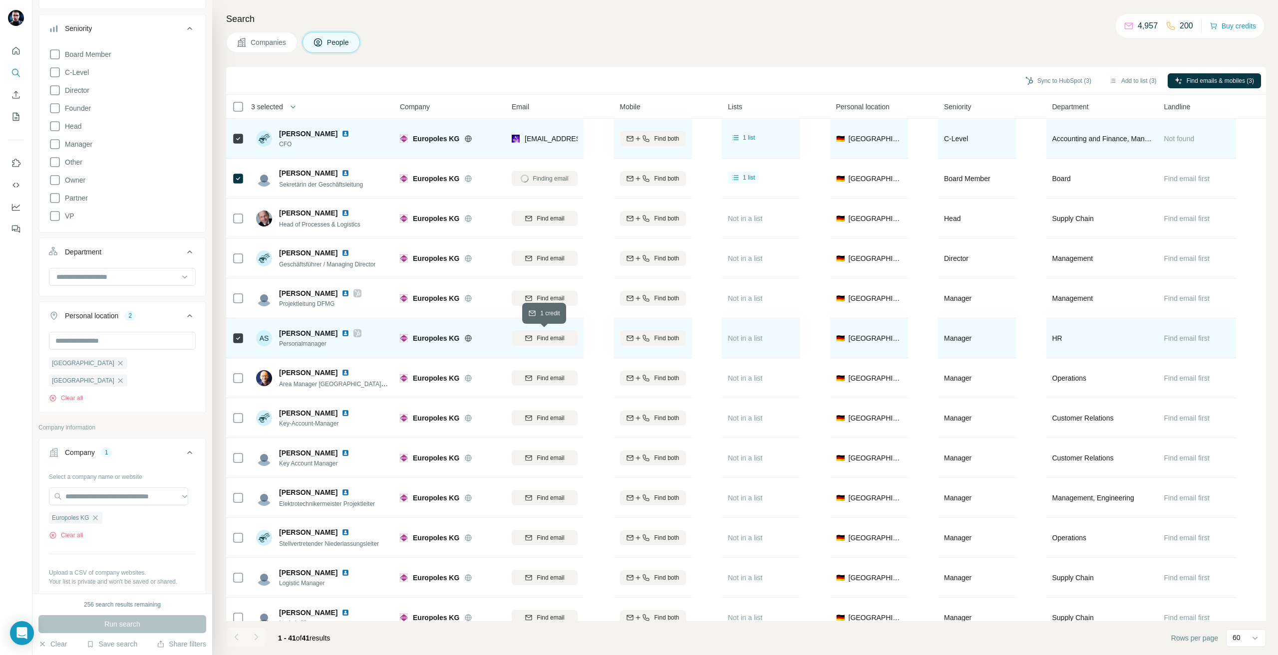
click at [551, 341] on span "Find email" at bounding box center [550, 338] width 27 height 9
click at [1026, 74] on button "Sync to HubSpot (3)" at bounding box center [1058, 80] width 80 height 15
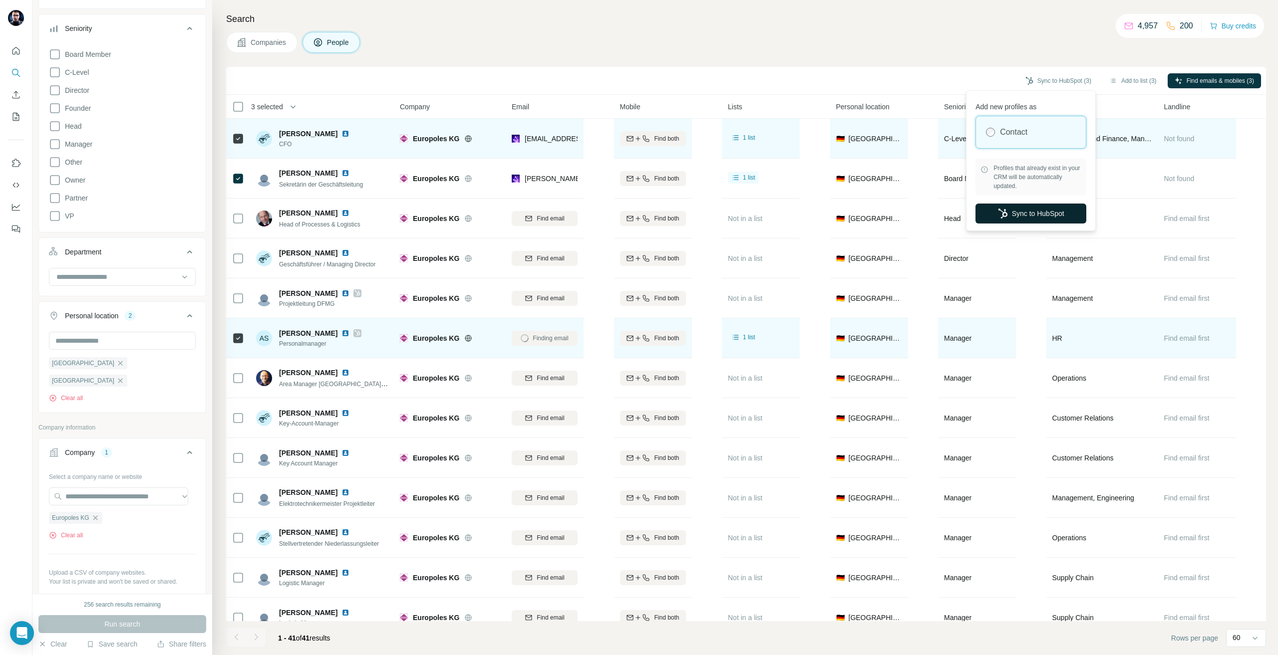
click at [1058, 205] on button "Sync to HubSpot" at bounding box center [1030, 214] width 111 height 20
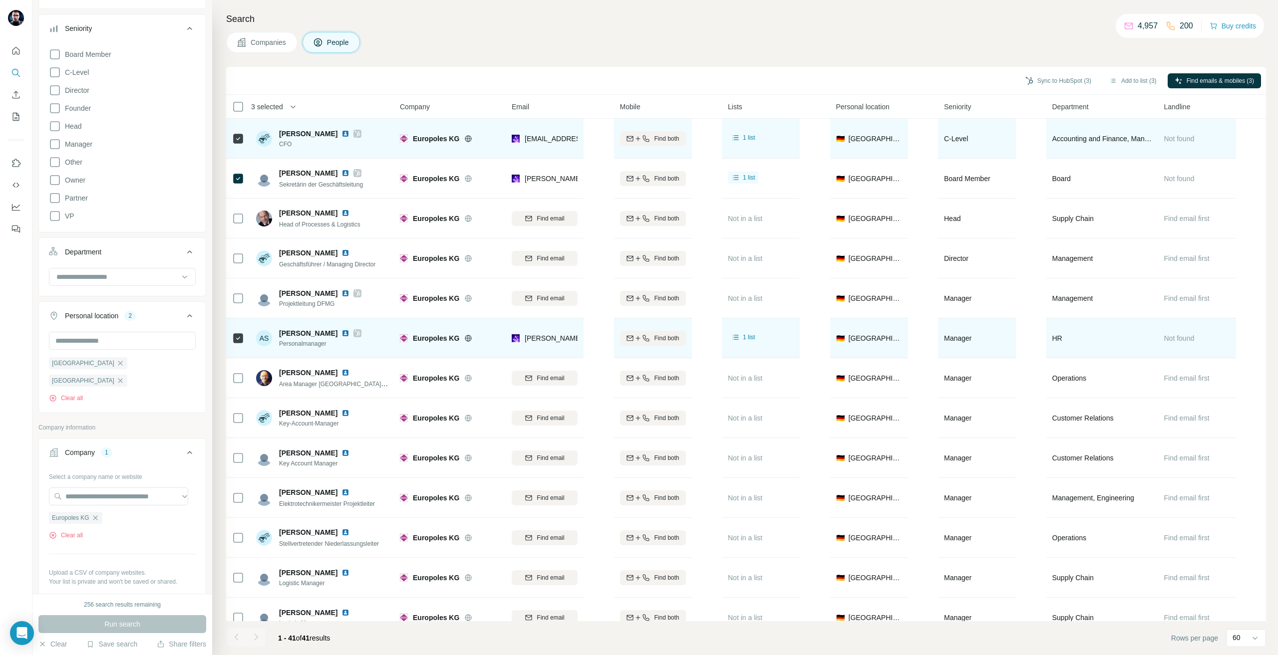
click at [870, 1] on div "Search Companies People Sync to HubSpot (3) Add to list (3) Find emails & mobil…" at bounding box center [745, 327] width 1066 height 655
click at [354, 333] on icon at bounding box center [357, 333] width 6 height 8
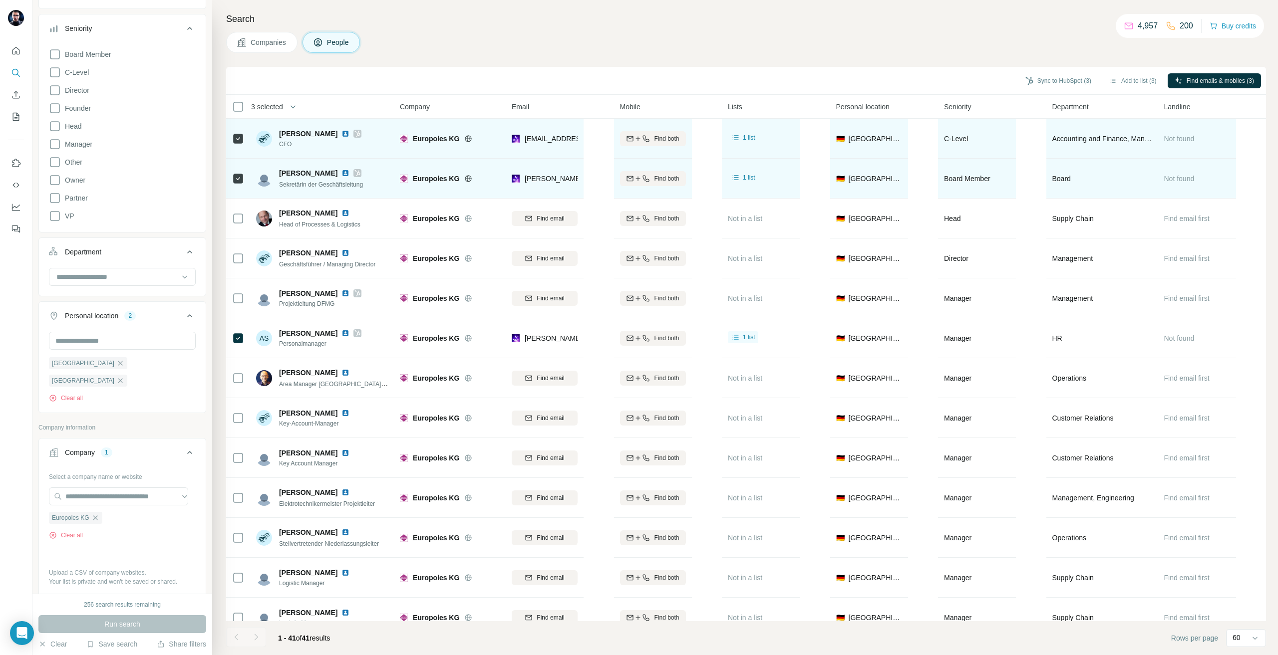
click at [355, 172] on div at bounding box center [357, 173] width 8 height 8
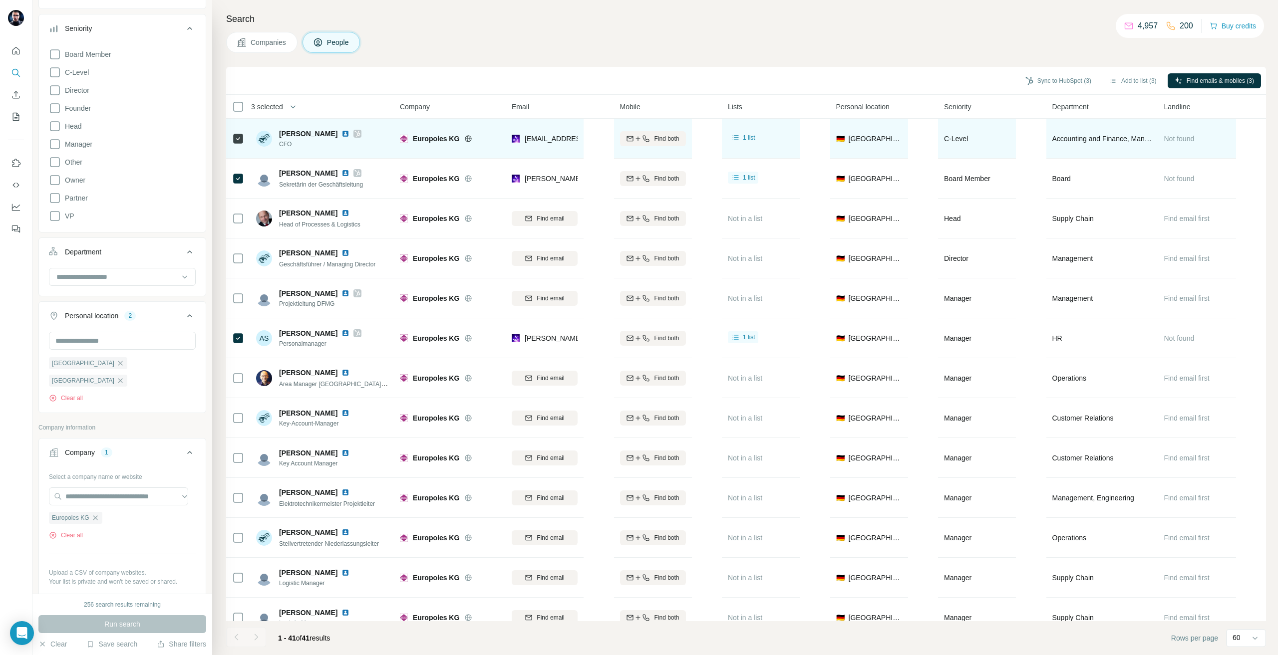
click at [360, 130] on icon at bounding box center [357, 134] width 6 height 8
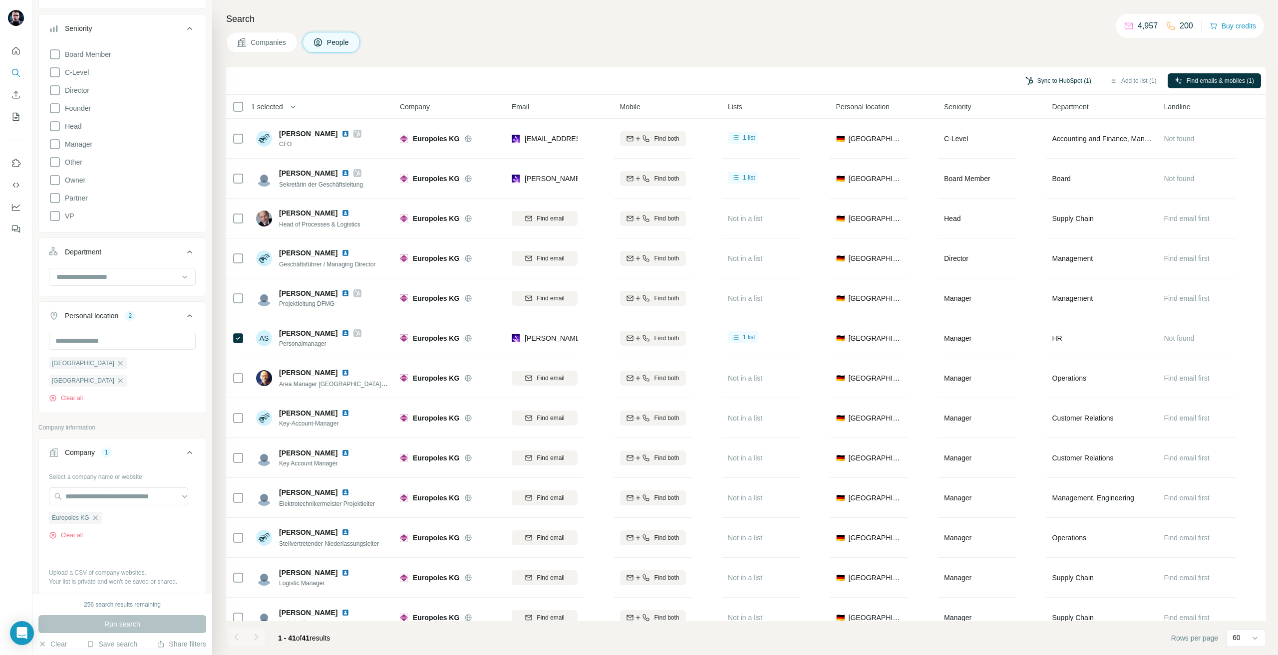
click at [1041, 86] on button "Sync to HubSpot (1)" at bounding box center [1058, 80] width 80 height 15
click at [1033, 155] on button "Sync to HubSpot" at bounding box center [1032, 155] width 111 height 20
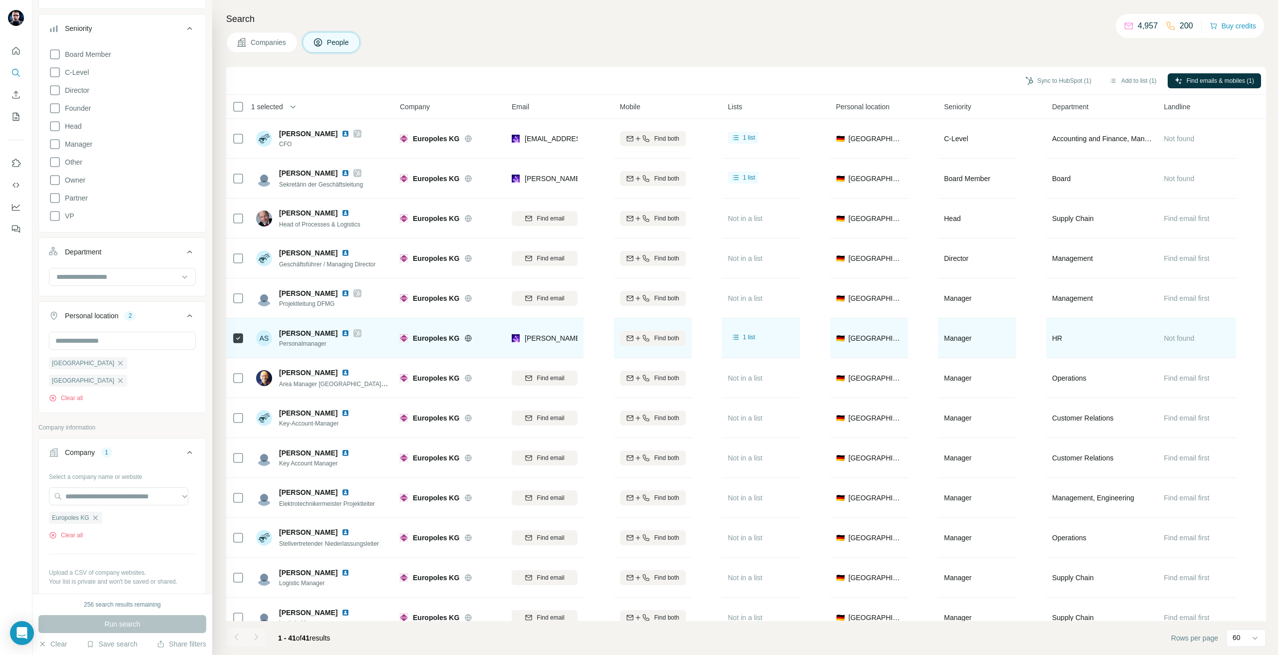
click at [355, 331] on icon at bounding box center [357, 333] width 6 height 8
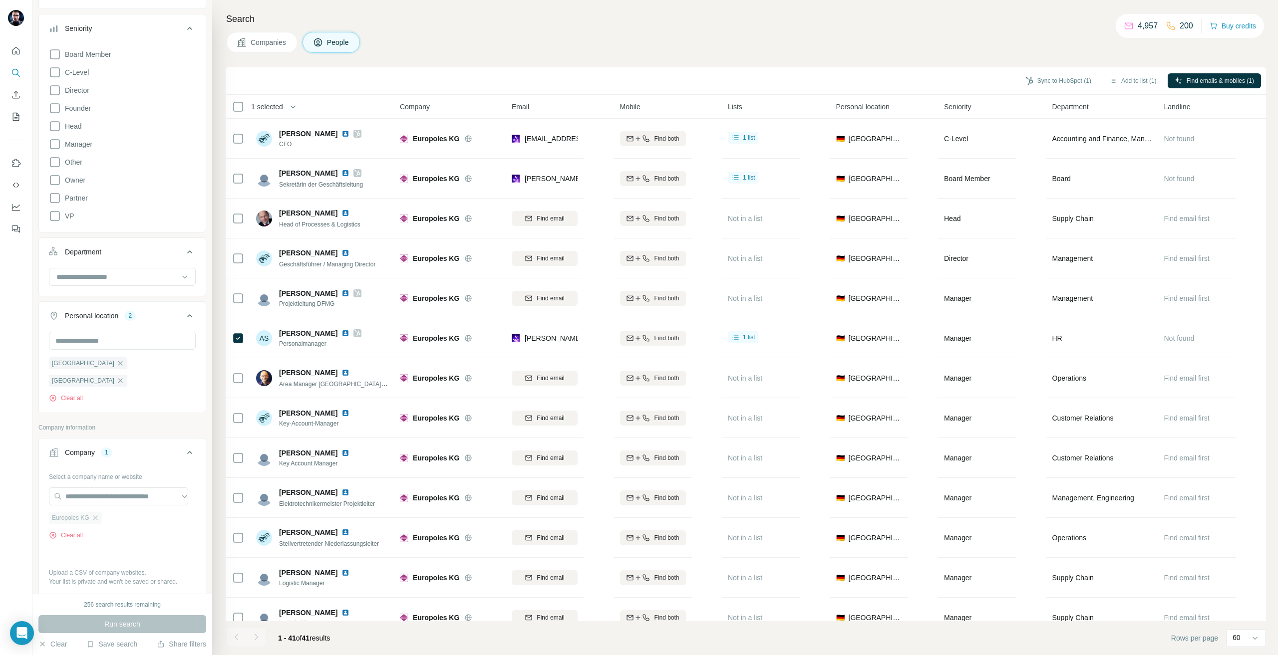
click at [96, 512] on div "Europoles KG" at bounding box center [75, 518] width 53 height 12
click at [98, 514] on icon "button" at bounding box center [95, 518] width 8 height 8
click at [82, 488] on input "text" at bounding box center [118, 497] width 139 height 18
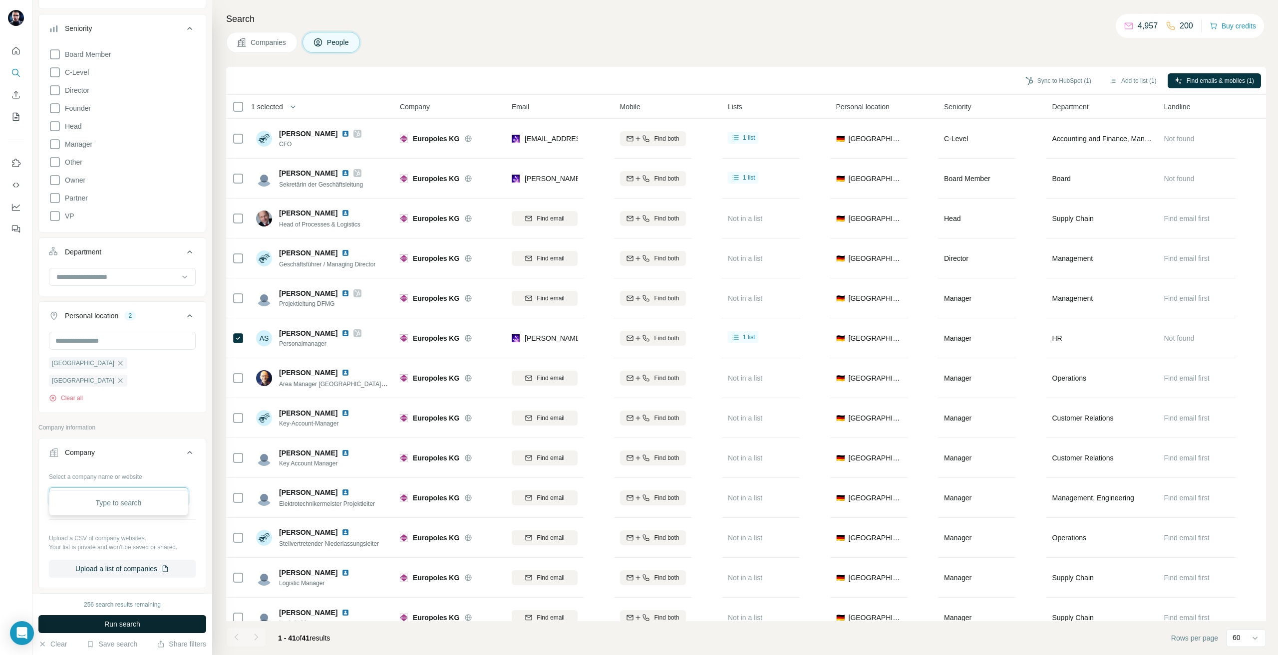
scroll to position [0, 62]
type input "**********"
click at [114, 508] on p "heberger.com" at bounding box center [105, 511] width 57 height 9
click at [148, 620] on button "Run search" at bounding box center [122, 624] width 168 height 18
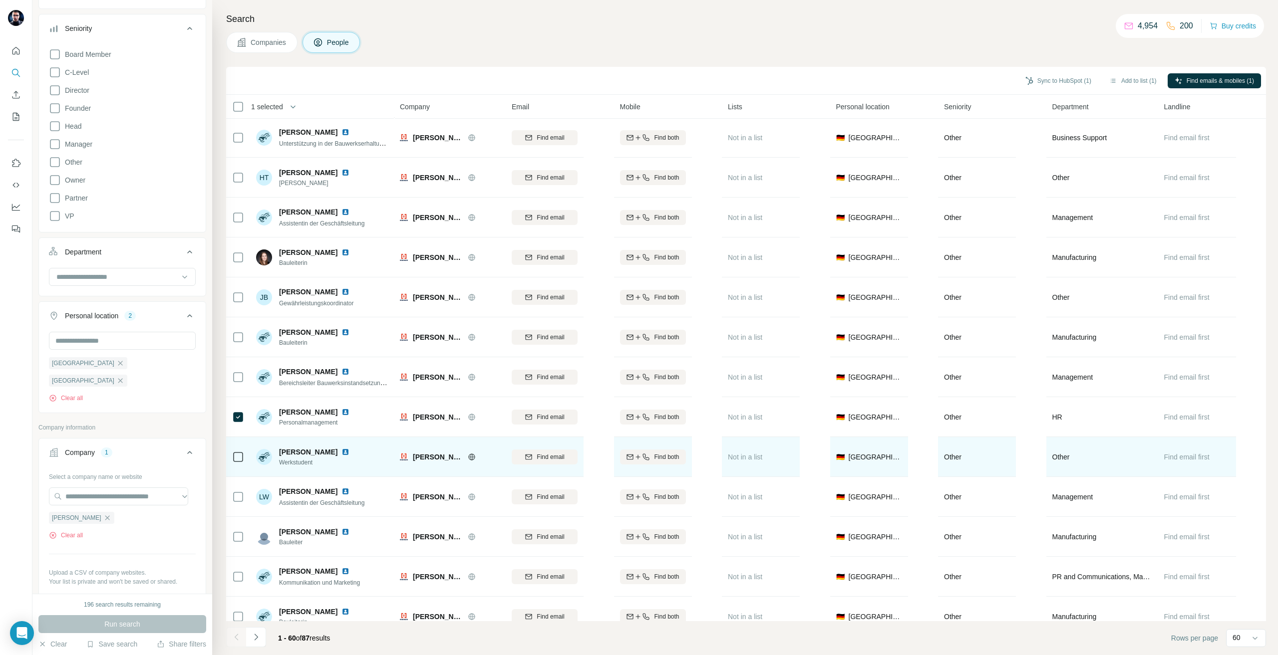
scroll to position [1898, 0]
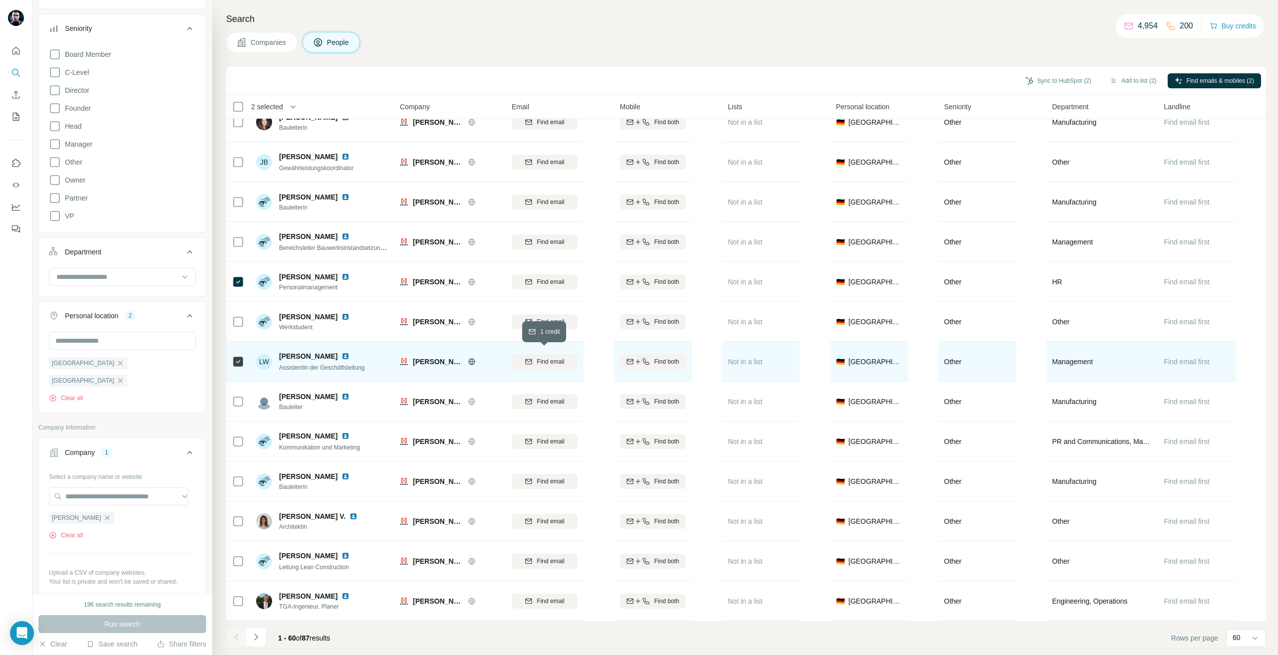
click at [561, 357] on span "Find email" at bounding box center [550, 361] width 27 height 9
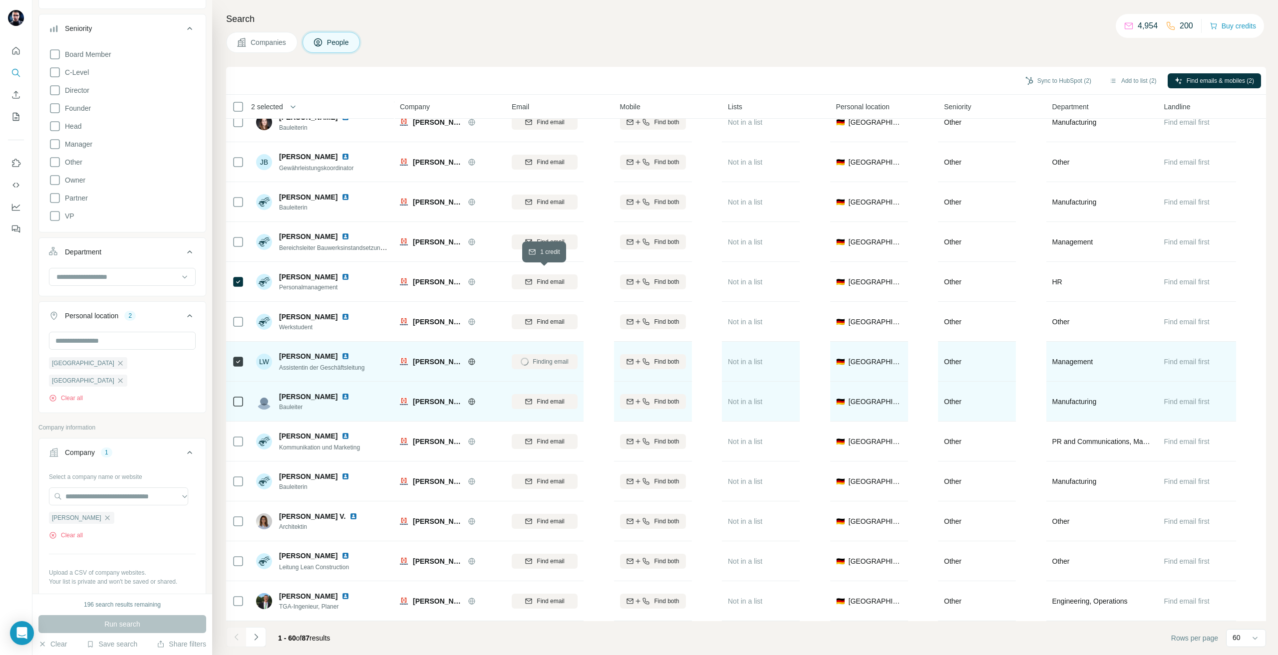
click at [555, 278] on span "Find email" at bounding box center [550, 282] width 27 height 9
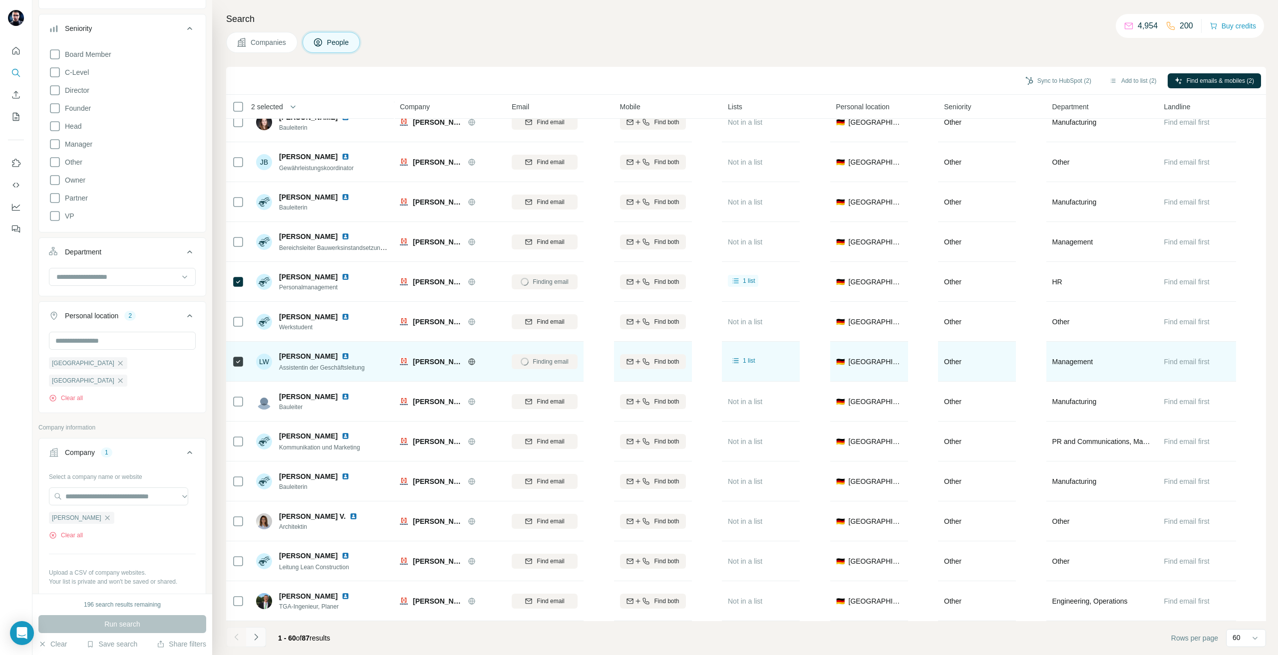
click at [254, 641] on icon "Navigate to next page" at bounding box center [256, 637] width 10 height 10
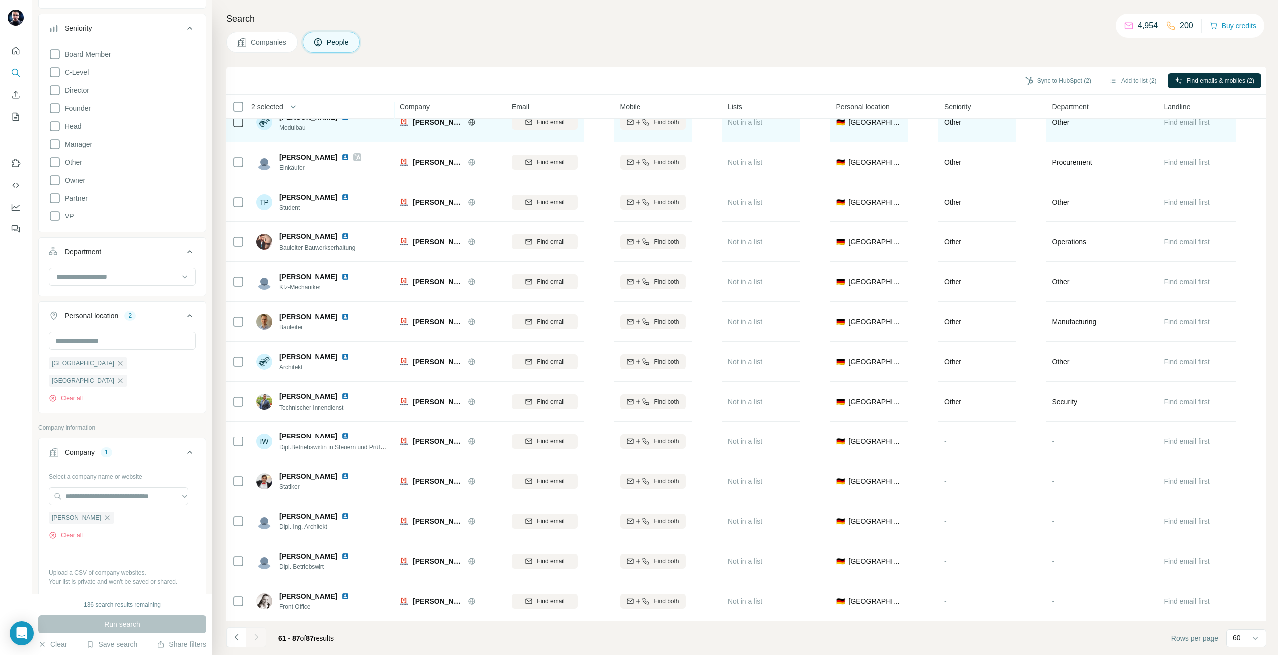
scroll to position [580, 0]
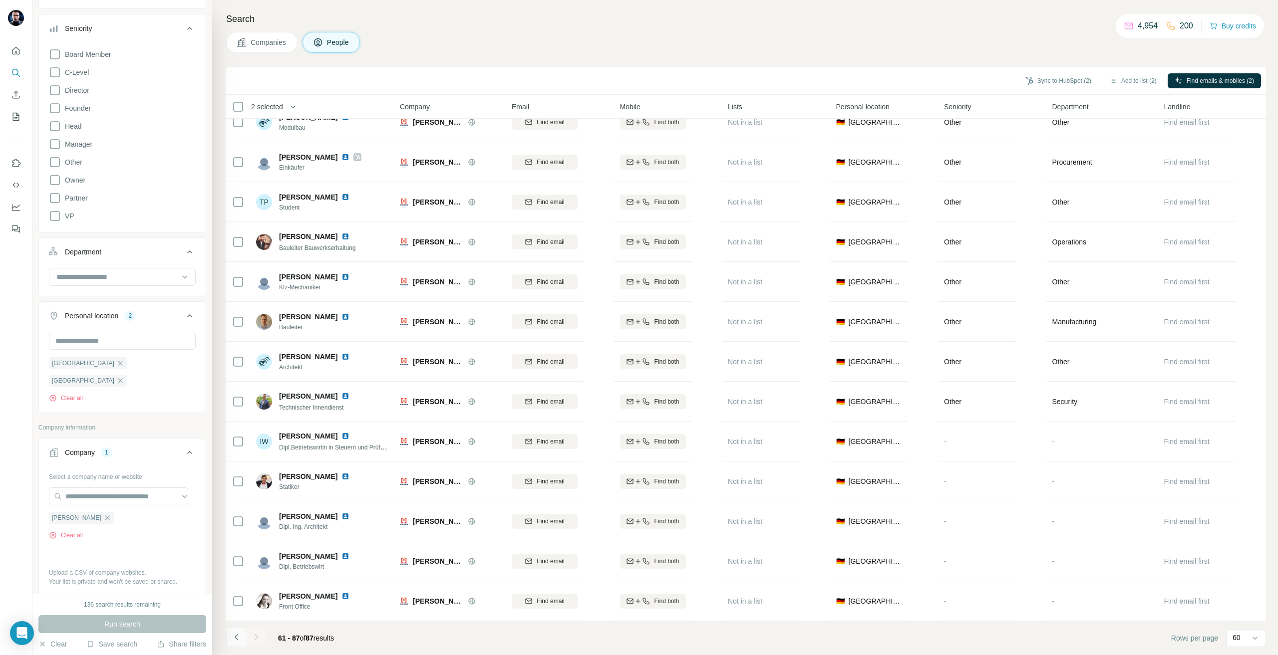
click at [241, 630] on button "Navigate to previous page" at bounding box center [236, 637] width 20 height 20
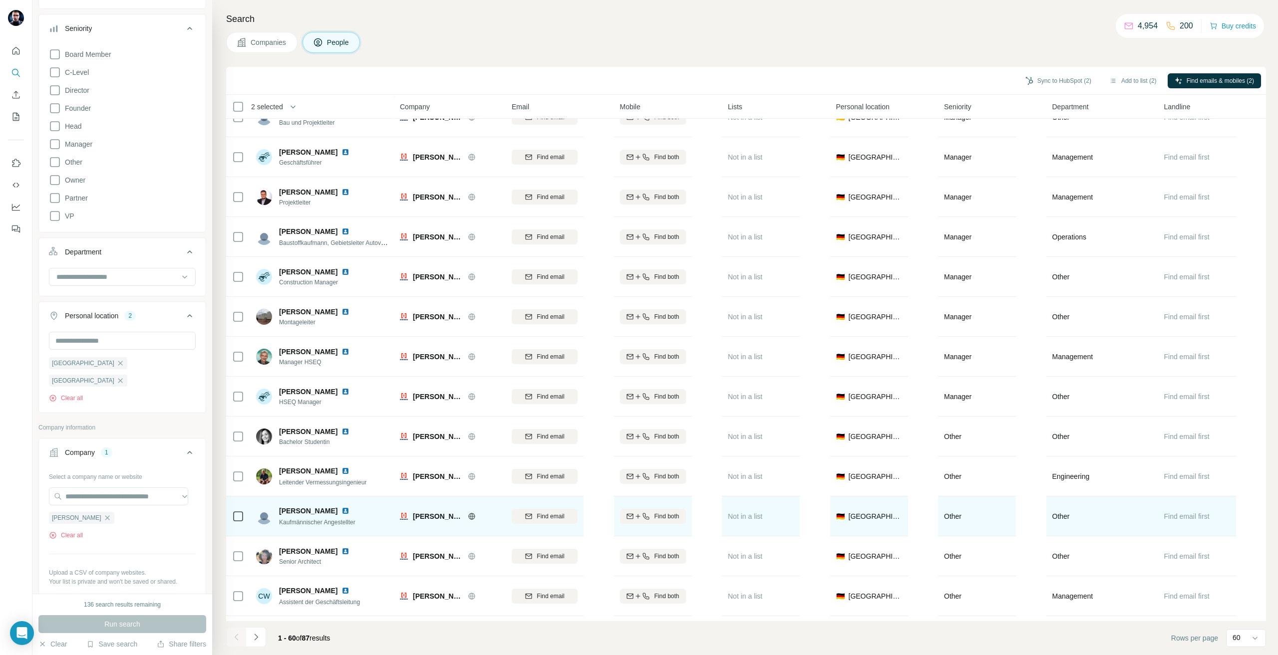
scroll to position [780, 0]
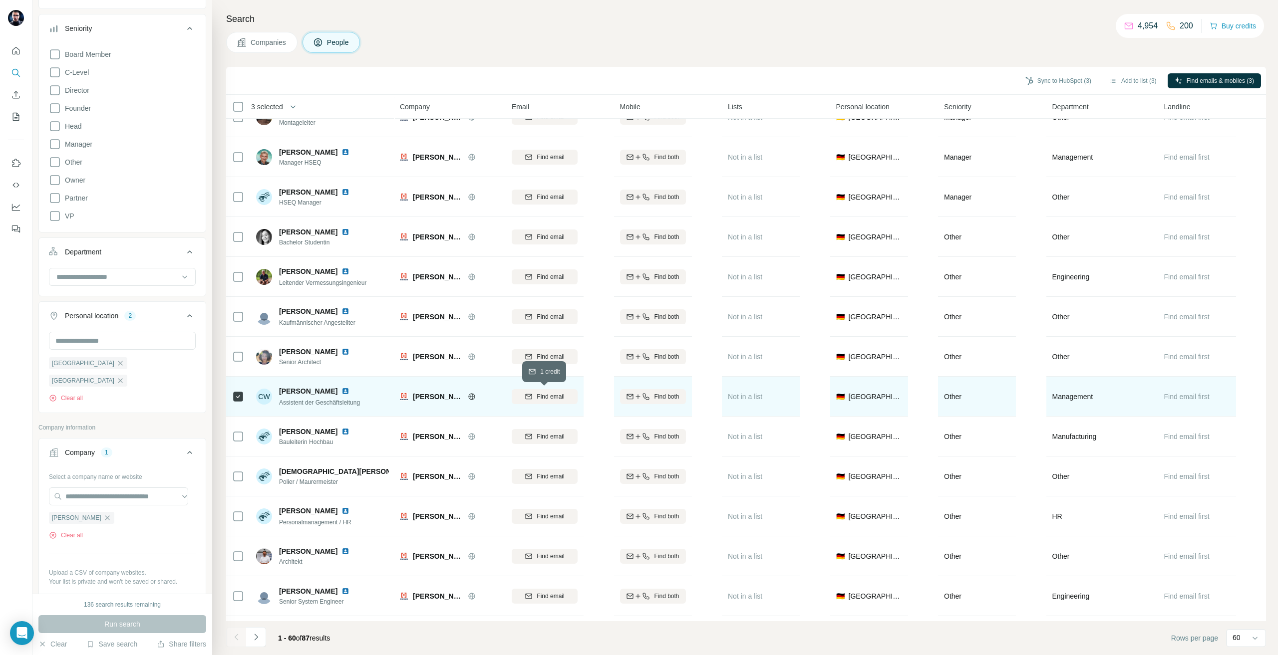
click at [546, 393] on span "Find email" at bounding box center [550, 396] width 27 height 9
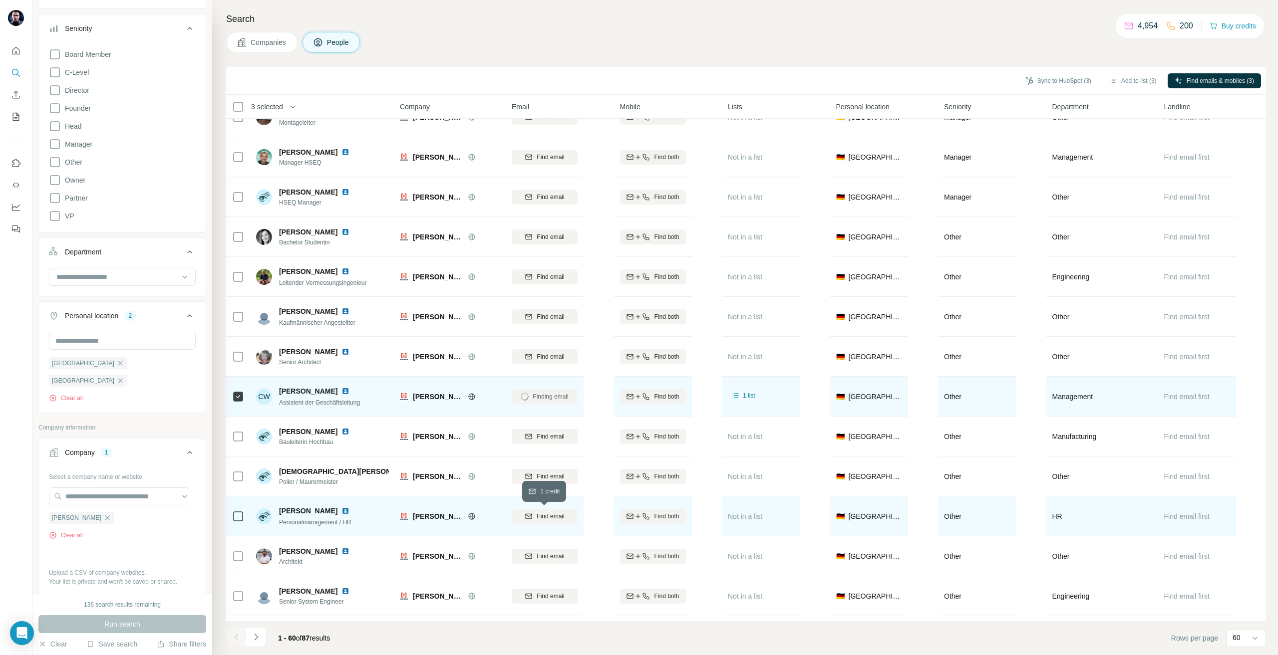
click at [526, 517] on icon "button" at bounding box center [529, 516] width 6 height 5
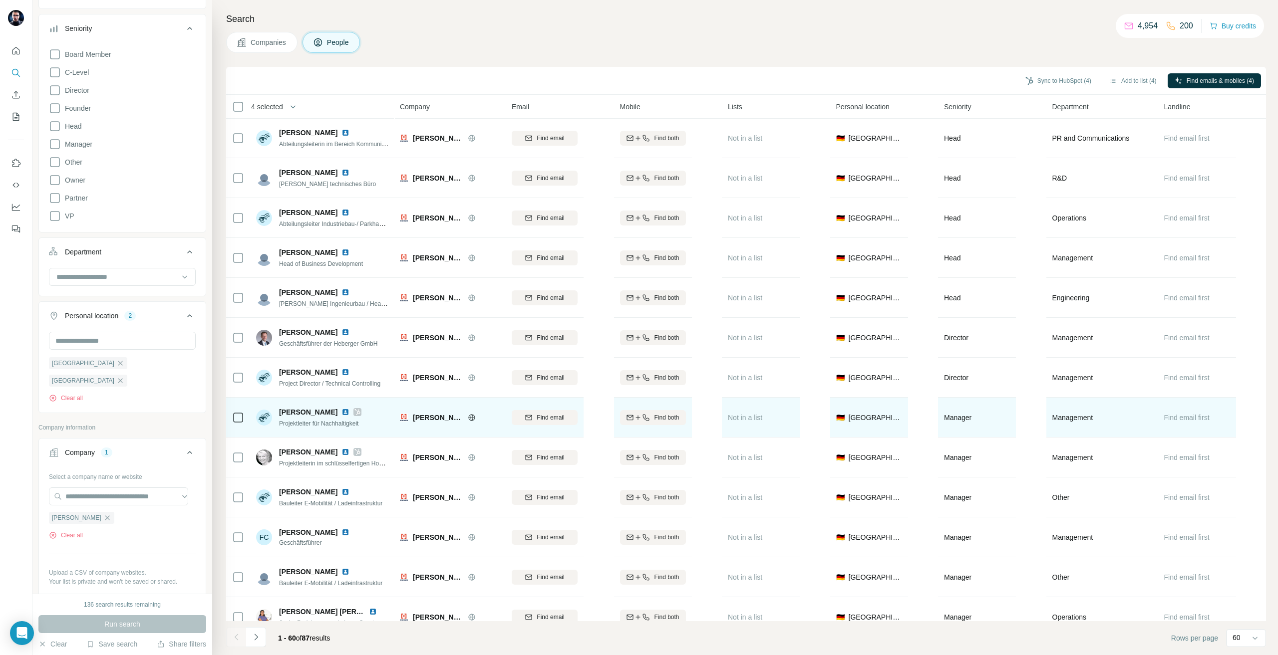
scroll to position [0, 0]
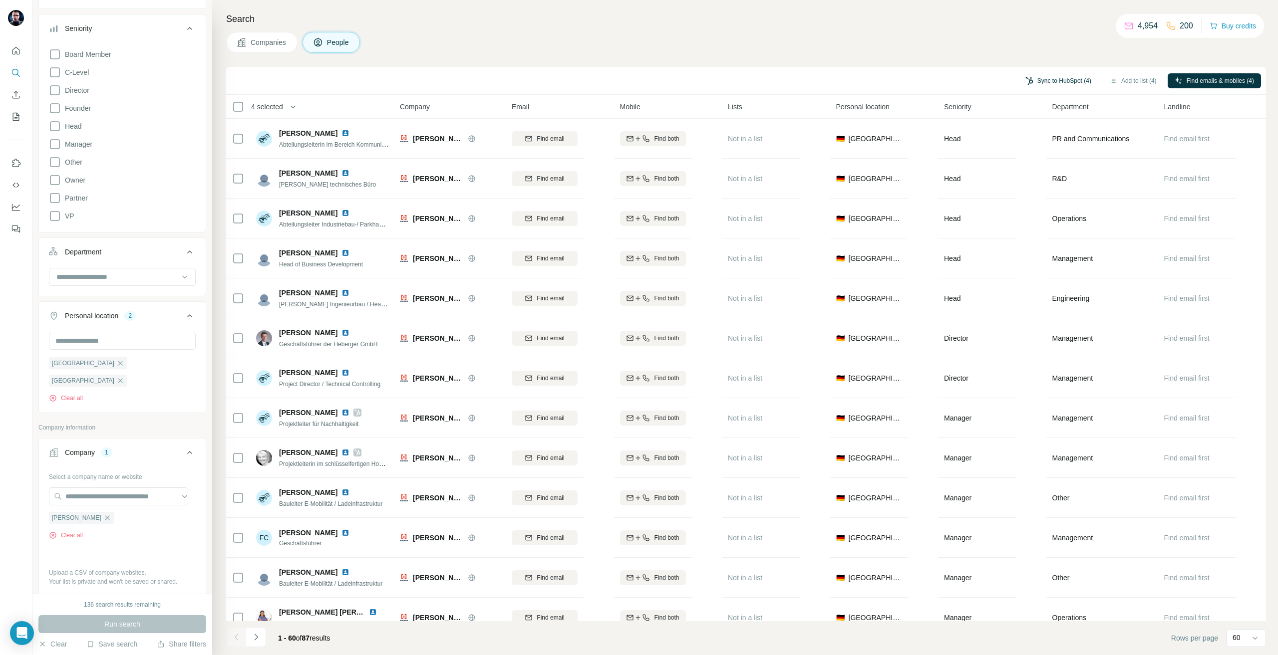
click at [1060, 83] on button "Sync to HubSpot (4)" at bounding box center [1058, 80] width 80 height 15
click at [1017, 169] on button "Sync to HubSpot" at bounding box center [1030, 167] width 111 height 20
